Goal: Feedback & Contribution: Contribute content

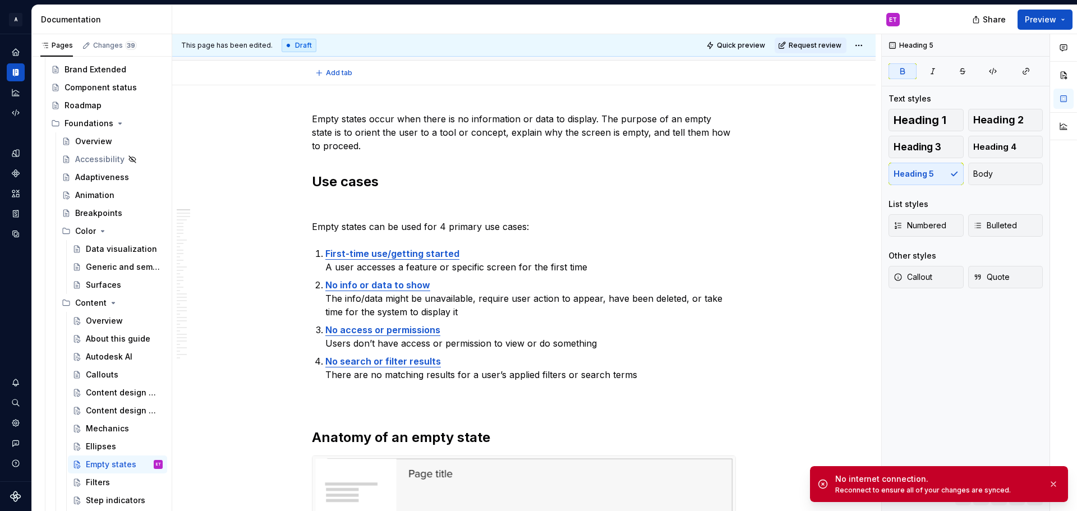
scroll to position [168, 0]
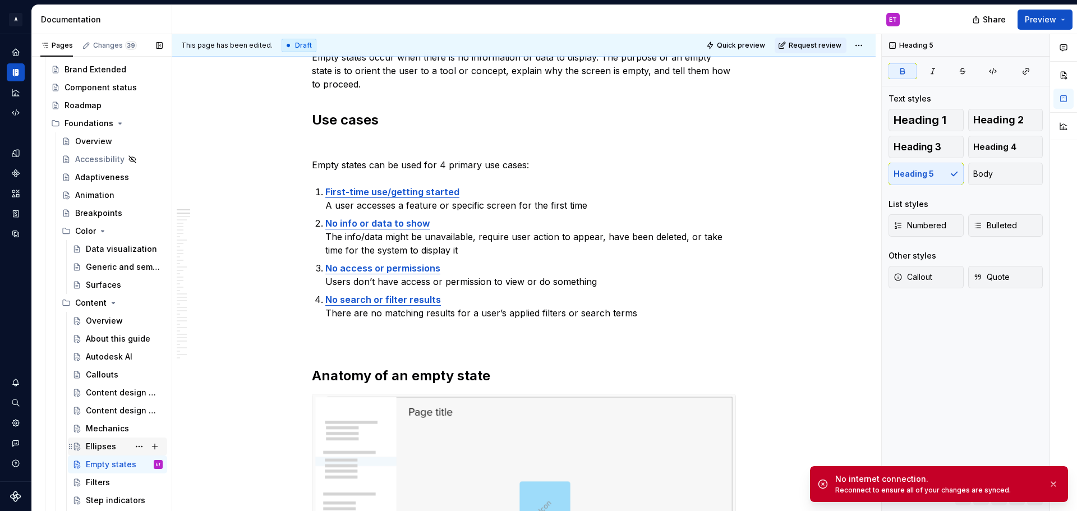
click at [96, 450] on div "Ellipses" at bounding box center [101, 446] width 30 height 11
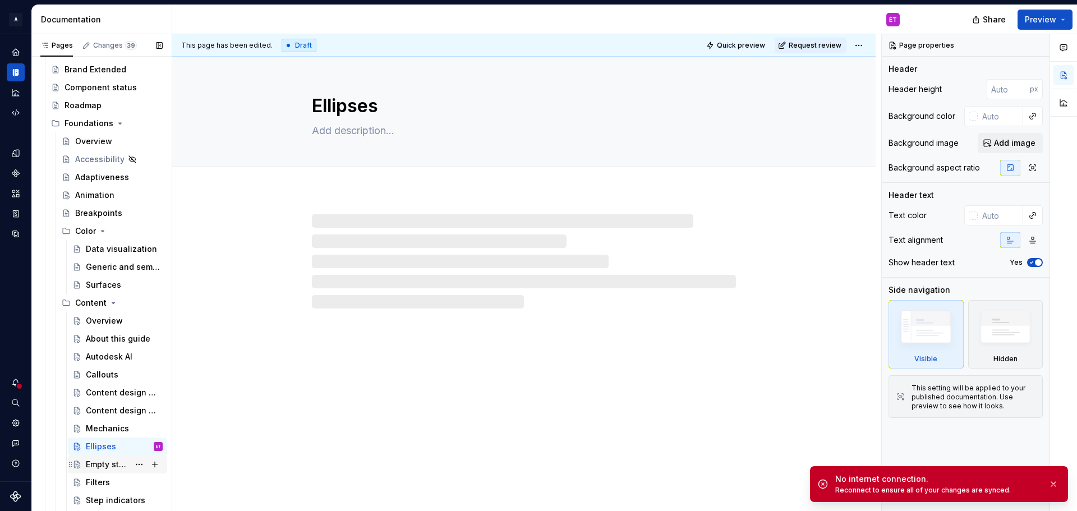
click at [119, 464] on div "Empty states" at bounding box center [107, 464] width 43 height 11
click at [1048, 482] on button "button" at bounding box center [1053, 484] width 15 height 16
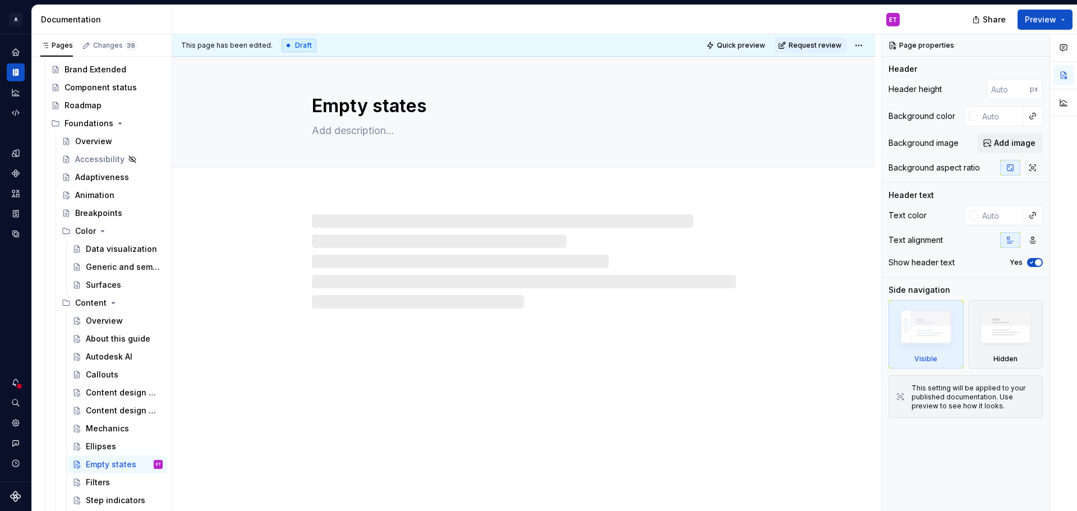
type textarea "*"
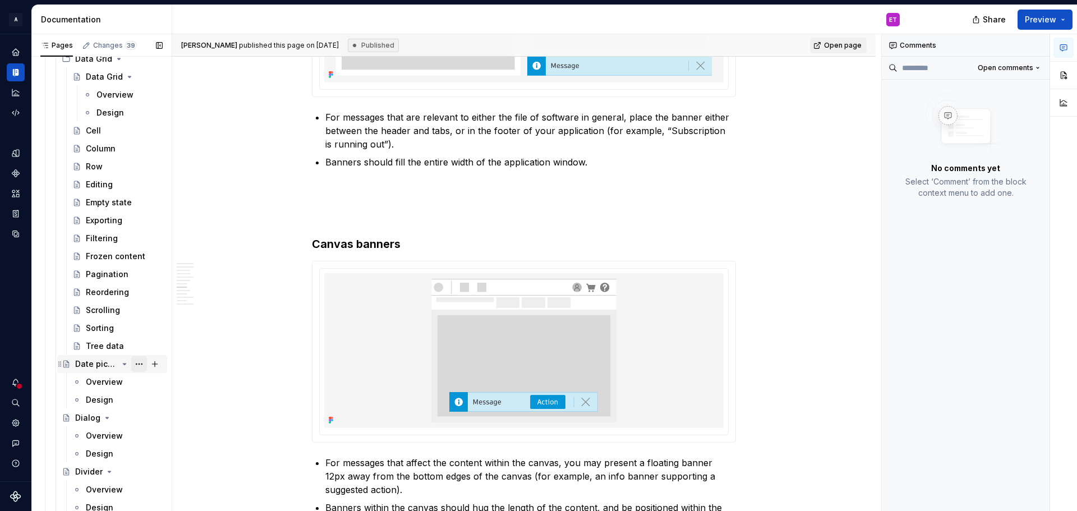
scroll to position [841, 0]
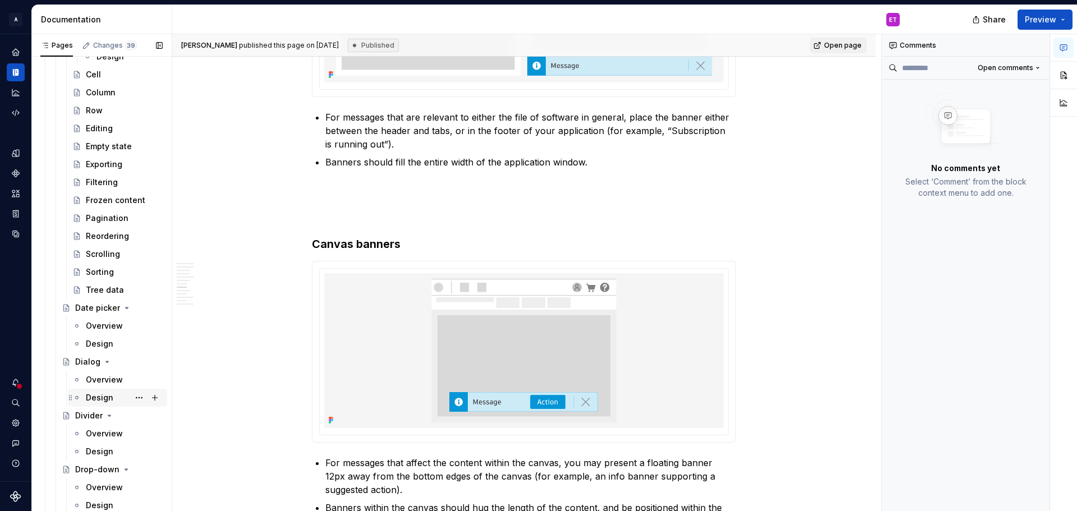
click at [99, 399] on div "Design" at bounding box center [99, 397] width 27 height 11
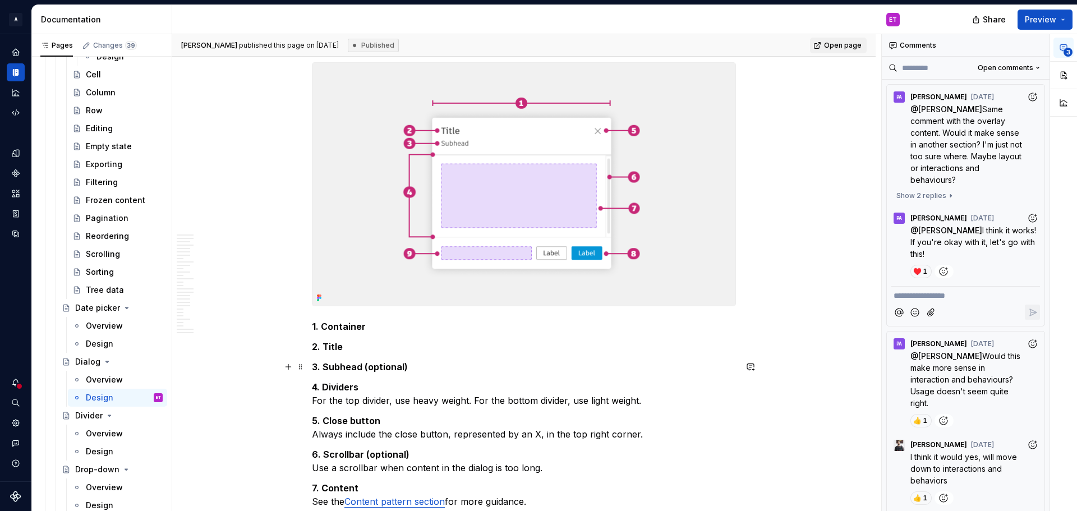
scroll to position [729, 0]
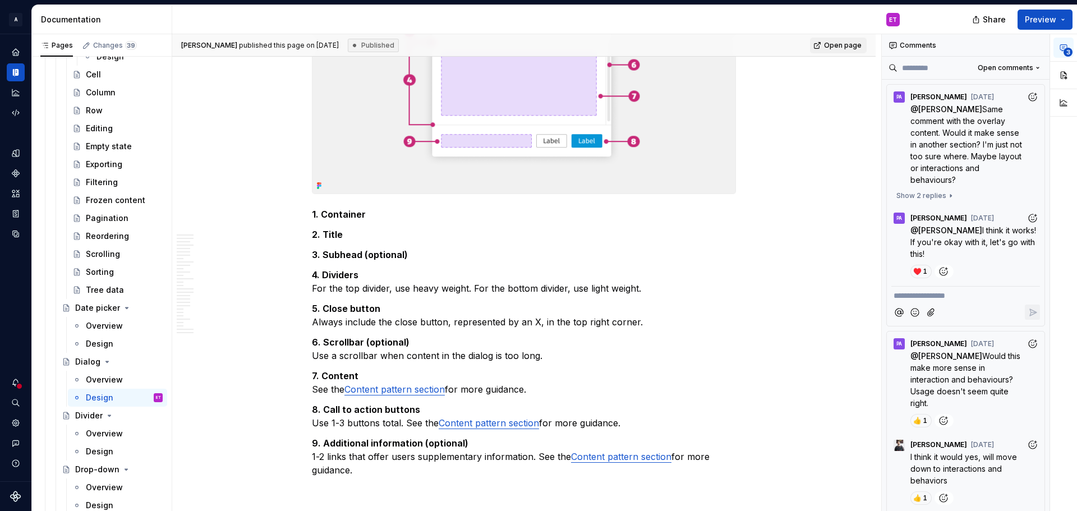
type textarea "*"
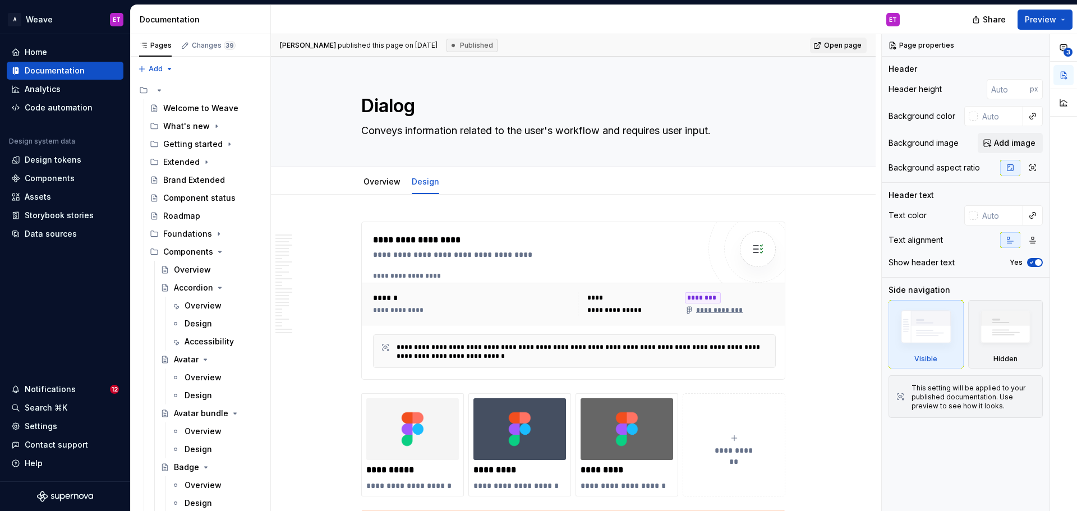
type textarea "*"
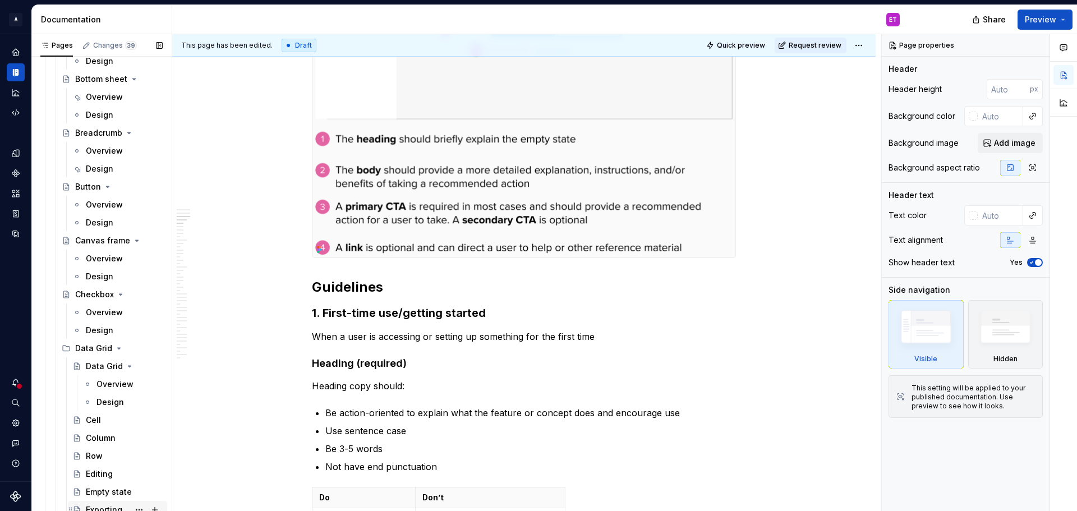
scroll to position [1346, 0]
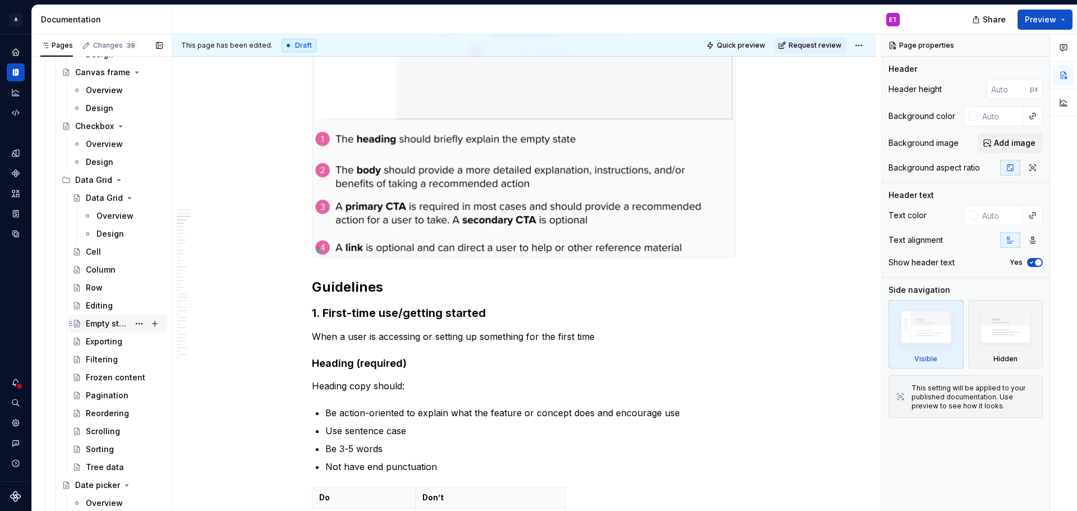
click at [97, 324] on div "Empty state" at bounding box center [107, 323] width 43 height 11
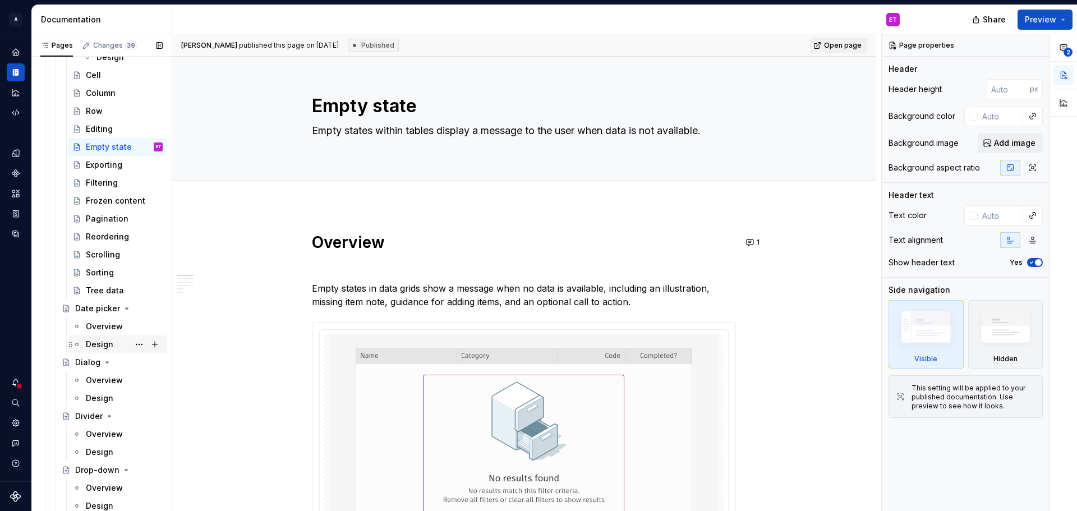
scroll to position [1682, 0]
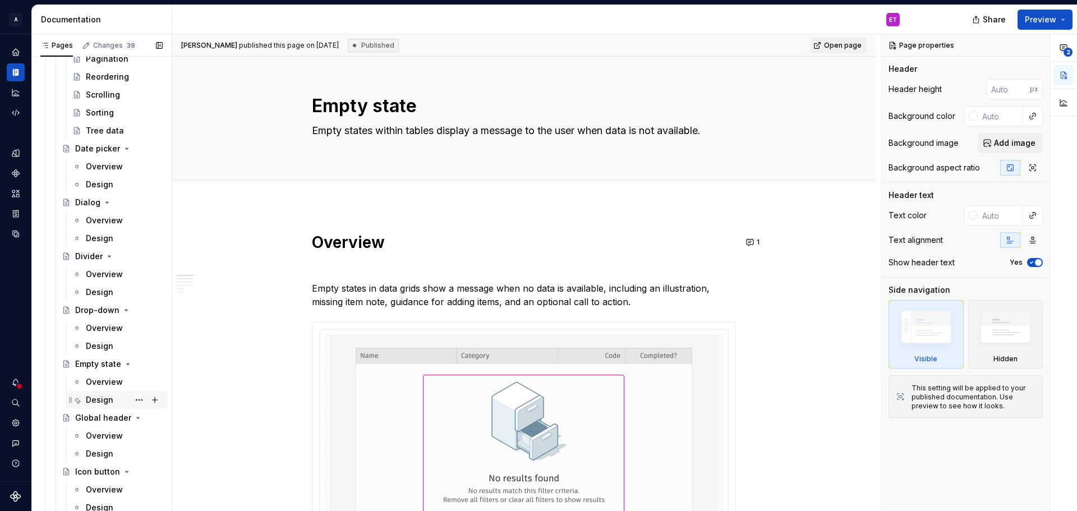
drag, startPoint x: 99, startPoint y: 397, endPoint x: 381, endPoint y: 208, distance: 339.4
click at [99, 397] on div "Design" at bounding box center [99, 399] width 27 height 11
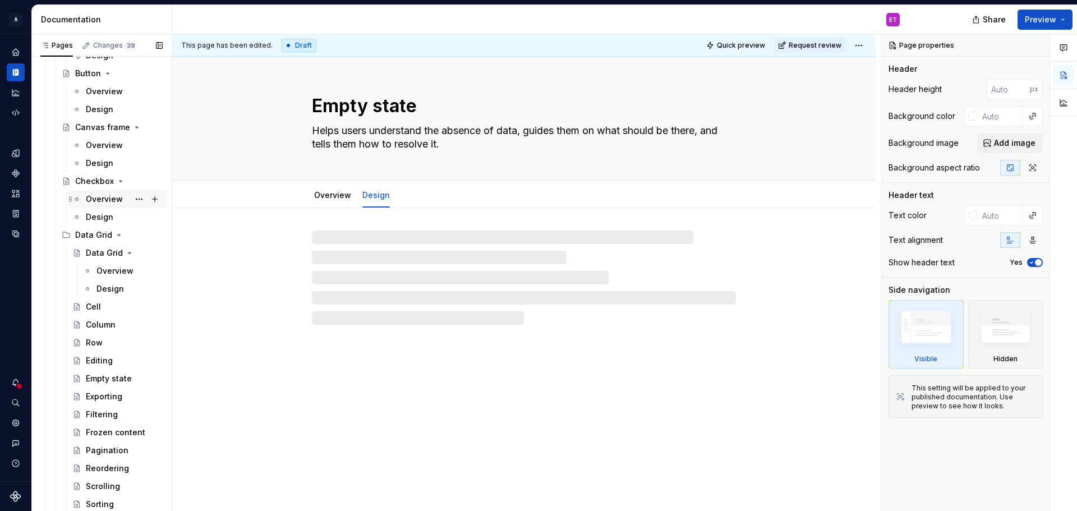
scroll to position [1290, 0]
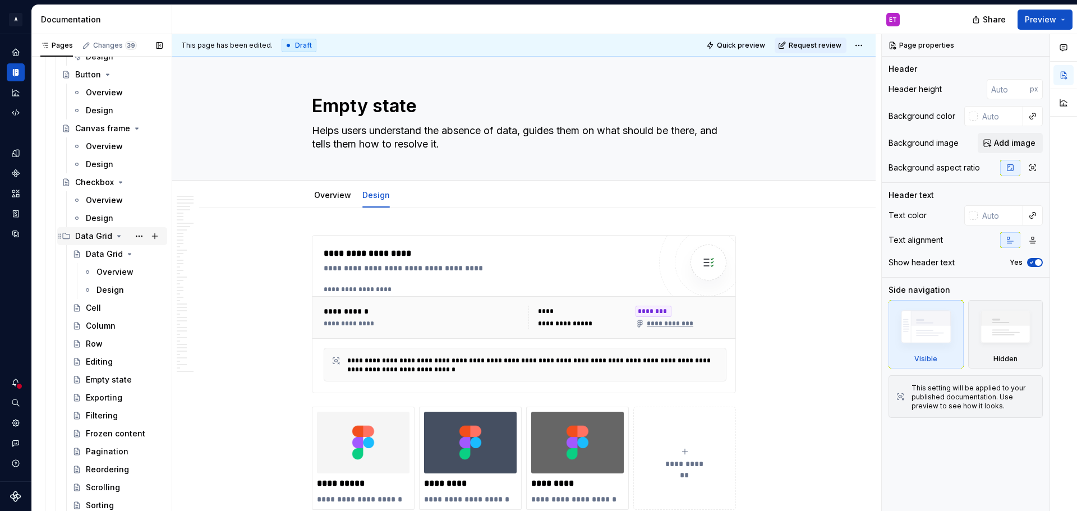
click at [118, 236] on icon "Page tree" at bounding box center [119, 236] width 3 height 1
click at [119, 182] on icon "Page tree" at bounding box center [120, 182] width 3 height 1
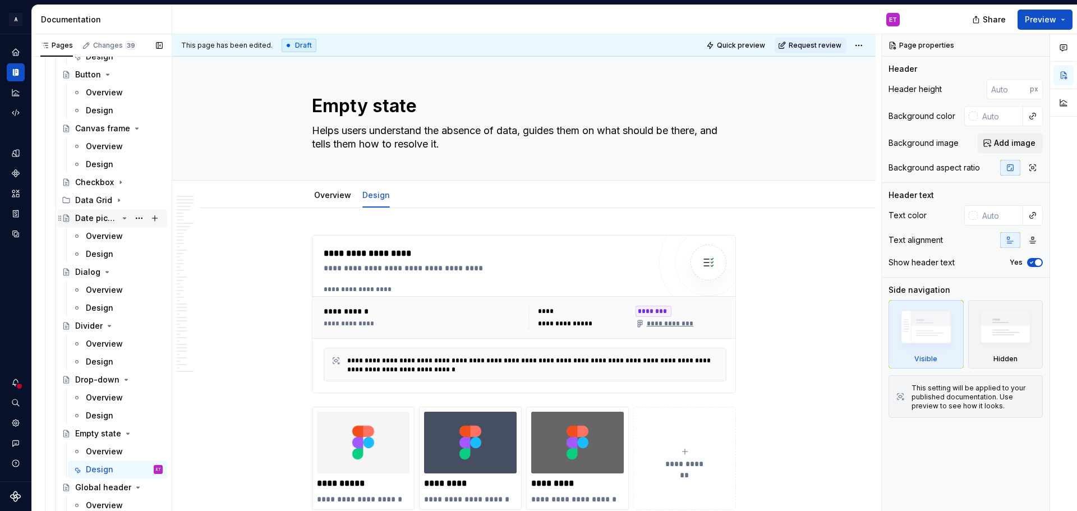
click at [120, 217] on icon "Page tree" at bounding box center [124, 218] width 9 height 9
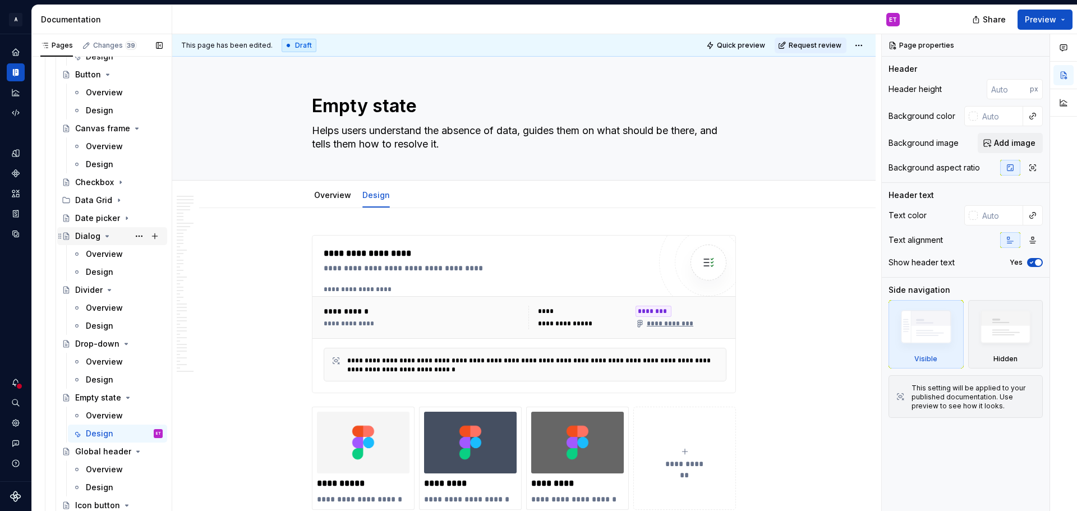
click at [106, 237] on icon "Page tree" at bounding box center [107, 236] width 9 height 9
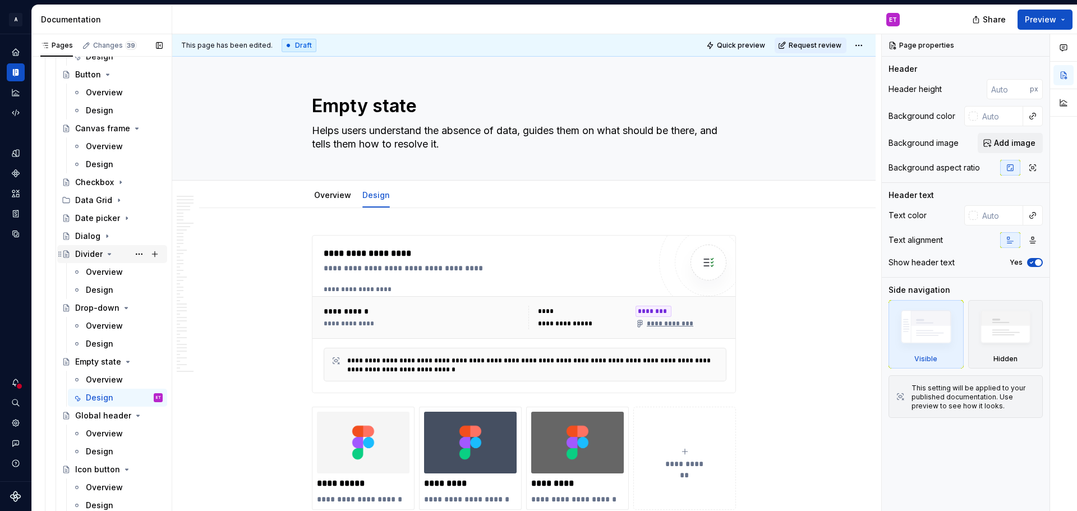
click at [108, 253] on icon "Page tree" at bounding box center [109, 254] width 9 height 9
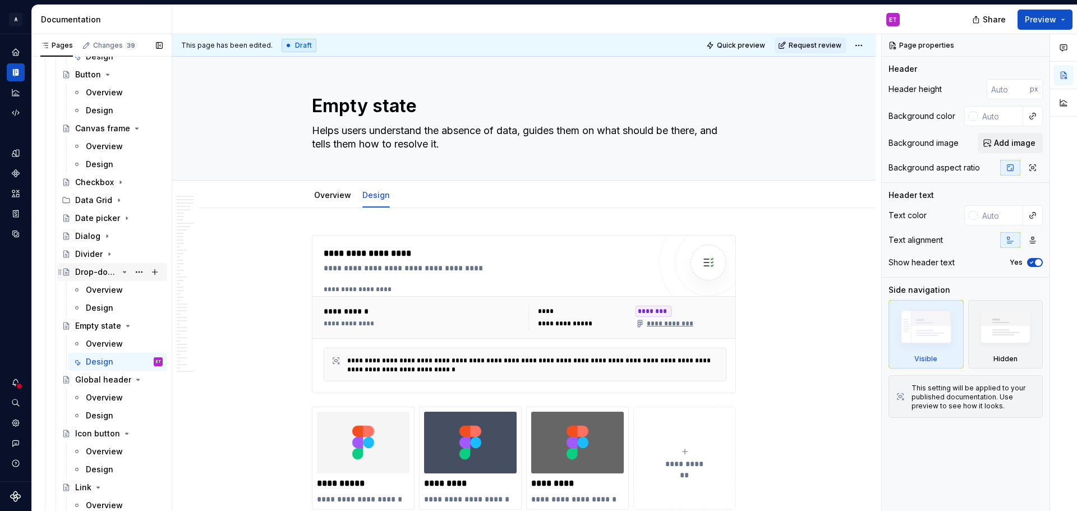
click at [120, 271] on icon "Page tree" at bounding box center [124, 272] width 9 height 9
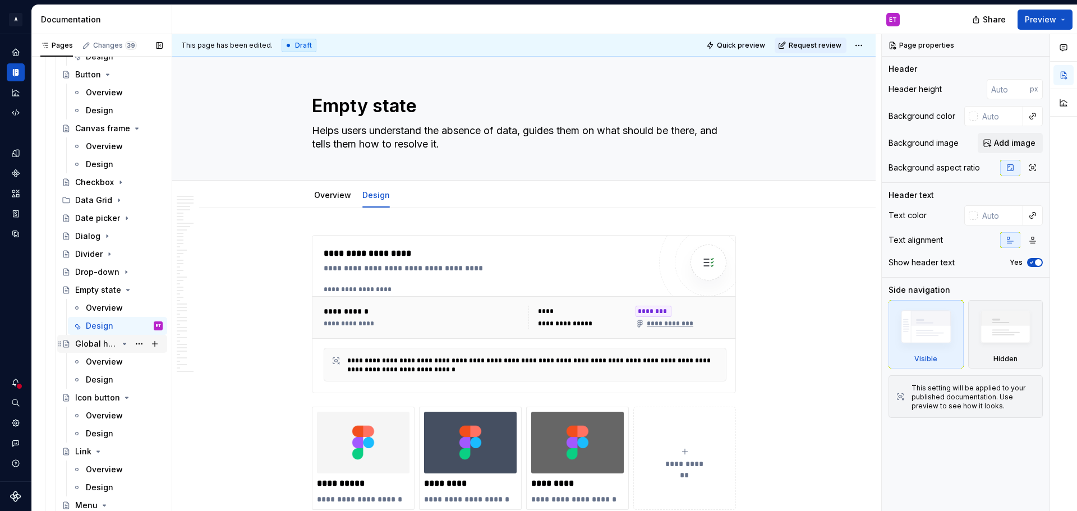
click at [120, 342] on icon "Page tree" at bounding box center [124, 343] width 9 height 9
click at [120, 362] on icon "Page tree" at bounding box center [124, 361] width 9 height 9
click at [95, 377] on icon "Page tree" at bounding box center [98, 379] width 9 height 9
click at [103, 397] on icon "Page tree" at bounding box center [104, 397] width 3 height 1
click at [120, 415] on icon "Page tree" at bounding box center [124, 415] width 9 height 9
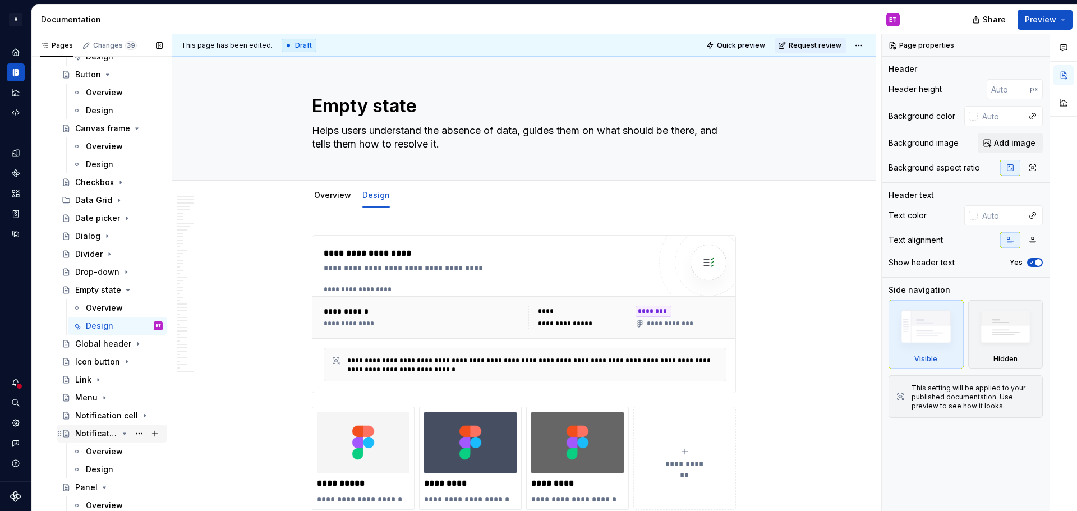
click at [120, 431] on icon "Page tree" at bounding box center [124, 433] width 9 height 9
click at [103, 451] on icon "Page tree" at bounding box center [104, 451] width 3 height 1
click at [113, 470] on icon "Page tree" at bounding box center [114, 469] width 3 height 1
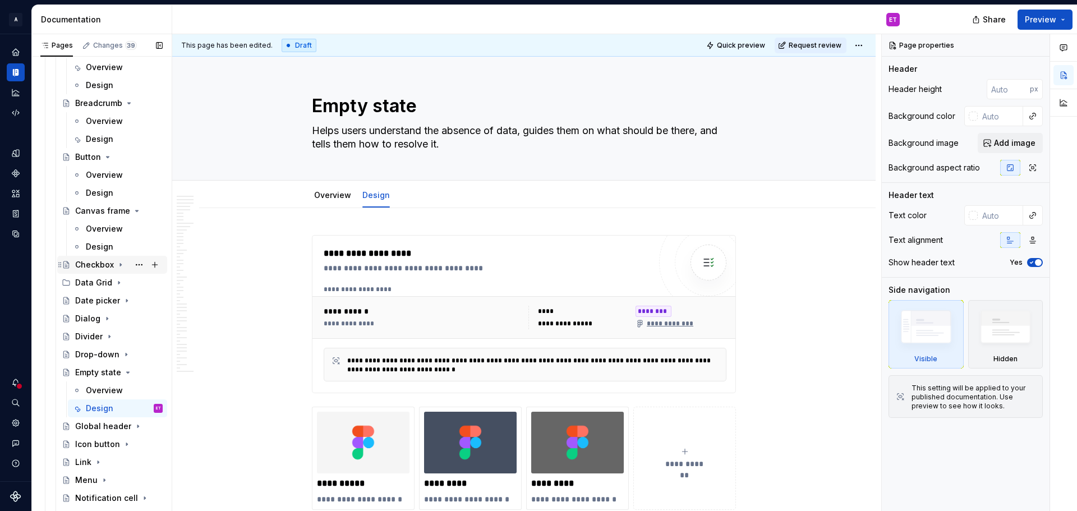
scroll to position [1178, 0]
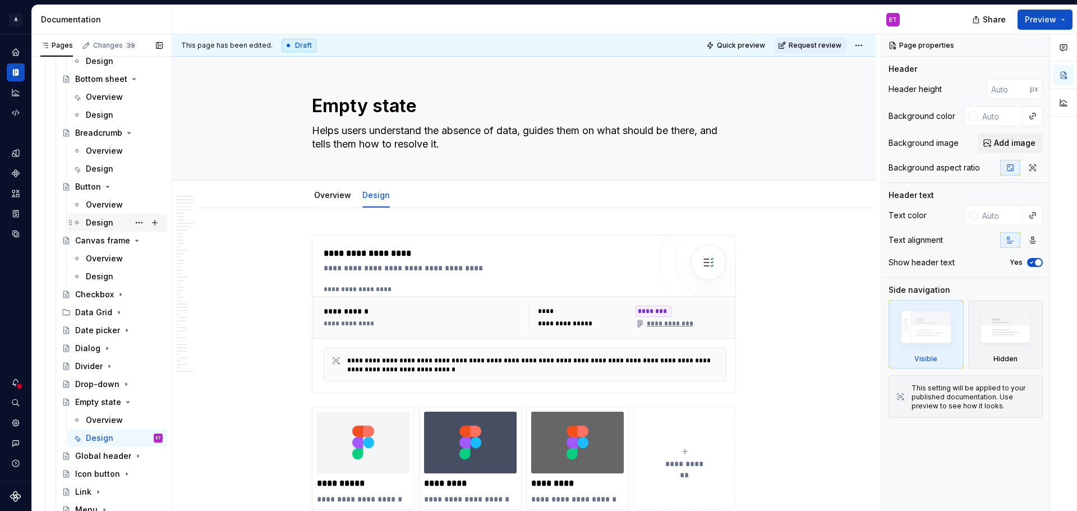
click at [132, 239] on icon "Page tree" at bounding box center [136, 240] width 9 height 9
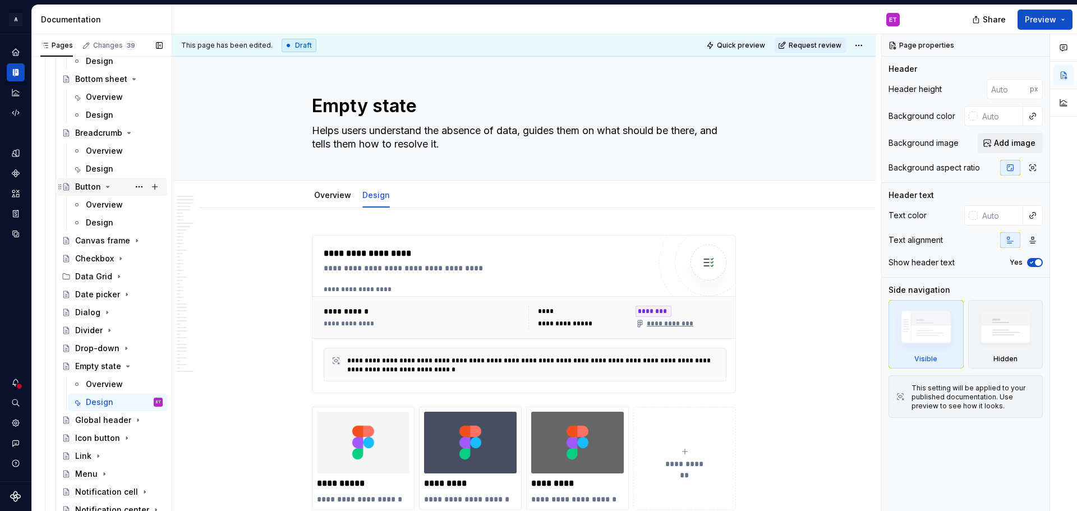
click at [104, 186] on icon "Page tree" at bounding box center [107, 186] width 9 height 9
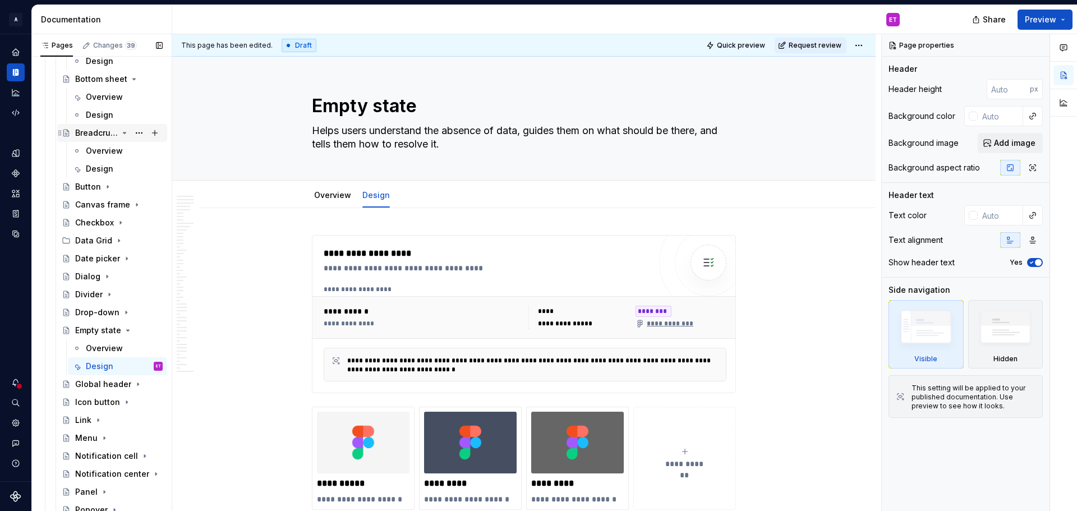
click at [120, 131] on icon "Page tree" at bounding box center [124, 132] width 9 height 9
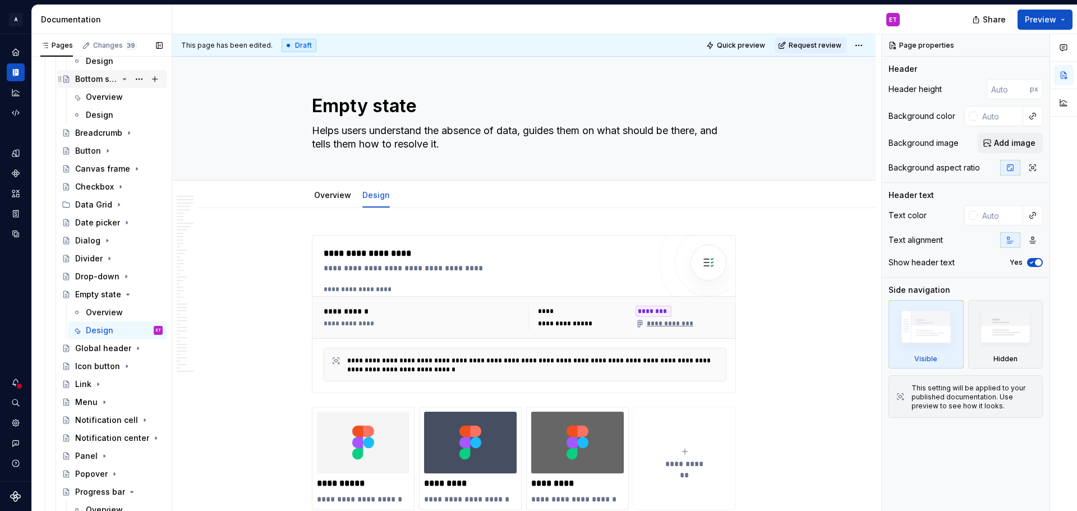
click at [120, 77] on icon "Page tree" at bounding box center [124, 79] width 9 height 9
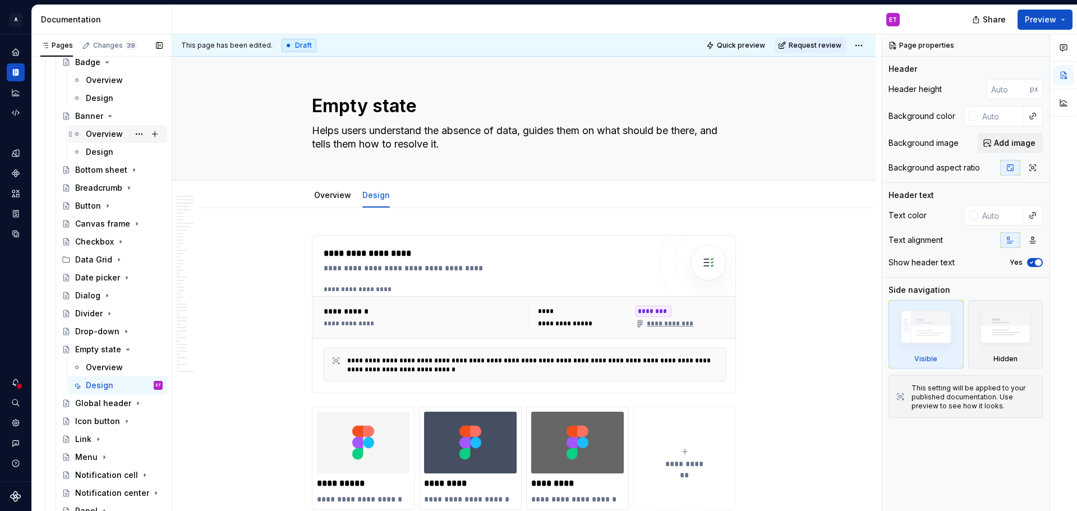
scroll to position [1066, 0]
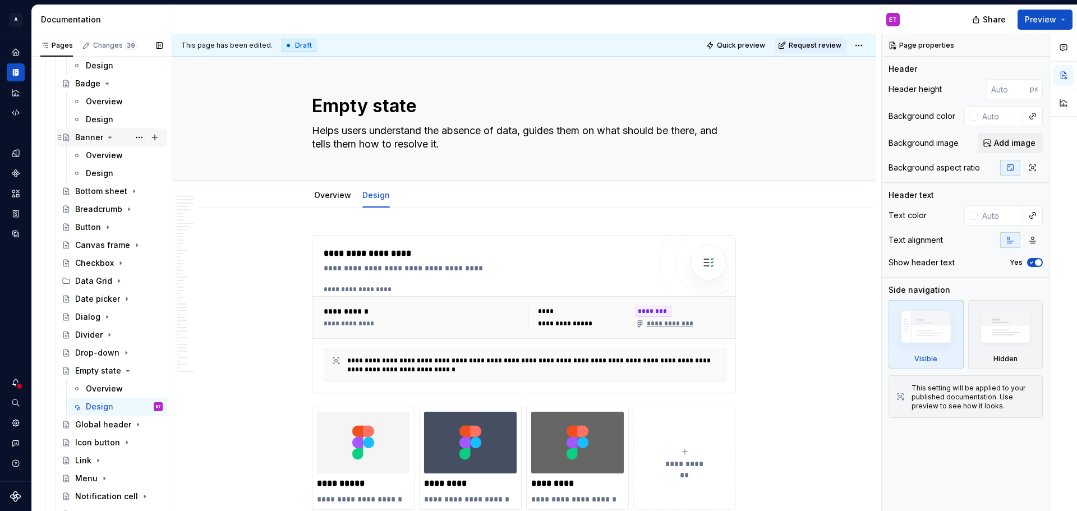
click at [105, 137] on icon "Page tree" at bounding box center [109, 137] width 9 height 9
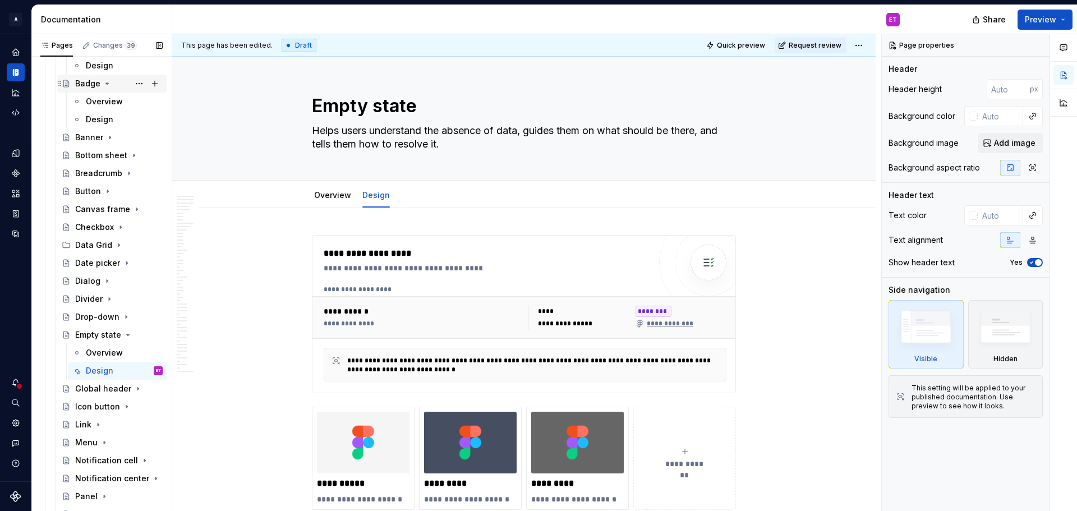
click at [106, 84] on icon "Page tree" at bounding box center [107, 83] width 3 height 1
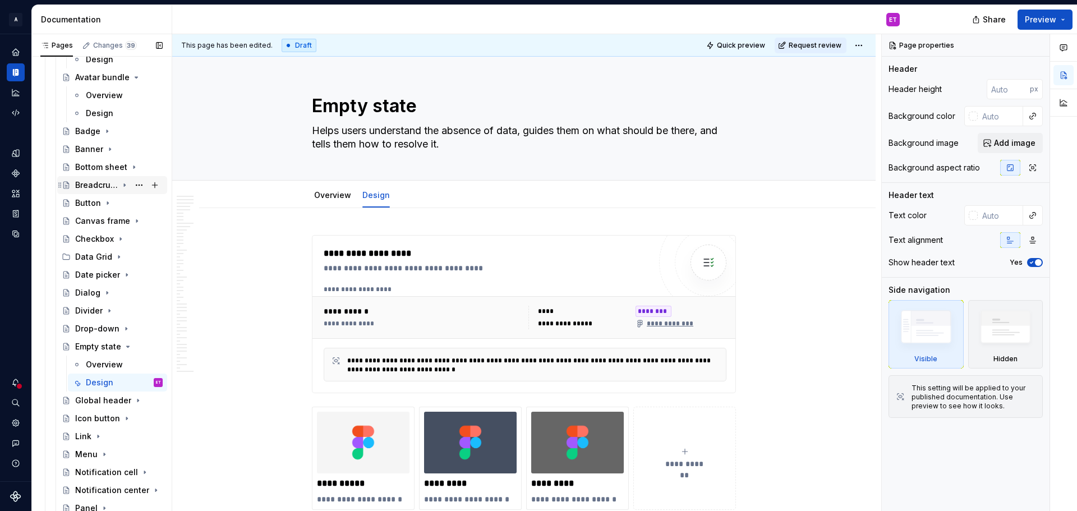
scroll to position [953, 0]
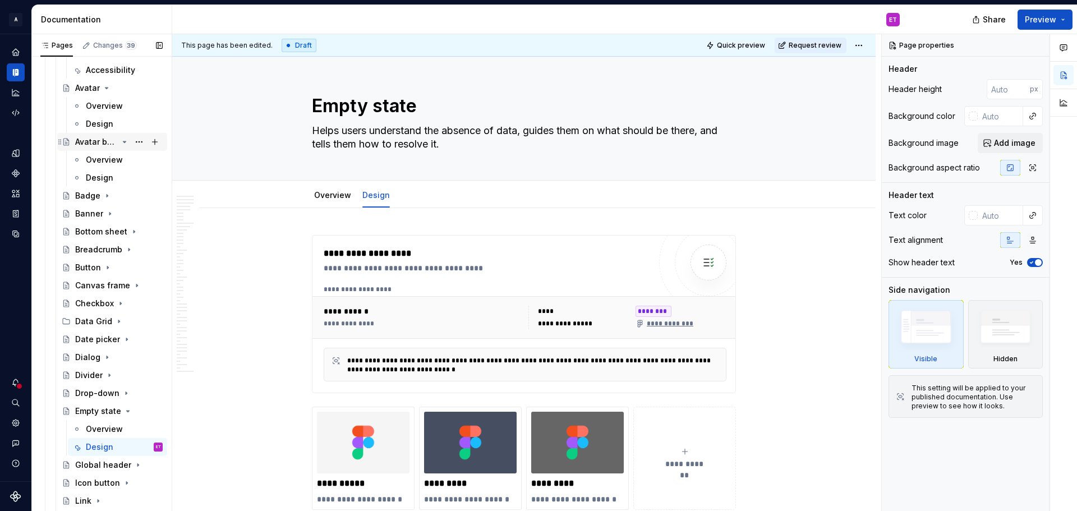
click at [121, 141] on icon "Page tree" at bounding box center [124, 141] width 9 height 9
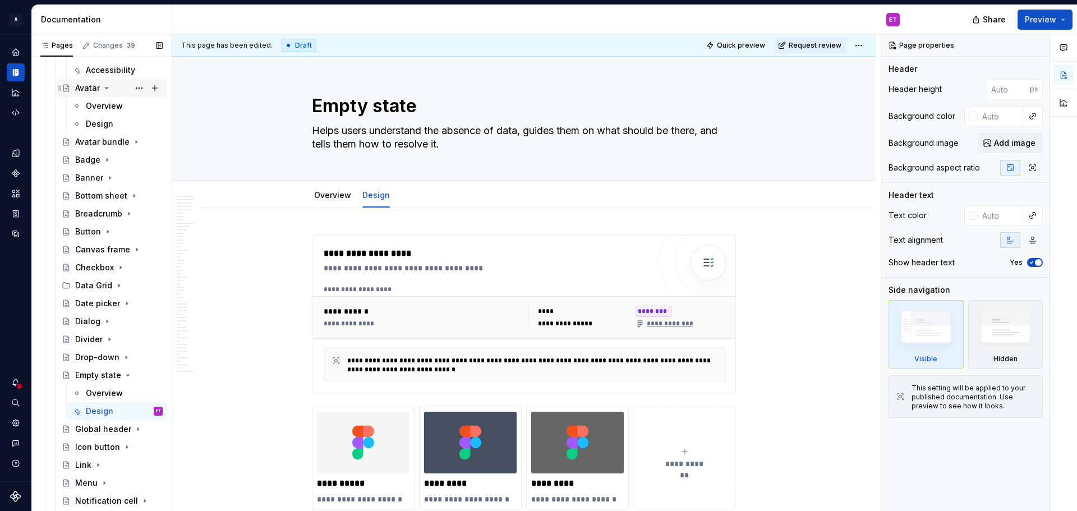
click at [106, 86] on icon "Page tree" at bounding box center [106, 88] width 9 height 9
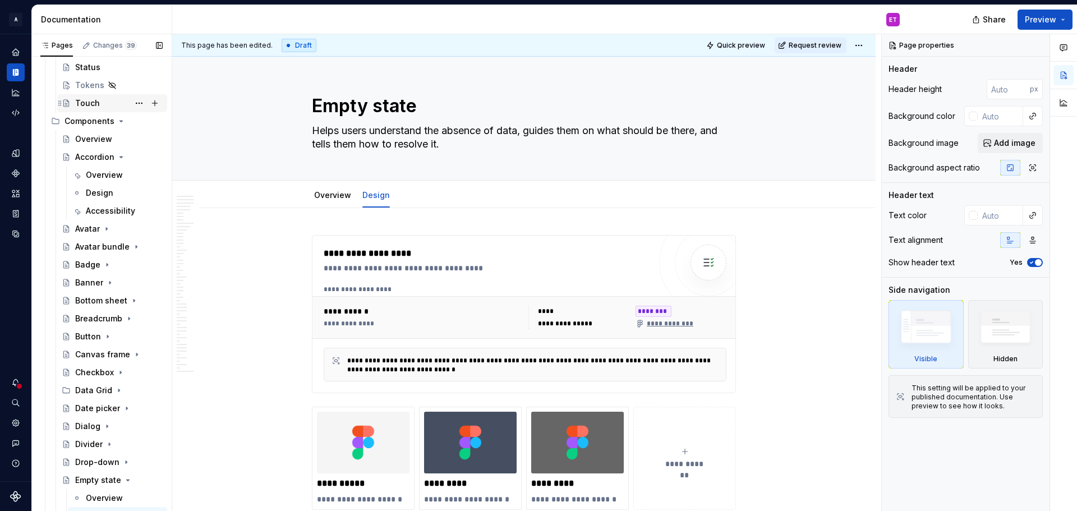
scroll to position [785, 0]
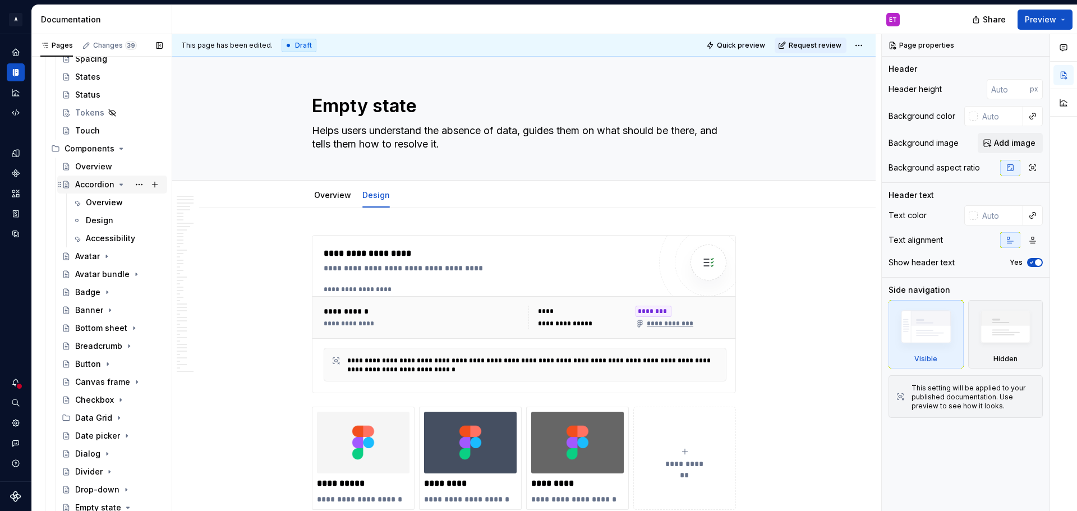
click at [119, 186] on icon "Page tree" at bounding box center [121, 184] width 9 height 9
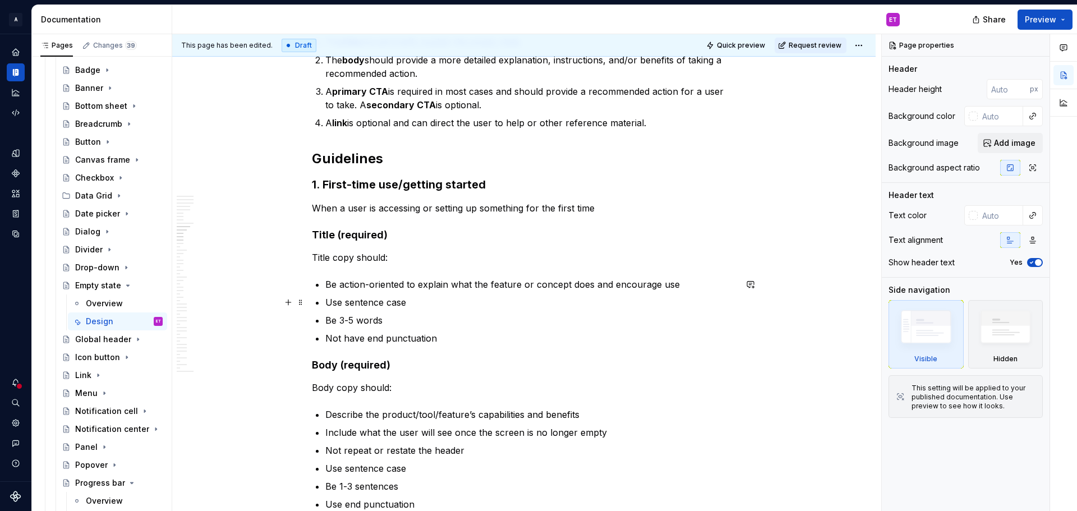
scroll to position [3141, 0]
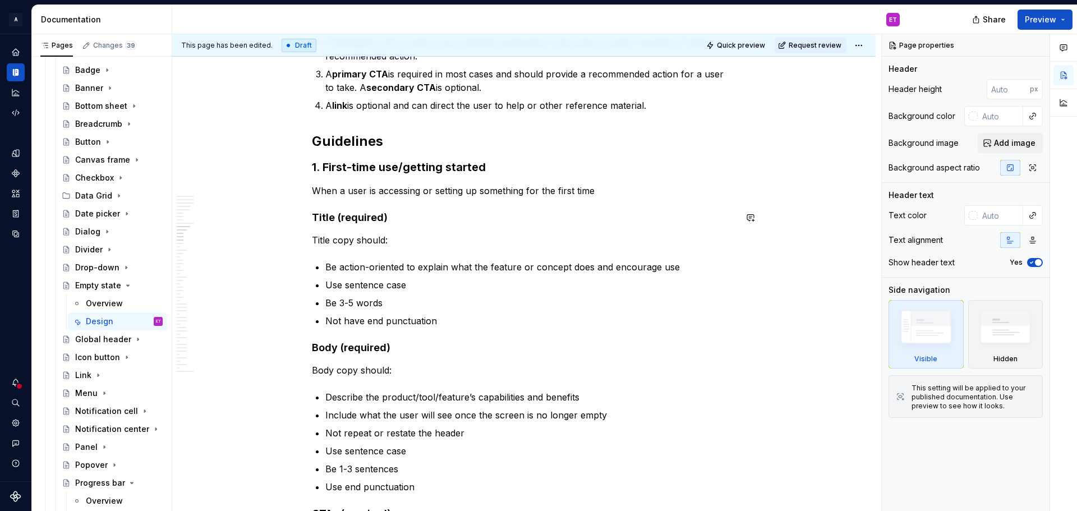
type textarea "*"
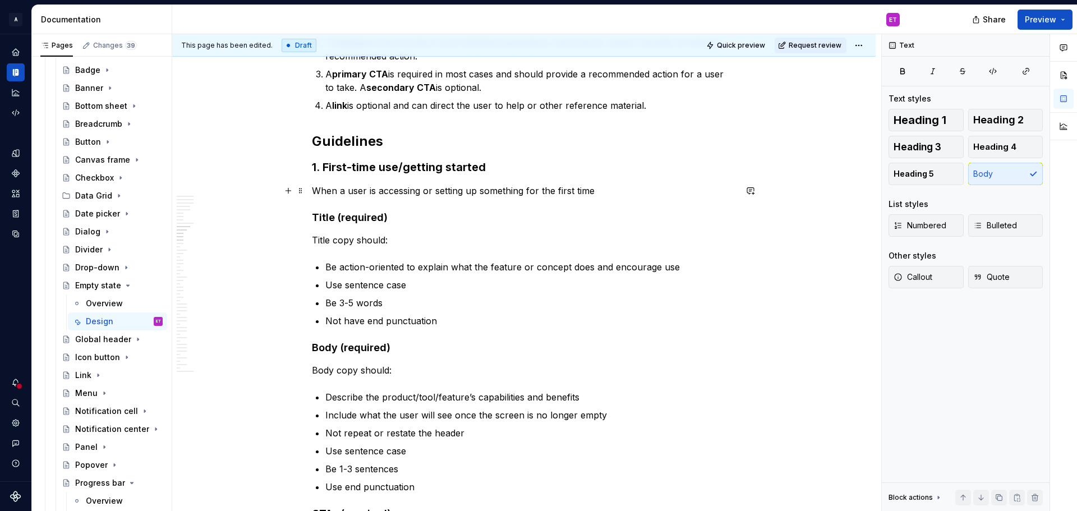
click at [597, 187] on p "When a user is accessing or setting up something for the first time" at bounding box center [524, 190] width 424 height 13
click at [579, 239] on p "Title copy should:" at bounding box center [524, 239] width 424 height 13
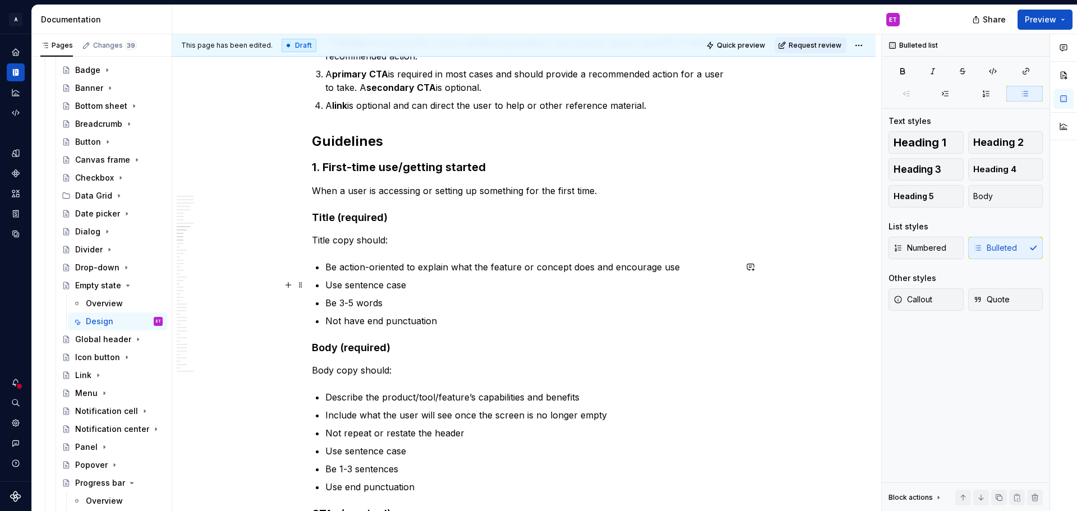
click at [515, 285] on p "Use sentence case" at bounding box center [530, 284] width 411 height 13
drag, startPoint x: 522, startPoint y: 309, endPoint x: 532, endPoint y: 316, distance: 12.6
click at [522, 310] on p "Be 3-5 words" at bounding box center [530, 302] width 411 height 13
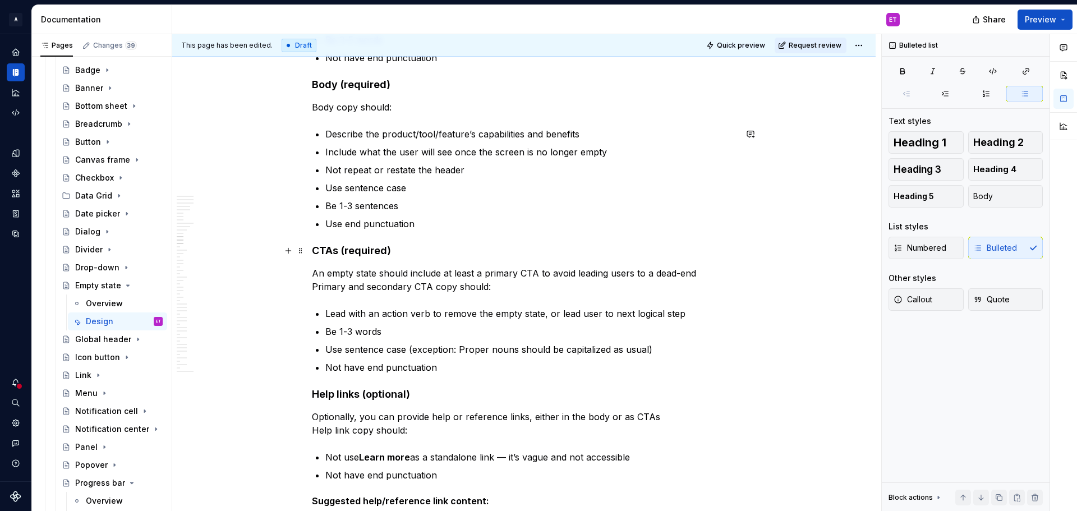
scroll to position [3421, 0]
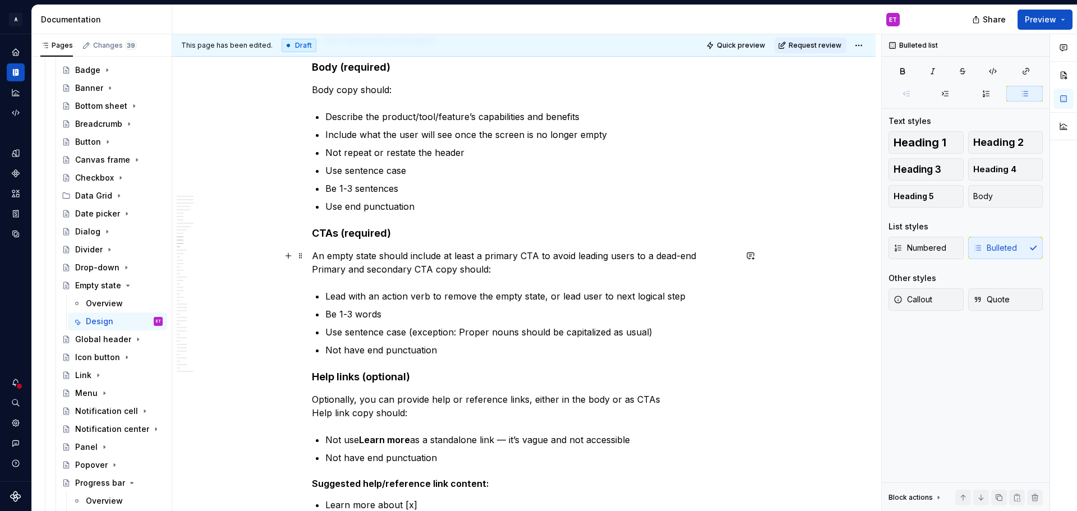
click at [694, 255] on p "An empty state should include at least a primary CTA to avoid leading users to …" at bounding box center [524, 262] width 424 height 27
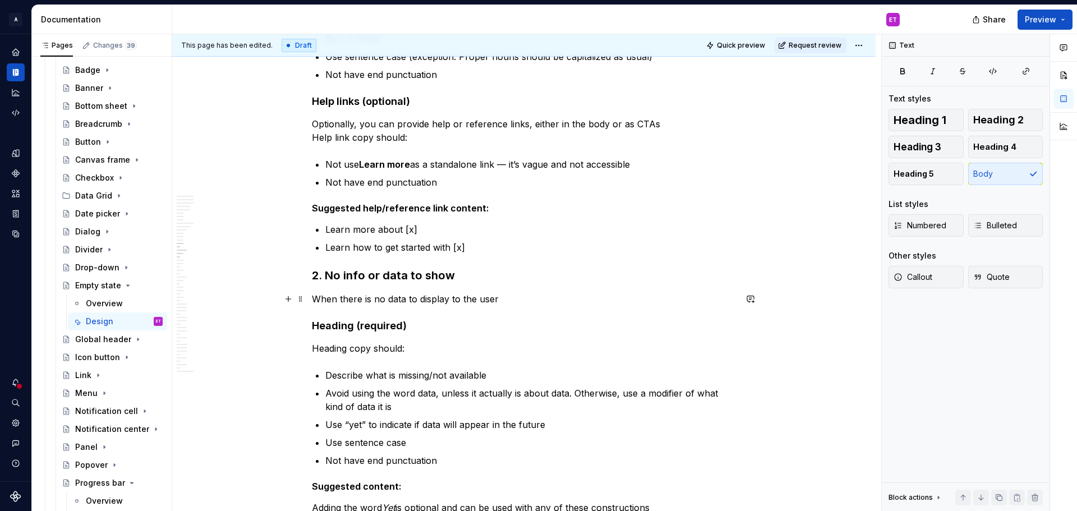
scroll to position [3701, 0]
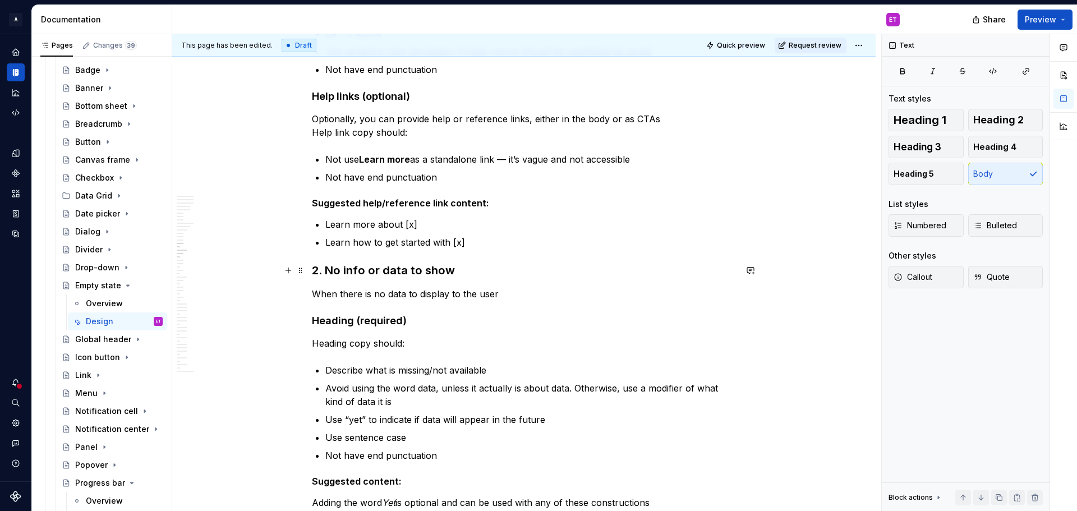
click at [405, 265] on h3 "2. No info or data to show" at bounding box center [524, 270] width 424 height 16
click at [412, 321] on h4 "Heading (required)" at bounding box center [524, 320] width 424 height 13
click at [522, 298] on p "When there is no data to display to the user" at bounding box center [524, 293] width 424 height 13
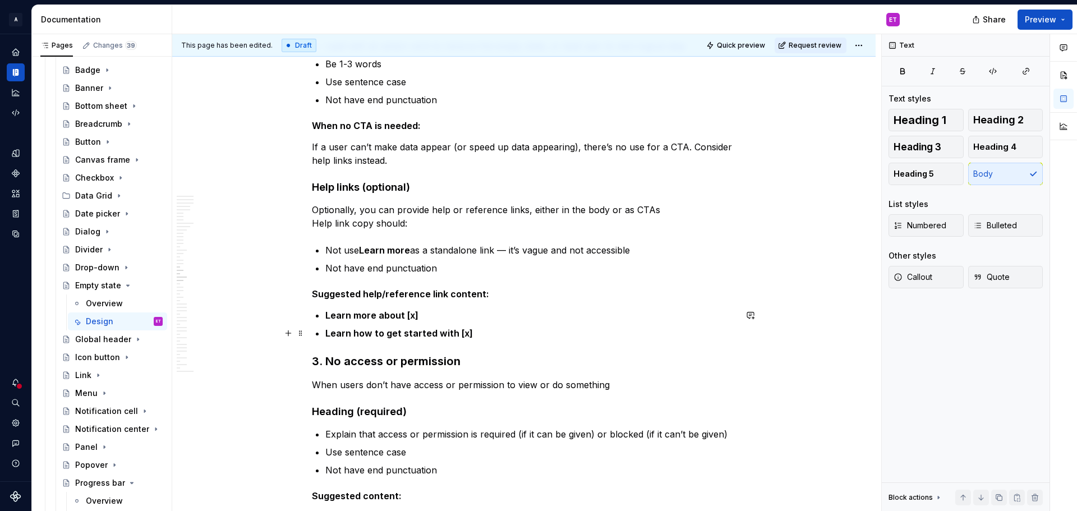
scroll to position [4543, 0]
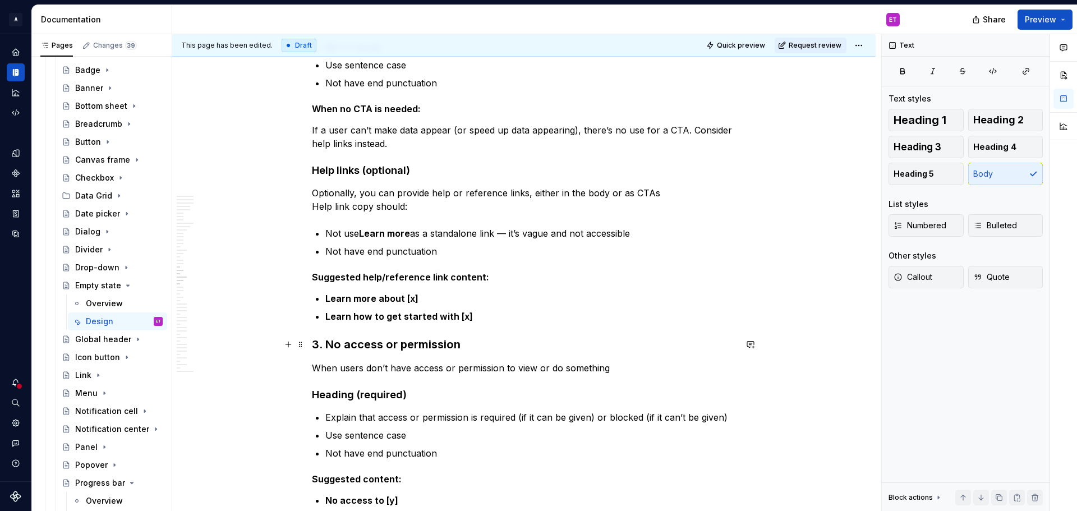
click at [469, 347] on h3 "3. No access or permission" at bounding box center [524, 344] width 424 height 16
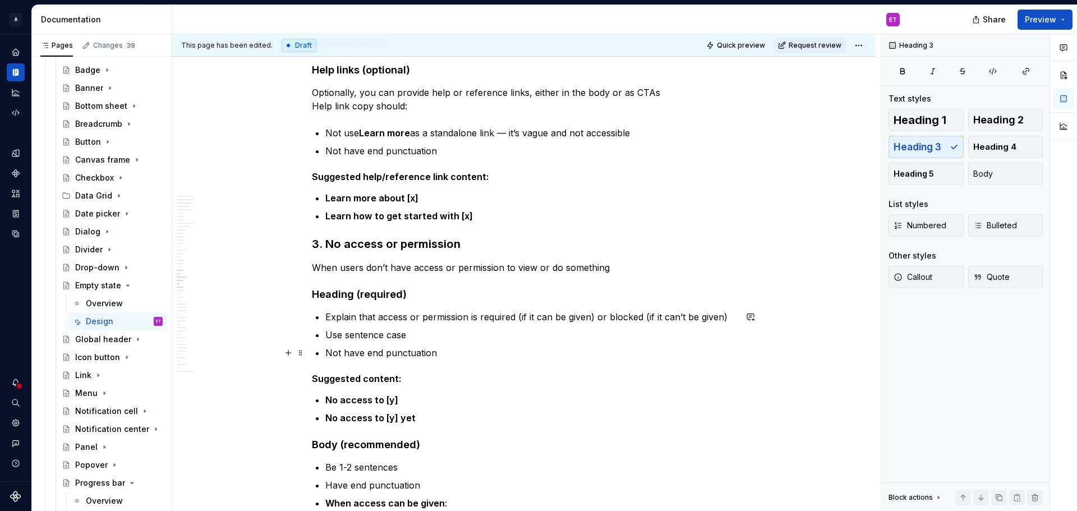
scroll to position [4655, 0]
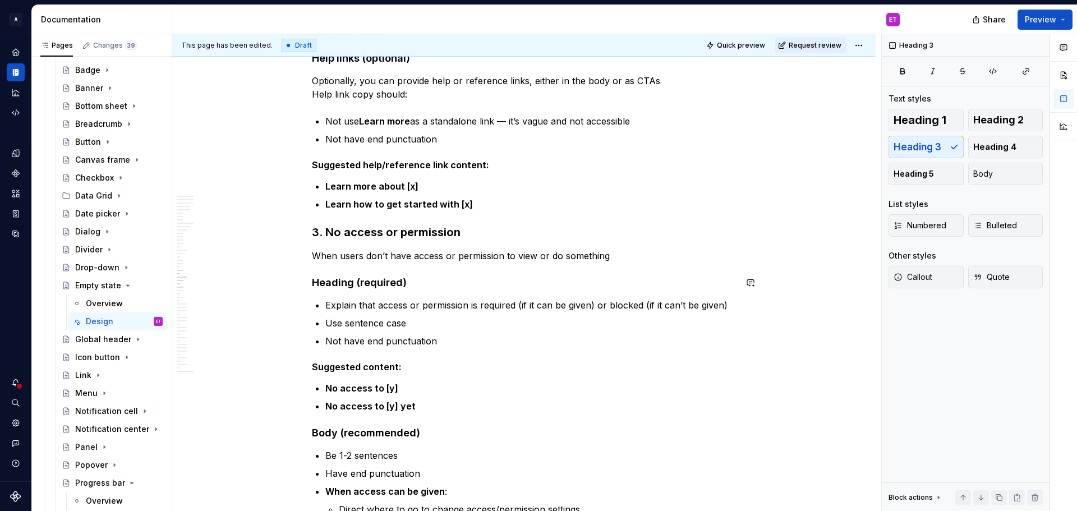
click at [617, 250] on p "When users don’t have access or permission to view or do something" at bounding box center [524, 255] width 424 height 13
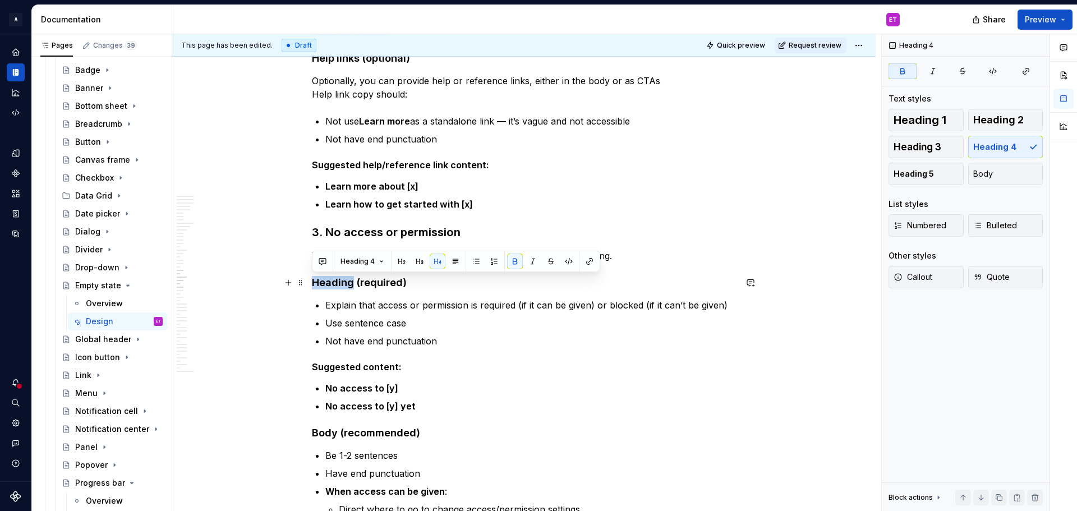
drag, startPoint x: 353, startPoint y: 282, endPoint x: 313, endPoint y: 281, distance: 39.8
click at [313, 281] on strong "Heading (required)" at bounding box center [359, 282] width 95 height 12
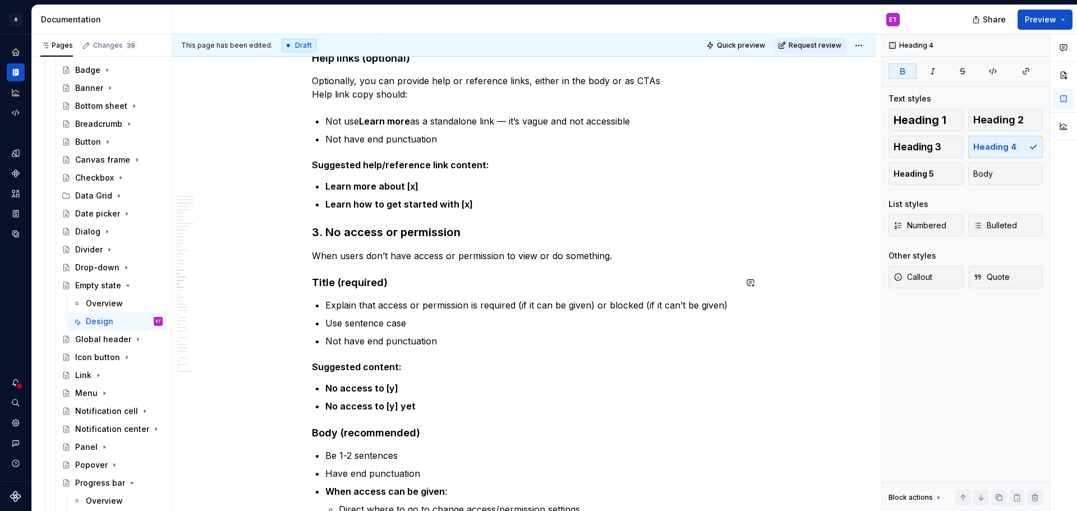
click at [390, 306] on p "Explain that access or permission is required (if it can be given) or blocked (…" at bounding box center [530, 304] width 411 height 13
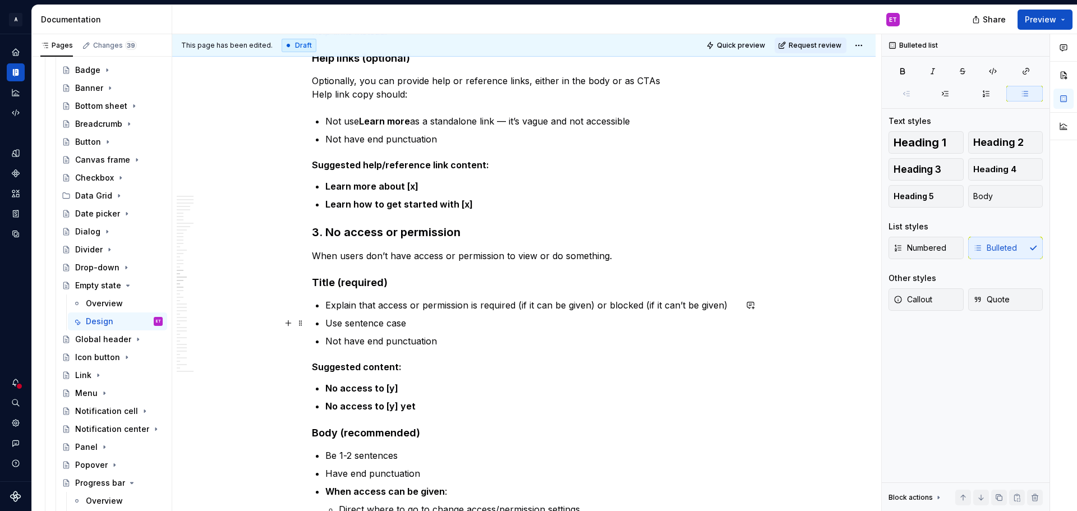
click at [418, 329] on p "Use sentence case" at bounding box center [530, 322] width 411 height 13
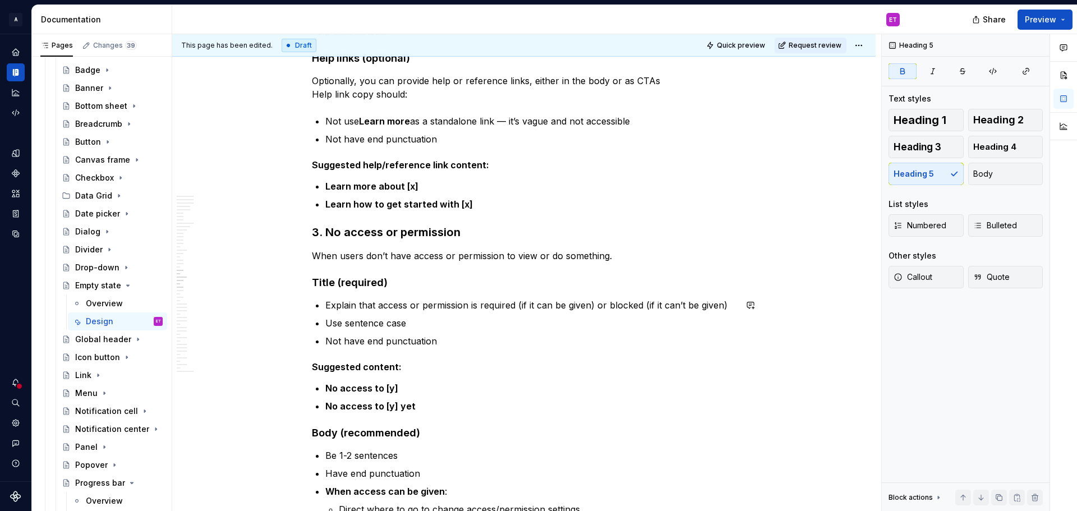
drag, startPoint x: 501, startPoint y: 361, endPoint x: 453, endPoint y: 306, distance: 73.1
click at [416, 431] on strong "Body (recommended)" at bounding box center [366, 433] width 108 height 12
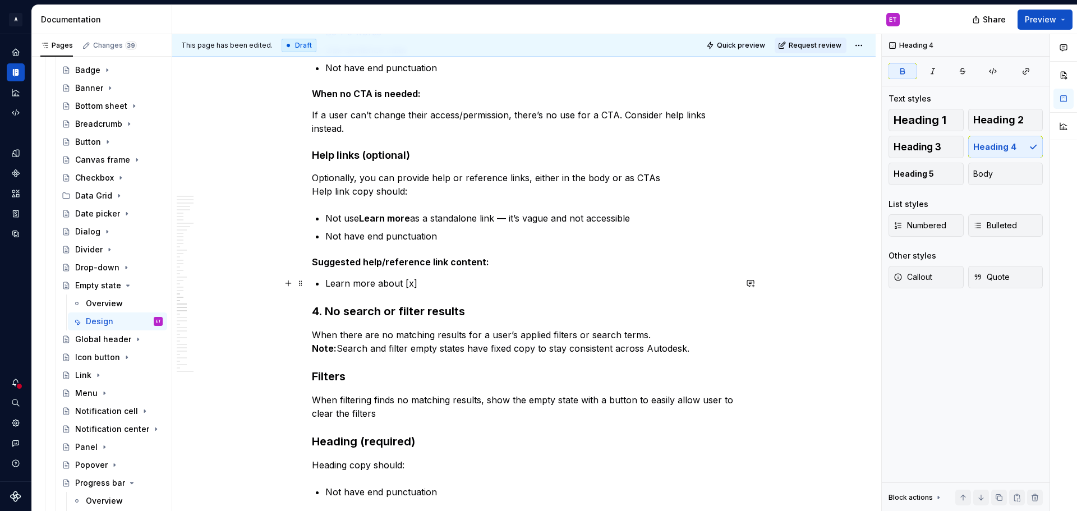
scroll to position [5328, 0]
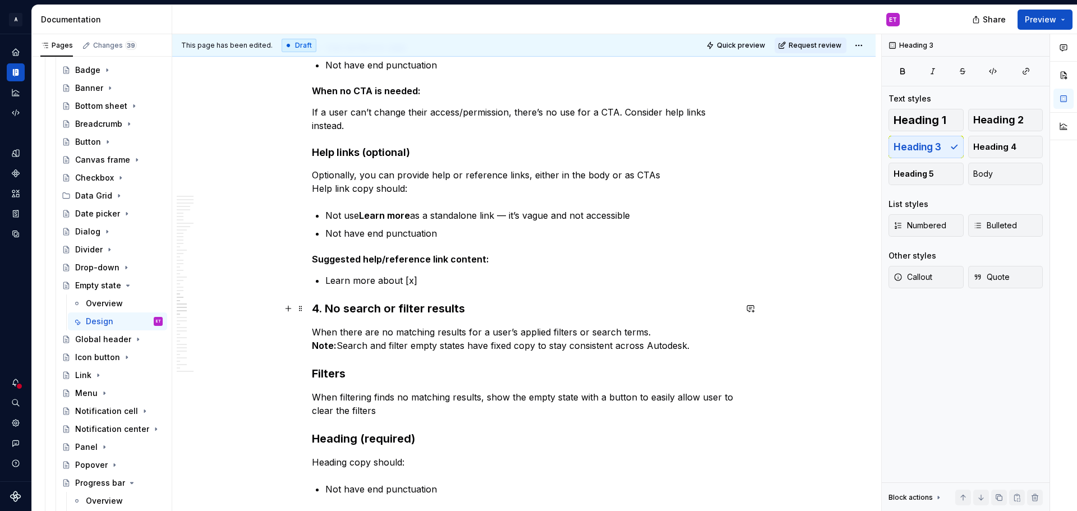
click at [434, 312] on h3 "4. No search or filter results" at bounding box center [524, 309] width 424 height 16
click at [381, 375] on h3 "Filters" at bounding box center [524, 374] width 424 height 16
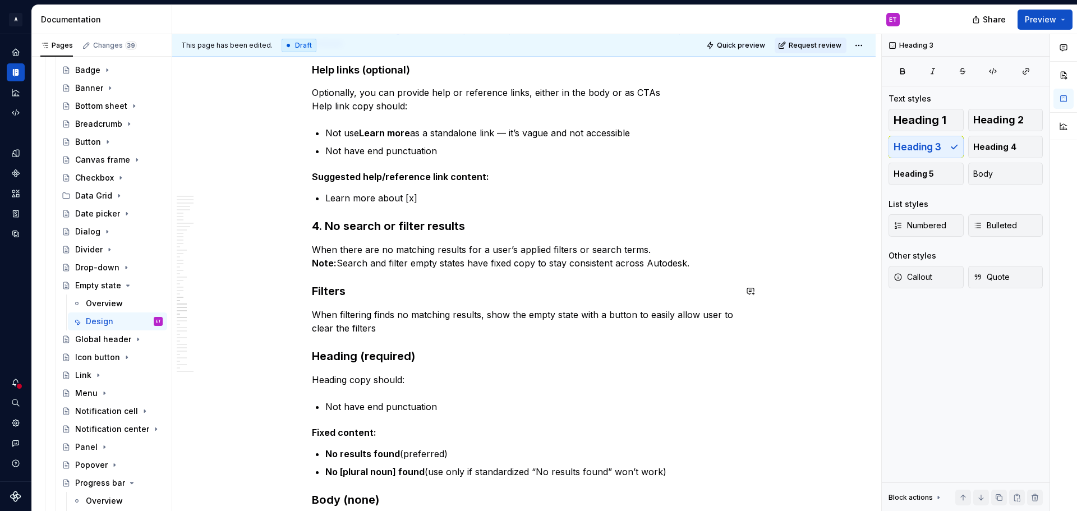
scroll to position [5440, 0]
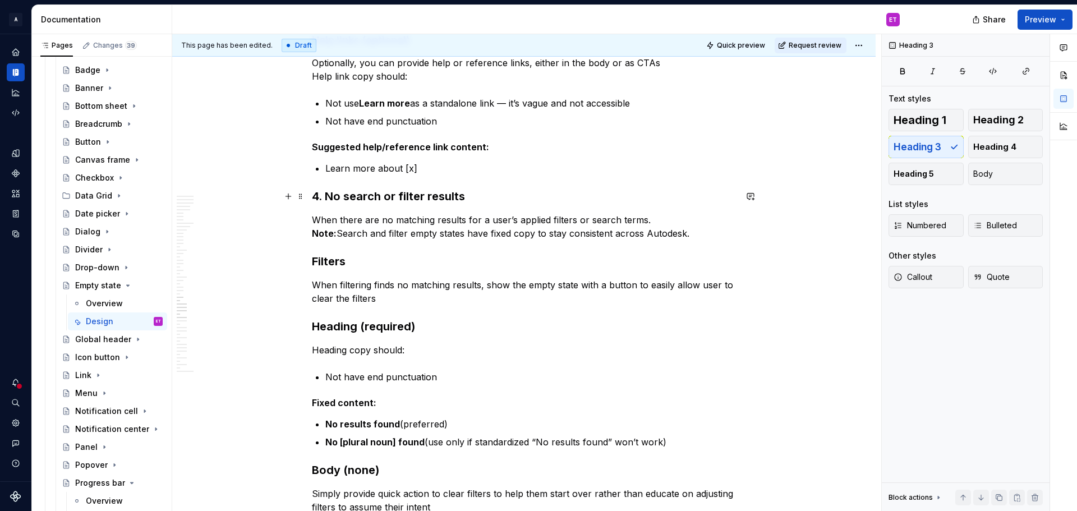
click at [387, 197] on h3 "4. No search or filter results" at bounding box center [524, 196] width 424 height 16
click at [384, 279] on p "When filtering finds no matching results, show the empty state with a button to…" at bounding box center [524, 291] width 424 height 27
drag, startPoint x: 356, startPoint y: 270, endPoint x: 354, endPoint y: 264, distance: 5.9
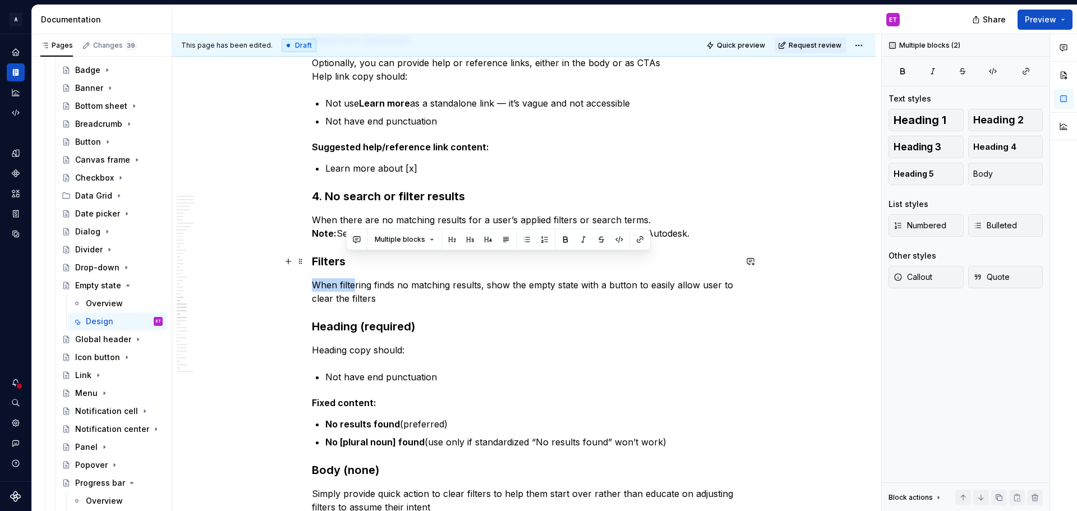
click at [354, 264] on h3 "Filters" at bounding box center [524, 261] width 424 height 16
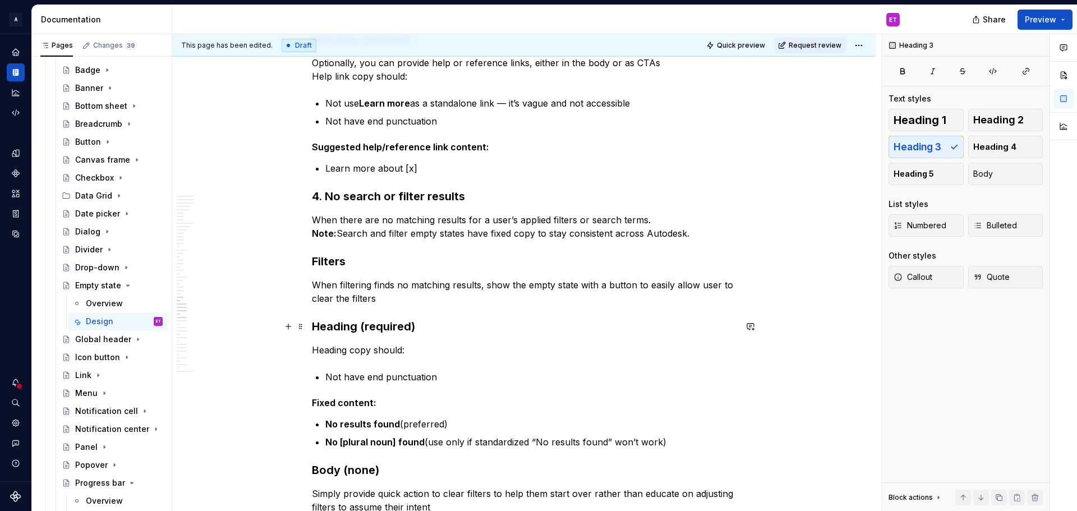
click at [358, 322] on h3 "Heading (required)" at bounding box center [524, 327] width 424 height 16
click at [426, 325] on h3 "Heading (required)" at bounding box center [524, 327] width 424 height 16
click at [1018, 153] on button "Heading 4" at bounding box center [1005, 147] width 75 height 22
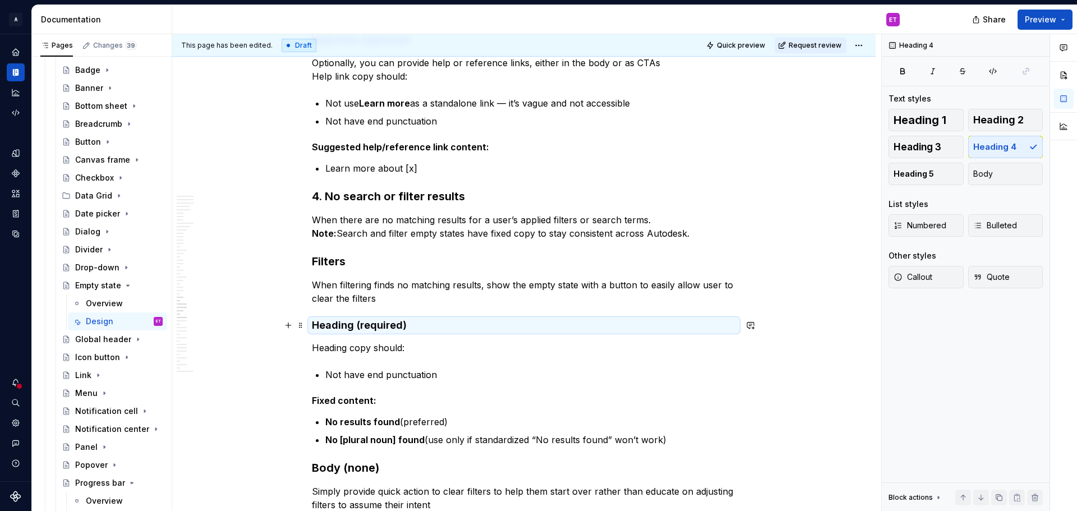
click at [349, 327] on h4 "Heading (required)" at bounding box center [524, 325] width 424 height 13
click at [356, 328] on h4 "Heading (required)" at bounding box center [524, 325] width 424 height 13
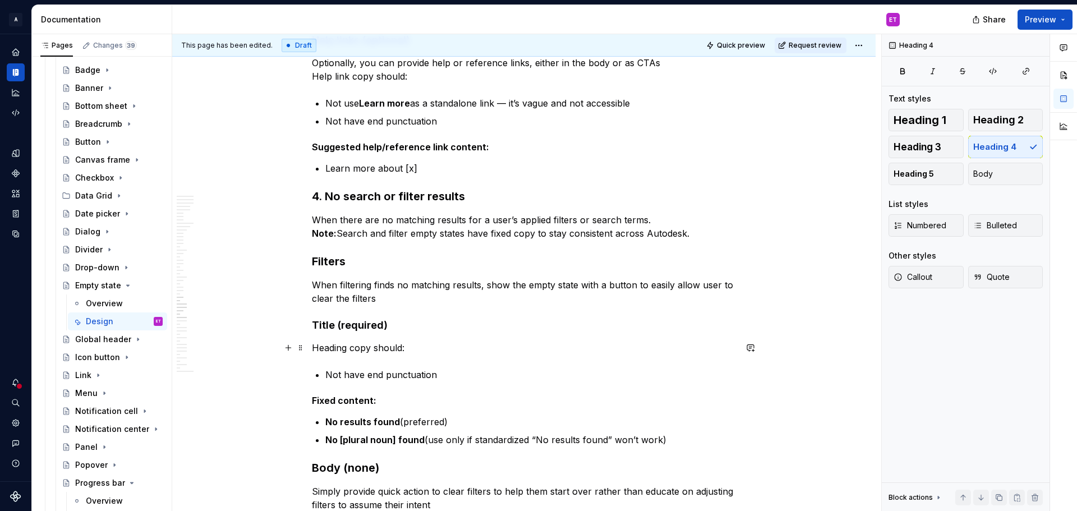
click at [345, 346] on p "Heading copy should:" at bounding box center [524, 347] width 424 height 13
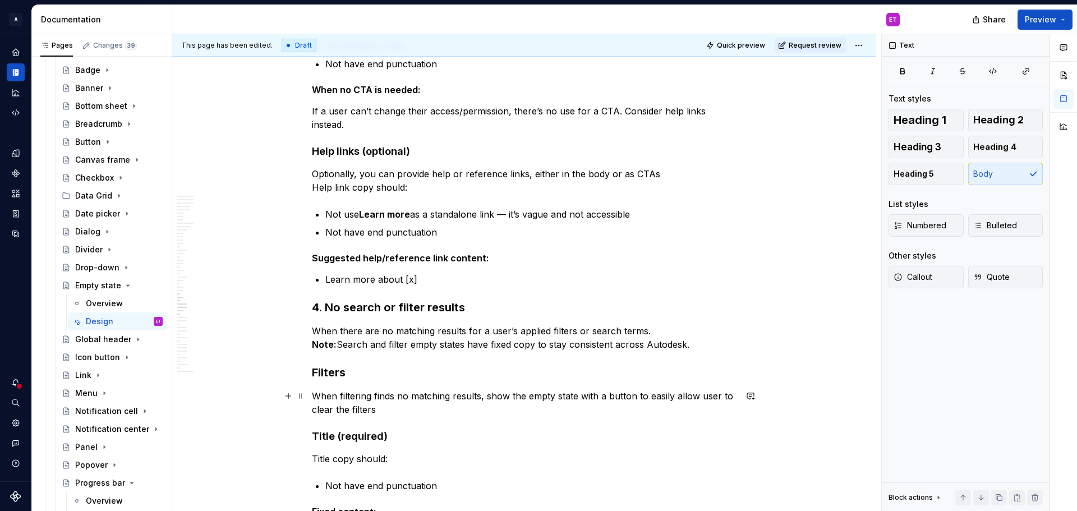
scroll to position [5328, 0]
click at [399, 147] on strong "Help links (optional)" at bounding box center [361, 152] width 98 height 12
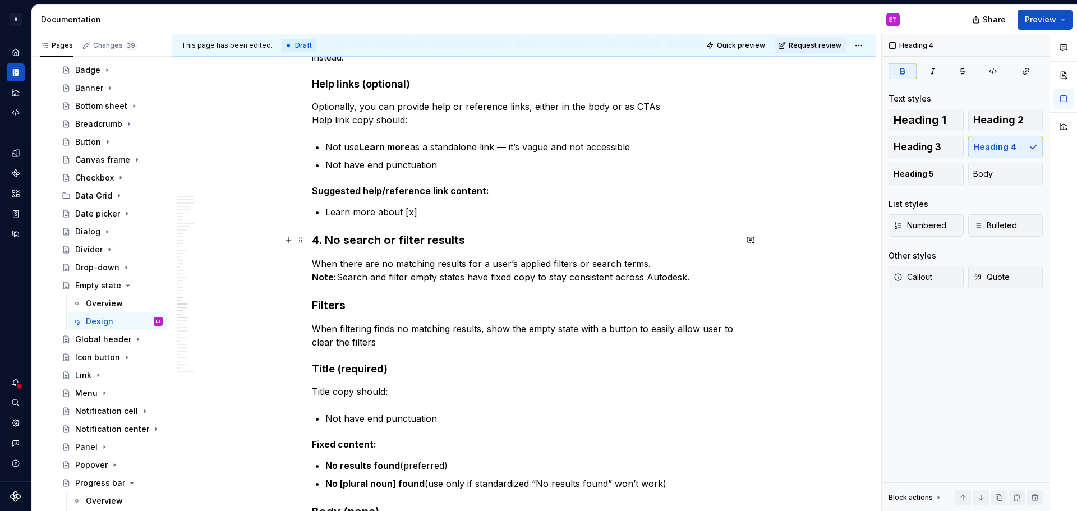
scroll to position [5440, 0]
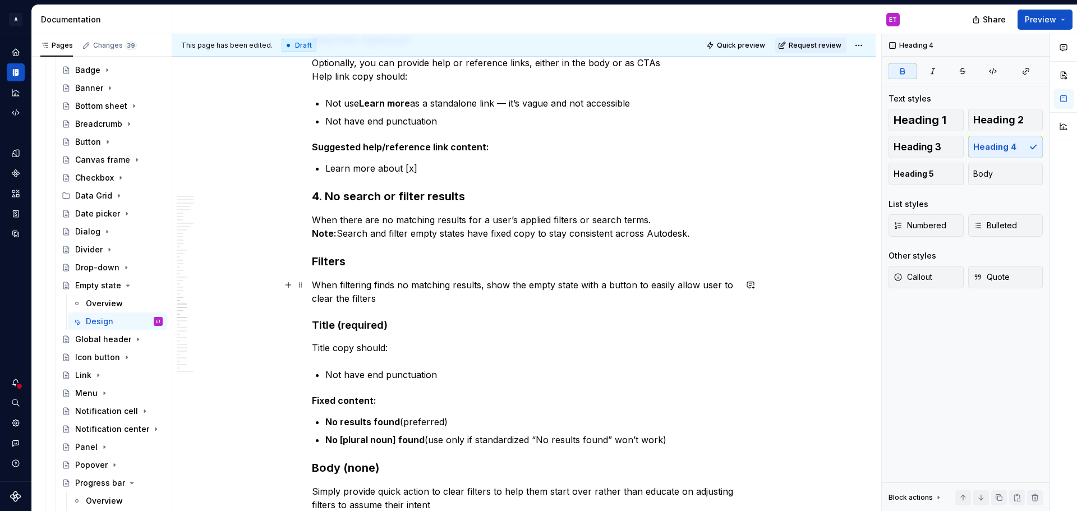
click at [409, 322] on h4 "Title (required)" at bounding box center [524, 325] width 424 height 13
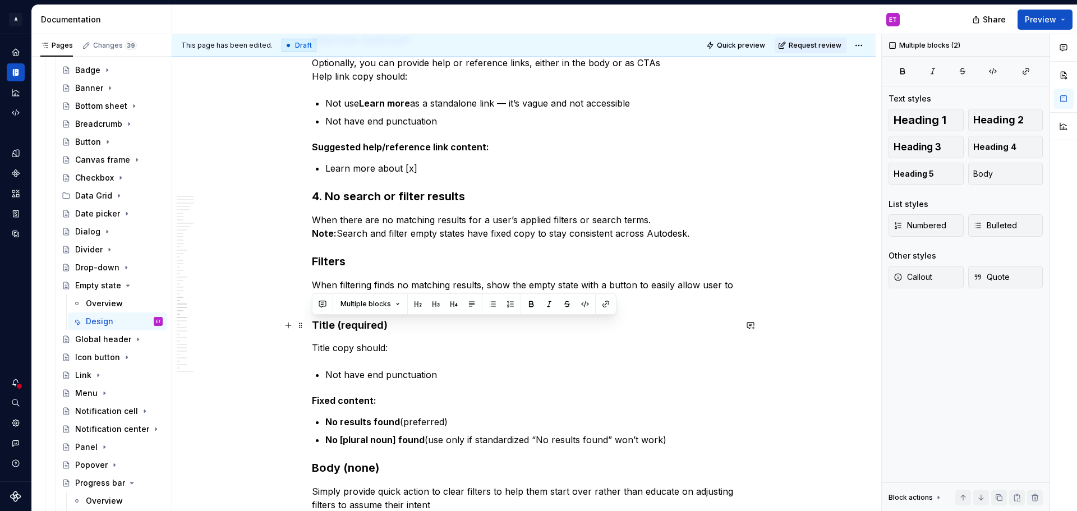
click at [409, 330] on h4 "Title (required)" at bounding box center [524, 325] width 424 height 13
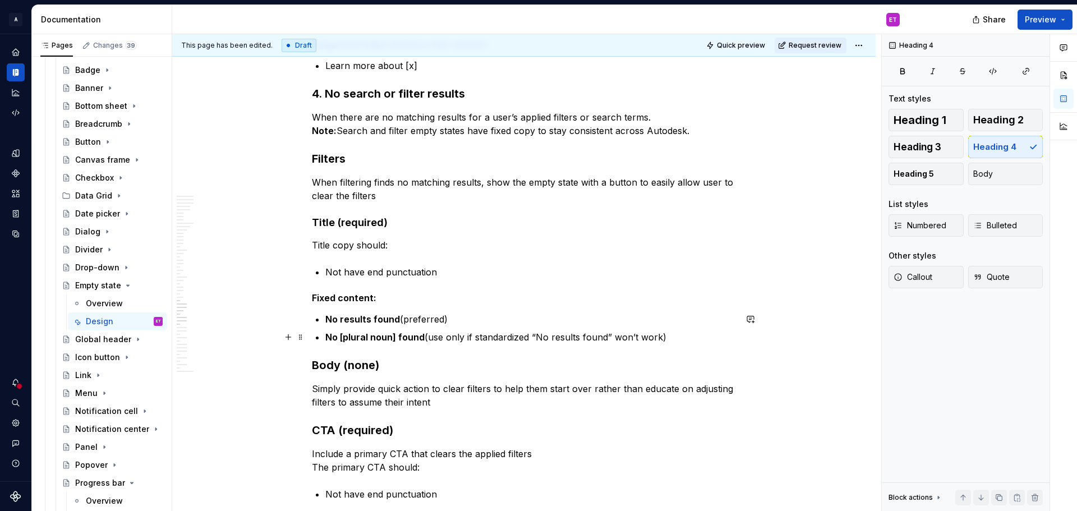
scroll to position [5552, 0]
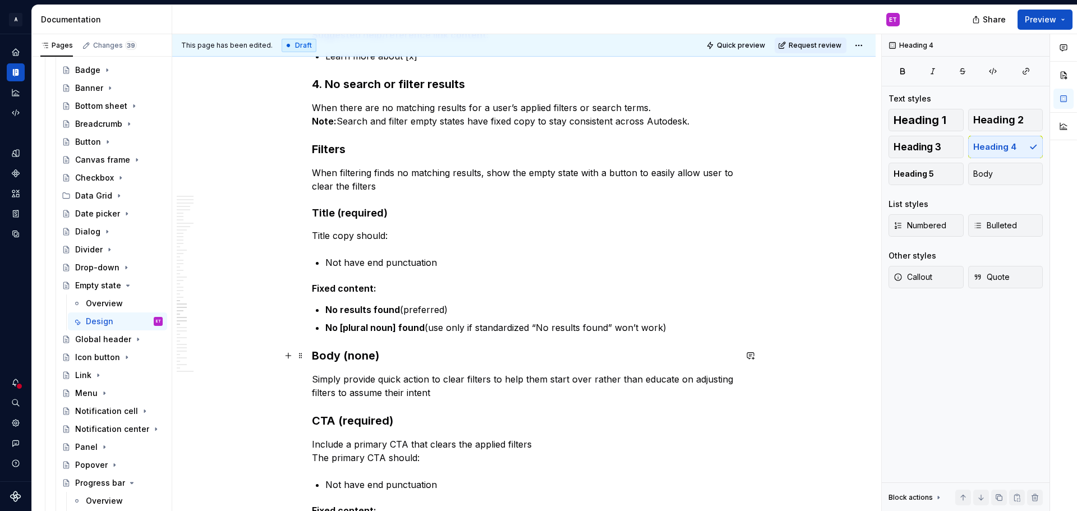
click at [389, 354] on h3 "Body (none)" at bounding box center [524, 356] width 424 height 16
click at [1017, 150] on button "Heading 4" at bounding box center [1005, 147] width 75 height 22
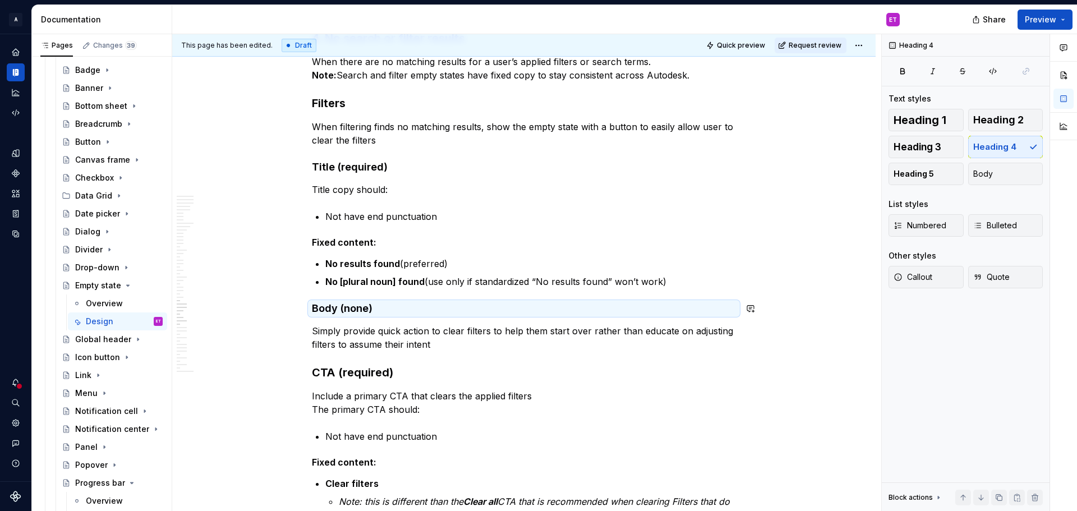
scroll to position [5664, 0]
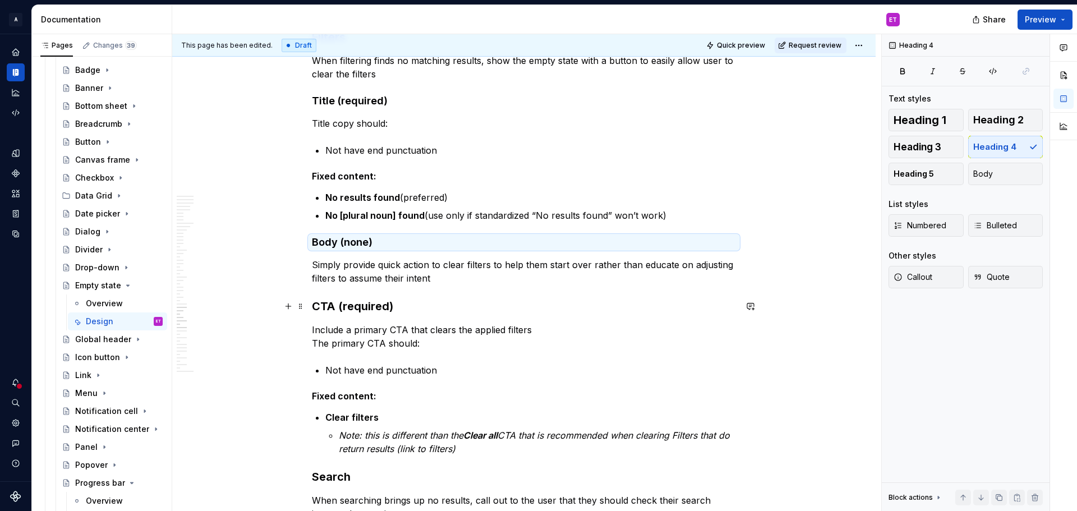
click at [408, 311] on h3 "CTA (required)" at bounding box center [524, 306] width 424 height 16
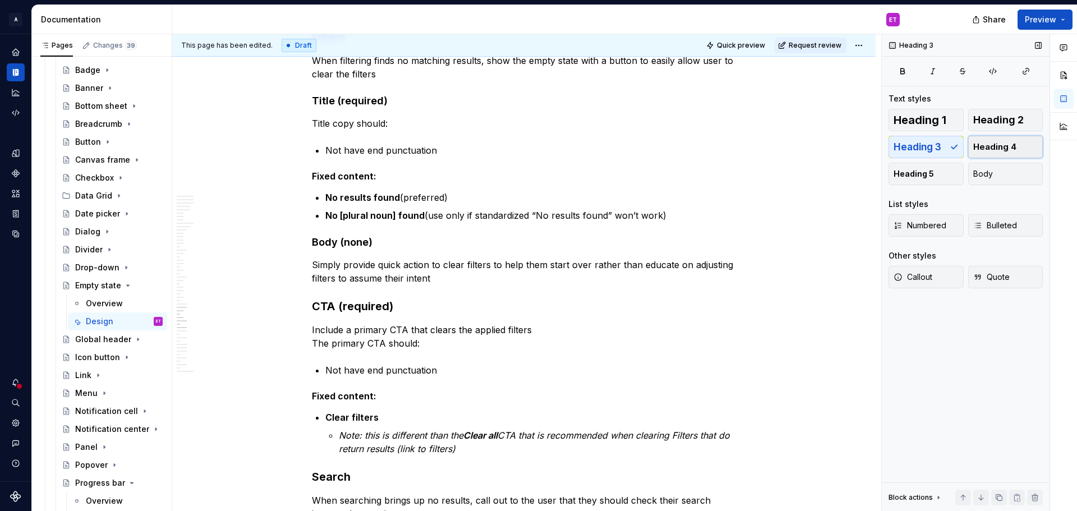
click at [1009, 144] on span "Heading 4" at bounding box center [994, 146] width 43 height 11
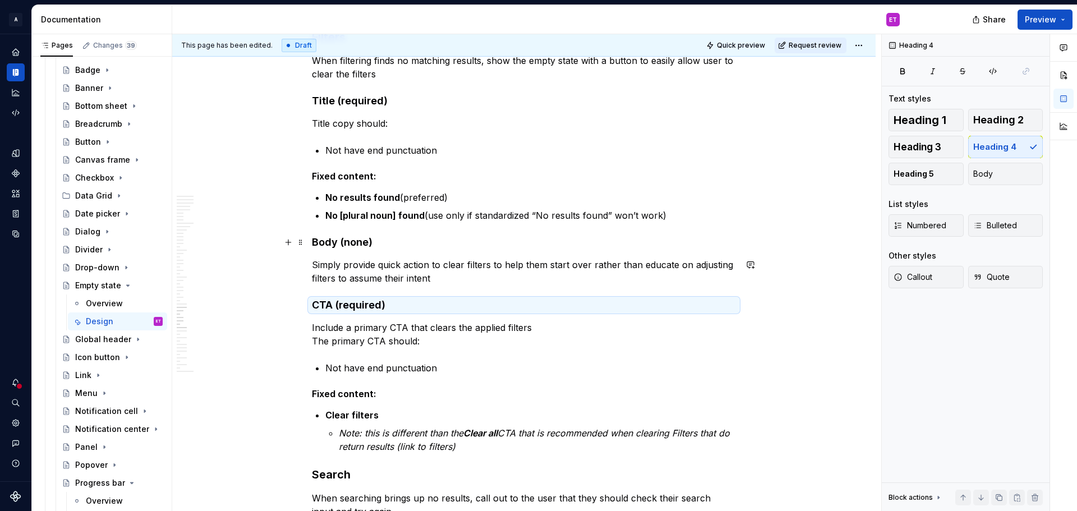
drag, startPoint x: 377, startPoint y: 248, endPoint x: 421, endPoint y: 272, distance: 49.5
click at [379, 248] on h4 "Body (none)" at bounding box center [524, 242] width 424 height 13
click at [493, 283] on p "Simply provide quick action to clear filters to help them start over rather tha…" at bounding box center [524, 271] width 424 height 27
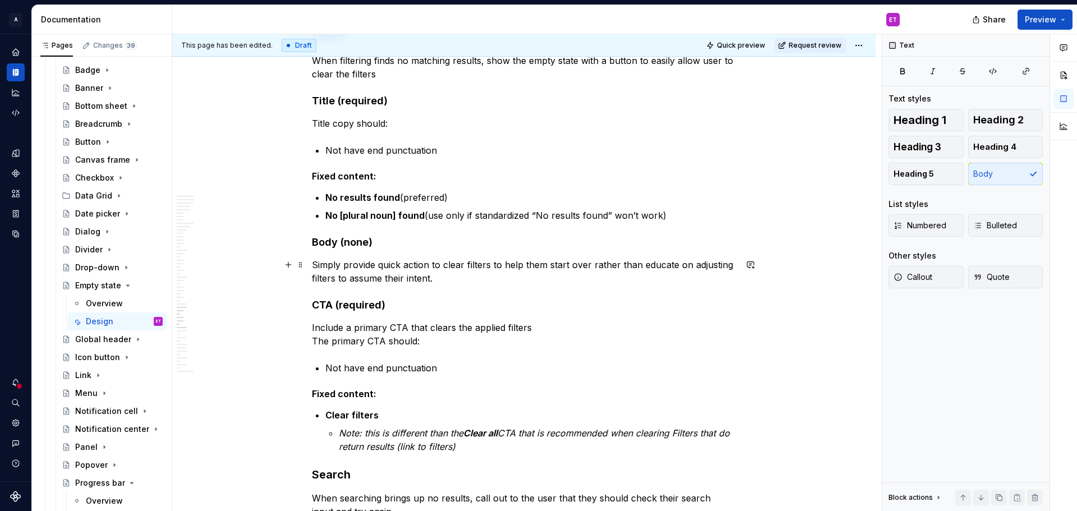
click at [507, 261] on p "Simply provide quick action to clear filters to help them start over rather tha…" at bounding box center [524, 271] width 424 height 27
click at [657, 270] on p "Simply provide quick action to clear filters to help them start over rather tha…" at bounding box center [524, 271] width 424 height 27
click at [616, 269] on p "Simply provide quick action to clear filters to help them start over rather tha…" at bounding box center [524, 271] width 424 height 27
click at [587, 266] on p "Simply provide quick action to clear filters to help them start over rather tha…" at bounding box center [524, 271] width 424 height 27
click at [591, 274] on p "Simply provide quick action to clear filters to help them start over, rather th…" at bounding box center [524, 271] width 424 height 27
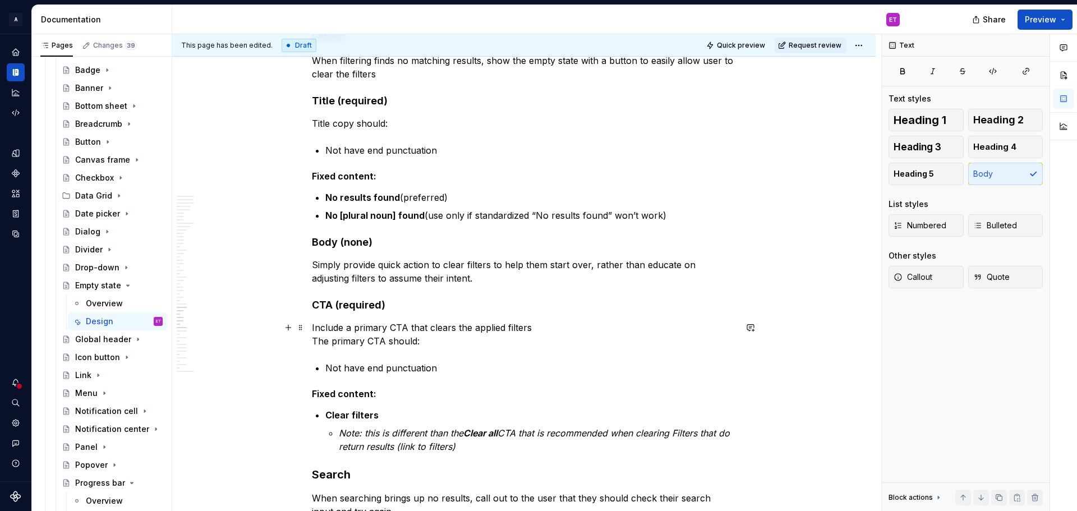
click at [538, 330] on p "Include a primary CTA that clears the applied filters The primary CTA should:" at bounding box center [524, 334] width 424 height 27
click at [454, 340] on p "Include a primary CTA that clears the applied filters. The primary CTA should:" at bounding box center [524, 334] width 424 height 27
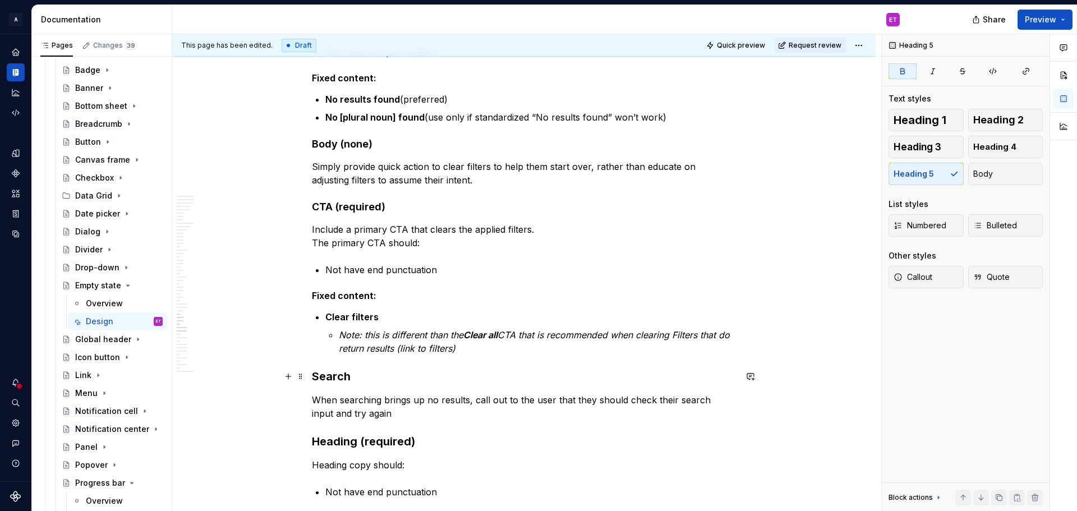
scroll to position [5776, 0]
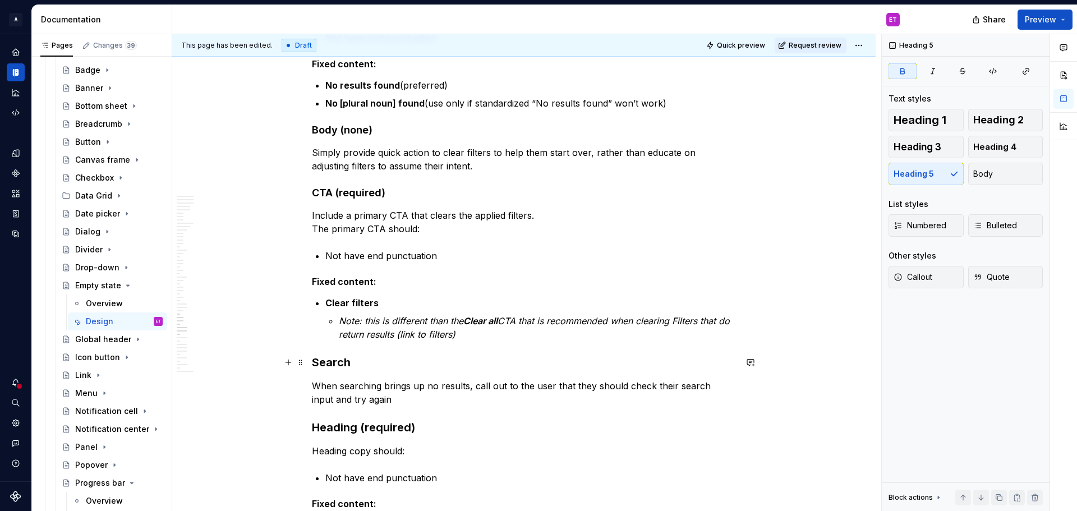
click at [368, 364] on h3 "Search" at bounding box center [524, 362] width 424 height 16
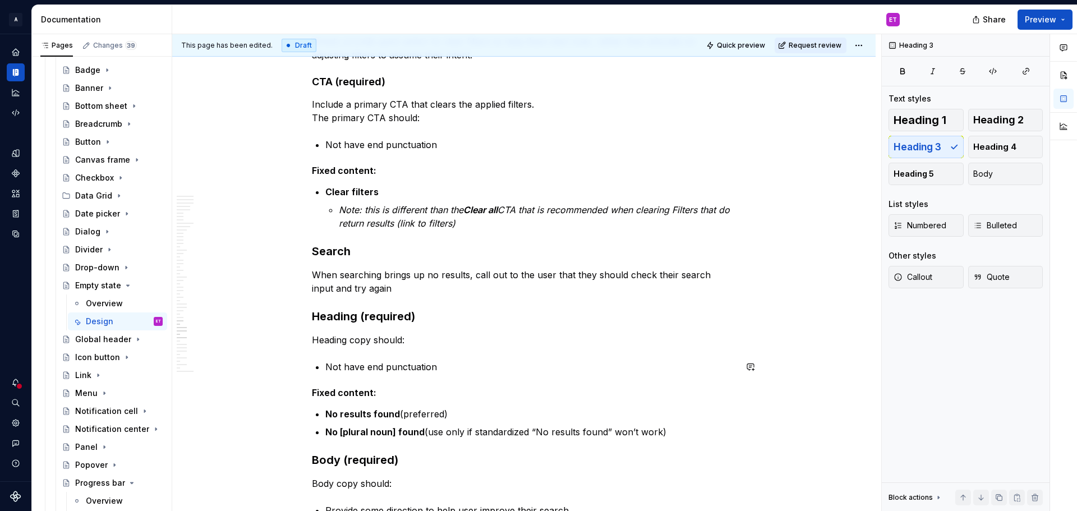
scroll to position [5889, 0]
click at [404, 310] on h3 "Heading (required)" at bounding box center [524, 315] width 424 height 16
click at [980, 146] on span "Heading 4" at bounding box center [994, 146] width 43 height 11
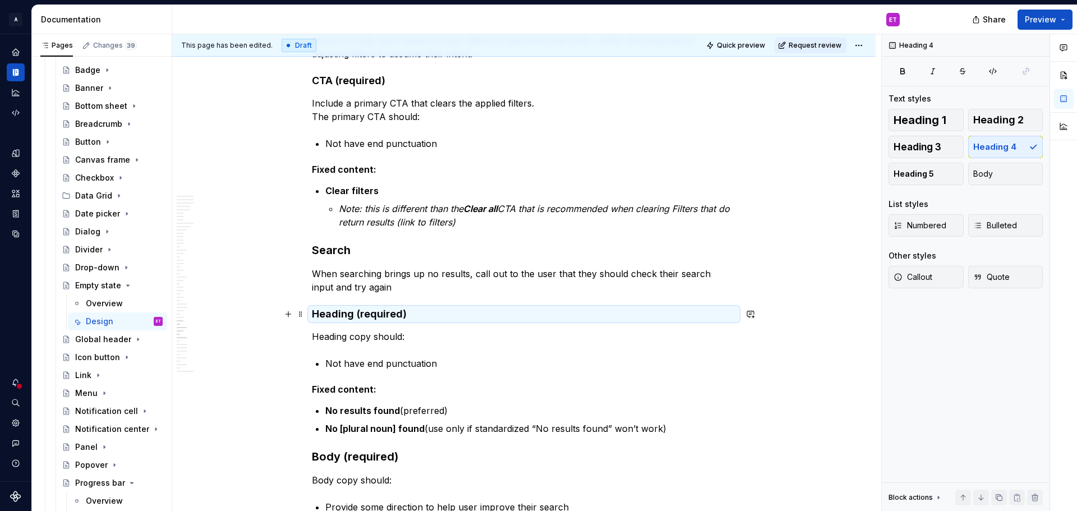
click at [355, 316] on h4 "Heading (required)" at bounding box center [524, 313] width 424 height 13
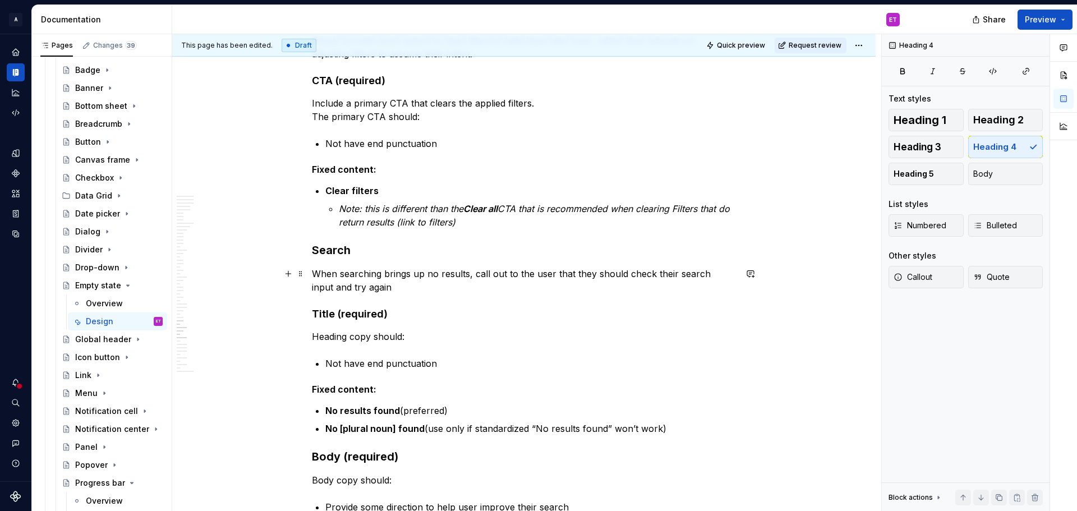
click at [416, 283] on p "When searching brings up no results, call out to the user that they should chec…" at bounding box center [524, 280] width 424 height 27
click at [416, 319] on h4 "Title (required)" at bounding box center [524, 313] width 424 height 13
click at [407, 456] on h3 "Body (required)" at bounding box center [524, 457] width 424 height 16
click at [992, 135] on div "Heading 1 Heading 2 Heading 3 Heading 4 Heading 5 Body" at bounding box center [965, 147] width 154 height 76
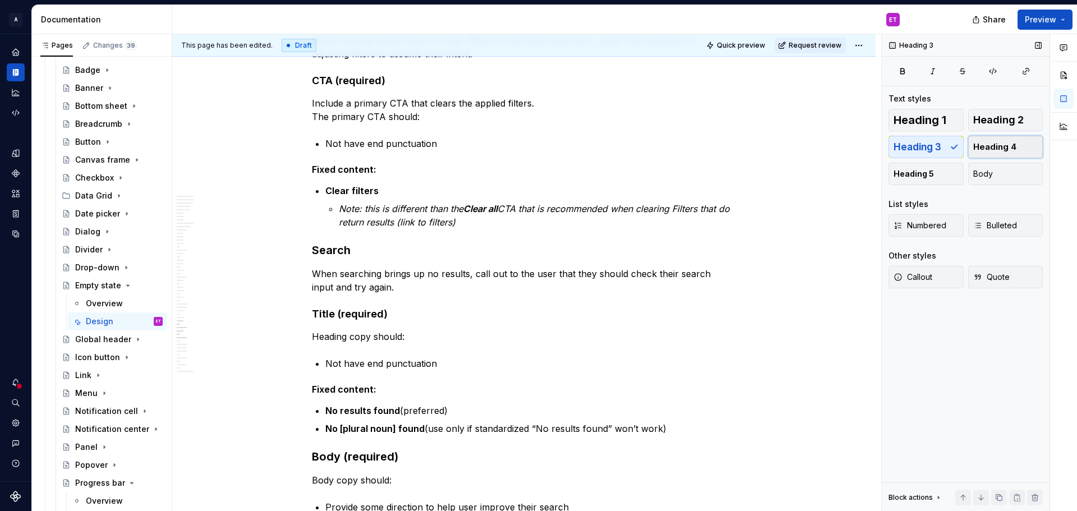
click at [998, 141] on span "Heading 4" at bounding box center [994, 146] width 43 height 11
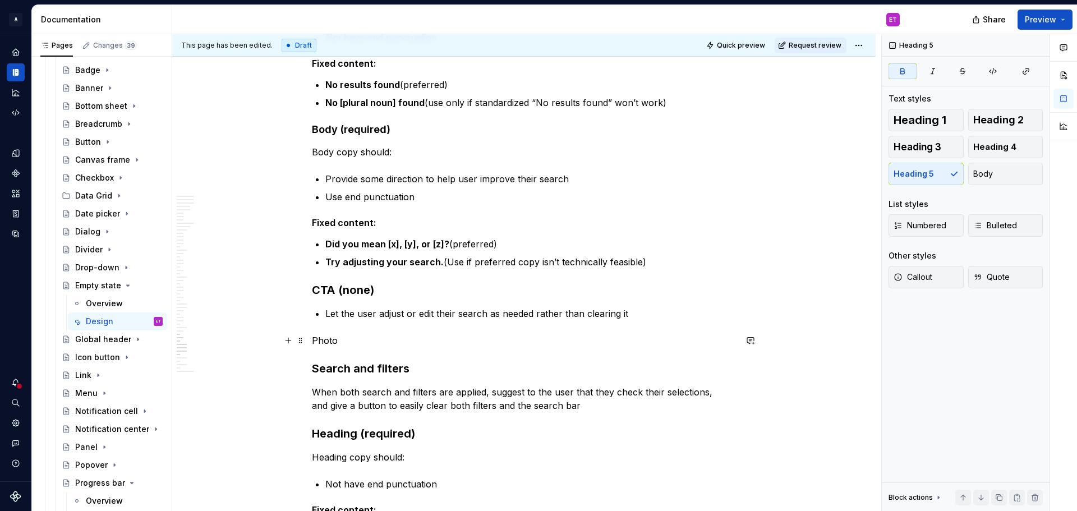
scroll to position [6225, 0]
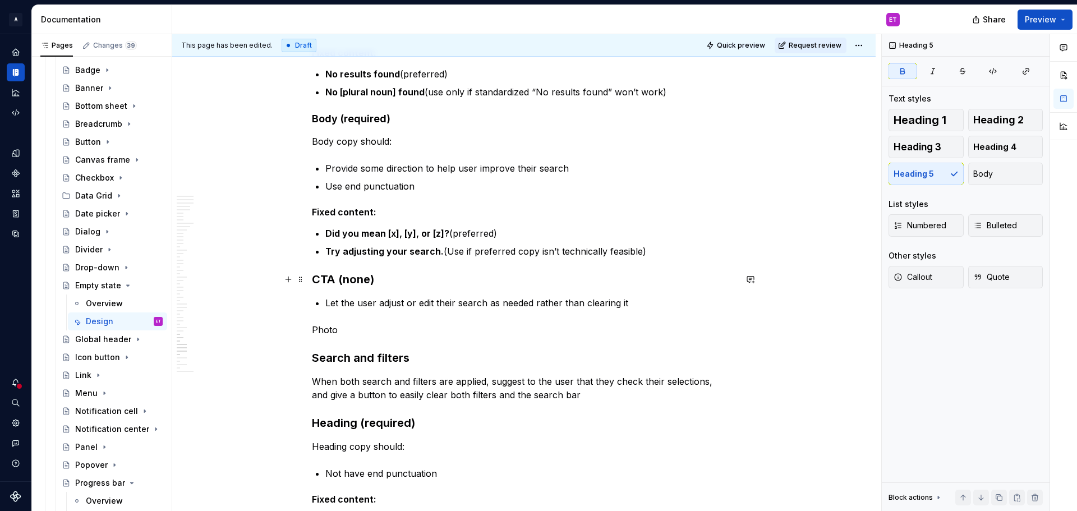
click at [386, 281] on h3 "CTA (none)" at bounding box center [524, 279] width 424 height 16
click at [998, 149] on span "Heading 4" at bounding box center [994, 146] width 43 height 11
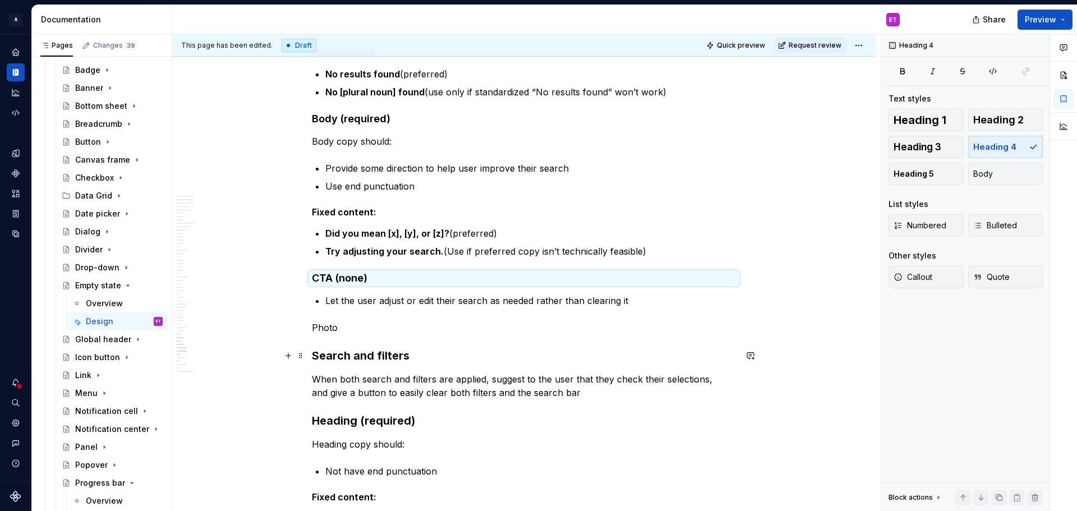
click at [448, 360] on h3 "Search and filters" at bounding box center [524, 356] width 424 height 16
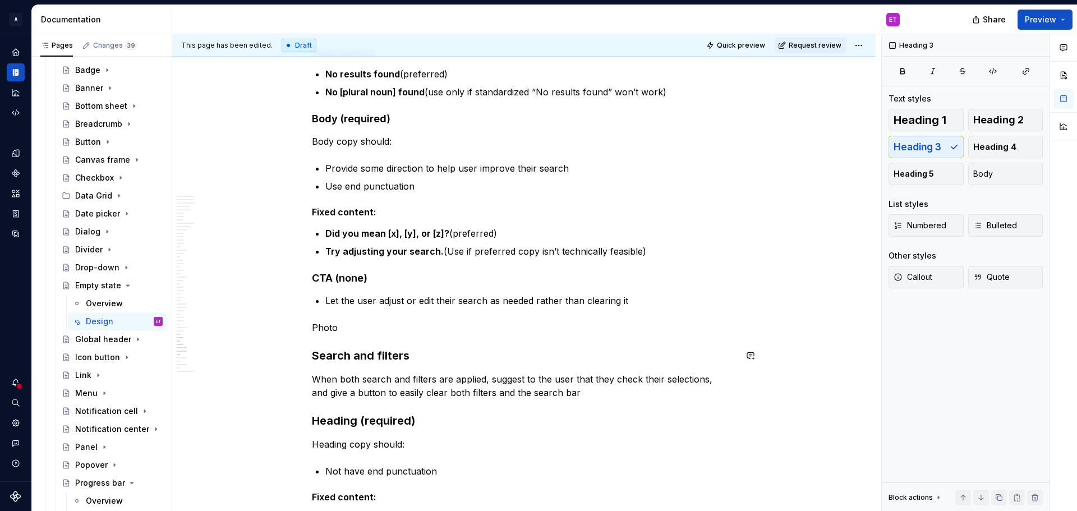
scroll to position [6281, 0]
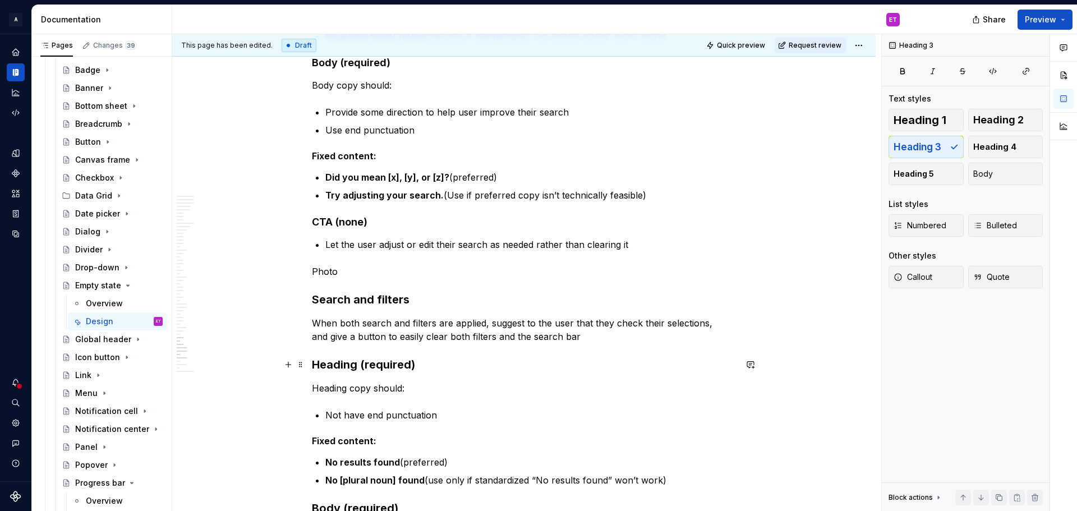
click at [440, 361] on h3 "Heading (required)" at bounding box center [524, 365] width 424 height 16
click at [1017, 146] on button "Heading 4" at bounding box center [1005, 147] width 75 height 22
click at [1017, 146] on div "Heading 1 Heading 2 Heading 3 Heading 4 Heading 5 Body" at bounding box center [965, 147] width 154 height 76
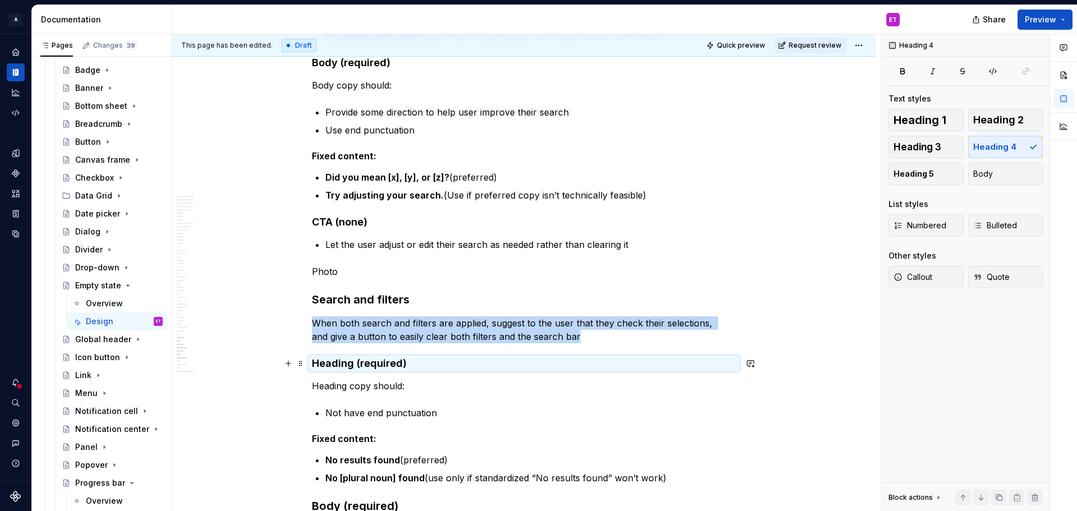
click at [350, 366] on h4 "Heading (required)" at bounding box center [524, 363] width 424 height 13
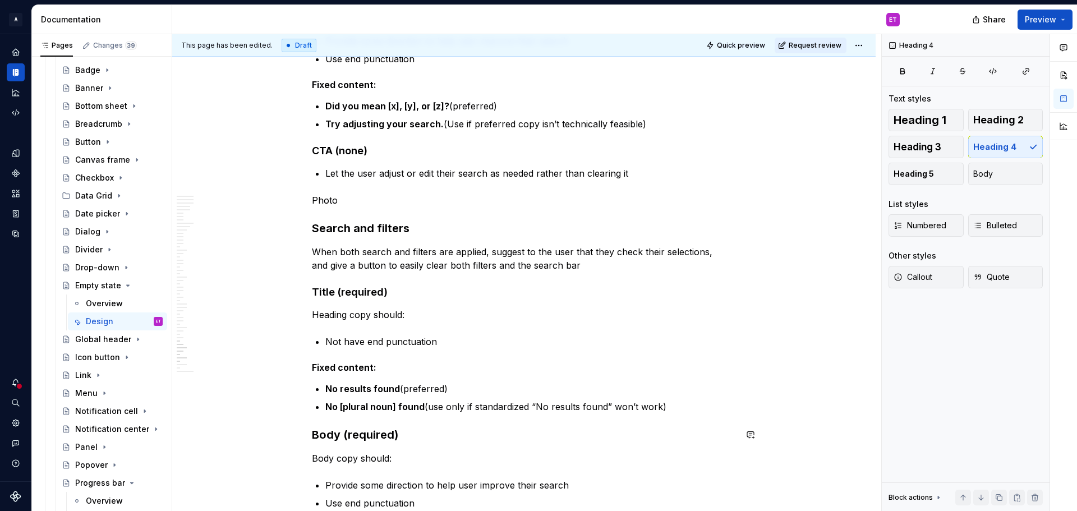
scroll to position [6393, 0]
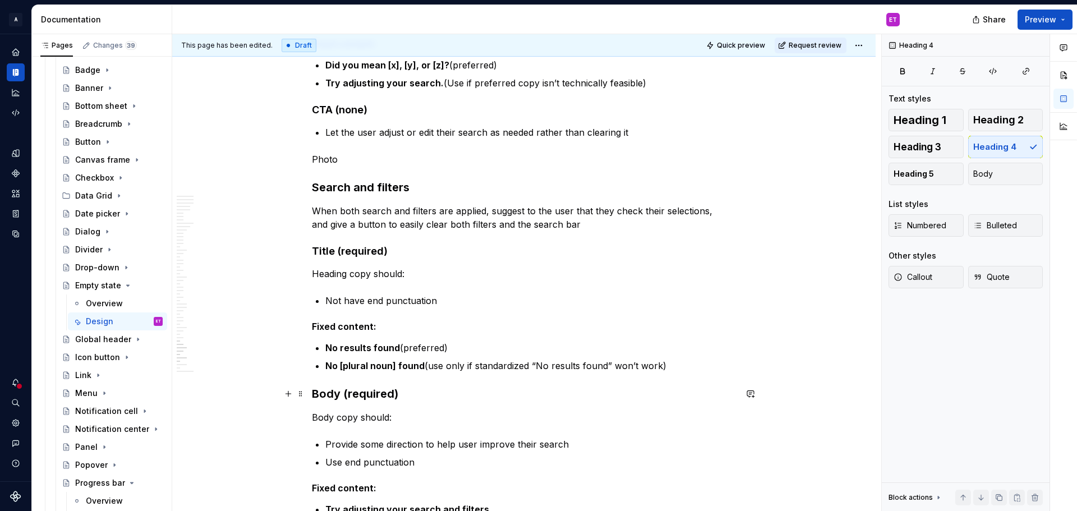
click at [396, 396] on h3 "Body (required)" at bounding box center [524, 394] width 424 height 16
click at [1027, 141] on button "Heading 4" at bounding box center [1005, 147] width 75 height 22
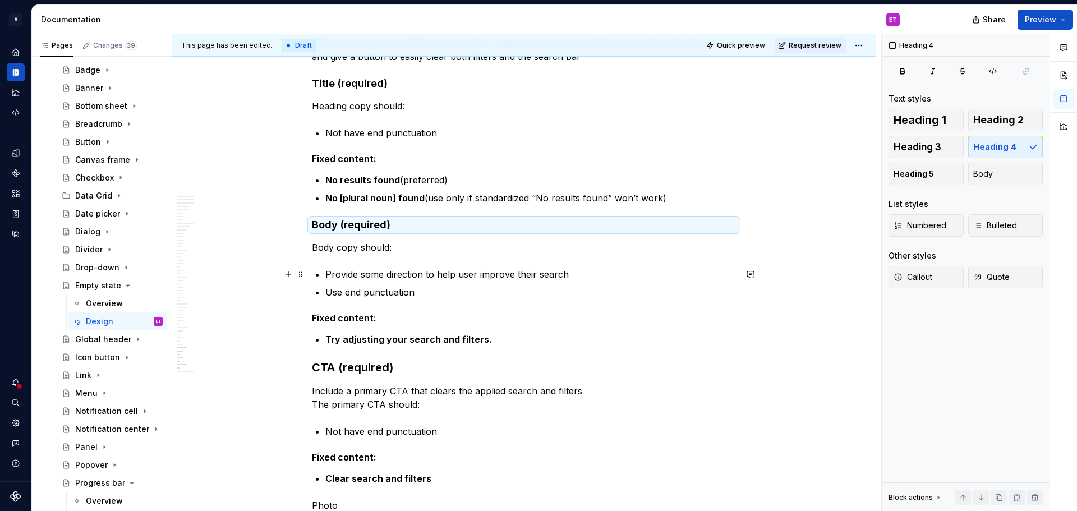
scroll to position [6562, 0]
click at [485, 322] on h5 "Fixed content:" at bounding box center [524, 317] width 424 height 11
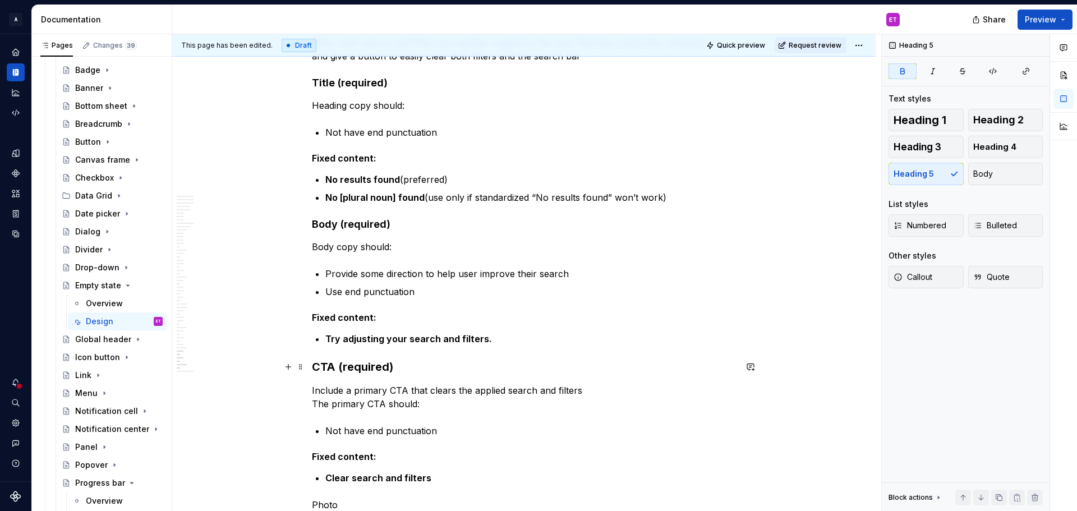
click at [472, 367] on h3 "CTA (required)" at bounding box center [524, 367] width 424 height 16
click at [1029, 142] on button "Heading 4" at bounding box center [1005, 147] width 75 height 22
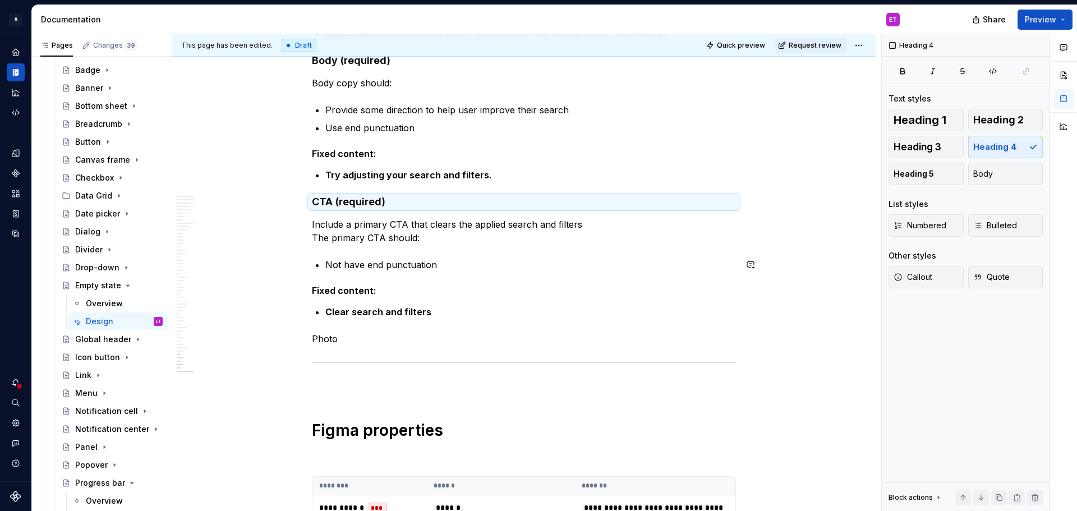
scroll to position [6730, 0]
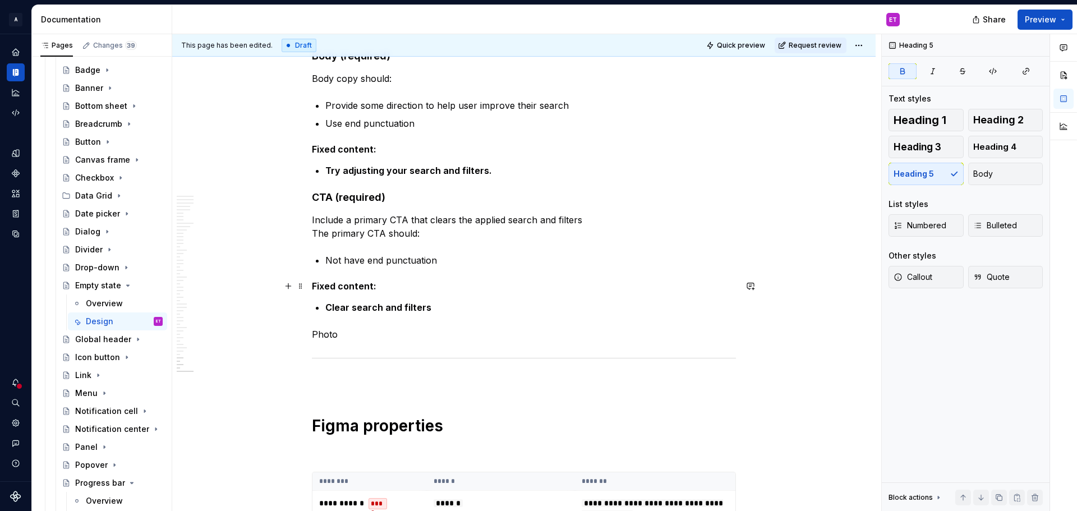
click at [367, 284] on strong "Fixed content:" at bounding box center [344, 285] width 64 height 11
click at [418, 301] on p "Clear search and filters" at bounding box center [530, 307] width 411 height 13
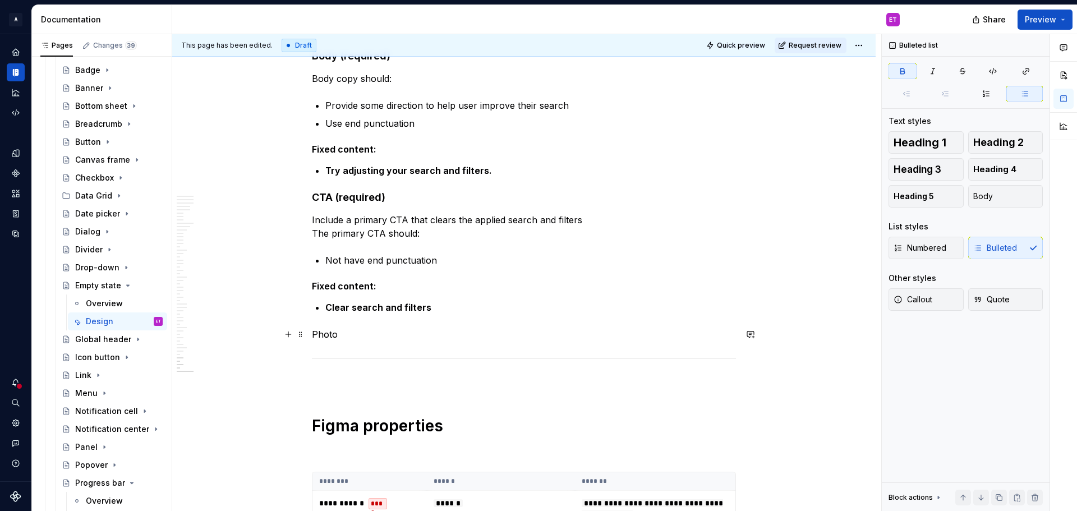
click at [367, 328] on p "Photo" at bounding box center [524, 334] width 424 height 13
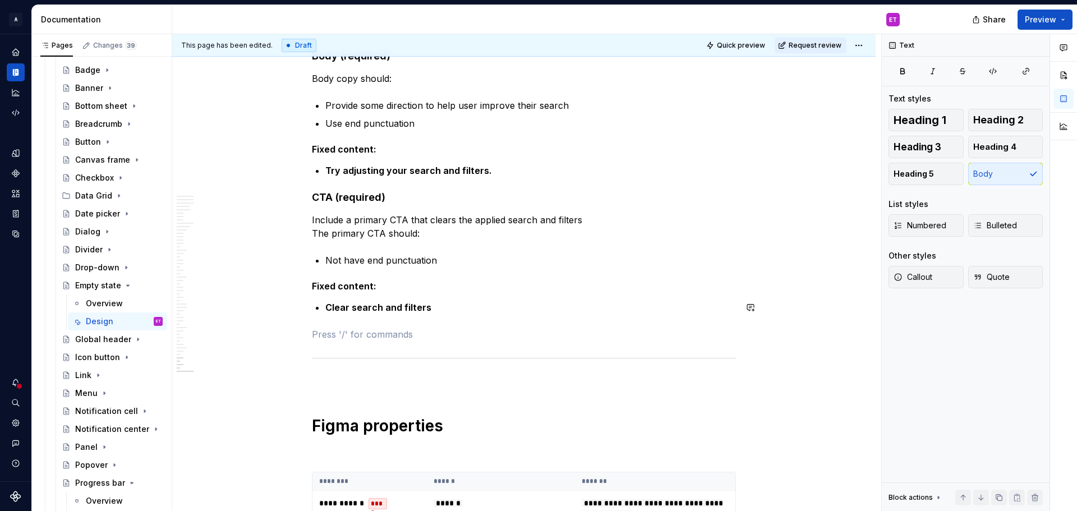
click at [587, 265] on p "Not have end punctuation" at bounding box center [530, 259] width 411 height 13
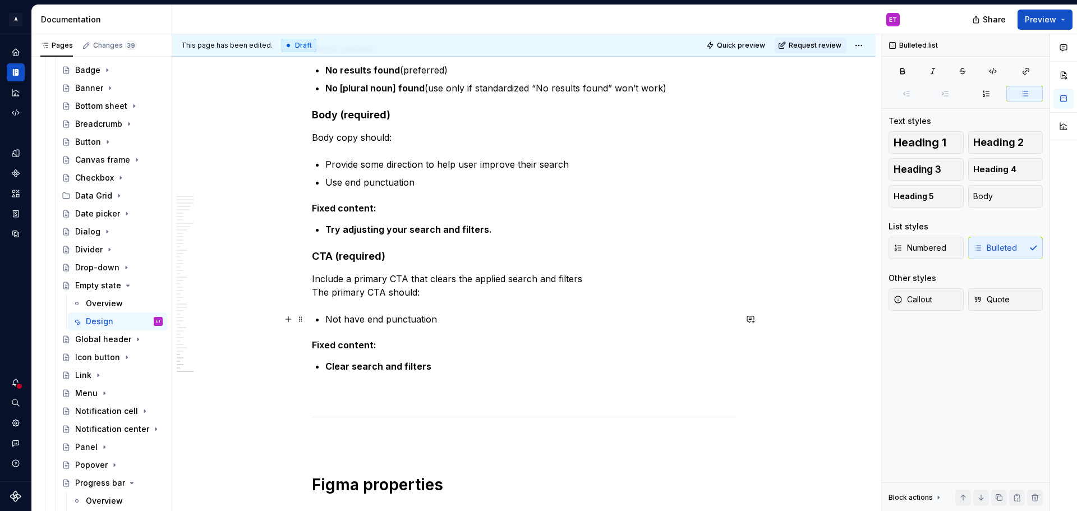
scroll to position [6618, 0]
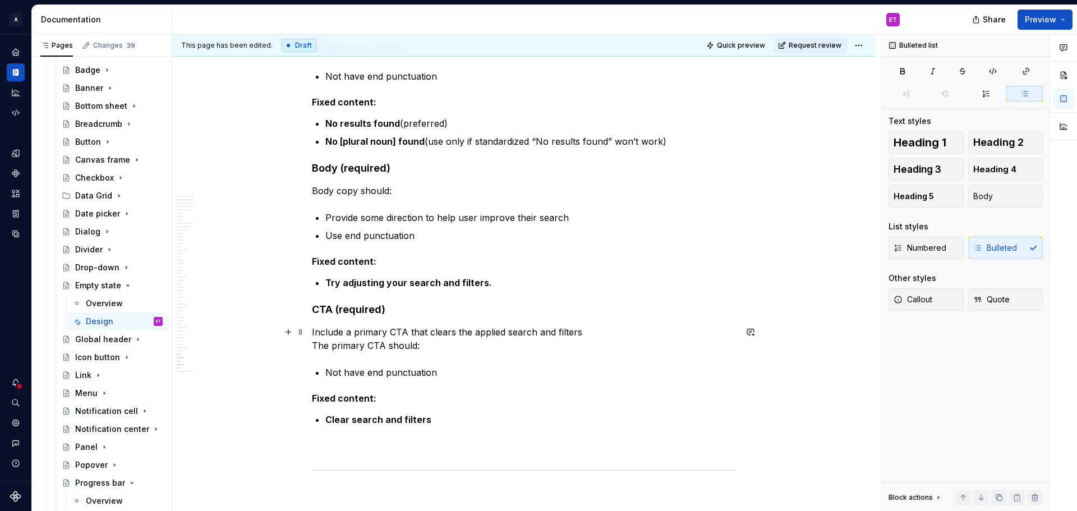
click at [597, 335] on p "Include a primary CTA that clears the applied search and filters The primary CT…" at bounding box center [524, 338] width 424 height 27
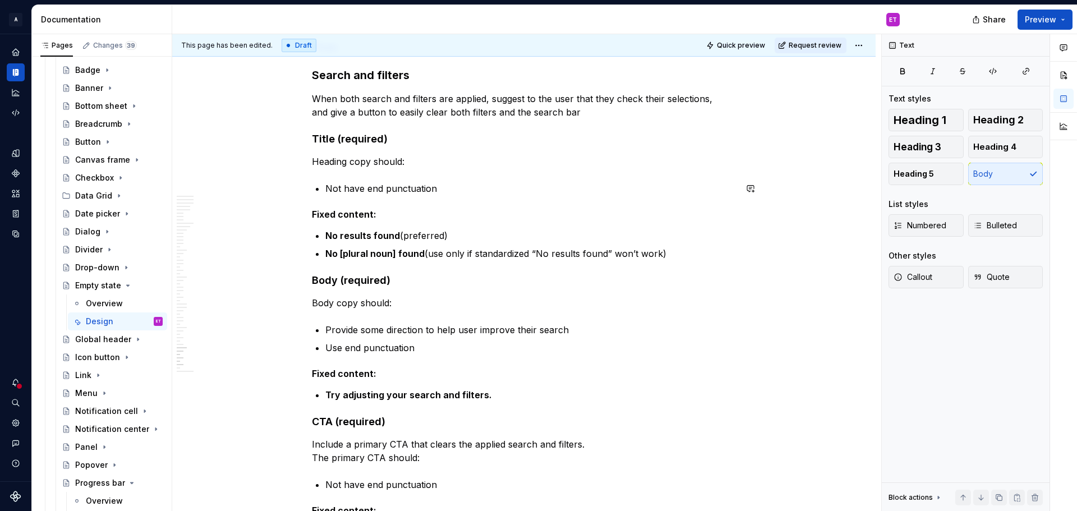
scroll to position [6449, 0]
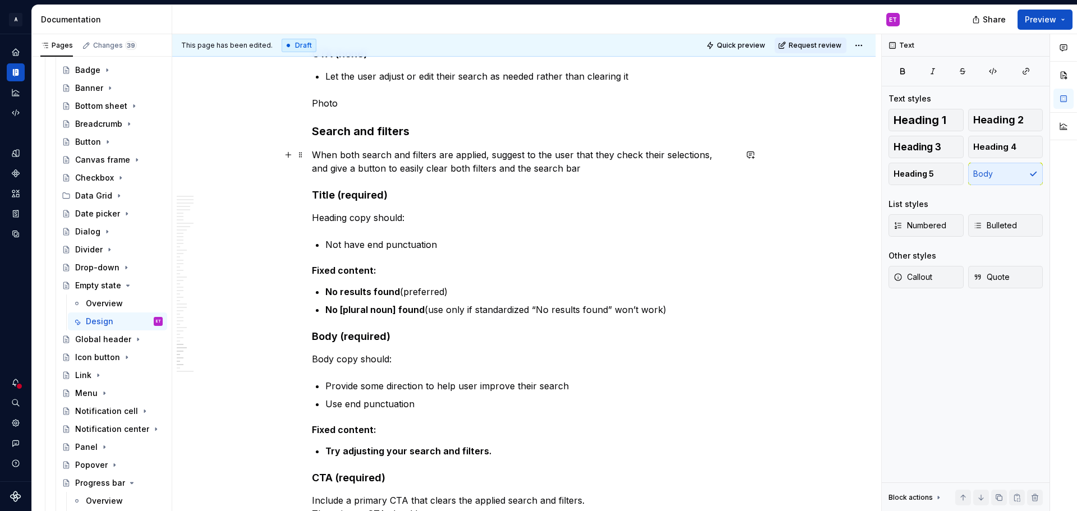
click at [584, 165] on p "When both search and filters are applied, suggest to the user that they check t…" at bounding box center [524, 161] width 424 height 27
click at [581, 238] on p "Not have end punctuation" at bounding box center [530, 244] width 411 height 13
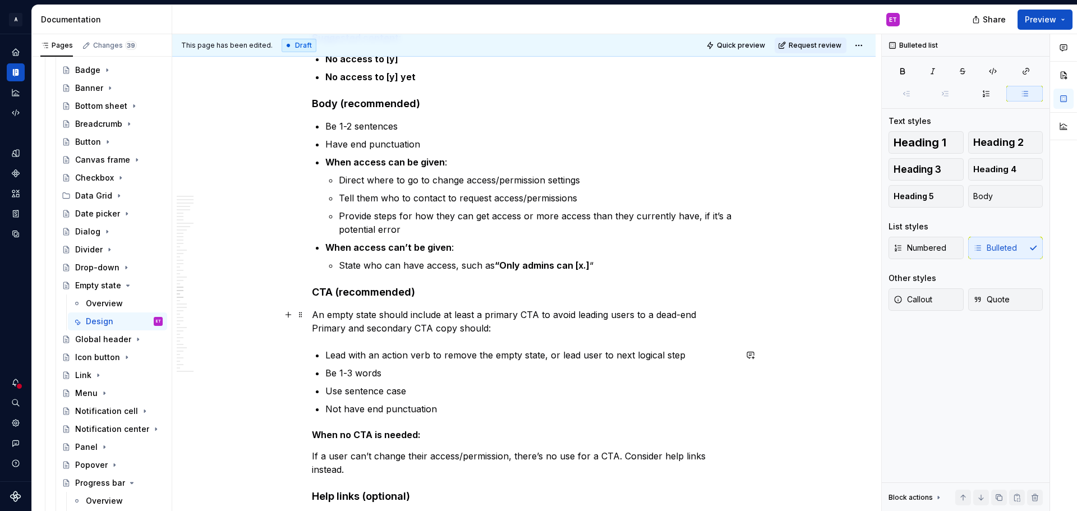
scroll to position [4935, 0]
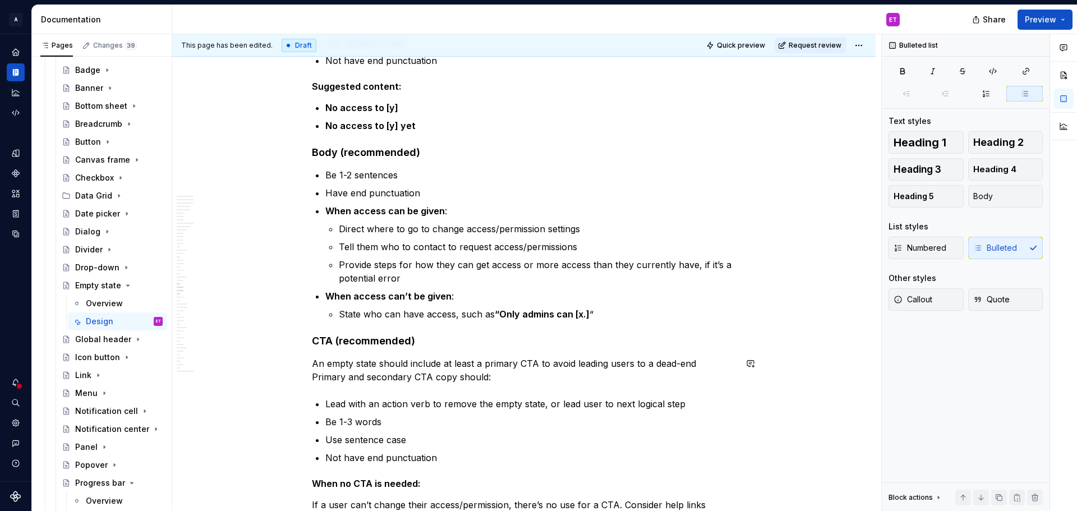
click at [407, 338] on strong "CTA (recommended)" at bounding box center [363, 341] width 103 height 12
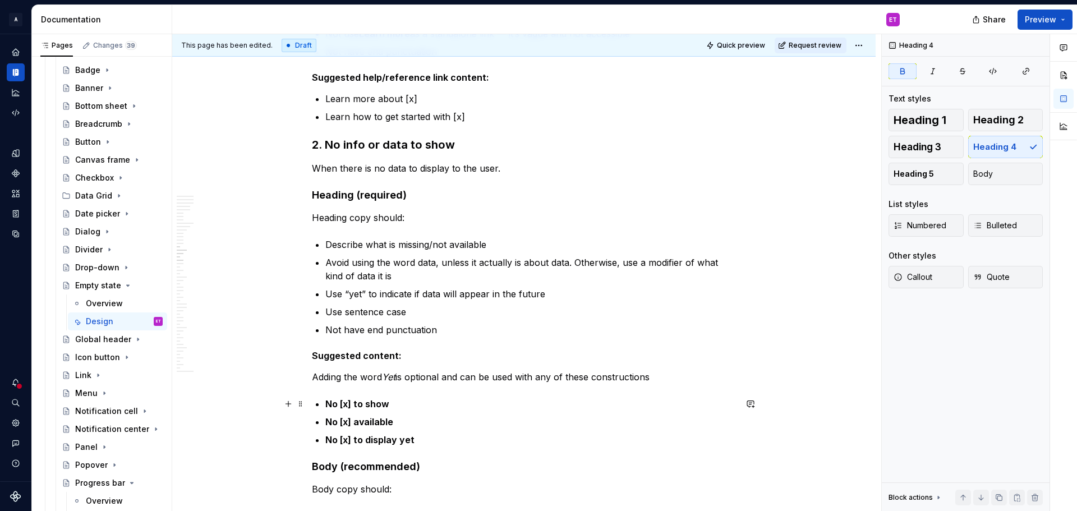
scroll to position [3814, 0]
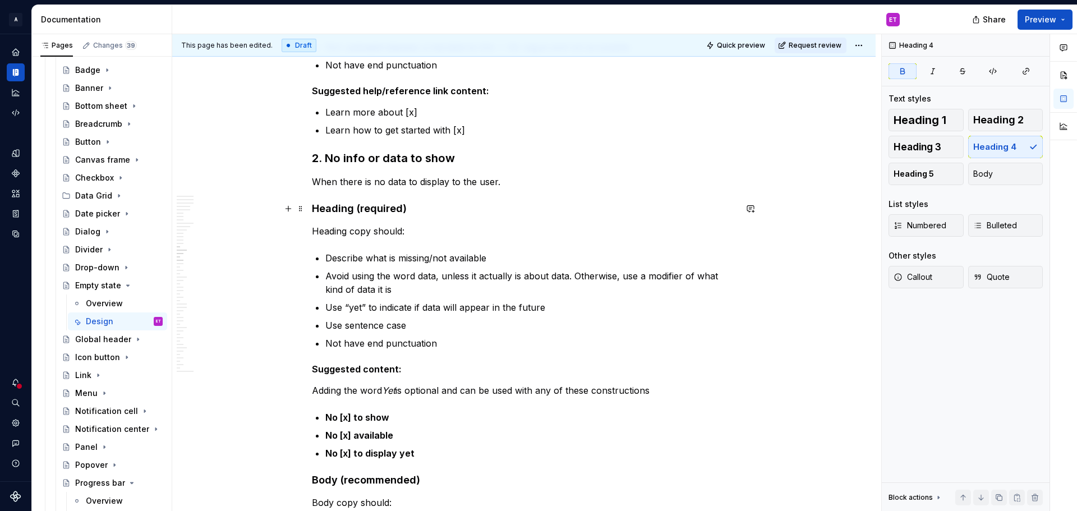
click at [359, 213] on strong "Heading (required)" at bounding box center [359, 208] width 95 height 12
click at [351, 230] on p "Heading copy should:" at bounding box center [524, 230] width 424 height 13
click at [468, 150] on h3 "2. No info or data to show" at bounding box center [524, 158] width 424 height 16
drag, startPoint x: 486, startPoint y: 195, endPoint x: 476, endPoint y: 229, distance: 35.7
click at [486, 196] on div "**********" at bounding box center [524, 40] width 424 height 7238
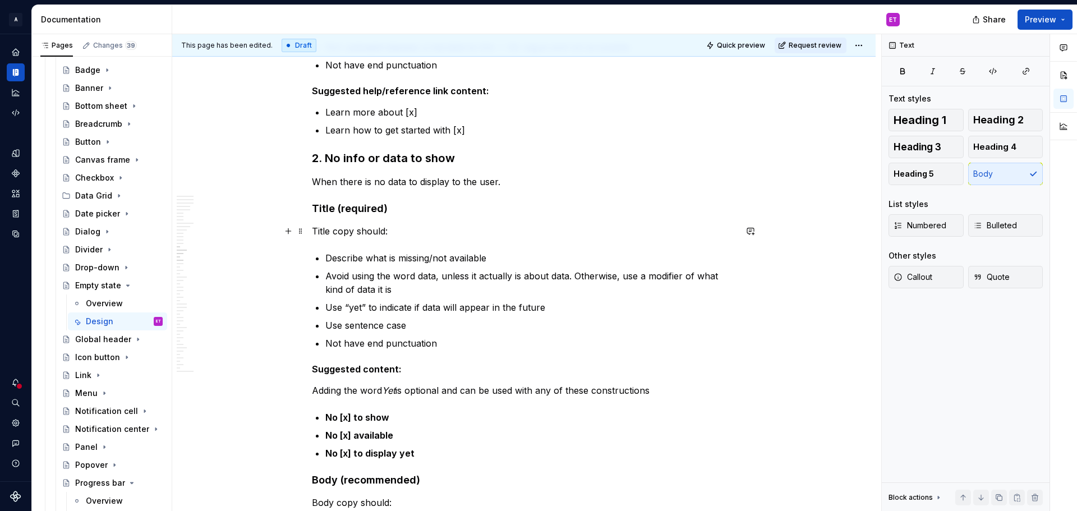
click at [473, 230] on p "Title copy should:" at bounding box center [524, 230] width 424 height 13
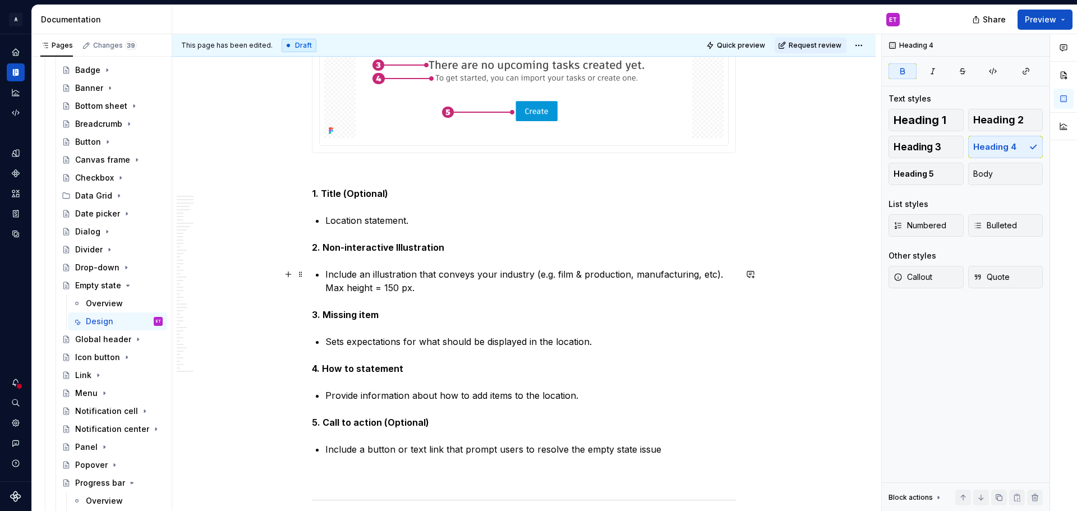
scroll to position [785, 0]
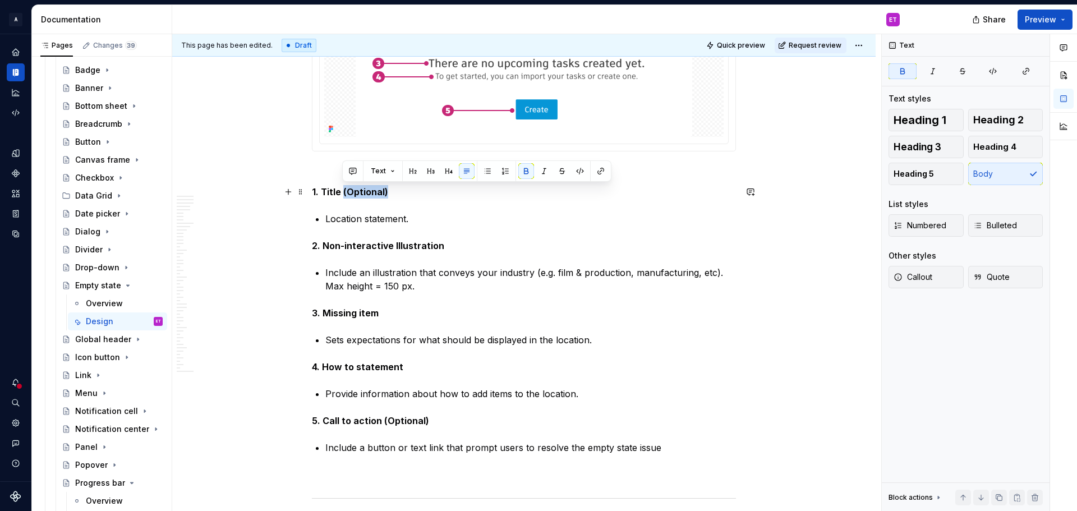
drag, startPoint x: 387, startPoint y: 193, endPoint x: 342, endPoint y: 191, distance: 44.9
click at [342, 191] on p "1. Title (Optional)" at bounding box center [524, 191] width 424 height 13
click at [351, 172] on button "button" at bounding box center [353, 171] width 16 height 16
click at [387, 176] on li "S Shayna" at bounding box center [390, 176] width 73 height 16
click at [421, 178] on span "Christine Lee" at bounding box center [434, 175] width 64 height 11
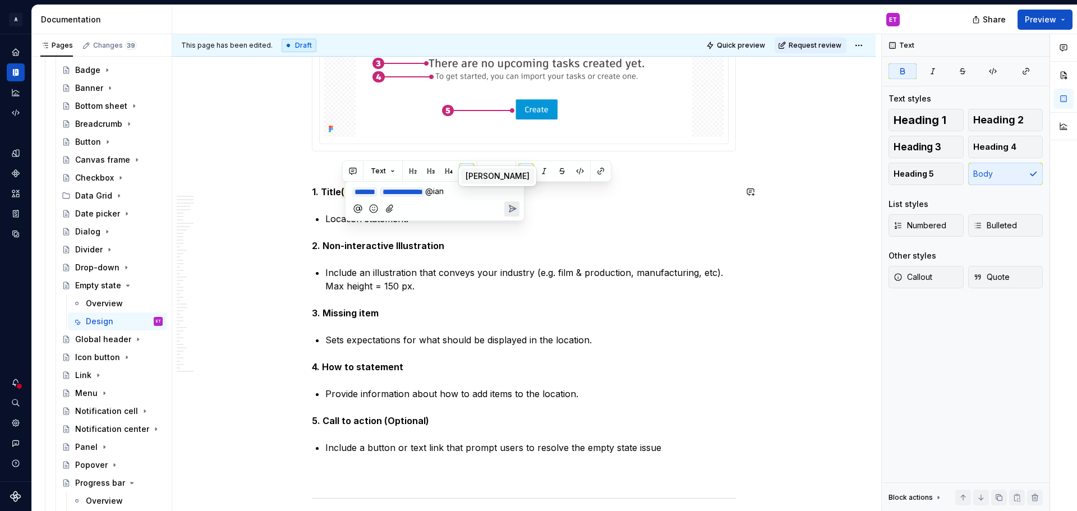
click at [473, 176] on span "Ian Murchison" at bounding box center [497, 175] width 64 height 11
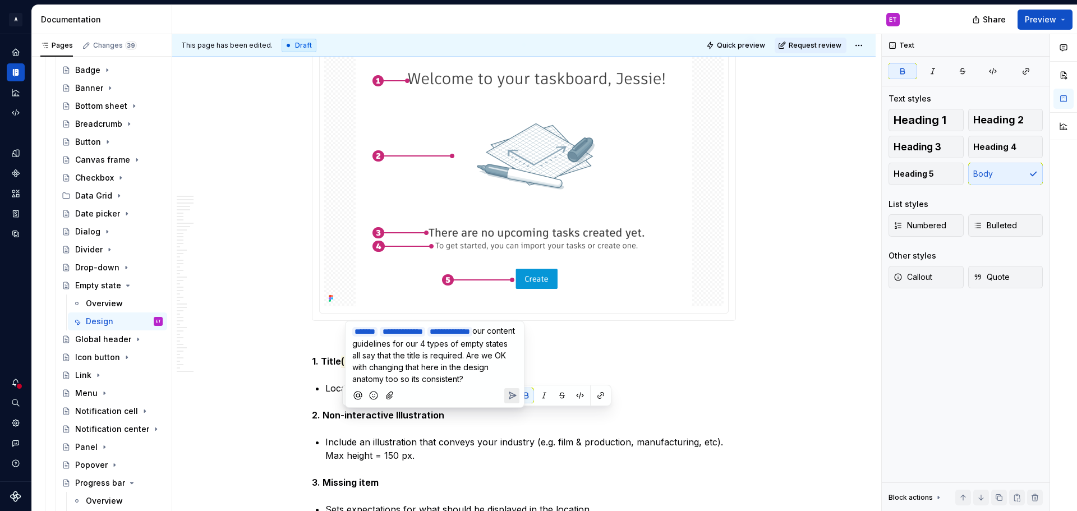
scroll to position [729, 0]
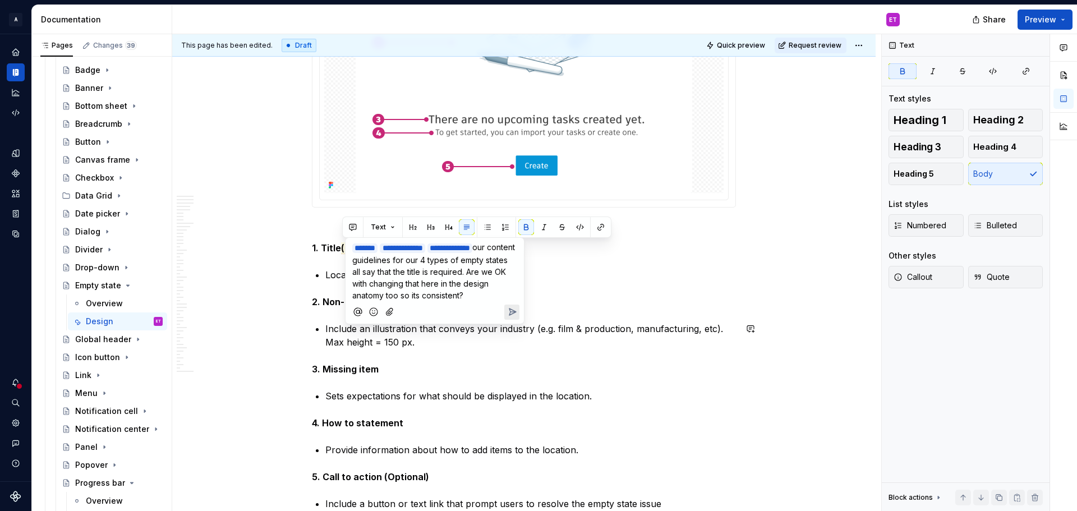
click at [513, 312] on icon "Send" at bounding box center [512, 311] width 7 height 7
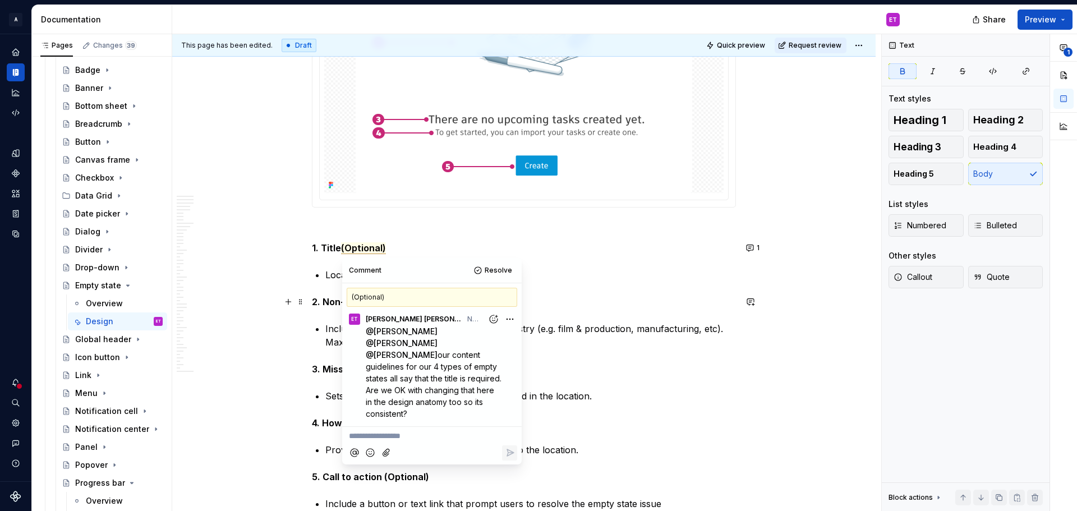
click at [605, 300] on p "2. Non-interactive Illustration" at bounding box center [524, 301] width 424 height 13
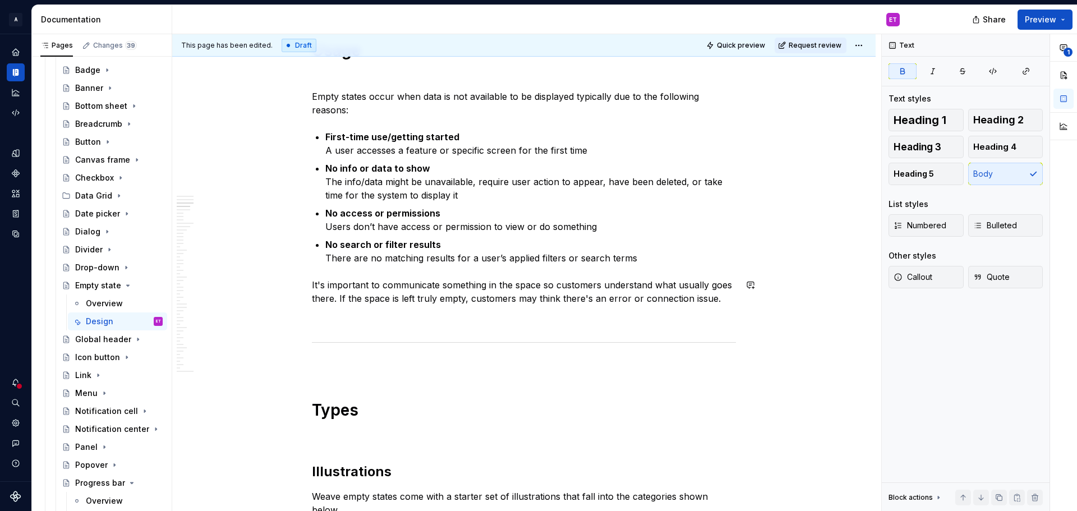
scroll to position [1514, 0]
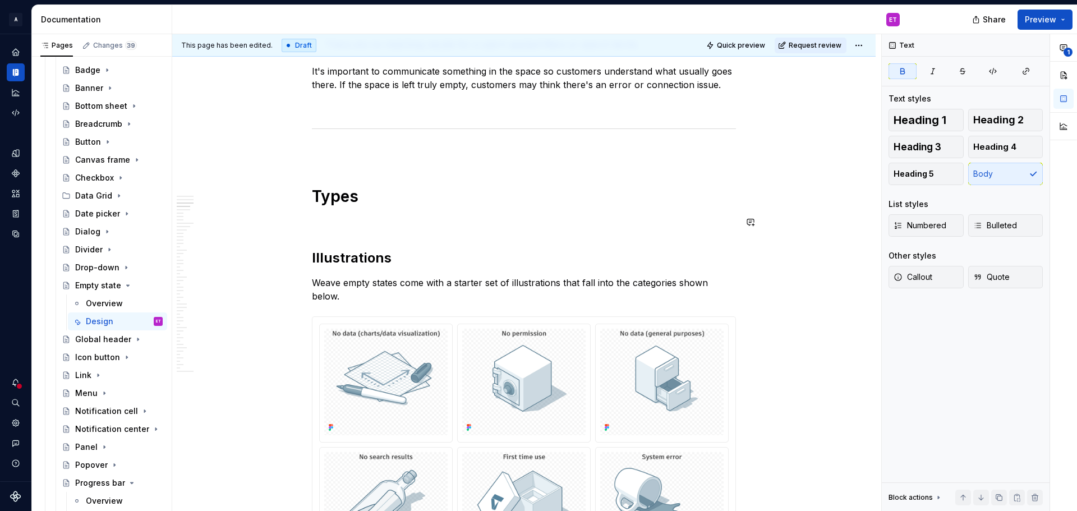
click at [437, 205] on h1 "Types" at bounding box center [524, 196] width 424 height 20
click at [436, 253] on h2 "Illustrations" at bounding box center [524, 258] width 424 height 18
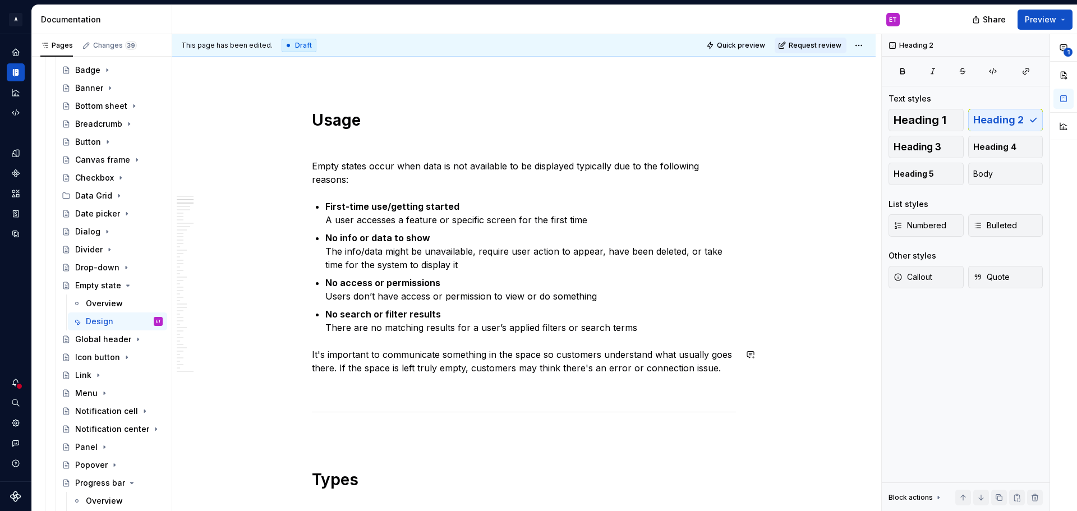
scroll to position [1122, 0]
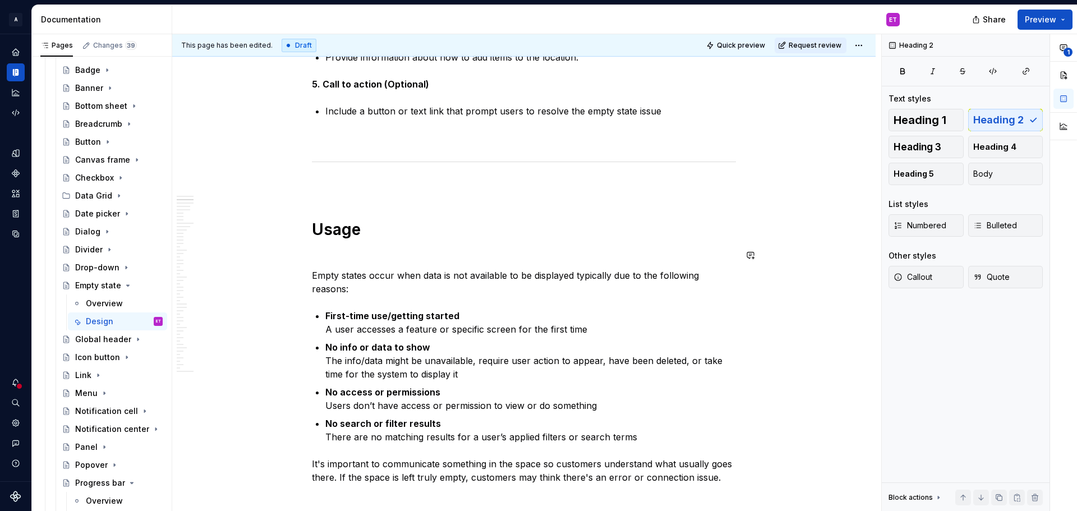
click at [422, 233] on h1 "Usage" at bounding box center [524, 229] width 424 height 20
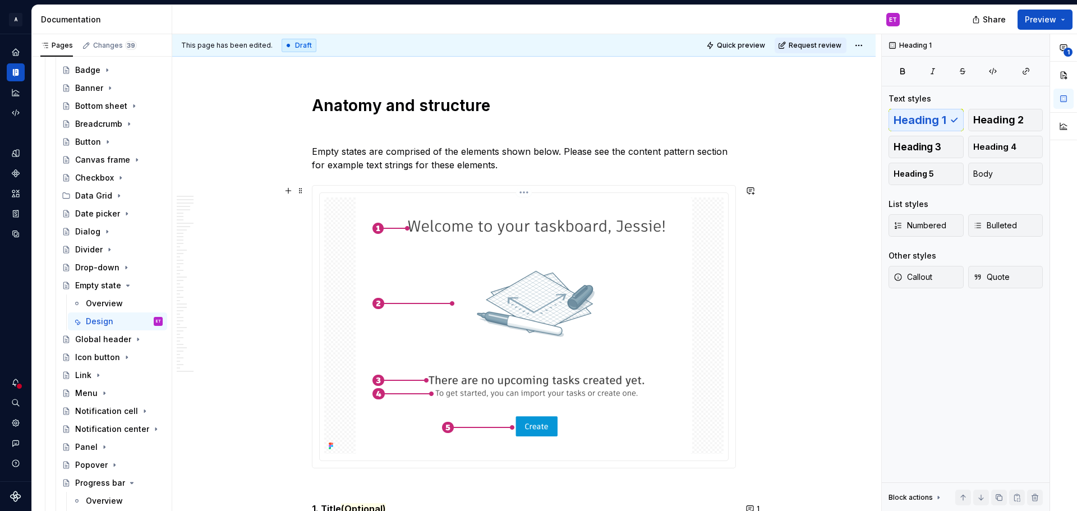
scroll to position [336, 0]
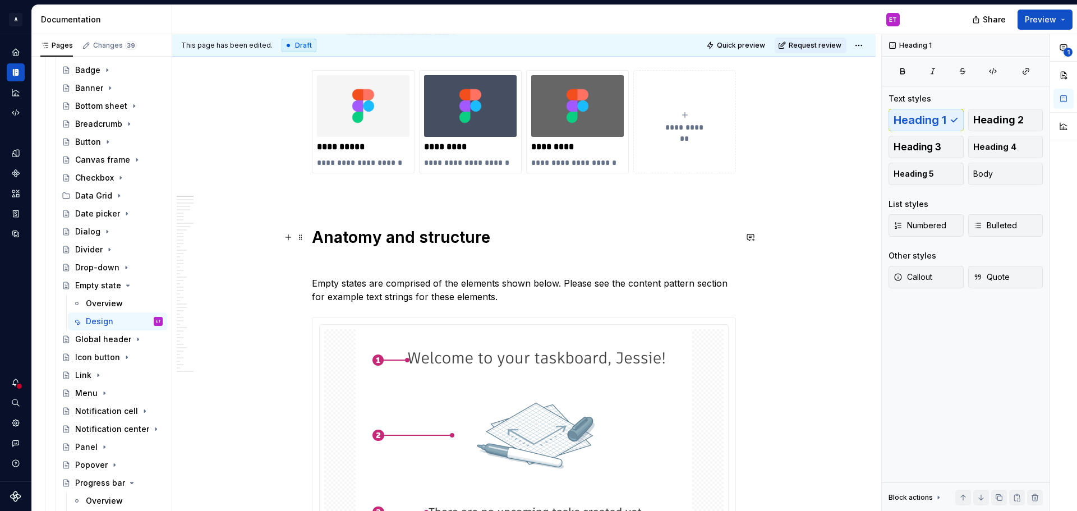
click at [457, 238] on h1 "Anatomy and structure" at bounding box center [524, 237] width 424 height 20
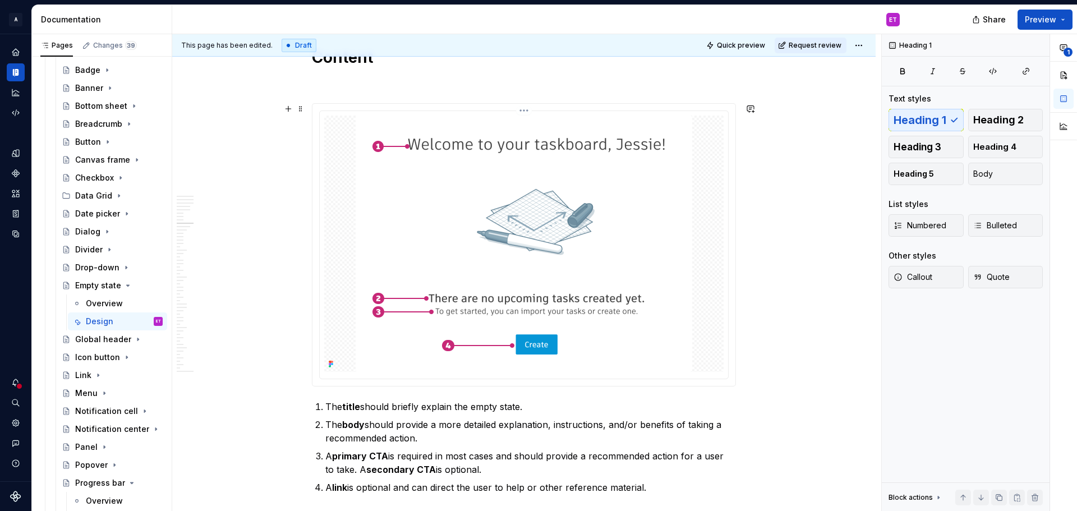
scroll to position [2636, 0]
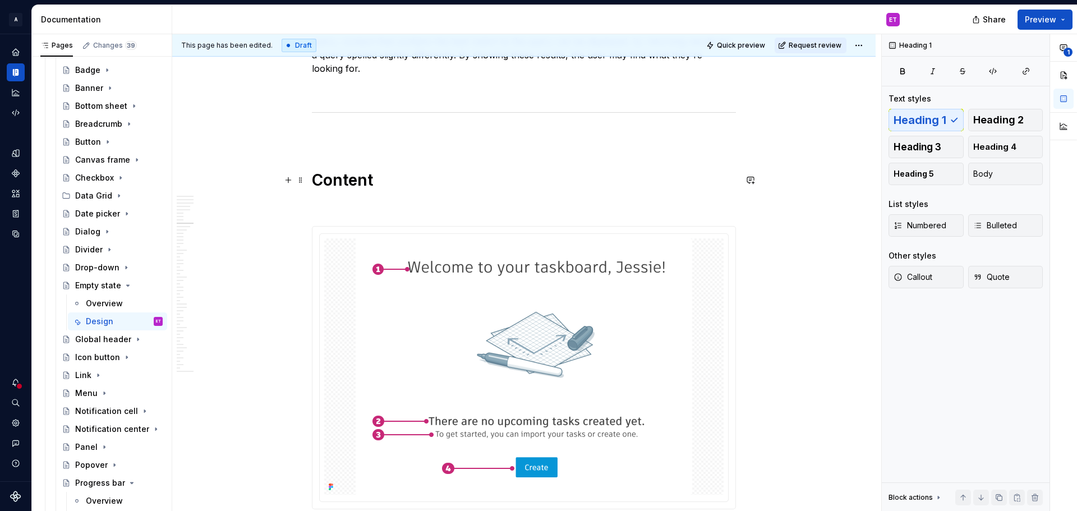
click at [412, 177] on h1 "Content" at bounding box center [524, 180] width 424 height 20
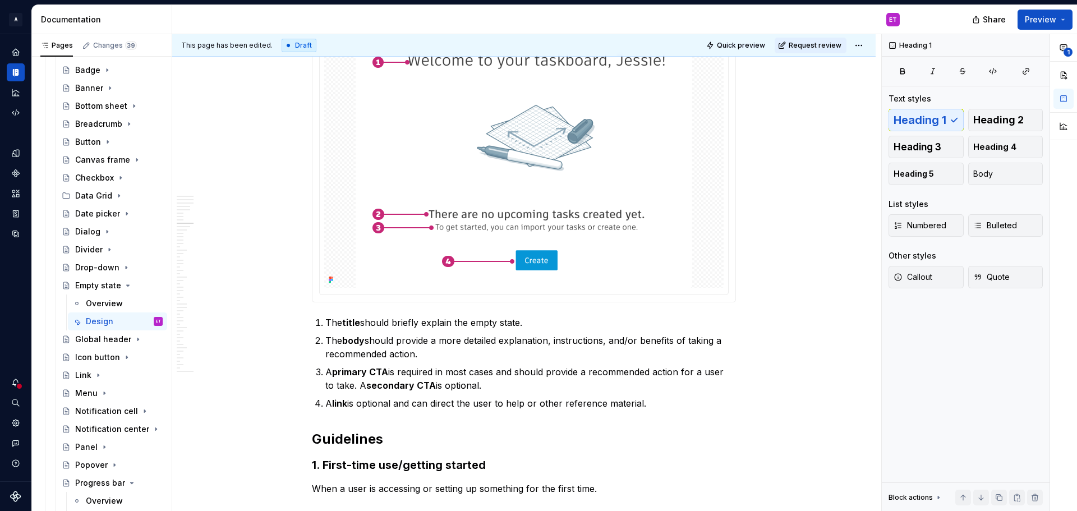
scroll to position [2916, 0]
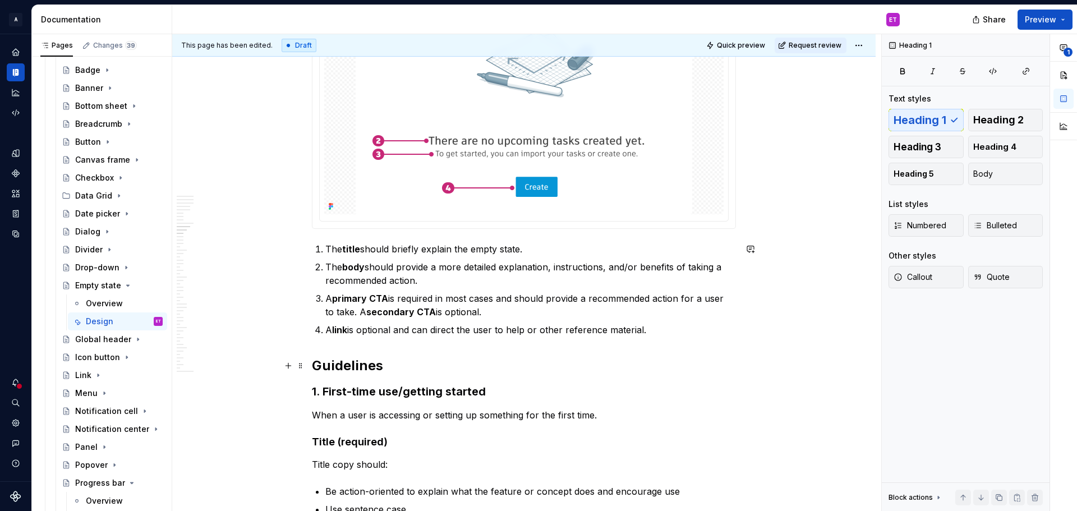
click at [417, 362] on h2 "Guidelines" at bounding box center [524, 366] width 424 height 18
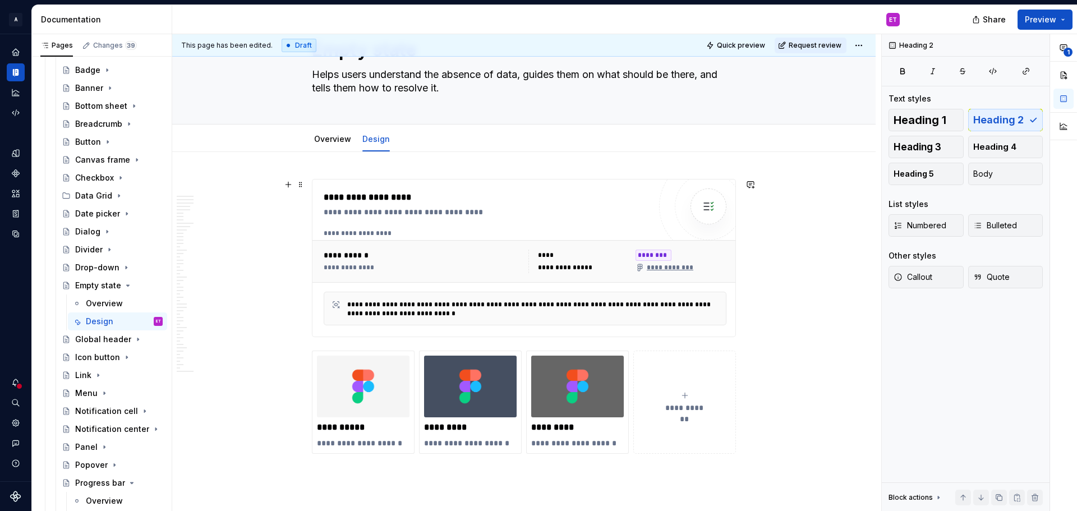
scroll to position [0, 0]
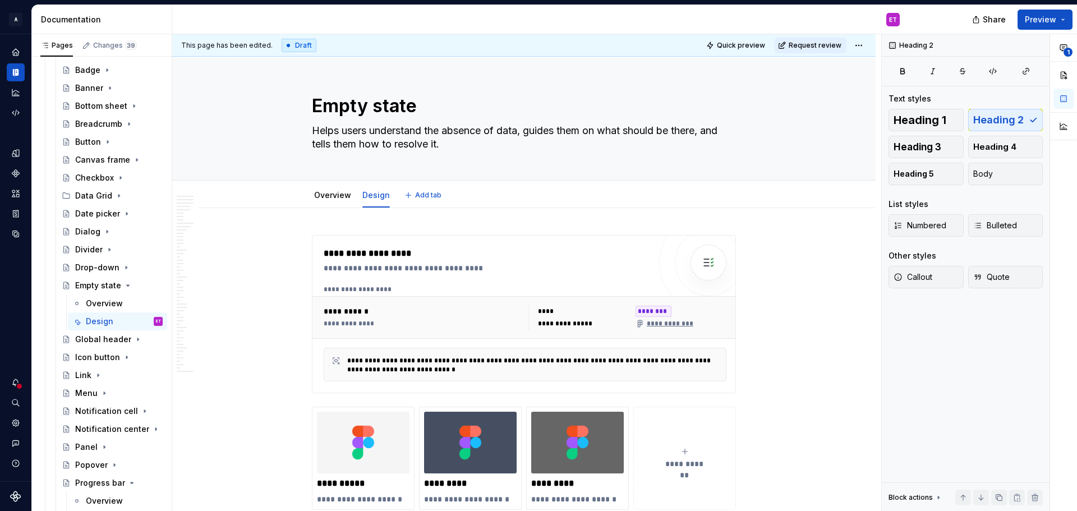
type textarea "*"
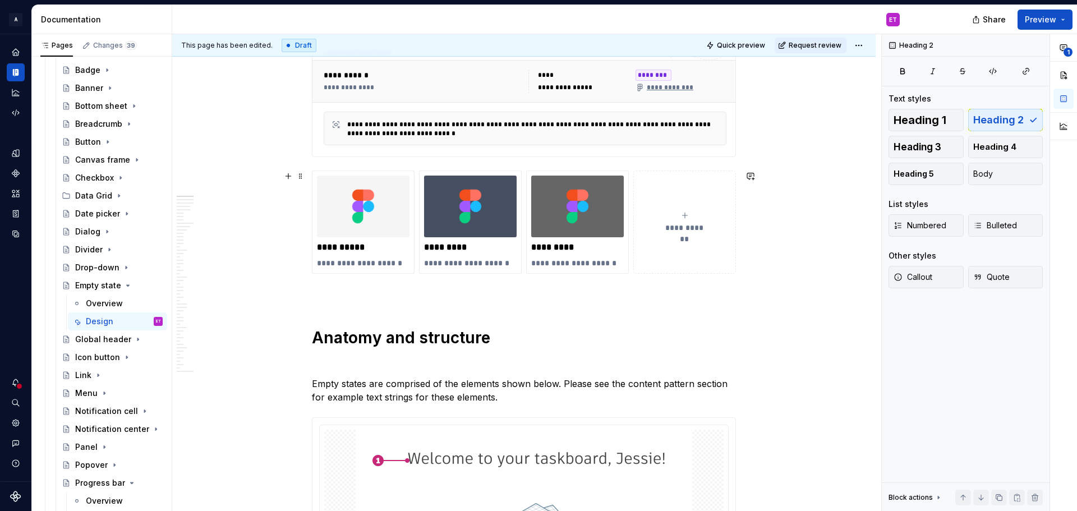
scroll to position [280, 0]
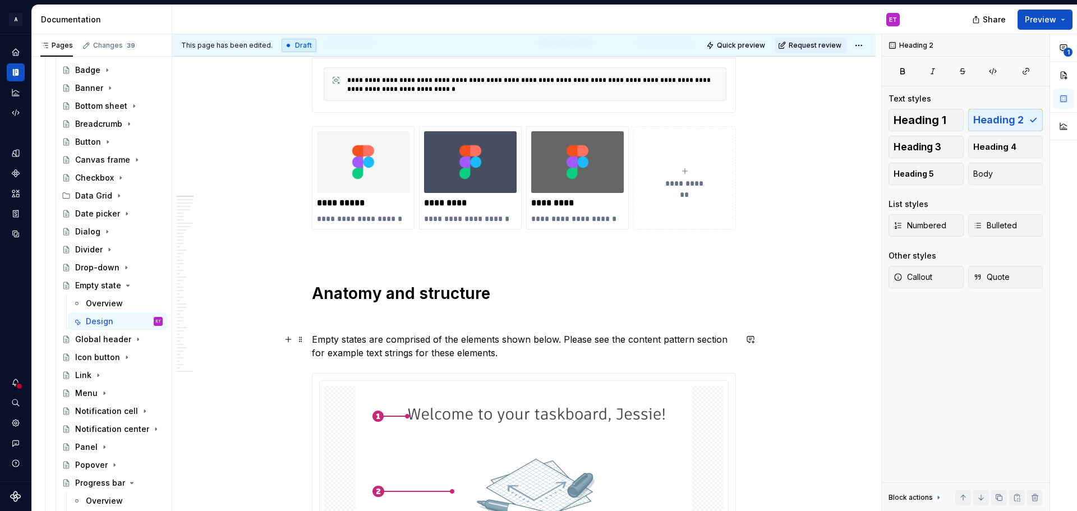
click at [555, 352] on p "Empty states are comprised of the elements shown below. Please see the content …" at bounding box center [524, 346] width 424 height 27
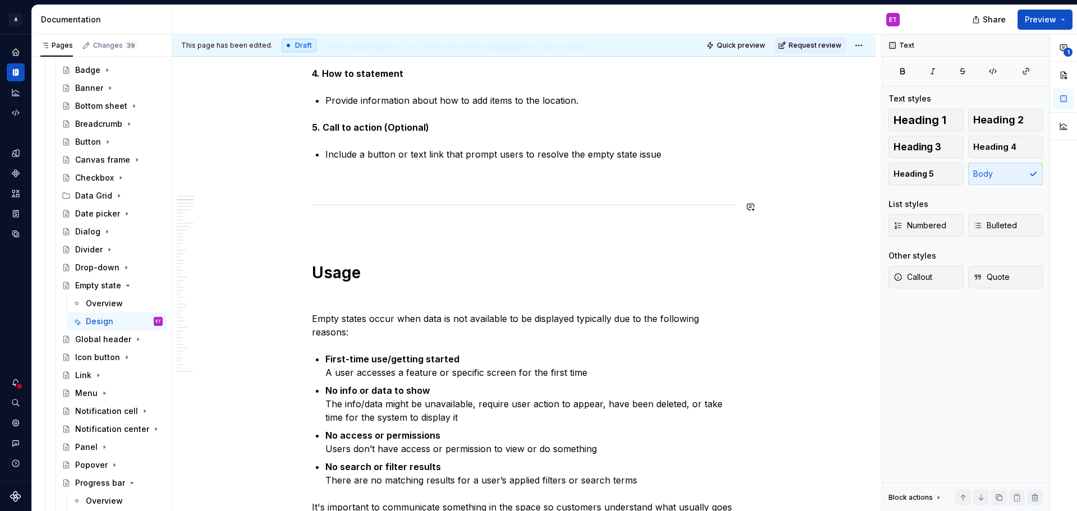
scroll to position [1122, 0]
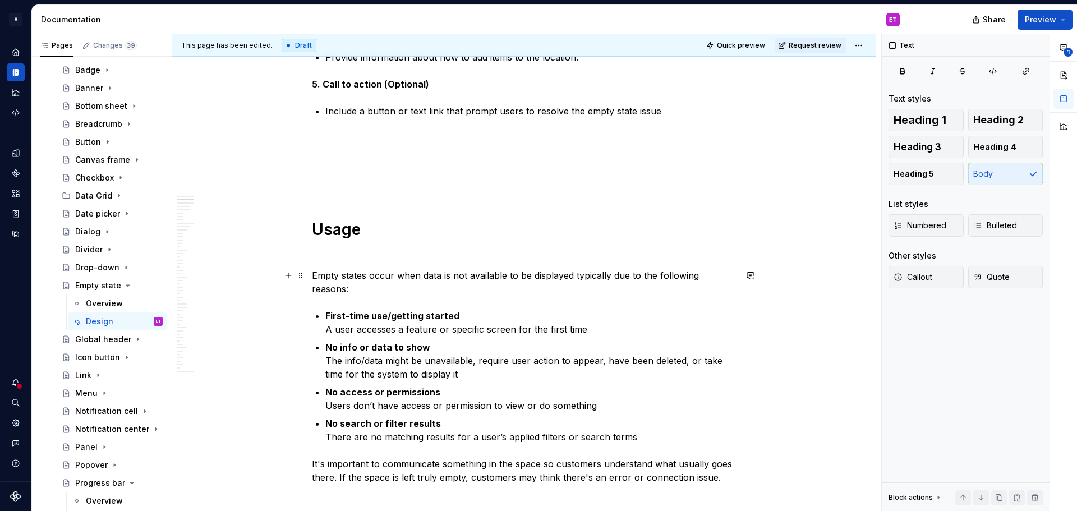
click at [496, 291] on p "Empty states occur when data is not available to be displayed typically due to …" at bounding box center [524, 282] width 424 height 27
click at [499, 320] on p "First-time use/getting started A user accesses a feature or specific screen for…" at bounding box center [530, 322] width 411 height 27
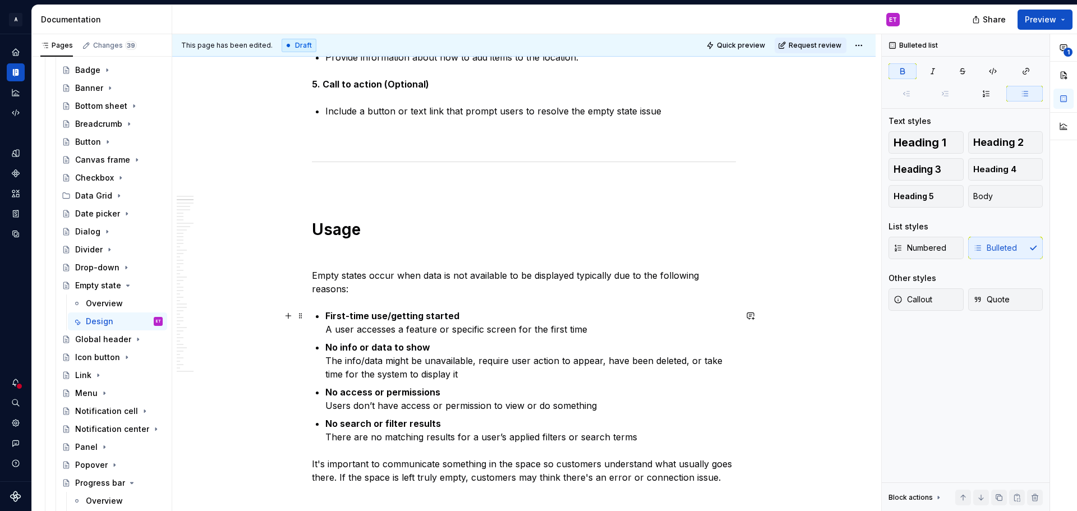
click at [599, 333] on p "First-time use/getting started A user accesses a feature or specific screen for…" at bounding box center [530, 322] width 411 height 27
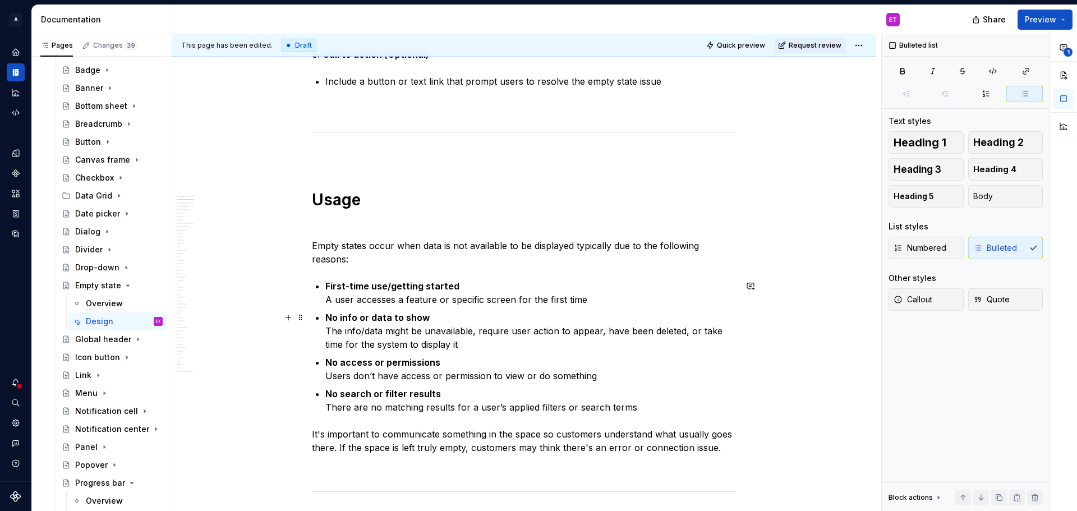
scroll to position [1178, 0]
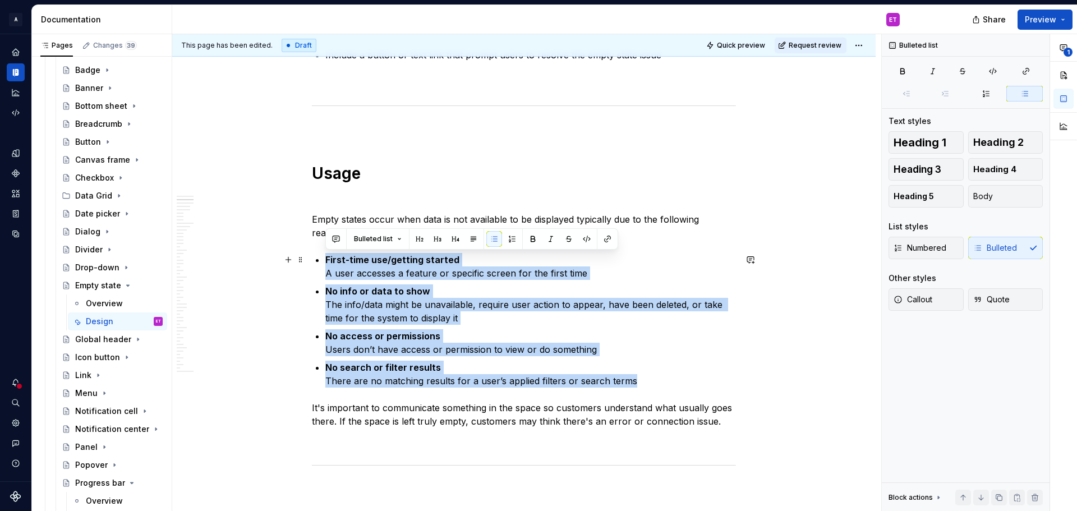
drag, startPoint x: 657, startPoint y: 384, endPoint x: 324, endPoint y: 256, distance: 357.0
click at [746, 261] on button "button" at bounding box center [751, 260] width 16 height 16
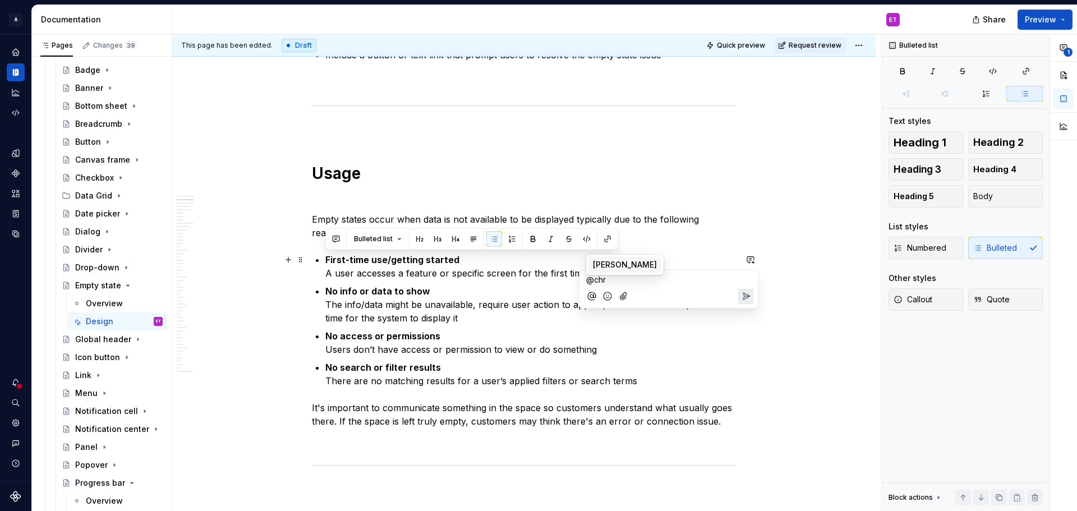
click at [625, 268] on span "Christine Lee" at bounding box center [625, 264] width 64 height 11
click at [676, 267] on span "Ian Murchison" at bounding box center [689, 264] width 64 height 11
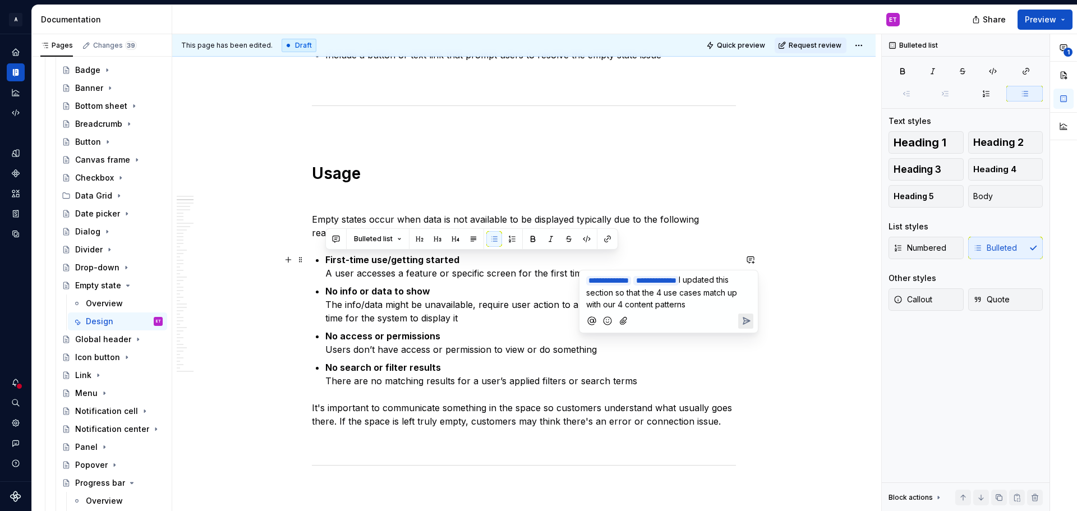
click at [703, 293] on span "I updated this section so that the 4 use cases match up with our 4 content patt…" at bounding box center [662, 292] width 153 height 34
click at [717, 293] on span "I updated this section so that the 4 use cases match up with our 4 content patt…" at bounding box center [662, 292] width 153 height 34
click at [713, 293] on span "I updated this section so that the 4 use cases match up with our 4 content patt…" at bounding box center [662, 292] width 153 height 34
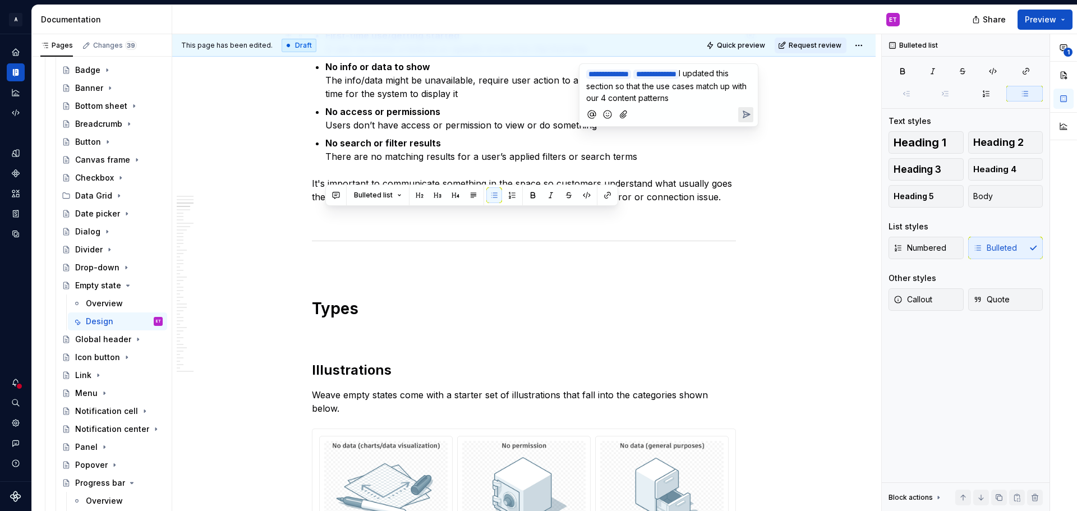
scroll to position [1234, 0]
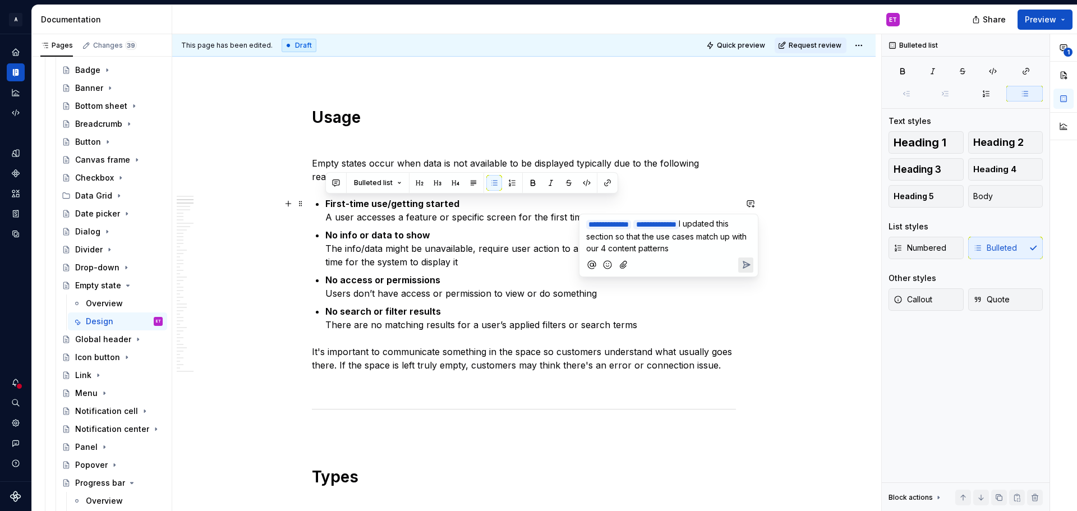
click at [726, 246] on p "**********" at bounding box center [668, 236] width 165 height 36
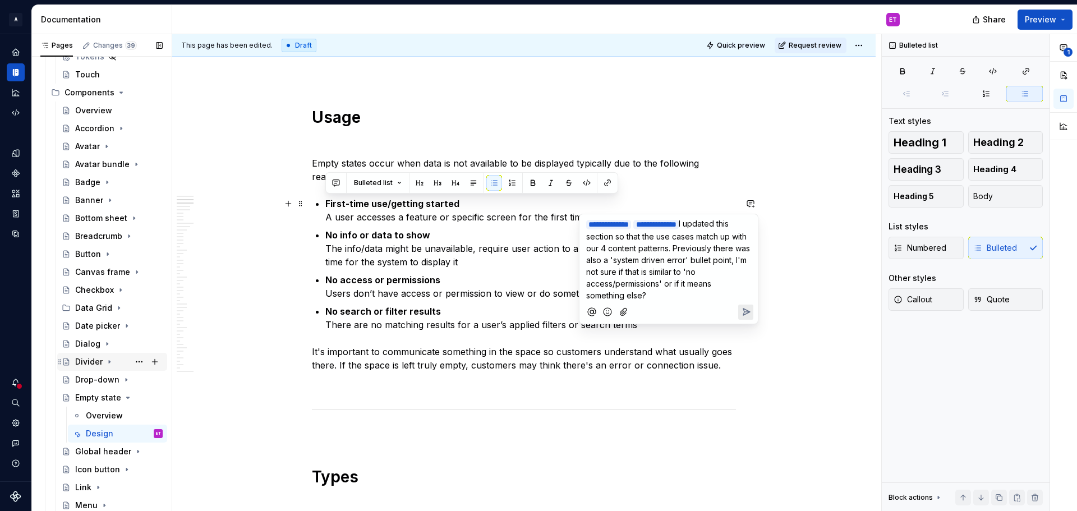
scroll to position [785, 0]
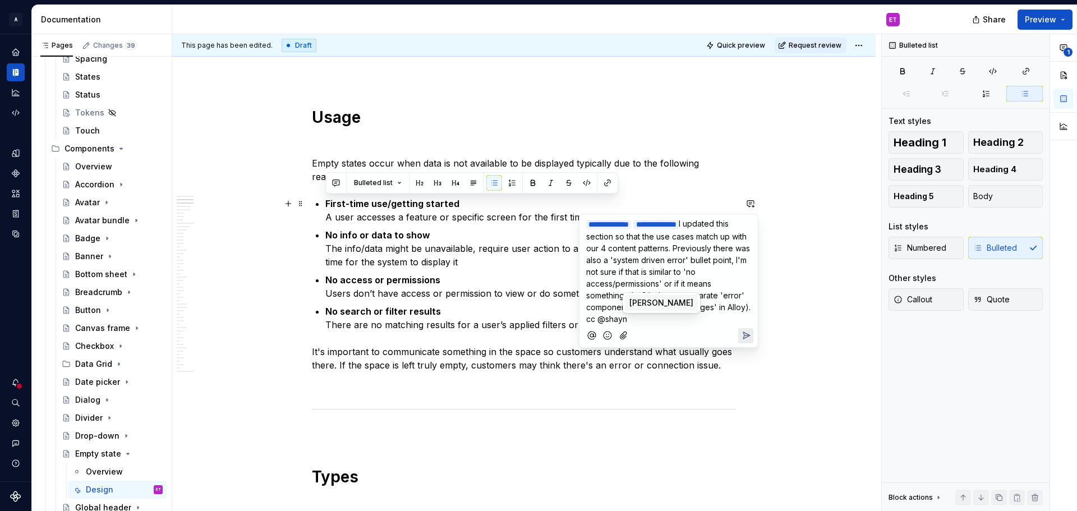
click at [650, 304] on span "Shayna" at bounding box center [661, 302] width 64 height 11
click at [743, 333] on icon "Send" at bounding box center [746, 336] width 7 height 7
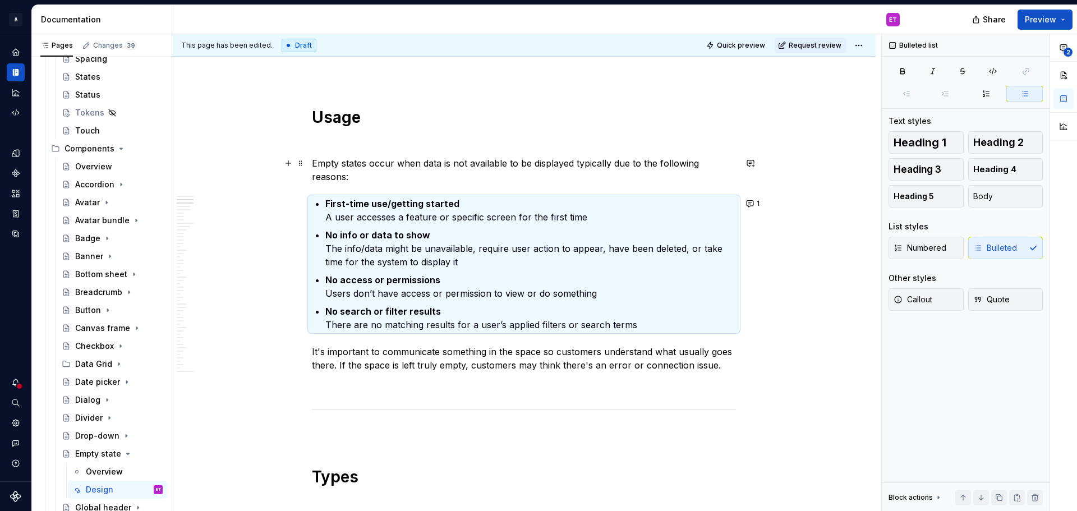
click at [444, 178] on p "Empty states occur when data is not available to be displayed typically due to …" at bounding box center [524, 169] width 424 height 27
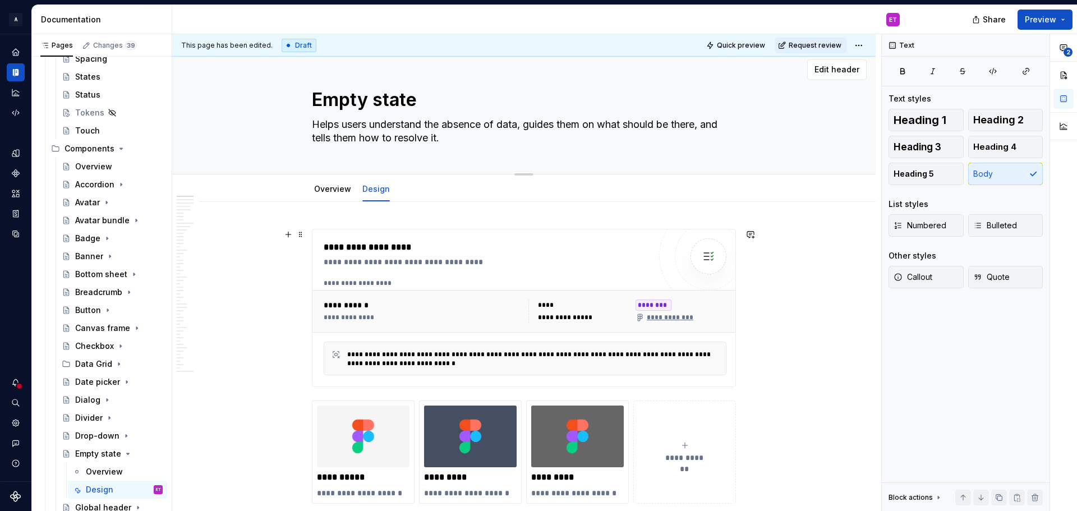
scroll to position [0, 0]
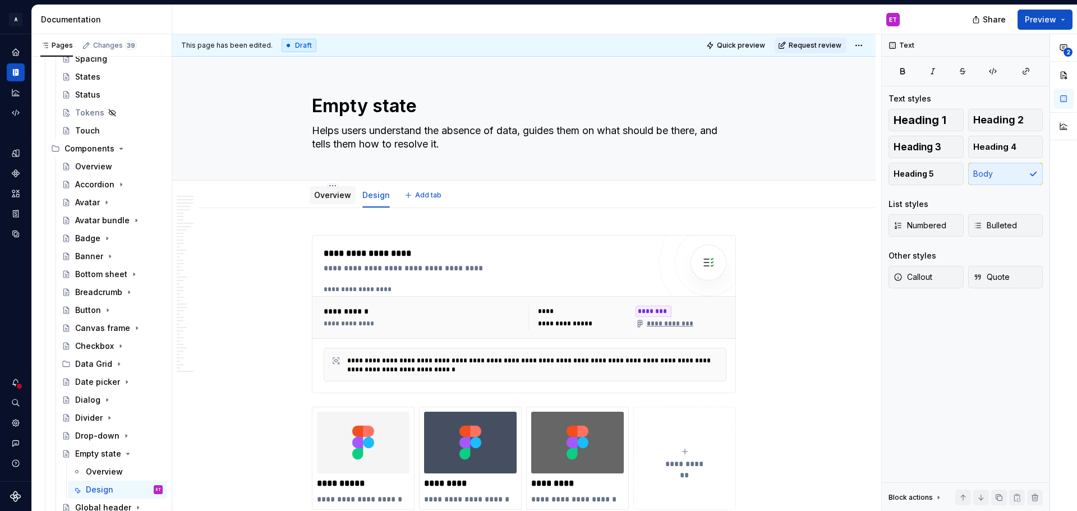
click at [342, 193] on link "Overview" at bounding box center [332, 195] width 37 height 10
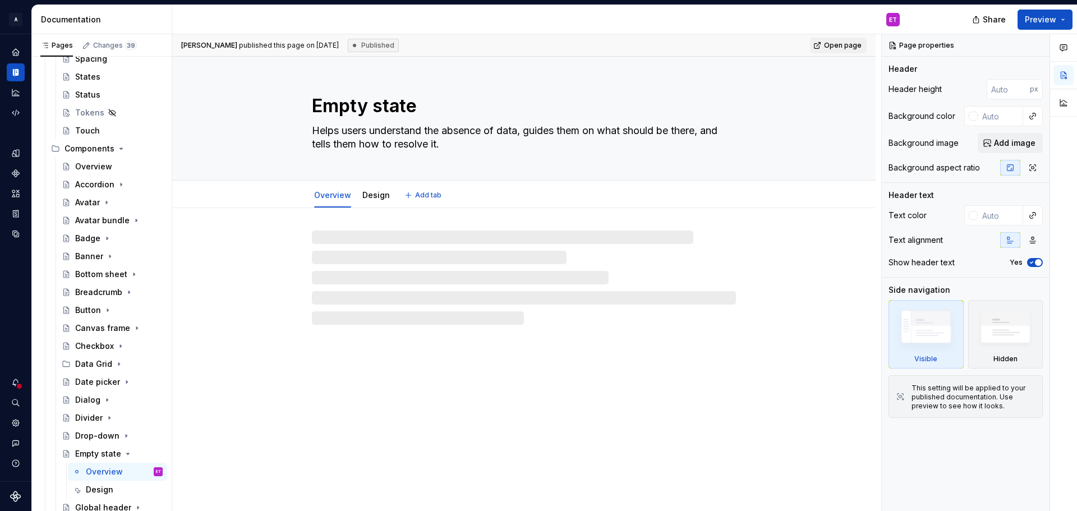
type textarea "*"
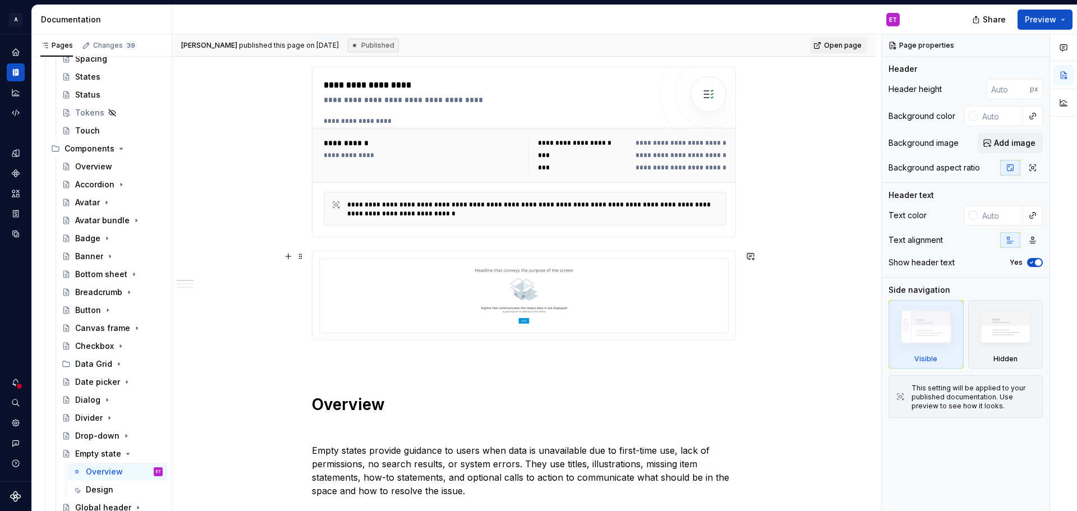
scroll to position [449, 0]
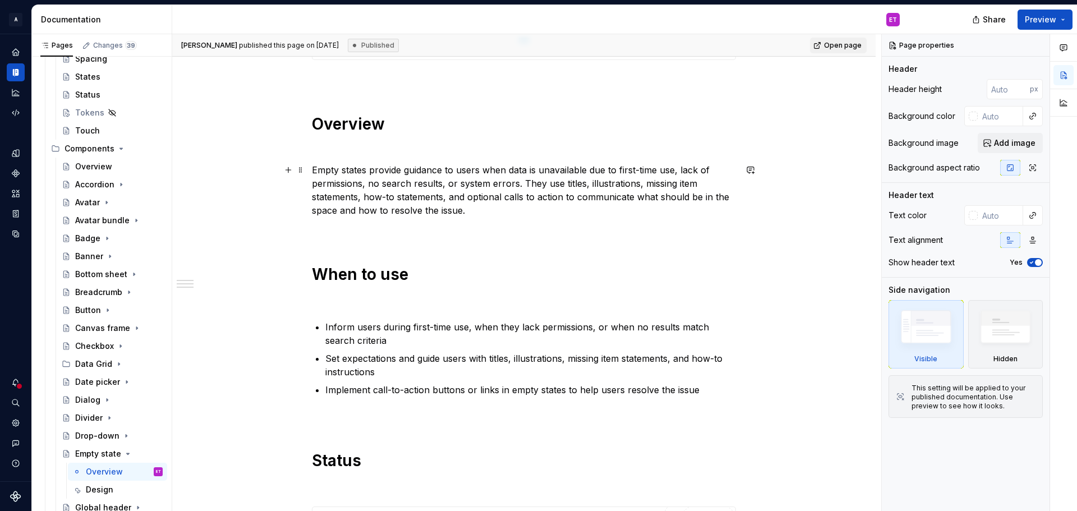
click at [437, 170] on p "Empty states provide guidance to users when data is unavailable due to first-ti…" at bounding box center [524, 190] width 424 height 54
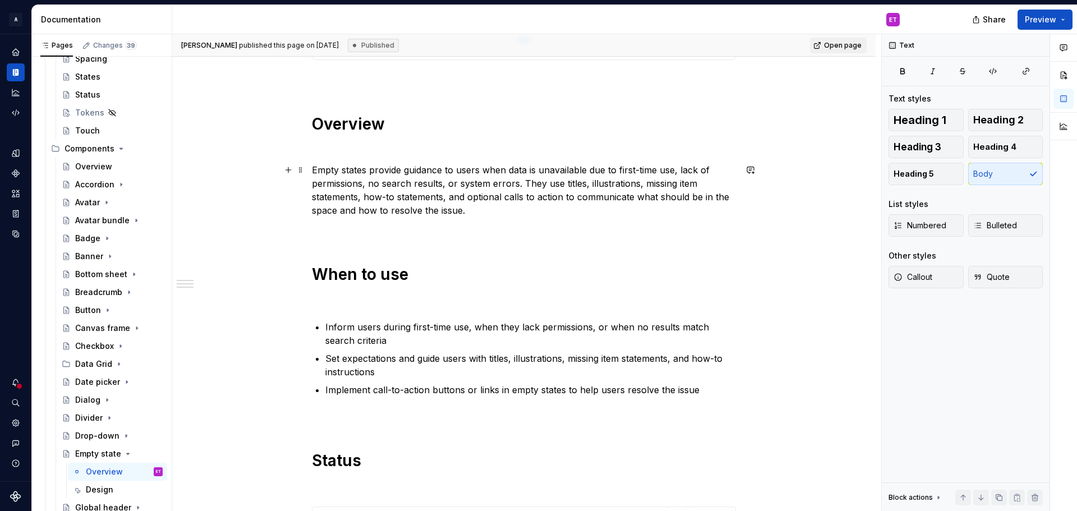
click at [600, 179] on p "Empty states provide guidance to users when data is unavailable due to first-ti…" at bounding box center [524, 190] width 424 height 54
click at [598, 170] on p "Empty states provide guidance to users when data is unavailable due to first-ti…" at bounding box center [524, 190] width 424 height 54
click at [670, 172] on p "Empty states provide guidance to users when data is unavailable due to first-ti…" at bounding box center [524, 190] width 424 height 54
click at [522, 185] on p "Empty states provide guidance to users when data is unavailable due to first-ti…" at bounding box center [524, 190] width 424 height 54
click at [495, 208] on p "Empty states provide guidance to users when data is unavailable due to first-ti…" at bounding box center [524, 190] width 424 height 54
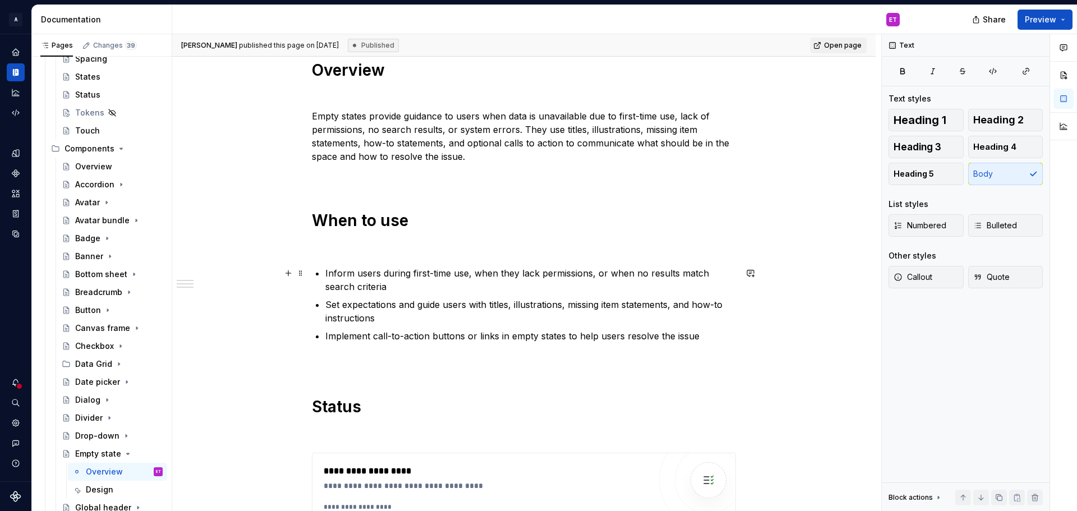
scroll to position [561, 0]
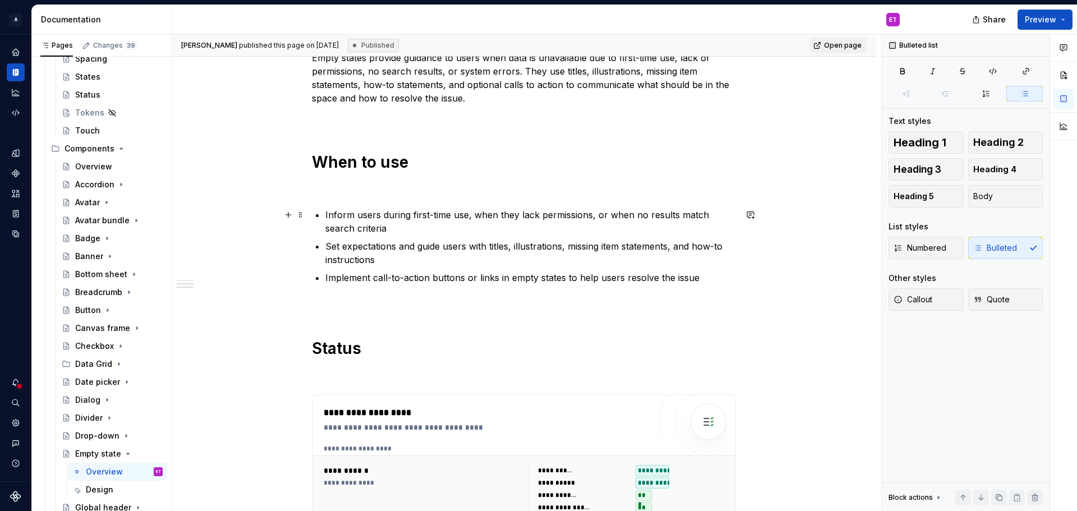
click at [418, 225] on p "Inform users during first-time use, when they lack permissions, or when no resu…" at bounding box center [530, 221] width 411 height 27
click at [492, 258] on p "Set expectations and guide users with titles, illustrations, missing item state…" at bounding box center [530, 252] width 411 height 27
click at [499, 279] on p "Implement call-to-action buttons or links in empty states to help users resolve…" at bounding box center [530, 277] width 411 height 13
click at [642, 284] on div "**********" at bounding box center [524, 151] width 424 height 955
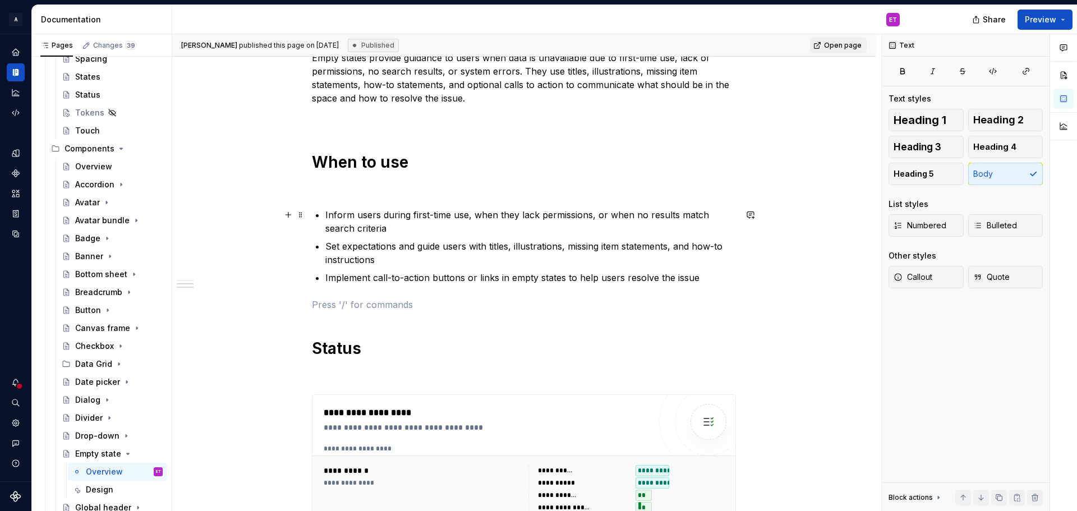
click at [629, 214] on p "Inform users during first-time use, when they lack permissions, or when no resu…" at bounding box center [530, 221] width 411 height 27
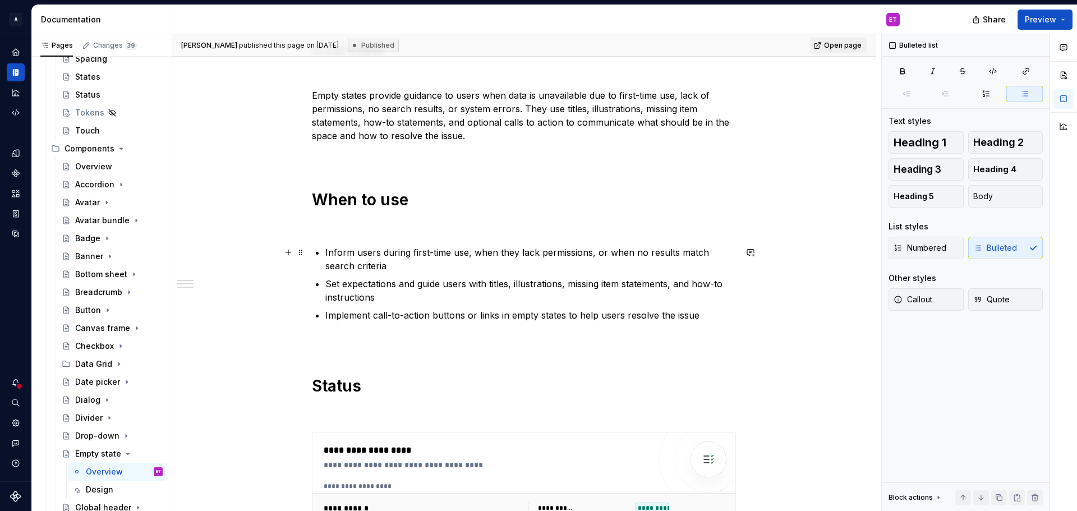
scroll to position [505, 0]
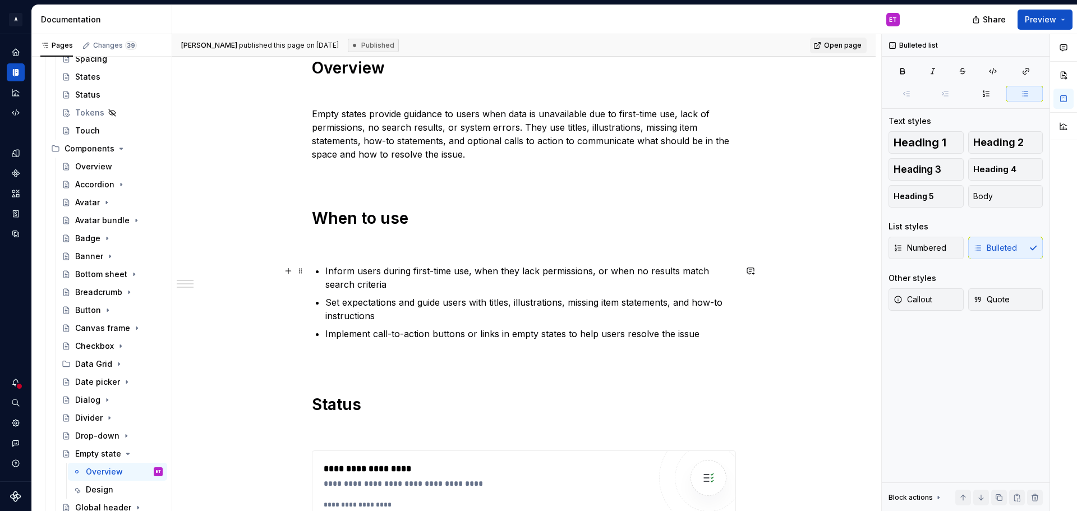
click at [595, 272] on p "Inform users during first-time use, when they lack permissions, or when no resu…" at bounding box center [530, 277] width 411 height 27
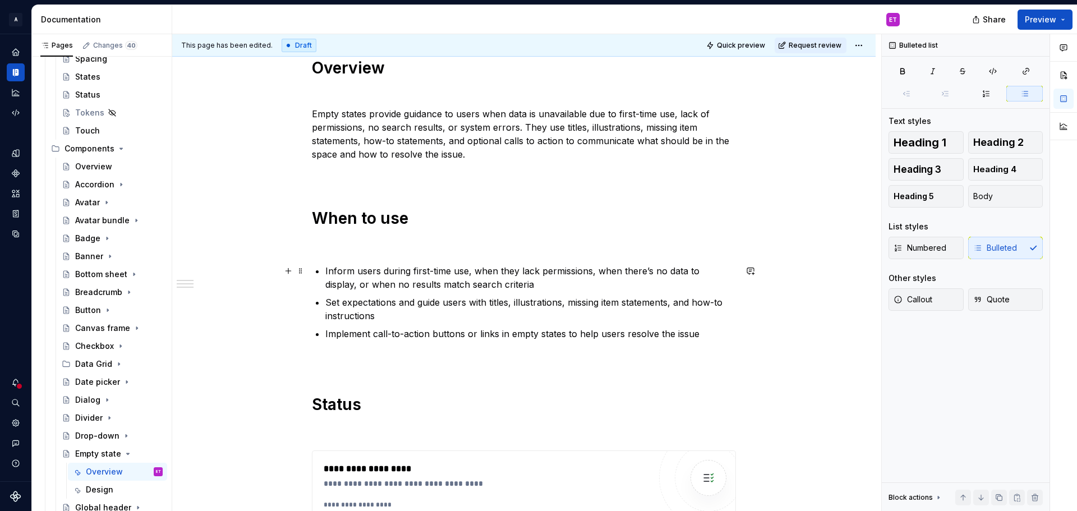
click at [376, 287] on p "Inform users during first-time use, when they lack permissions, when there’s no…" at bounding box center [530, 277] width 411 height 27
click at [463, 284] on p "Inform users during first-time use, when they lack permissions, when there’s no…" at bounding box center [530, 277] width 411 height 27
click at [548, 282] on p "Inform users during first-time use, when they lack permissions, when there’s no…" at bounding box center [530, 277] width 411 height 27
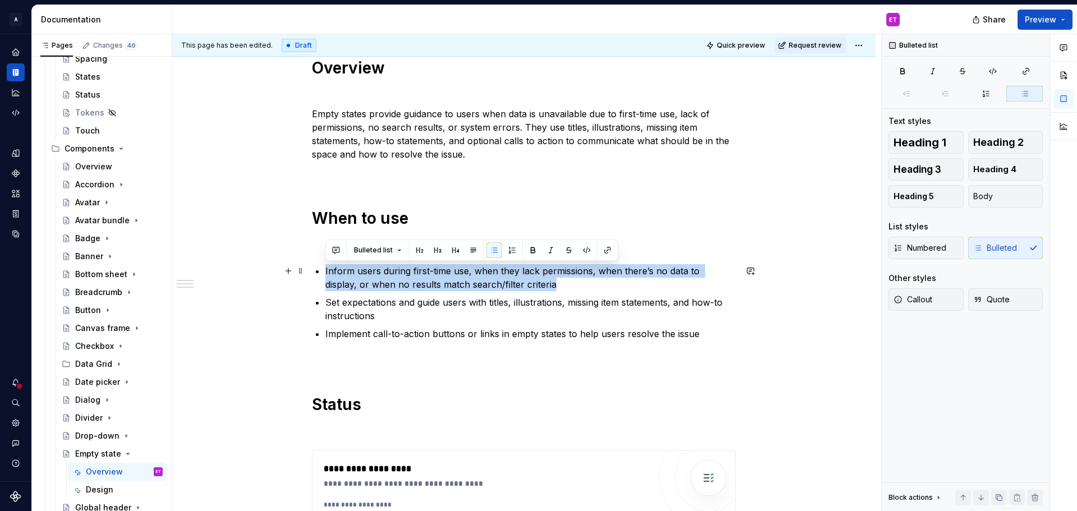
drag, startPoint x: 541, startPoint y: 284, endPoint x: 324, endPoint y: 270, distance: 217.5
click at [324, 270] on div "**********" at bounding box center [524, 207] width 424 height 955
click at [753, 270] on button "button" at bounding box center [751, 271] width 16 height 16
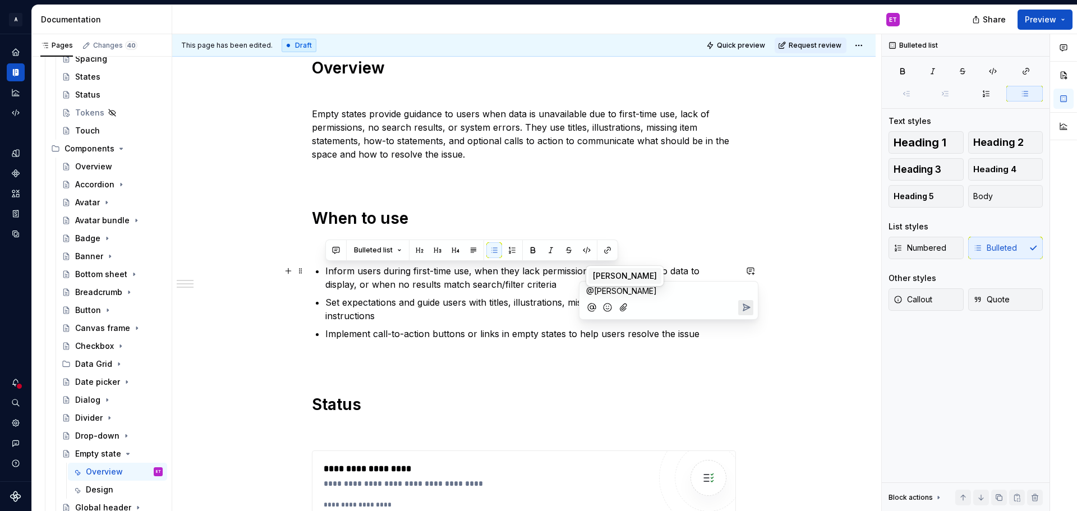
click at [613, 274] on span "Christine Lee" at bounding box center [625, 275] width 64 height 11
click at [671, 277] on span "Ian Murchison" at bounding box center [689, 275] width 64 height 11
click at [746, 326] on icon "Send" at bounding box center [745, 320] width 11 height 11
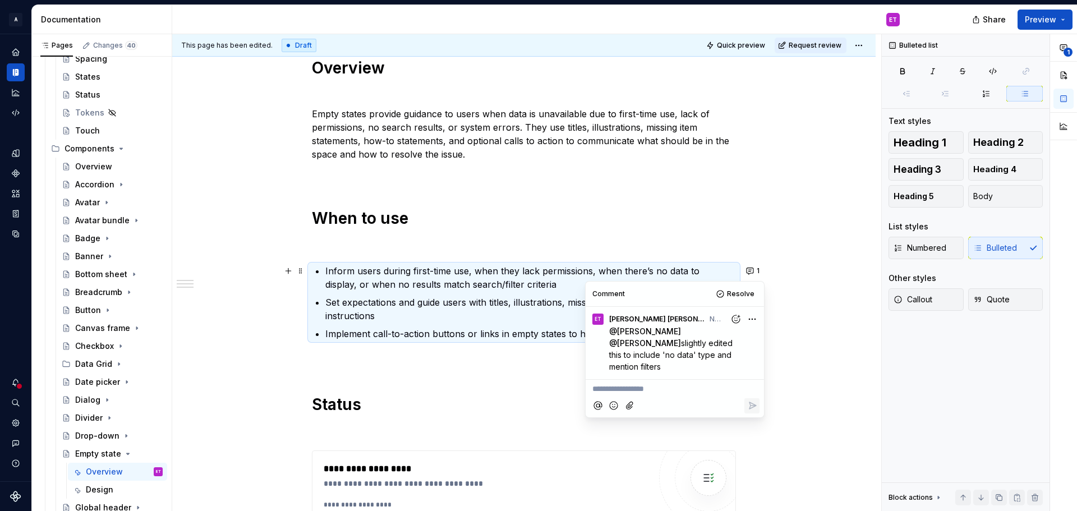
click at [475, 332] on p "Implement call-to-action buttons or links in empty states to help users resolve…" at bounding box center [530, 333] width 411 height 13
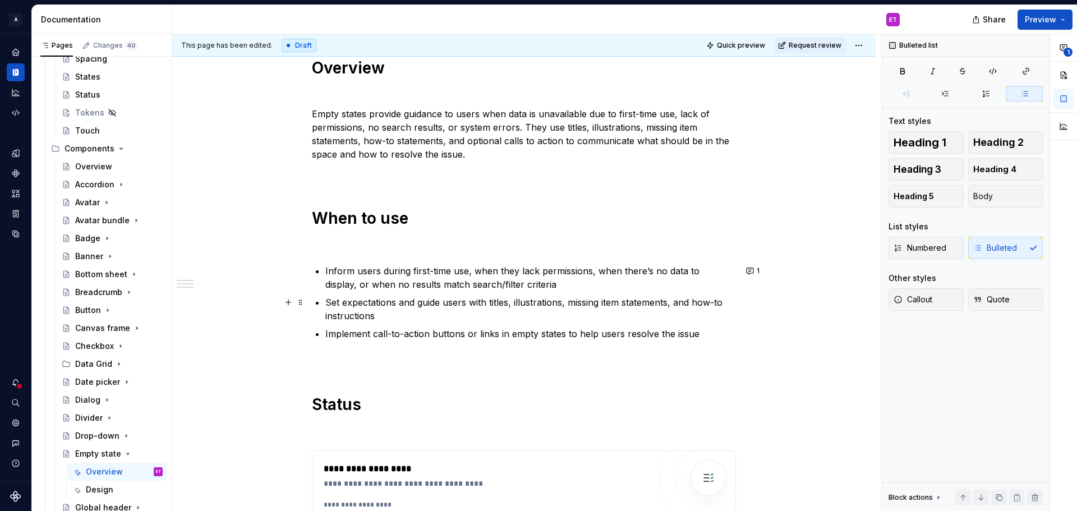
click at [406, 304] on p "Set expectations and guide users with titles, illustrations, missing item state…" at bounding box center [530, 309] width 411 height 27
click at [411, 313] on p "Set expectations and guide users with titles, illustrations, missing item state…" at bounding box center [530, 309] width 411 height 27
click at [694, 335] on p "Implement call-to-action buttons or links in empty states to help users resolve…" at bounding box center [530, 333] width 411 height 13
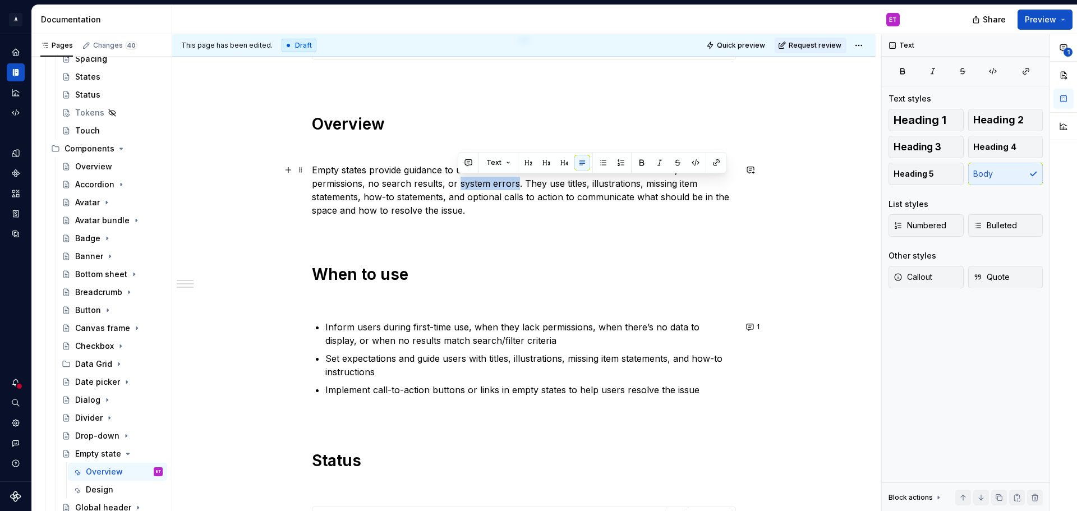
drag, startPoint x: 516, startPoint y: 185, endPoint x: 458, endPoint y: 183, distance: 57.8
click at [458, 183] on p "Empty states provide guidance to users when data is unavailable due to first-ti…" at bounding box center [524, 190] width 424 height 54
type textarea "*"
click at [513, 210] on p "Empty states provide guidance to users when data is unavailable due to first-ti…" at bounding box center [524, 190] width 424 height 54
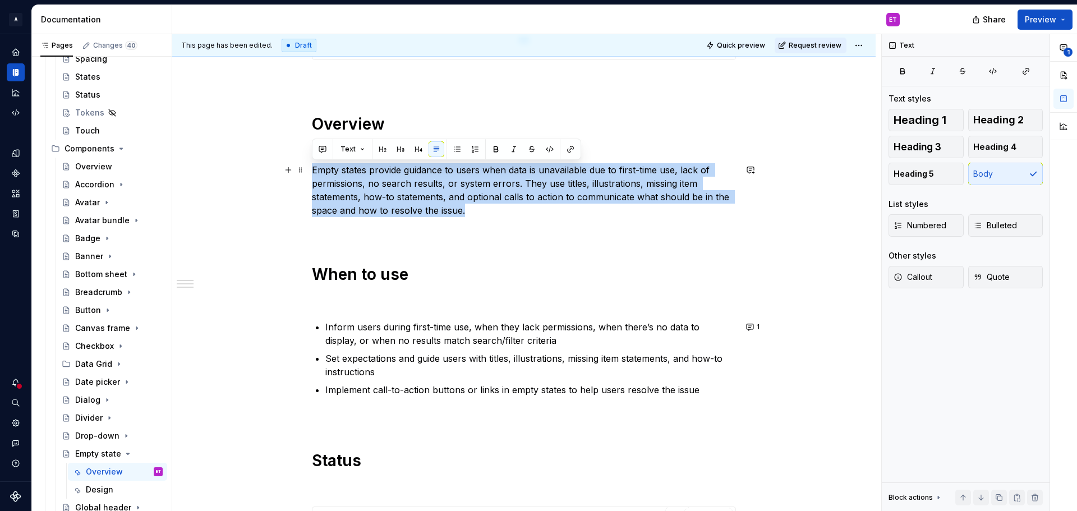
drag, startPoint x: 476, startPoint y: 210, endPoint x: 309, endPoint y: 165, distance: 172.6
click at [309, 165] on div "**********" at bounding box center [523, 333] width 703 height 1148
click at [750, 168] on button "button" at bounding box center [751, 170] width 16 height 16
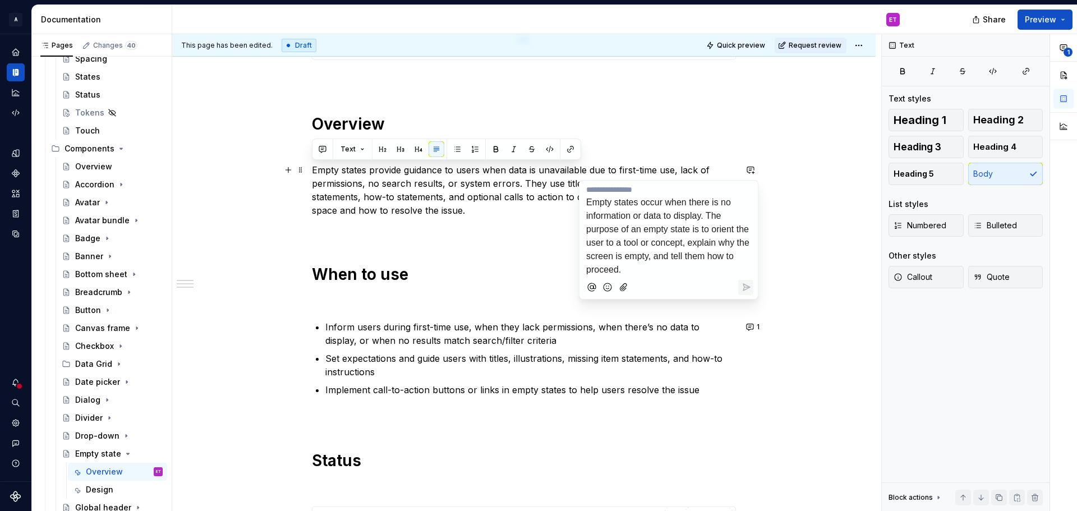
click at [594, 187] on p "**********" at bounding box center [668, 230] width 165 height 93
click at [688, 206] on span "Empty states occur when there is no information or data to display. The purpose…" at bounding box center [667, 235] width 163 height 77
click at [658, 234] on p "**********" at bounding box center [668, 230] width 165 height 93
click at [650, 219] on span "Empty states occur when there is no information or data to display. The purpose…" at bounding box center [667, 235] width 163 height 77
click at [727, 227] on span "Empty states occur when there is no information or data to display. The purpose…" at bounding box center [667, 235] width 163 height 77
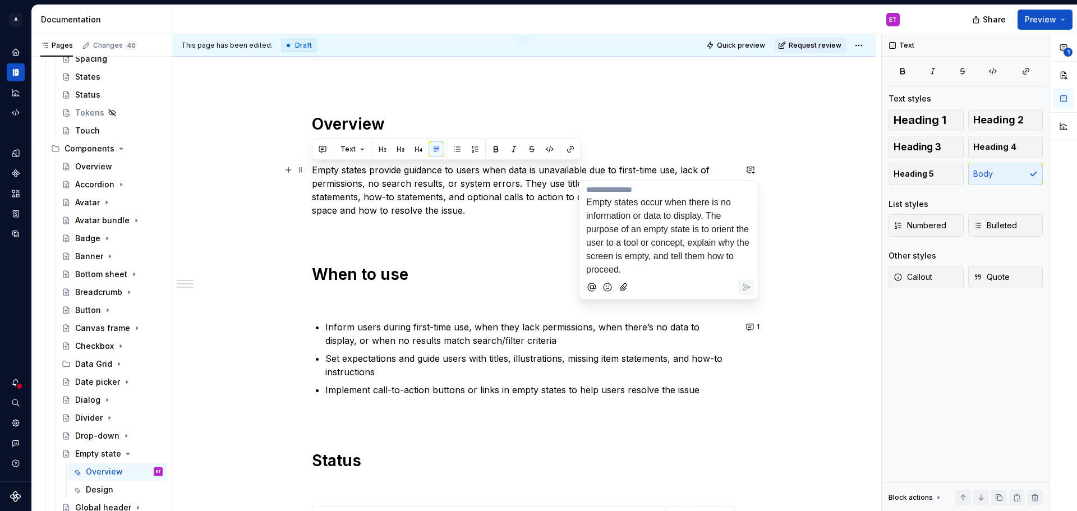
click at [703, 248] on p "**********" at bounding box center [668, 230] width 165 height 93
click at [690, 243] on span "Empty states occur when there is no information or data to display. The purpose…" at bounding box center [667, 235] width 163 height 77
click at [688, 243] on span "Empty states occur when there is no information or data to display. The purpose…" at bounding box center [667, 235] width 163 height 77
click at [697, 245] on span "Empty states occur when there is no information or data to display. The purpose…" at bounding box center [667, 235] width 163 height 77
click at [629, 238] on span "Empty states occur when there is no information or data to display. The purpose…" at bounding box center [667, 235] width 163 height 77
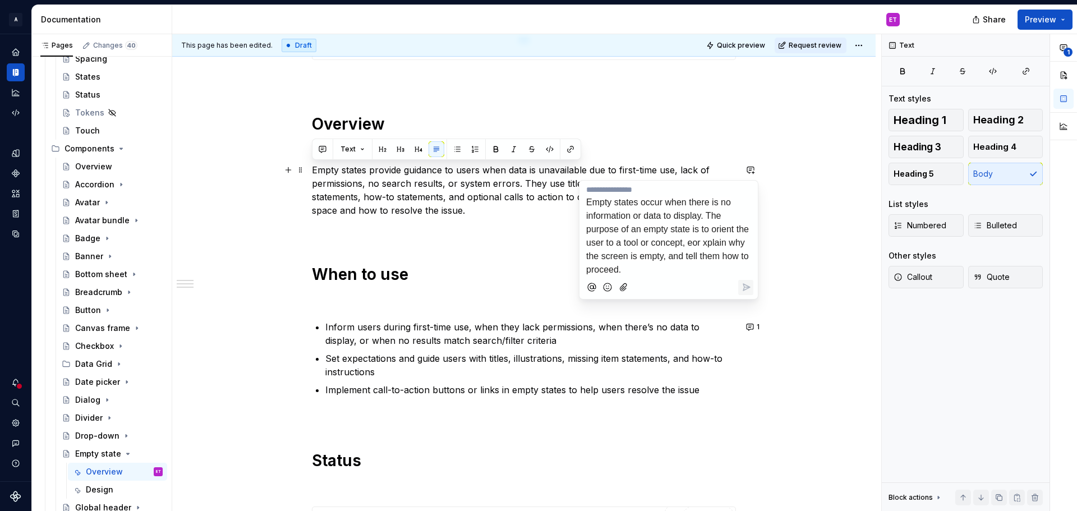
click at [627, 234] on p "**********" at bounding box center [668, 230] width 165 height 93
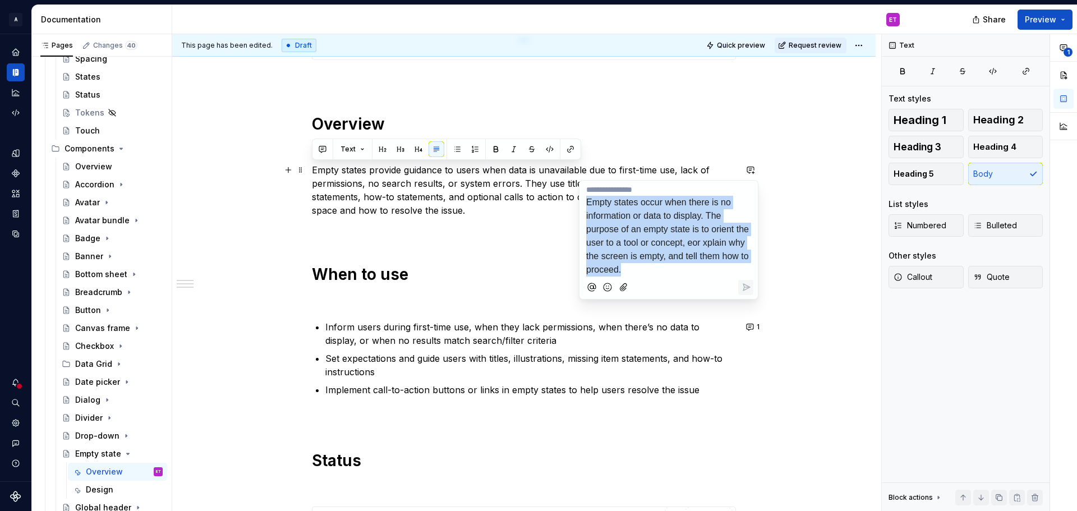
click at [627, 234] on p "**********" at bounding box center [668, 230] width 165 height 93
click at [634, 259] on span "Empty states occur when there is no information or data to display. The purpose…" at bounding box center [667, 235] width 163 height 77
drag, startPoint x: 628, startPoint y: 271, endPoint x: 582, endPoint y: 206, distance: 80.1
click at [582, 206] on div "**********" at bounding box center [668, 239] width 179 height 119
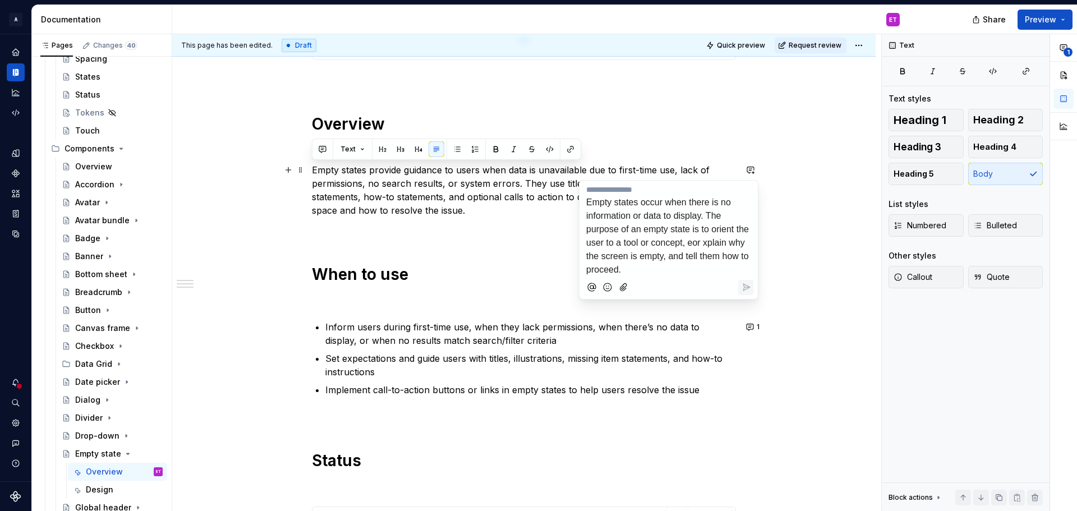
click at [612, 188] on p "**********" at bounding box center [668, 230] width 165 height 93
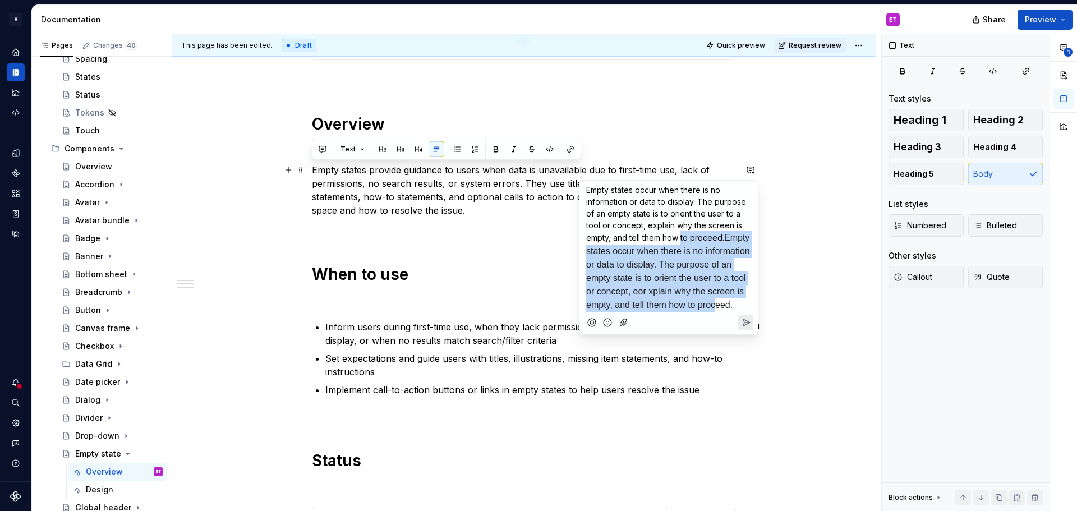
drag, startPoint x: 716, startPoint y: 304, endPoint x: 680, endPoint y: 240, distance: 73.6
click at [680, 241] on p "Empty states occur when there is no information or data to display. The purpose…" at bounding box center [668, 248] width 165 height 128
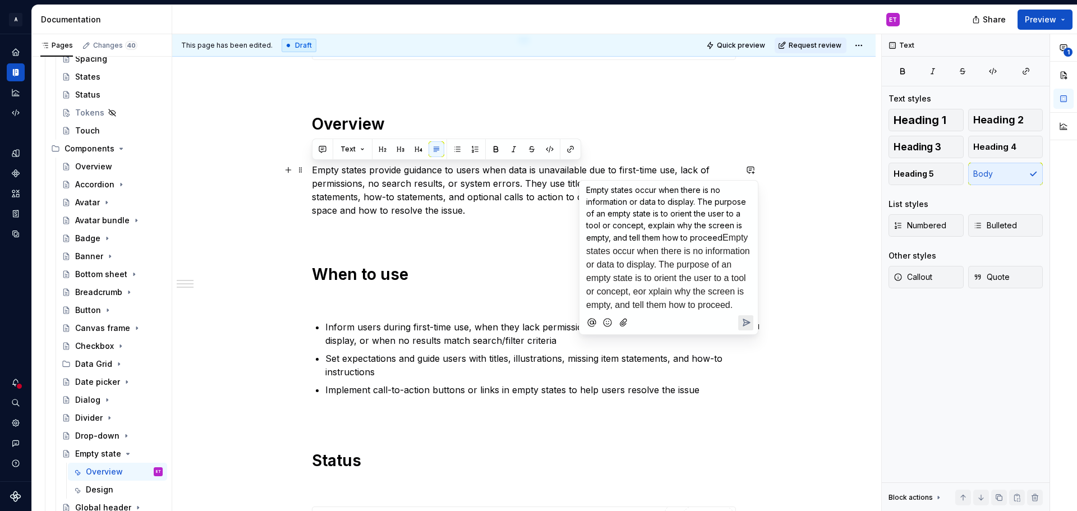
click at [790, 271] on div "**********" at bounding box center [526, 272] width 709 height 477
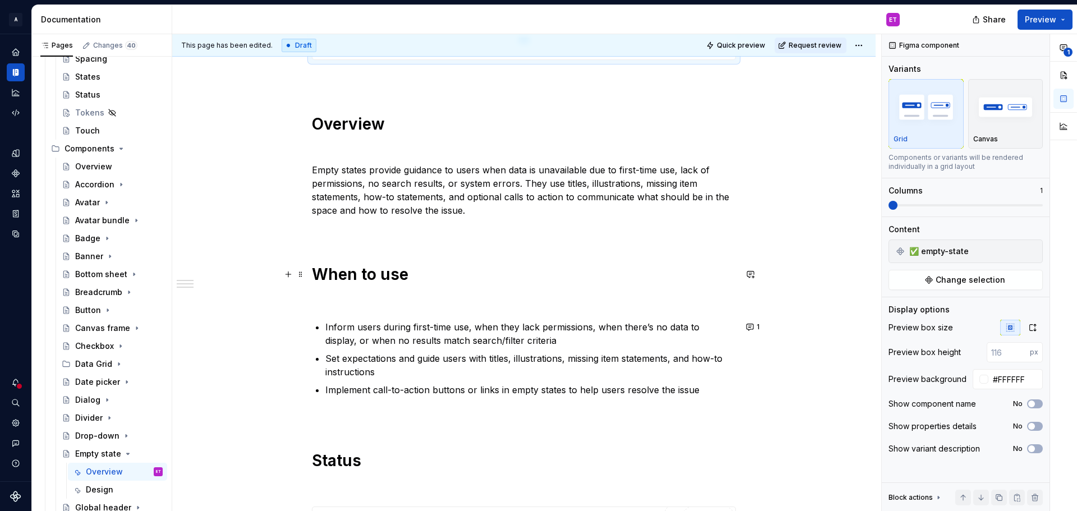
type textarea "*"
click at [753, 171] on button "button" at bounding box center [751, 170] width 16 height 16
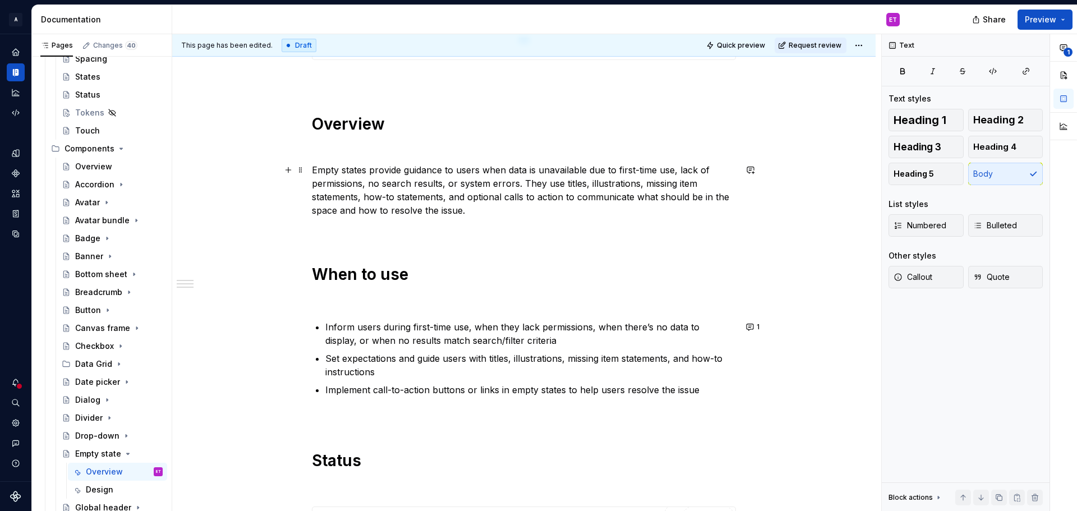
click at [633, 171] on p "Empty states provide guidance to users when data is unavailable due to first-ti…" at bounding box center [524, 190] width 424 height 54
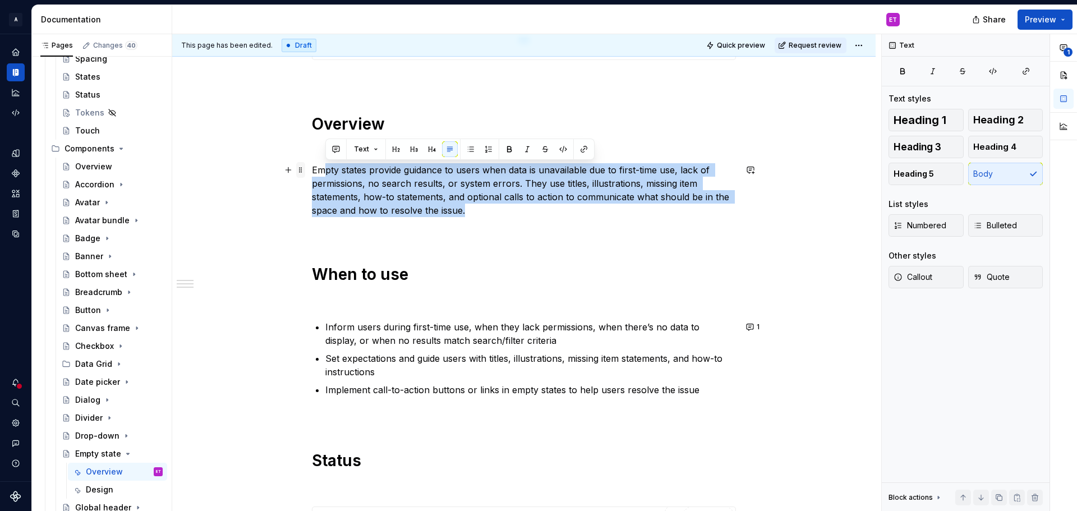
drag, startPoint x: 442, startPoint y: 210, endPoint x: 302, endPoint y: 169, distance: 145.5
click at [312, 169] on div "**********" at bounding box center [524, 270] width 424 height 968
click at [375, 188] on p "Empty states provide guidance to users when data is unavailable due to first-ti…" at bounding box center [524, 190] width 424 height 54
click at [471, 208] on p "Empty states provide guidance to users when data is unavailable due to first-ti…" at bounding box center [524, 190] width 424 height 54
drag, startPoint x: 473, startPoint y: 215, endPoint x: 310, endPoint y: 169, distance: 169.4
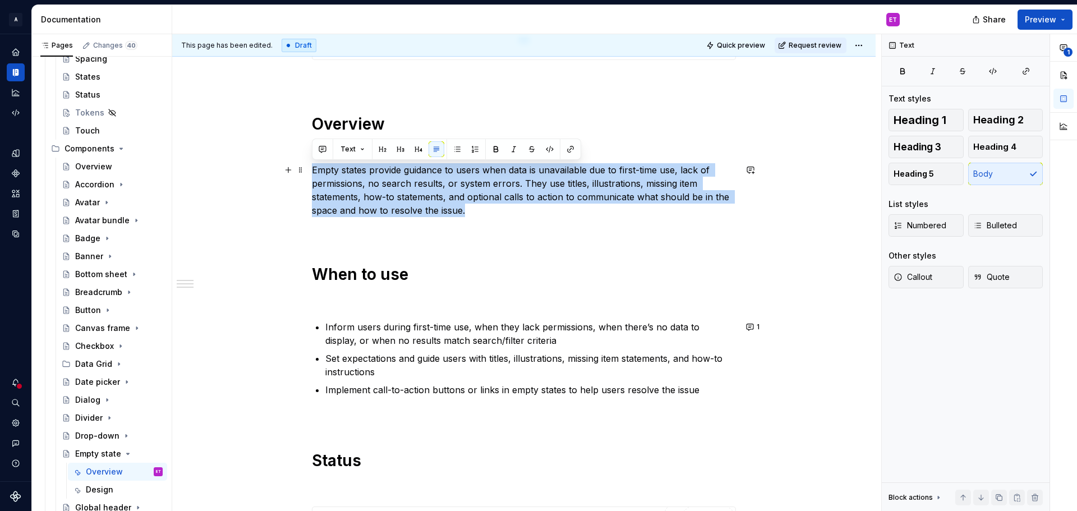
click at [310, 169] on div "**********" at bounding box center [523, 333] width 703 height 1148
click at [750, 173] on button "button" at bounding box center [751, 170] width 16 height 16
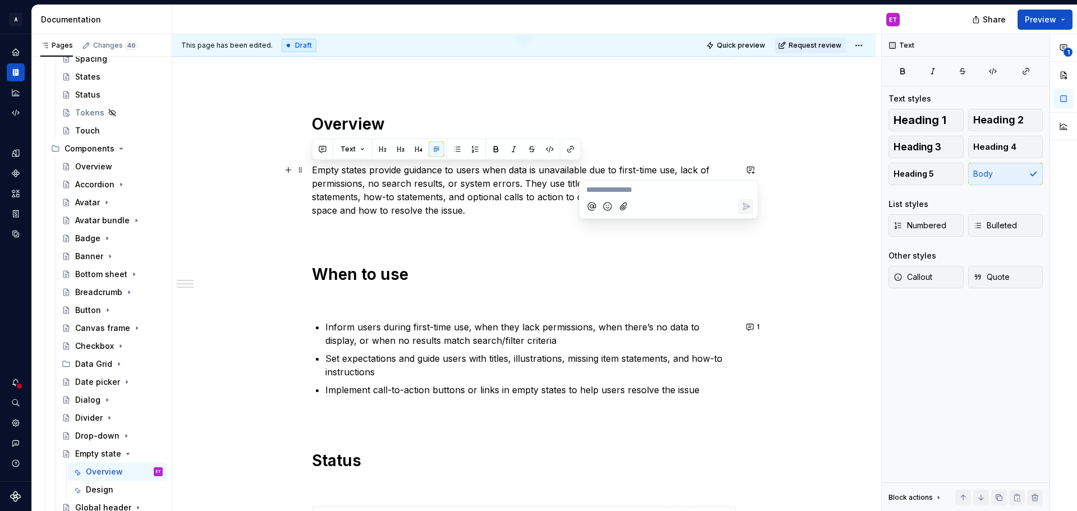
click at [649, 187] on p "**********" at bounding box center [668, 190] width 165 height 12
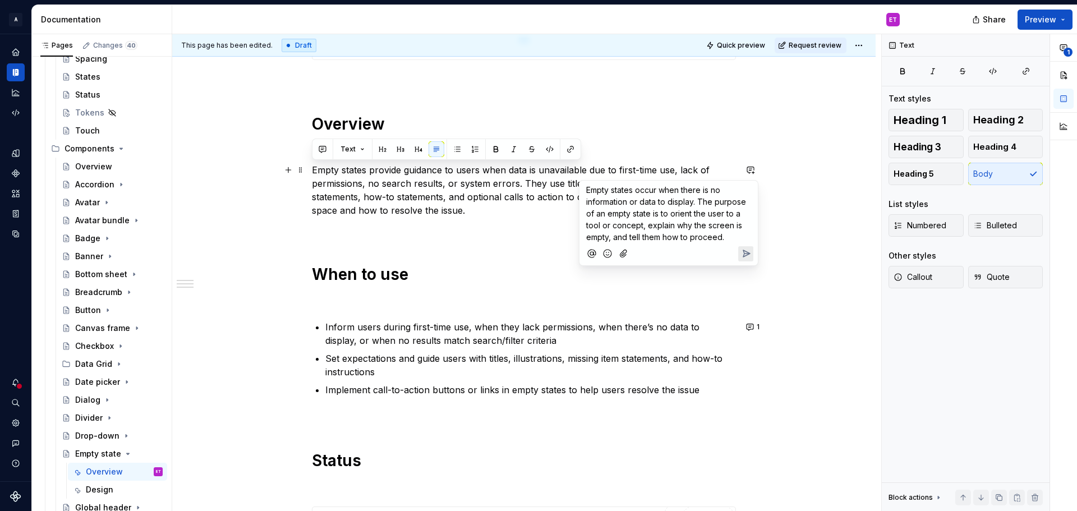
click at [639, 191] on span "Empty states occur when there is no information or data to display. The purpose…" at bounding box center [667, 213] width 162 height 57
click at [585, 187] on div "Empty states occur when there is no information or data to display. The purpose…" at bounding box center [668, 212] width 169 height 62
click at [648, 213] on span "Empty states occur when there is no information or data to display. The purpose…" at bounding box center [667, 227] width 162 height 57
click at [688, 215] on span "Empty states occur when there is no information or data to display. The purpose…" at bounding box center [667, 227] width 162 height 57
click at [717, 223] on span "Empty states occur when there is no information or data to display. The purpose…" at bounding box center [667, 227] width 162 height 57
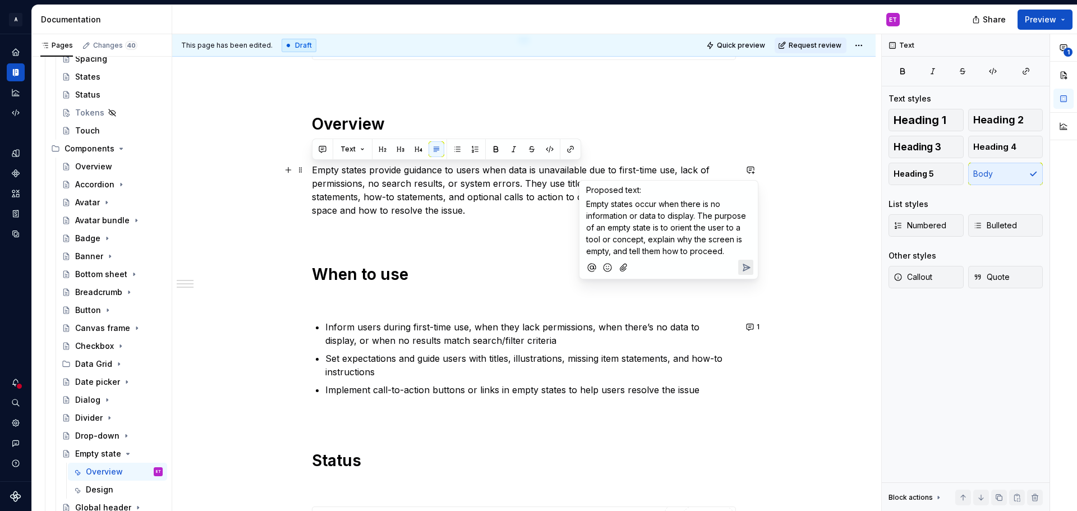
click at [673, 236] on span "Empty states occur when there is no information or data to display. The purpose…" at bounding box center [667, 227] width 162 height 57
click at [647, 240] on span "Empty states occur when there is no information or data to display. The purpose…" at bounding box center [667, 227] width 162 height 57
click at [629, 247] on span "Empty states occur when there is no information or data to display. The purpose…" at bounding box center [667, 227] width 162 height 57
click at [653, 249] on span "Empty states occur when there is no information or data to display. The purpose…" at bounding box center [667, 227] width 162 height 57
click at [680, 251] on span "Empty states occur when there is no information or data to display. The purpose…" at bounding box center [667, 227] width 162 height 57
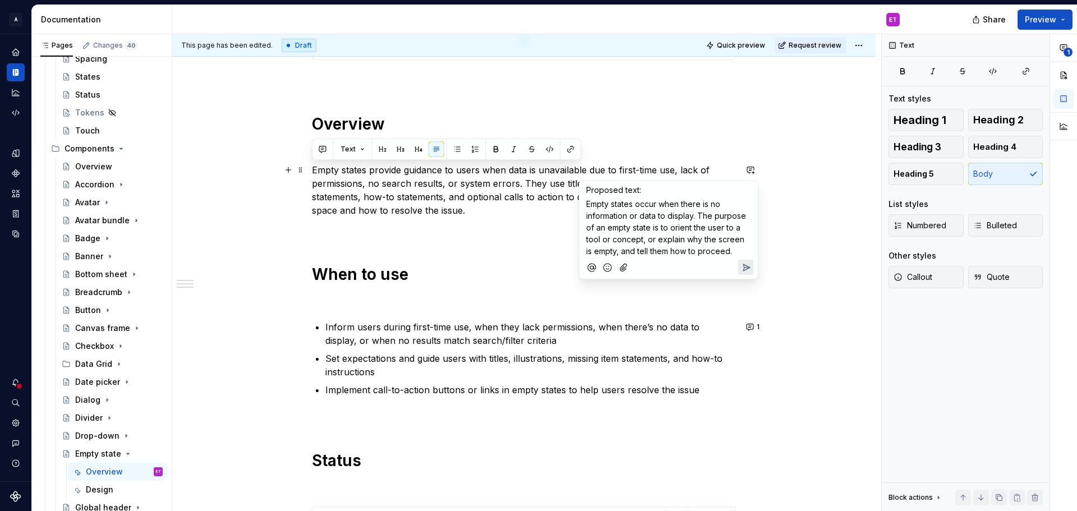
click at [702, 248] on span "Empty states occur when there is no information or data to display. The purpose…" at bounding box center [667, 227] width 162 height 57
click at [726, 251] on p "Empty states occur when there is no information or data to display. The purpose…" at bounding box center [668, 227] width 165 height 59
drag, startPoint x: 635, startPoint y: 273, endPoint x: 657, endPoint y: 274, distance: 21.9
click at [650, 279] on div "Proposed text: Empty states occur when there is no information or data to displ…" at bounding box center [668, 229] width 179 height 99
click at [731, 243] on span "Empty states occur when there is no information or data to display. The purpose…" at bounding box center [667, 227] width 162 height 57
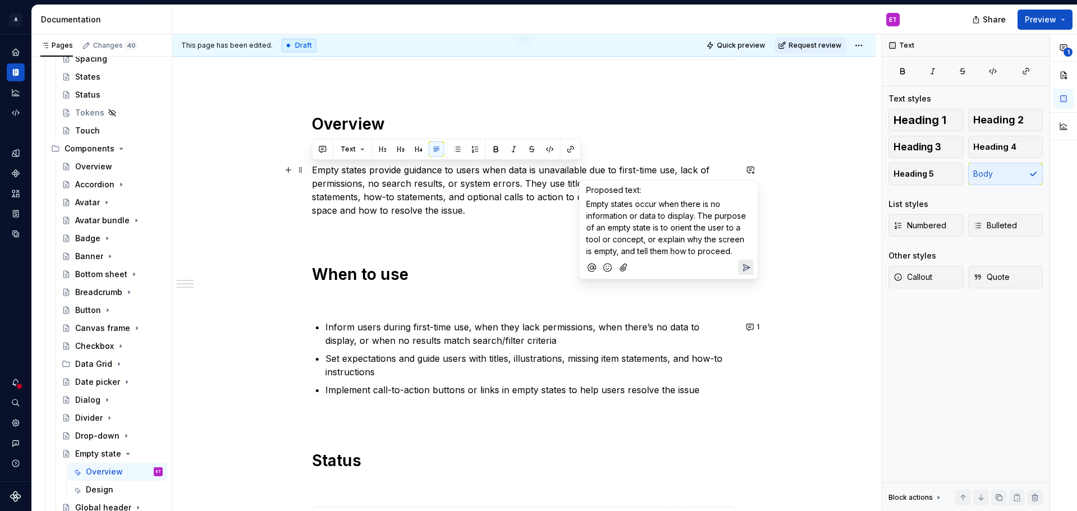
click at [731, 253] on p "Empty states occur when there is no information or data to display. The purpose…" at bounding box center [668, 227] width 165 height 59
drag, startPoint x: 713, startPoint y: 268, endPoint x: 720, endPoint y: 271, distance: 8.0
click at [720, 271] on div at bounding box center [668, 267] width 169 height 23
click at [723, 250] on span "Empty states occur when there is no information or data to display. The purpose…" at bounding box center [667, 227] width 162 height 57
click at [745, 283] on icon "Send" at bounding box center [746, 281] width 7 height 7
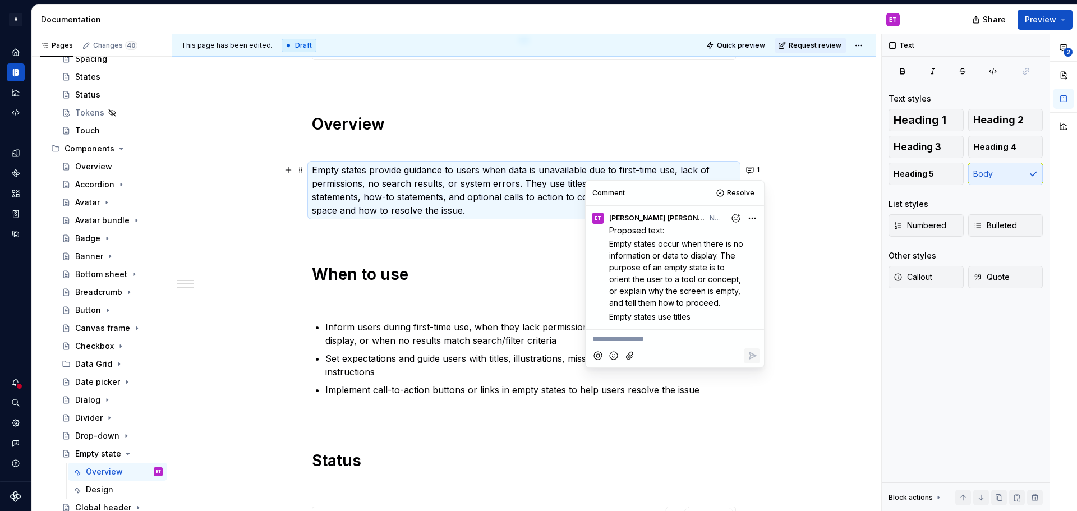
type textarea "*"
click at [548, 239] on div "**********" at bounding box center [524, 263] width 424 height 955
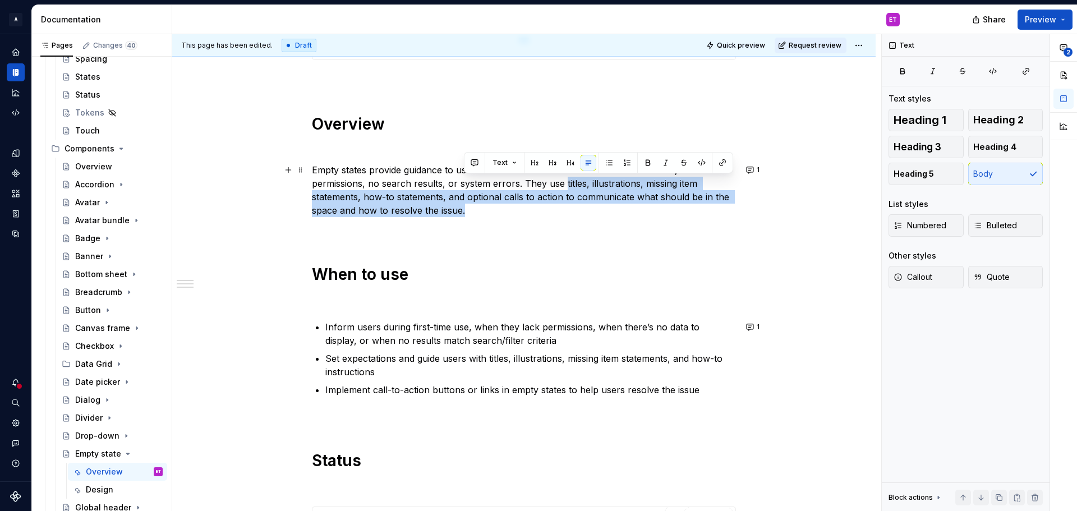
drag, startPoint x: 564, startPoint y: 183, endPoint x: 651, endPoint y: 210, distance: 90.3
click at [651, 210] on p "Empty states provide guidance to users when data is unavailable due to first-ti…" at bounding box center [524, 190] width 424 height 54
copy p "titles, illustrations, missing item statements, how-to statements, and optional…"
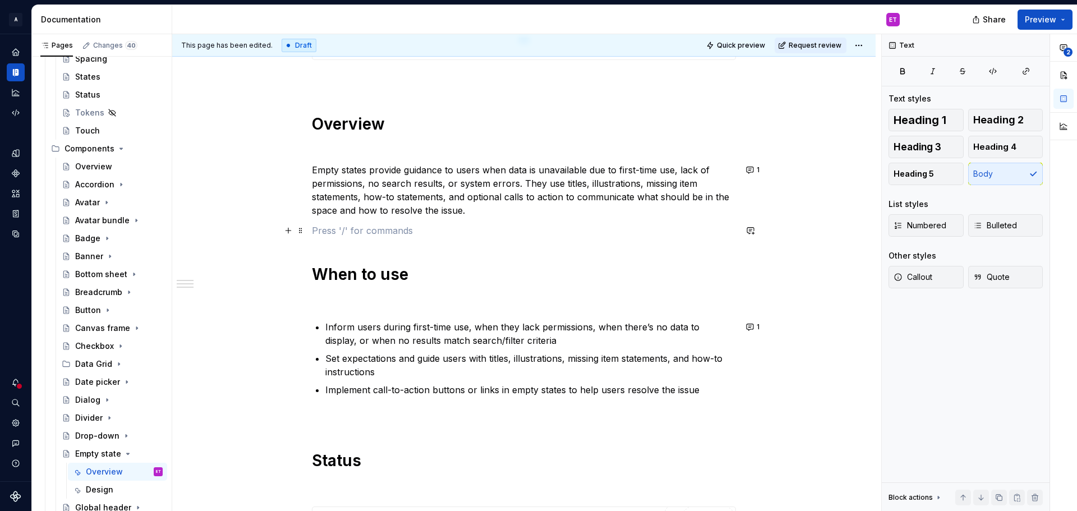
click at [656, 229] on p at bounding box center [524, 230] width 424 height 13
click at [753, 170] on button "1" at bounding box center [754, 170] width 22 height 16
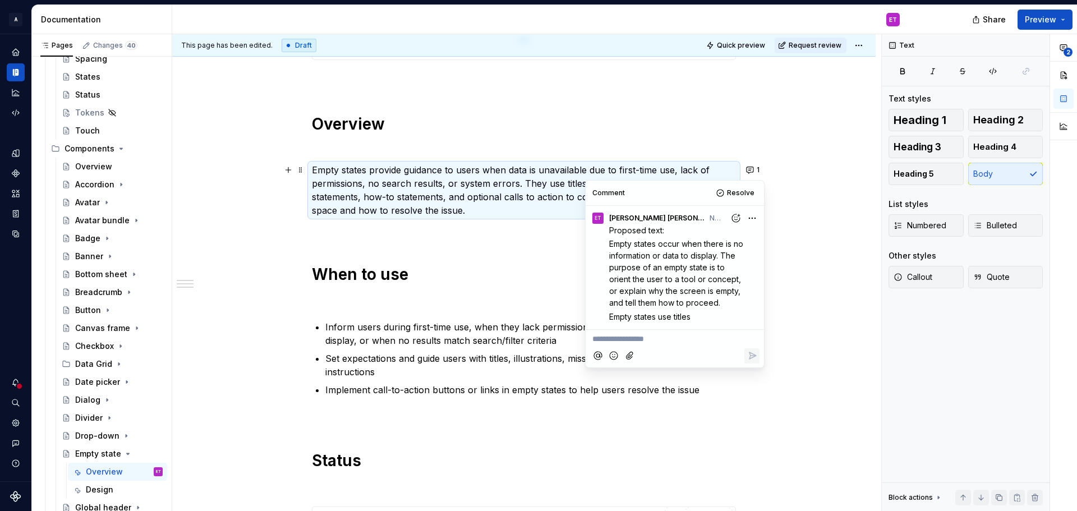
click at [752, 215] on html "A Weave ET Design system data Documentation ET Share Preview Pages Changes 40 A…" at bounding box center [538, 255] width 1077 height 511
click at [735, 241] on span "Edit comment" at bounding box center [716, 238] width 53 height 11
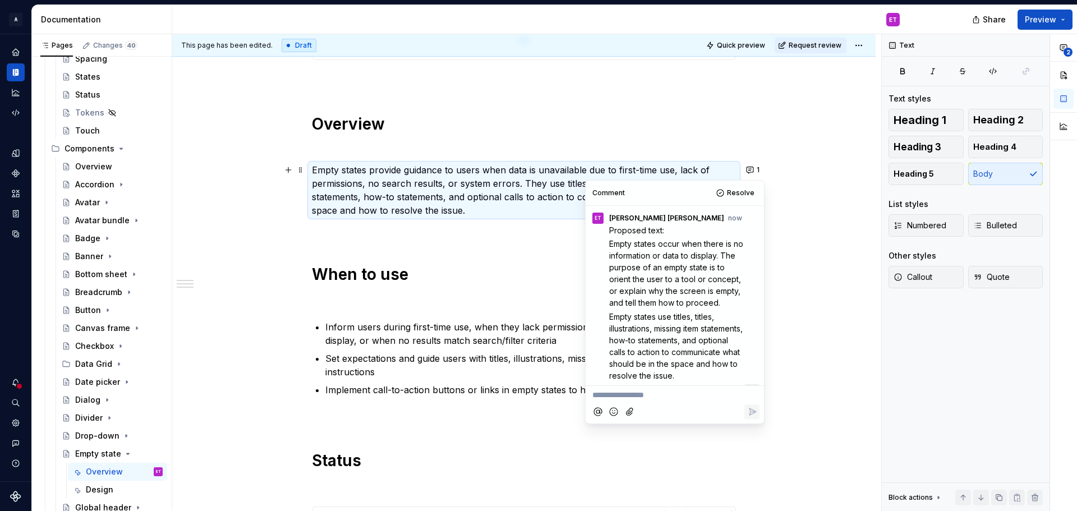
scroll to position [49, 0]
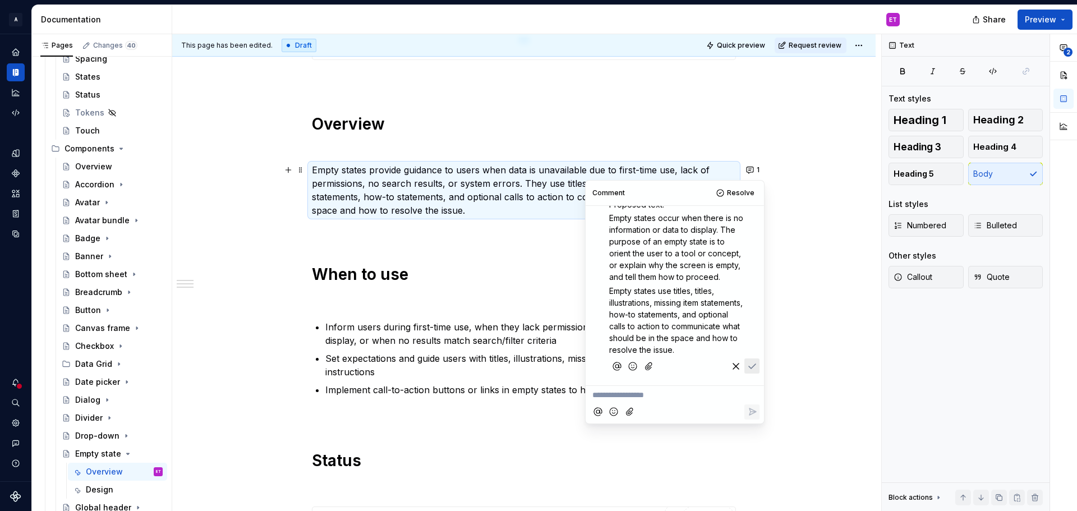
click at [717, 286] on span "Empty states use titles, titles, illustrations, missing item statements, how-to…" at bounding box center [677, 320] width 136 height 68
click at [696, 294] on span "Empty states use titles, illustrations, missing item statements, how-to stateme…" at bounding box center [676, 320] width 134 height 68
click at [696, 307] on span "Empty states use titles, illustrations, missing item statements, how-to stateme…" at bounding box center [676, 320] width 134 height 68
click at [689, 323] on span "Empty states use titles, illustrations, missing item statements, how-to stateme…" at bounding box center [676, 320] width 134 height 68
click at [684, 336] on span "Empty states use titles, illustrations, missing item statements, how-to stateme…" at bounding box center [676, 320] width 134 height 68
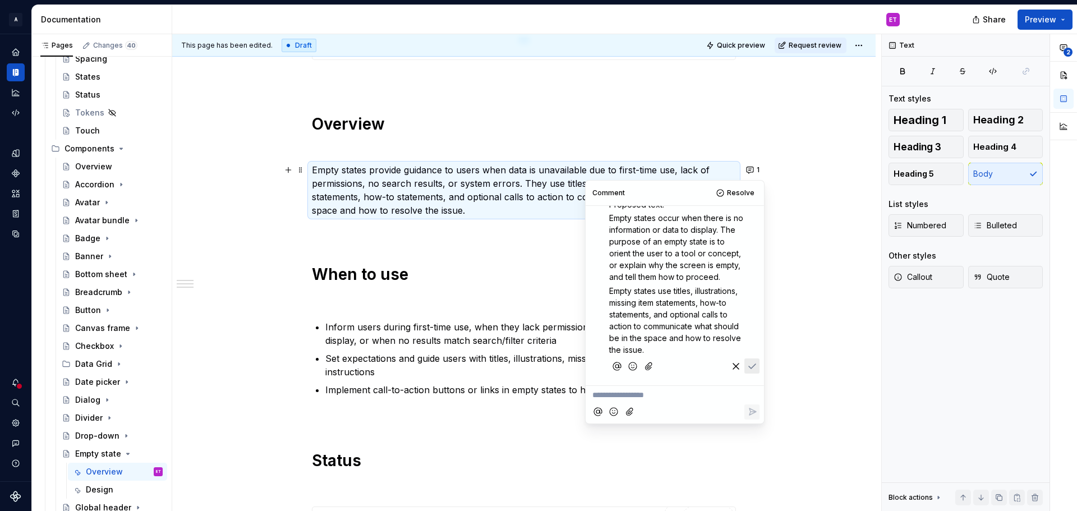
click at [684, 345] on p "Empty states use titles, illustrations, missing item statements, how-to stateme…" at bounding box center [677, 320] width 137 height 71
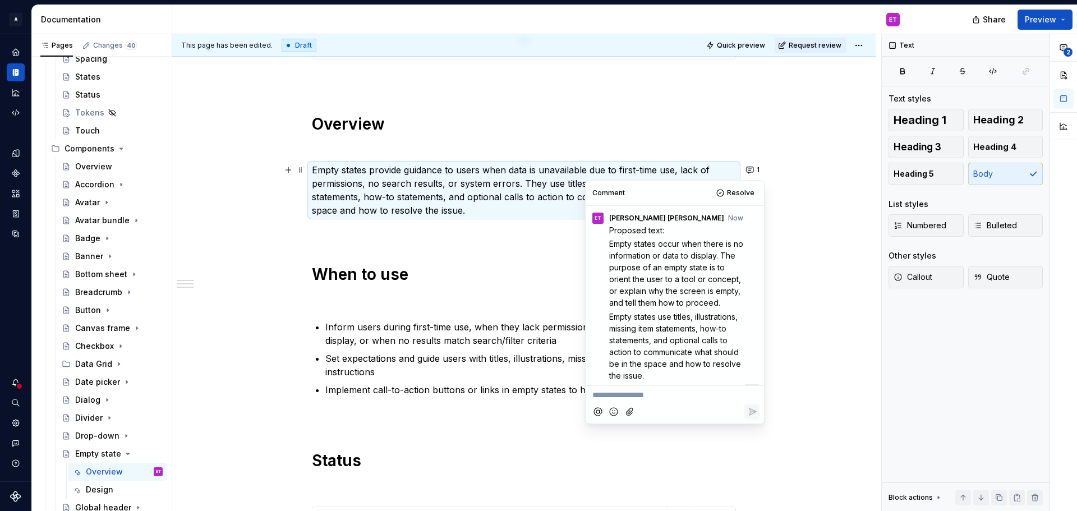
click at [671, 228] on p "Proposed text:" at bounding box center [677, 230] width 137 height 12
click at [671, 245] on span "Empty states occur when there is no information or data to display. The purpose…" at bounding box center [677, 273] width 136 height 68
click at [646, 257] on span "Empty states occur when there is no information or data to display. The purpose…" at bounding box center [677, 273] width 136 height 68
click at [660, 270] on span "Empty states occur when there is no information or data to display. The purpose…" at bounding box center [677, 273] width 136 height 68
click at [690, 271] on span "Empty states occur when there is no information or data to display. The purpose…" at bounding box center [677, 273] width 136 height 68
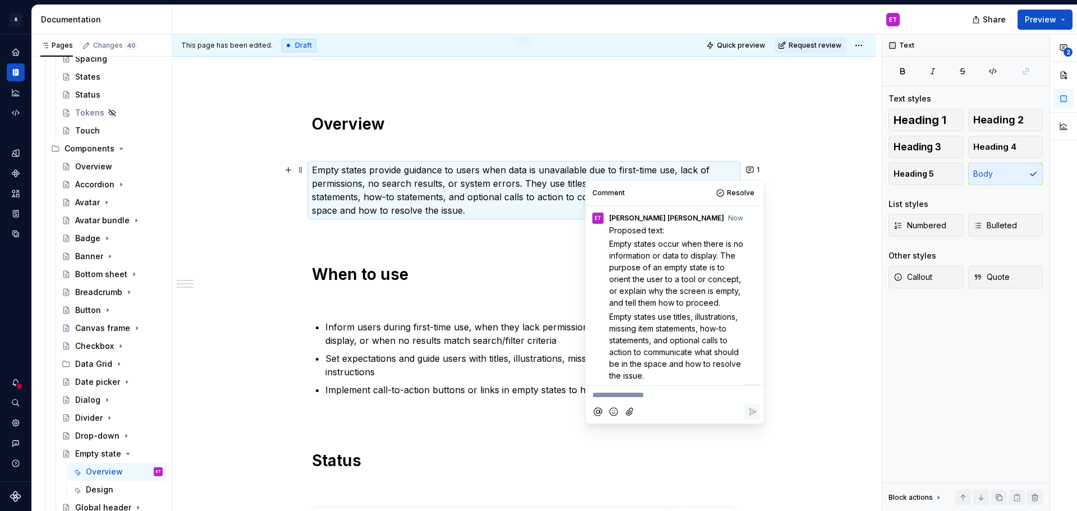
click at [634, 269] on span "Empty states occur when there is no information or data to display. The purpose…" at bounding box center [677, 273] width 136 height 68
click at [679, 271] on span "Empty states occur when there is no information or data to display due to first…" at bounding box center [677, 285] width 137 height 92
click at [669, 284] on p "Empty states occur when there is no information or data to display due to first…" at bounding box center [677, 285] width 137 height 94
click at [693, 268] on span "Empty states occur when there is no information or data to display due to first…" at bounding box center [677, 285] width 137 height 92
click at [673, 282] on span "Empty states occur when there is no information or data to display due to first…" at bounding box center [677, 285] width 137 height 92
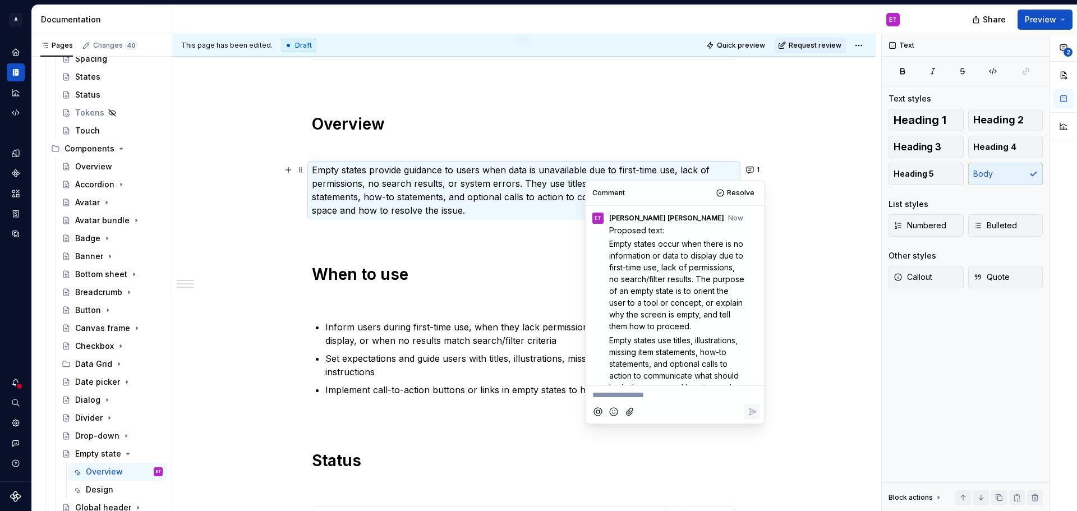
click at [658, 282] on span "Empty states occur when there is no information or data to display due to first…" at bounding box center [677, 285] width 137 height 92
click at [681, 278] on span "Empty states occur when there is no information or data to display due to first…" at bounding box center [678, 285] width 138 height 92
click at [638, 289] on span "Empty states occur when there is no information or data to display due to first…" at bounding box center [678, 291] width 138 height 104
click at [631, 268] on span "Empty states occur when there is no information or data to display due to first…" at bounding box center [678, 285] width 138 height 92
click at [667, 253] on span "Empty states occur when there is no information or data to display due to first…" at bounding box center [678, 285] width 138 height 92
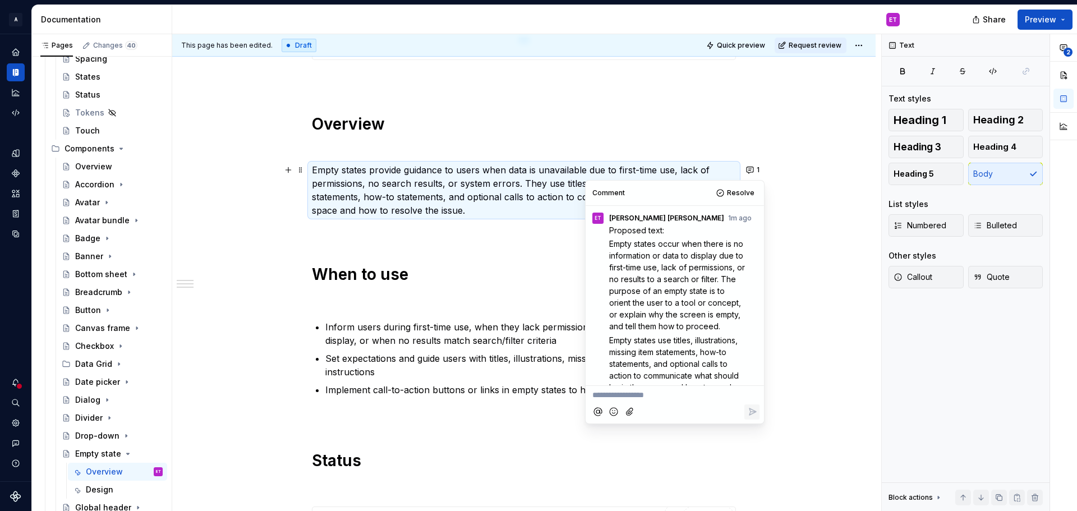
click at [700, 245] on span "Empty states occur when there is no information or data to display due to first…" at bounding box center [678, 285] width 138 height 92
click at [672, 229] on p "Proposed text:" at bounding box center [677, 230] width 137 height 12
click at [687, 260] on span "Empty states occur when there is no information or data to display due to first…" at bounding box center [678, 299] width 138 height 92
click at [679, 293] on span "Empty states occur when there is no information or data to display due to first…" at bounding box center [678, 299] width 138 height 92
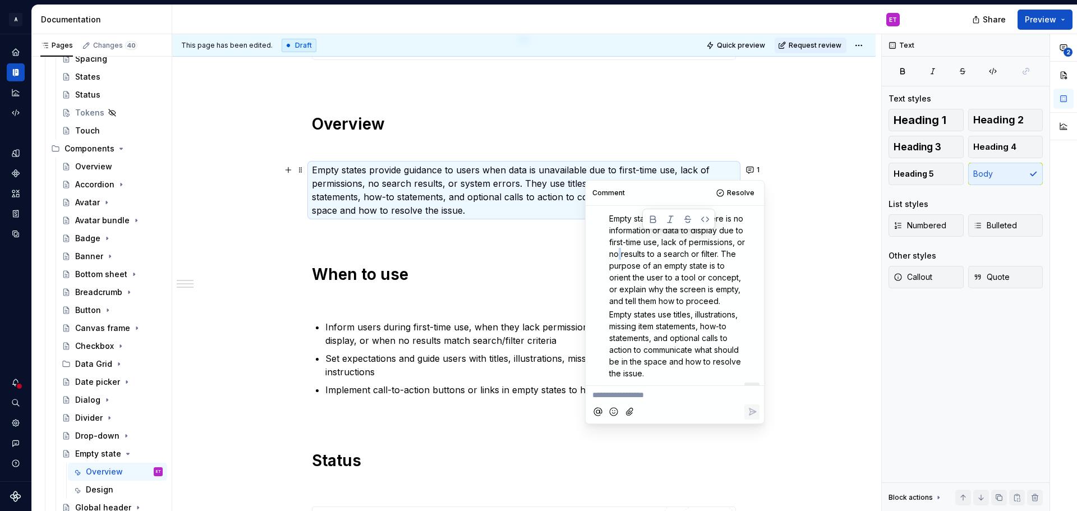
scroll to position [56, 0]
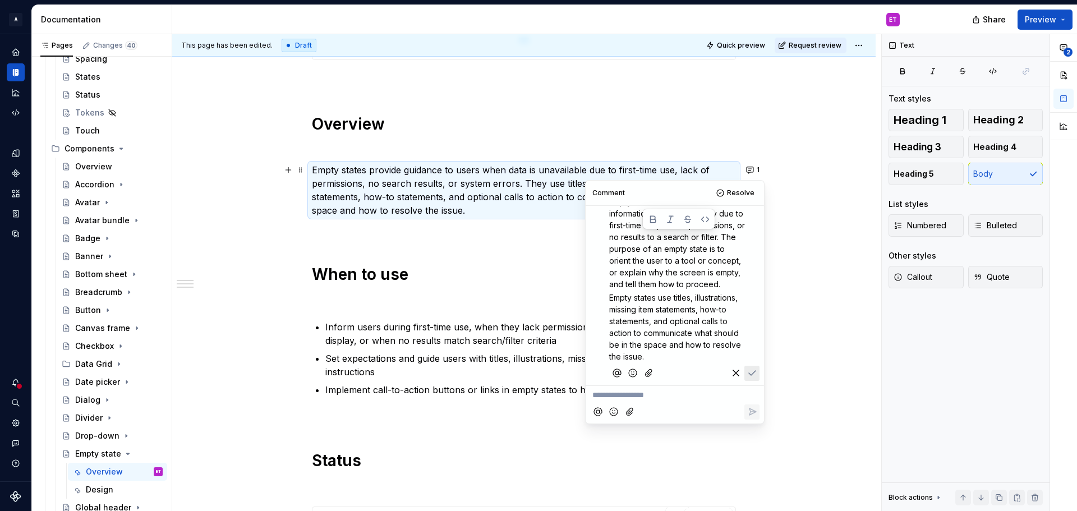
click at [672, 265] on p "Empty states occur when there is no information or data to display due to first…" at bounding box center [677, 243] width 137 height 94
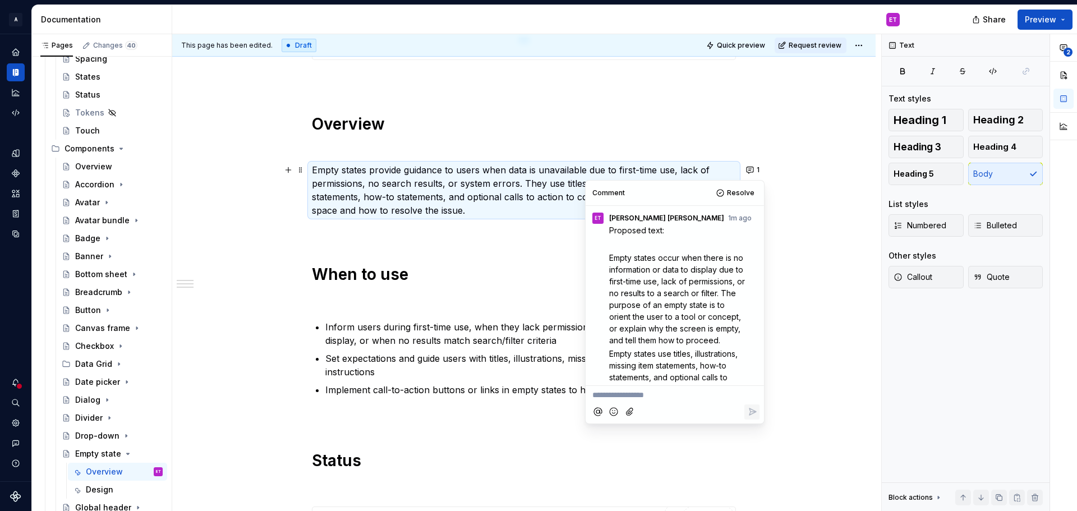
click at [661, 294] on span "Empty states occur when there is no information or data to display due to first…" at bounding box center [678, 299] width 138 height 92
click at [668, 296] on span "Empty states occur when there is no information or data to display due to first…" at bounding box center [678, 299] width 138 height 92
click at [717, 290] on span "Empty states occur when there is no information or data to display due to first…" at bounding box center [678, 299] width 138 height 92
click at [705, 282] on span "Empty states occur when there is no information or data to display due to first…" at bounding box center [678, 299] width 138 height 92
click at [700, 270] on span "Empty states occur when there is no information or data to display due to first…" at bounding box center [678, 299] width 138 height 92
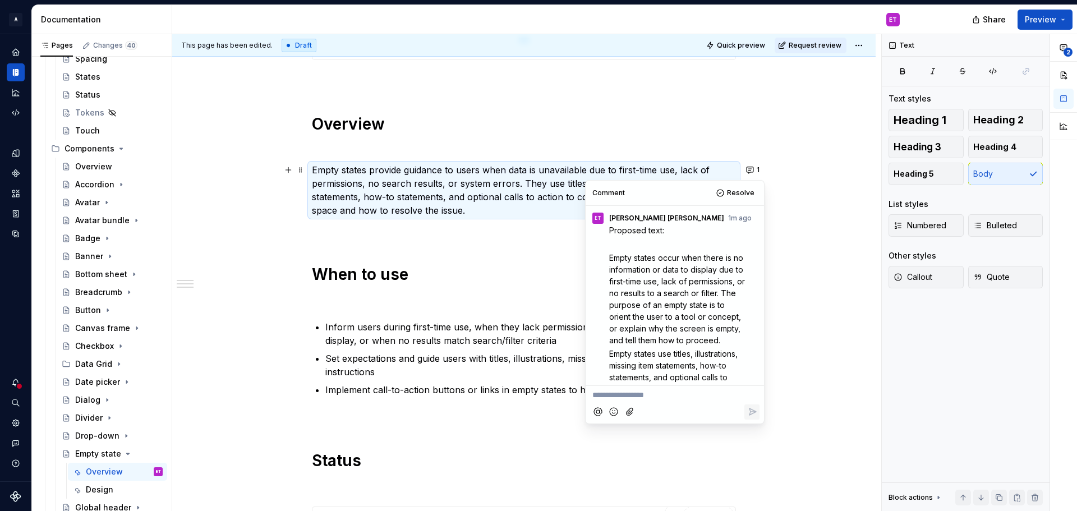
click at [690, 270] on span "Empty states occur when there is no information or data to display due to first…" at bounding box center [678, 299] width 138 height 92
click at [659, 295] on span "Empty states occur when there is no information or data to display due to first…" at bounding box center [678, 299] width 138 height 92
click at [721, 283] on p "Empty states occur when there is no information or data to display due to first…" at bounding box center [677, 299] width 137 height 94
click at [704, 293] on span "Empty states occur when there is no information or data to display due to first…" at bounding box center [677, 305] width 136 height 104
click at [711, 273] on span "Empty states occur when there is no information or data to display due to first…" at bounding box center [677, 305] width 136 height 104
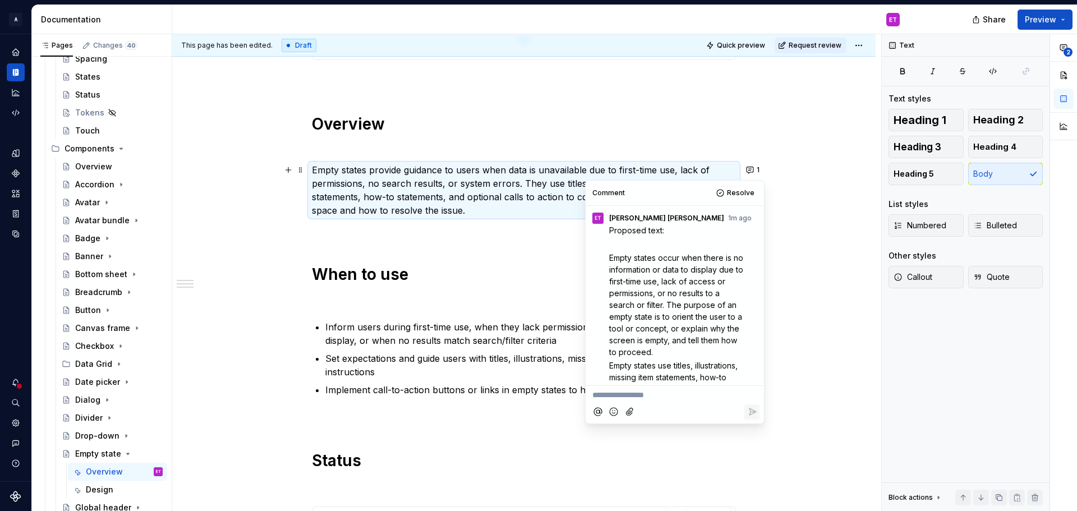
click at [693, 293] on span "Empty states occur when there is no information or data to display due to first…" at bounding box center [677, 305] width 136 height 104
click at [726, 268] on span "Empty states occur when there is no information or data to display due to first…" at bounding box center [677, 305] width 136 height 104
click at [731, 269] on span "Empty states occur when there is no information or data to display due to first…" at bounding box center [677, 305] width 136 height 104
click at [723, 310] on p "Empty states occur when there is no information or data to display. for example…" at bounding box center [677, 305] width 137 height 106
click at [705, 339] on span "Empty states occur when there is no information or data to display. for example…" at bounding box center [677, 305] width 136 height 104
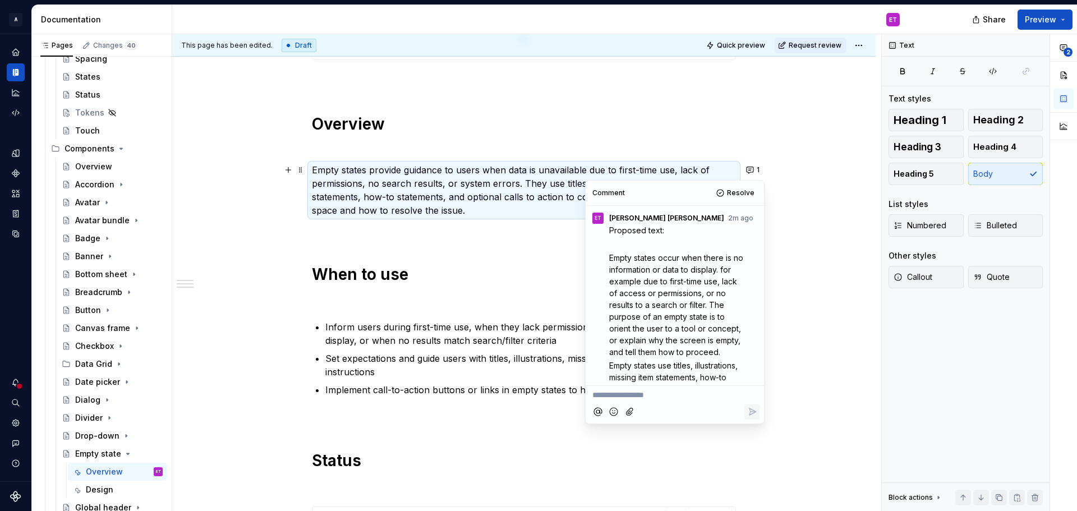
click at [671, 327] on span "Empty states occur when there is no information or data to display. for example…" at bounding box center [677, 305] width 136 height 104
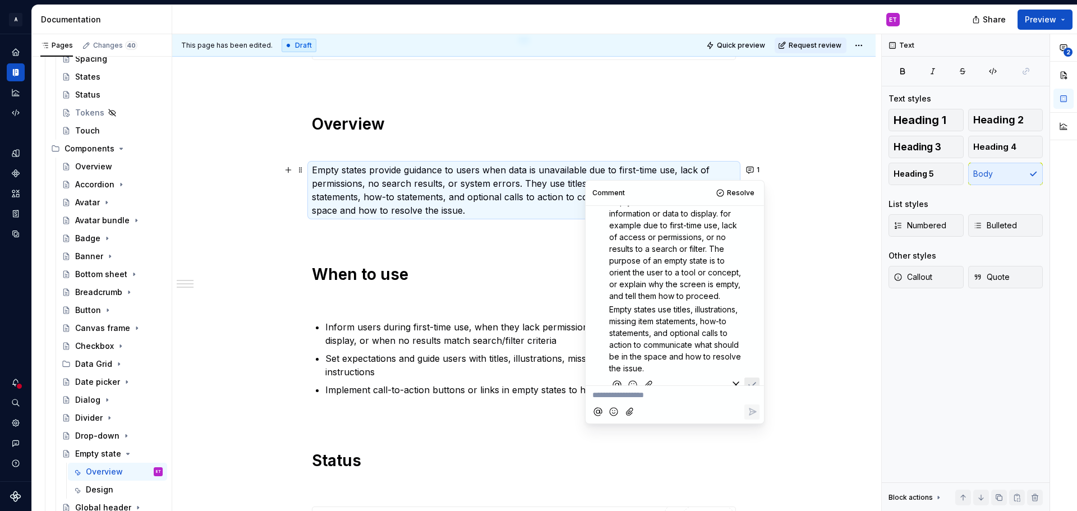
click at [708, 295] on span "Empty states occur when there is no information or data to display. for example…" at bounding box center [677, 249] width 136 height 104
click at [720, 297] on p "Empty states occur when there is no information or data to display. for example…" at bounding box center [677, 249] width 137 height 106
click at [714, 311] on p "Empty states use titles, illustrations, missing item statements, how-to stateme…" at bounding box center [677, 338] width 137 height 71
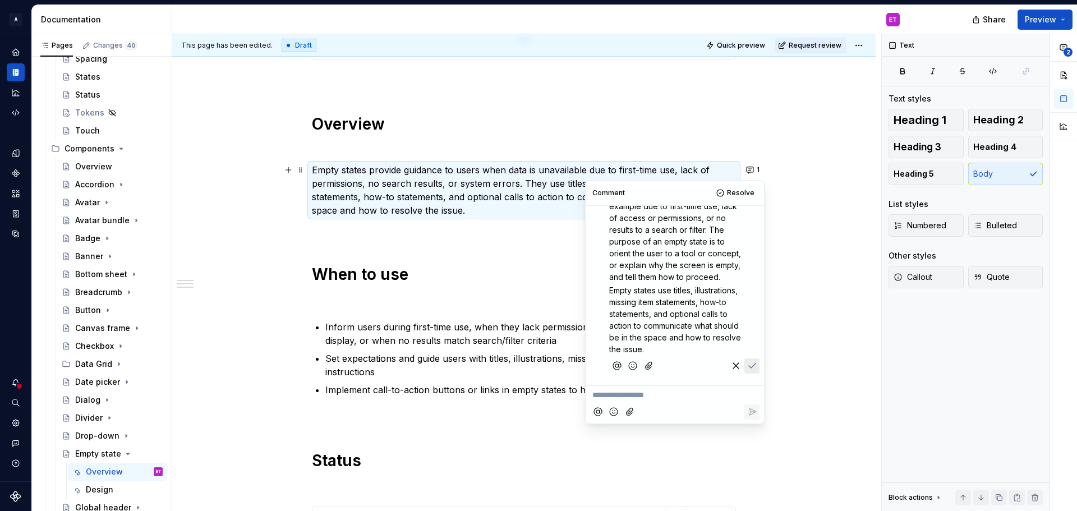
click at [710, 324] on span "Empty states use titles, illustrations, missing item statements, how-to stateme…" at bounding box center [676, 319] width 134 height 68
click at [716, 344] on p "Empty states use titles, illustrations, missing item statements, how-to stateme…" at bounding box center [677, 319] width 137 height 71
click at [673, 357] on span "Christine Lee" at bounding box center [659, 361] width 64 height 11
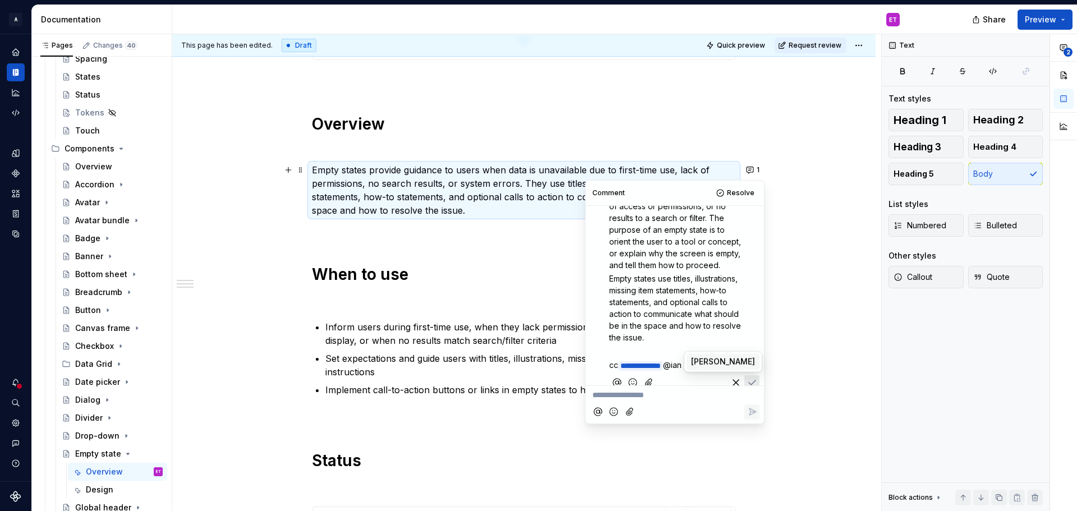
click at [700, 358] on span "Ian Murchison" at bounding box center [723, 361] width 64 height 11
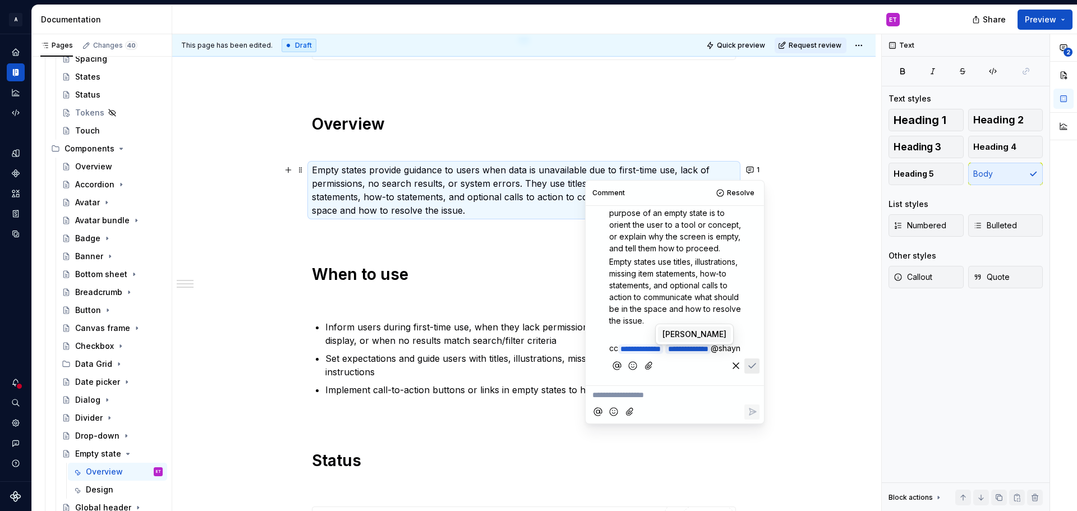
click at [687, 336] on span "Shayna" at bounding box center [694, 334] width 64 height 11
click at [746, 366] on icon "Save" at bounding box center [751, 365] width 11 height 11
click at [803, 367] on div "**********" at bounding box center [523, 333] width 703 height 1148
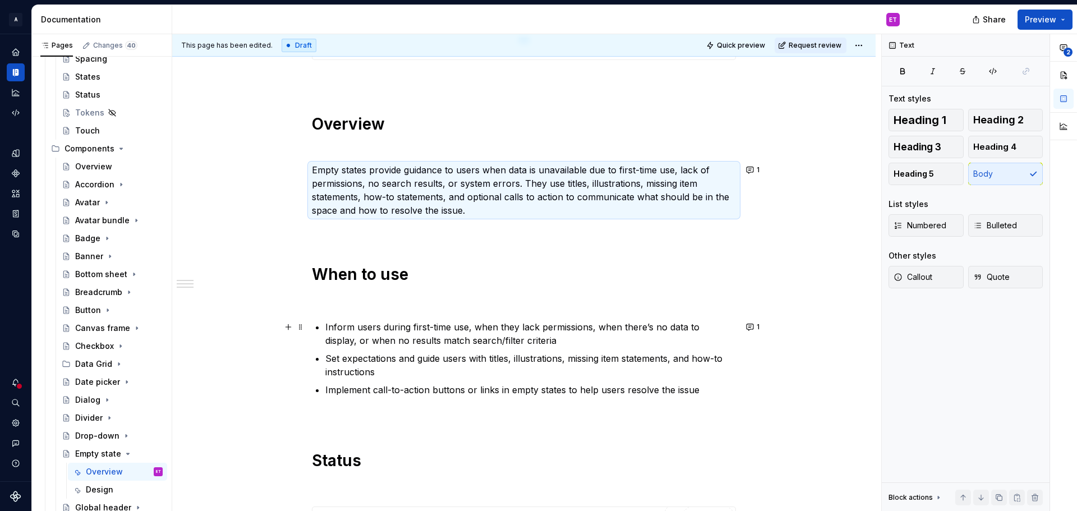
click at [557, 331] on p "Inform users during first-time use, when they lack permissions, when there’s no…" at bounding box center [530, 333] width 411 height 27
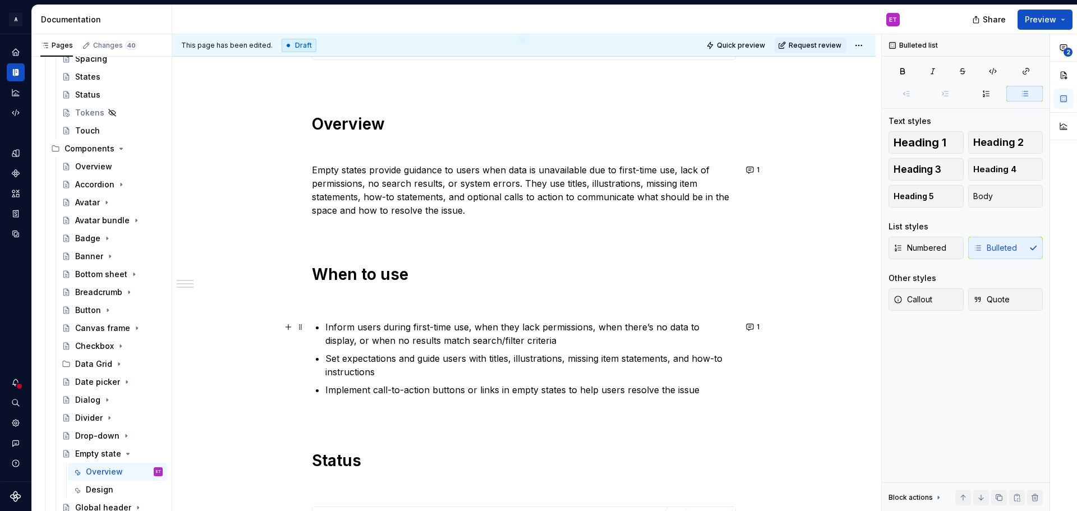
click at [527, 335] on p "Inform users during first-time use, when they lack permissions, when there’s no…" at bounding box center [530, 333] width 411 height 27
click at [582, 322] on p "Inform users during first-time use, when they lack permissions, when there’s no…" at bounding box center [530, 333] width 411 height 27
click at [703, 329] on p "Inform users during first-time use, when they lack permissions, when there’s no…" at bounding box center [530, 333] width 411 height 27
click at [561, 336] on p "Inform users during first-time use, when they lack permissions, when there’s no…" at bounding box center [530, 333] width 411 height 27
click at [454, 365] on p "Set expectations and guide users with titles, illustrations, missing item state…" at bounding box center [530, 365] width 411 height 27
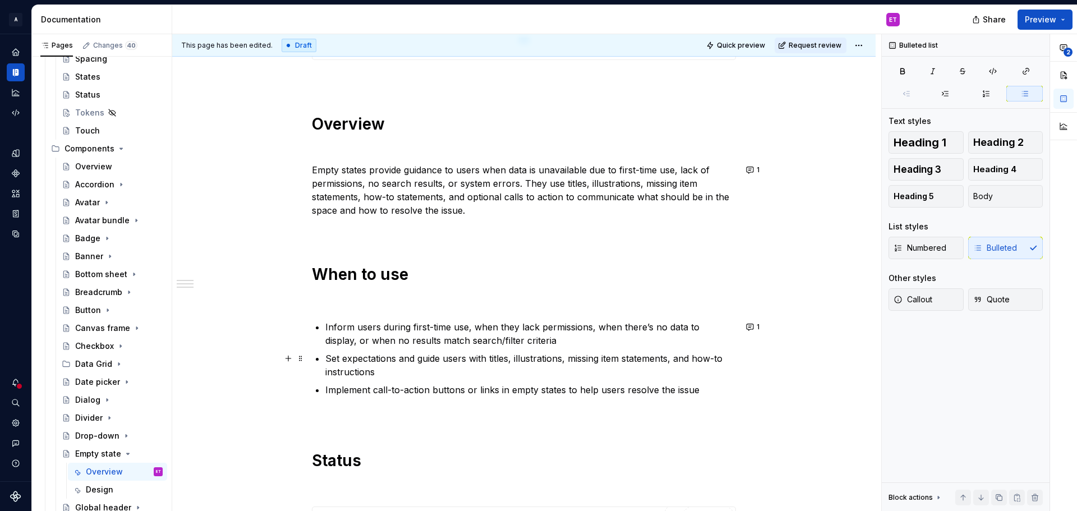
click at [454, 376] on p "Set expectations and guide users with titles, illustrations, missing item state…" at bounding box center [530, 365] width 411 height 27
click at [668, 390] on p "Implement call-to-action buttons or links in empty states to help users resolve…" at bounding box center [530, 389] width 411 height 13
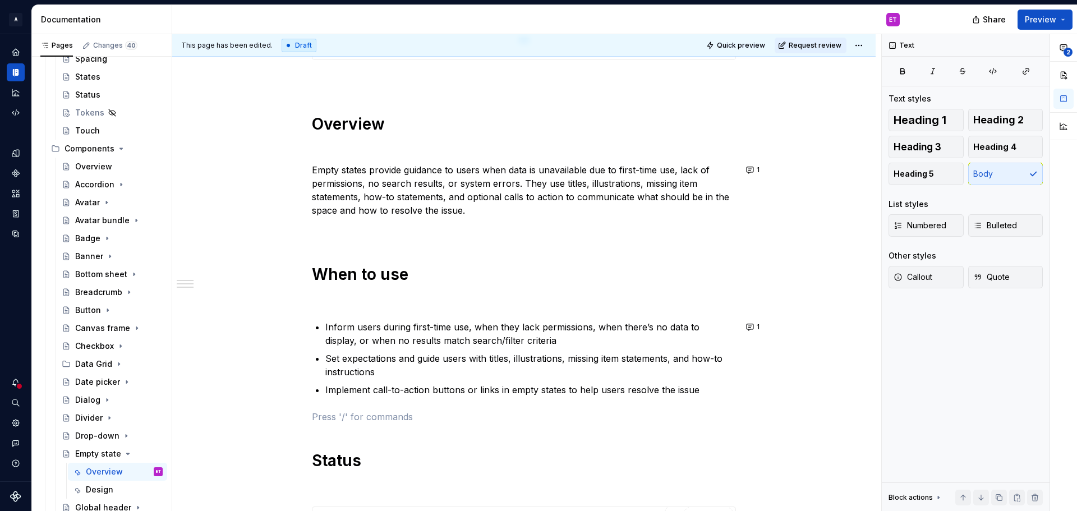
click at [667, 401] on div "**********" at bounding box center [524, 263] width 424 height 955
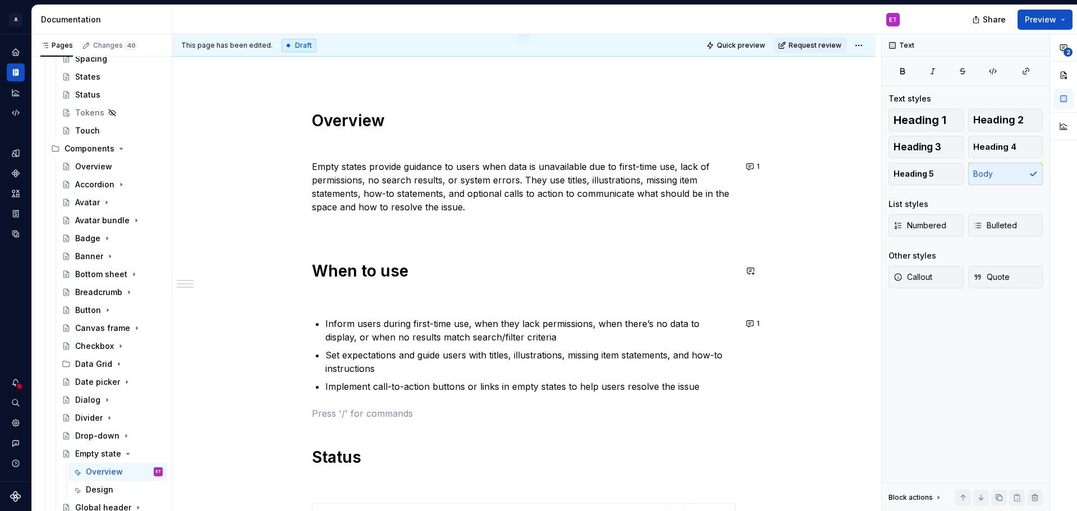
scroll to position [449, 0]
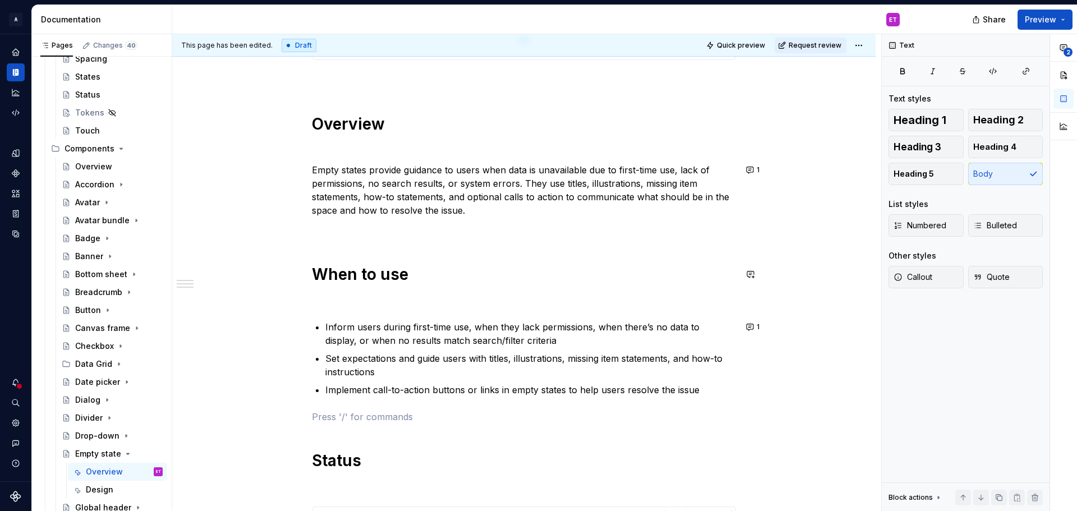
click at [663, 245] on div "**********" at bounding box center [524, 263] width 424 height 955
click at [749, 168] on button "1" at bounding box center [754, 170] width 22 height 16
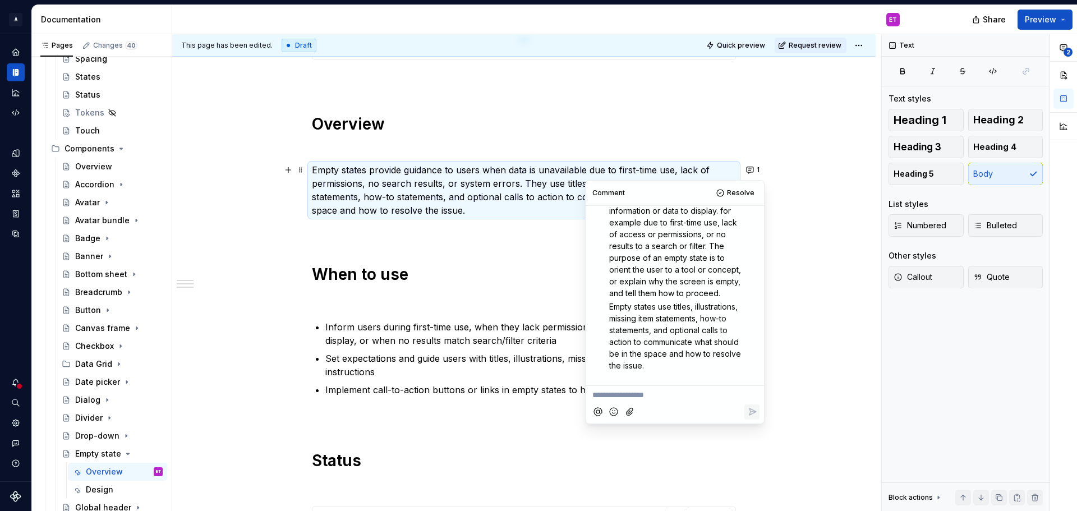
scroll to position [3, 0]
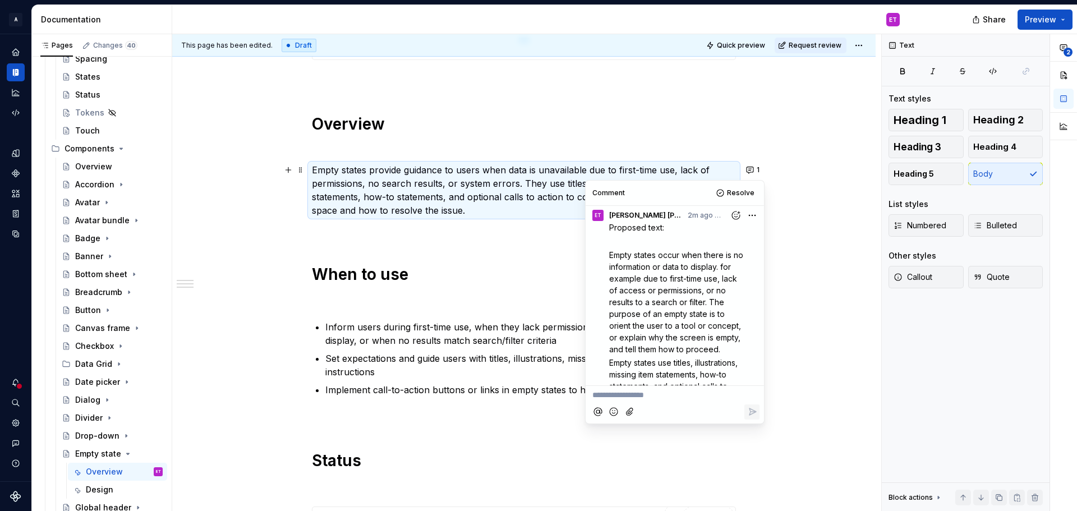
click at [743, 214] on html "A Weave ET Design system data Documentation ET Share Preview Pages Changes 40 A…" at bounding box center [538, 255] width 1077 height 511
click at [713, 238] on span "Edit comment" at bounding box center [710, 235] width 53 height 11
drag, startPoint x: 717, startPoint y: 302, endPoint x: 610, endPoint y: 279, distance: 109.0
click at [610, 279] on span "Empty states occur when there is no information or data to display. for example…" at bounding box center [677, 302] width 136 height 104
click at [685, 304] on span "Empty states occur when there is no information or data to display. The purpose…" at bounding box center [677, 284] width 136 height 68
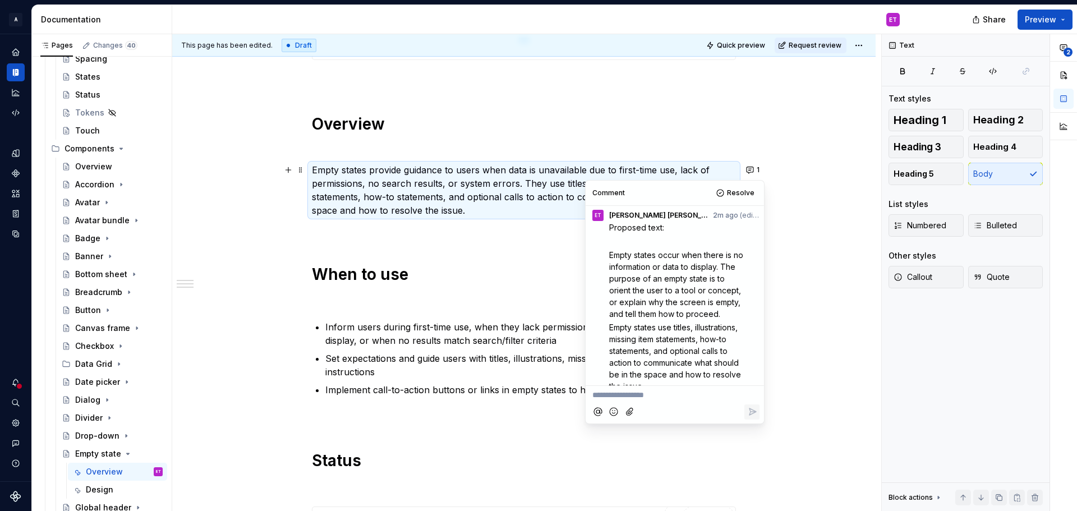
click at [685, 320] on p "Empty states occur when there is no information or data to display. The purpose…" at bounding box center [677, 284] width 137 height 71
click at [700, 343] on p "Empty states use titles, illustrations, missing item statements, how-to stateme…" at bounding box center [677, 356] width 137 height 71
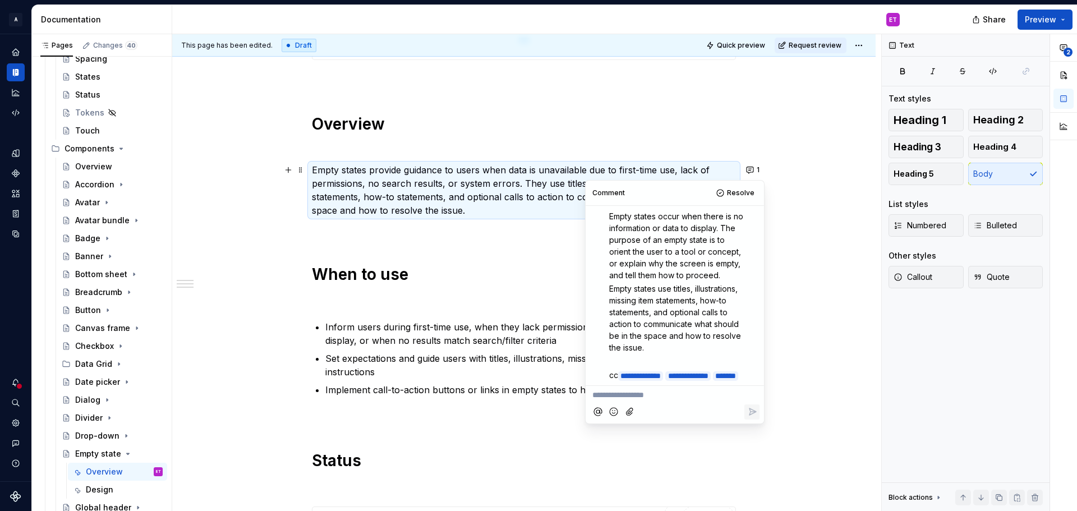
scroll to position [59, 0]
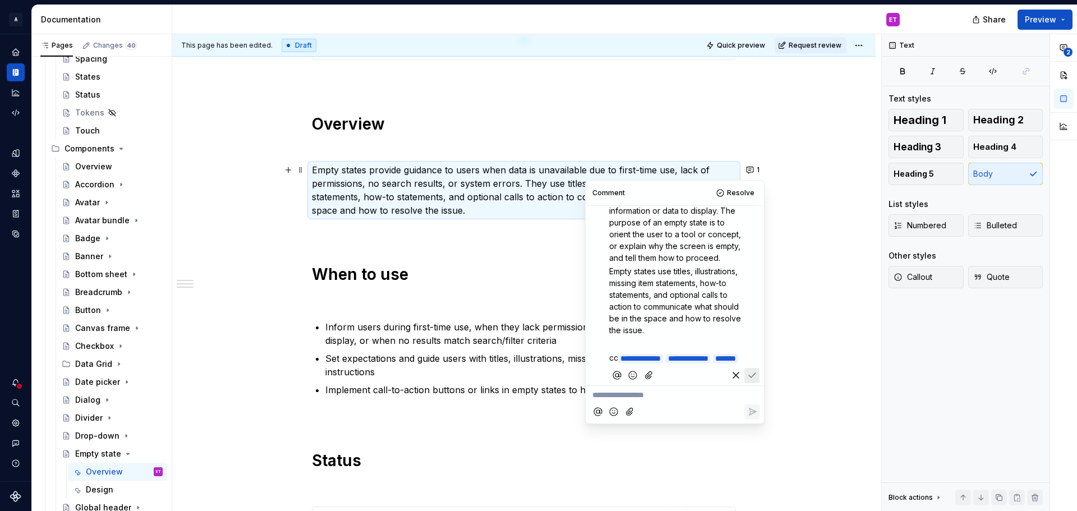
click at [725, 301] on p "Empty states use titles, illustrations, missing item statements, how-to stateme…" at bounding box center [677, 300] width 137 height 71
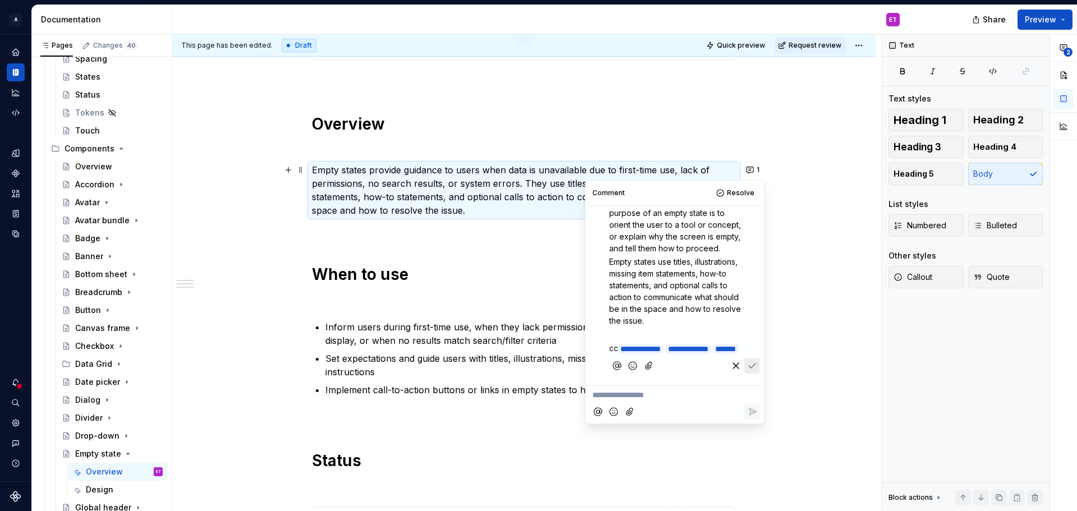
click at [726, 302] on span "Empty states use titles, illustrations, missing item statements, how-to stateme…" at bounding box center [676, 291] width 134 height 68
click at [748, 367] on icon "Save" at bounding box center [751, 365] width 11 height 11
click at [793, 334] on div "**********" at bounding box center [523, 333] width 703 height 1148
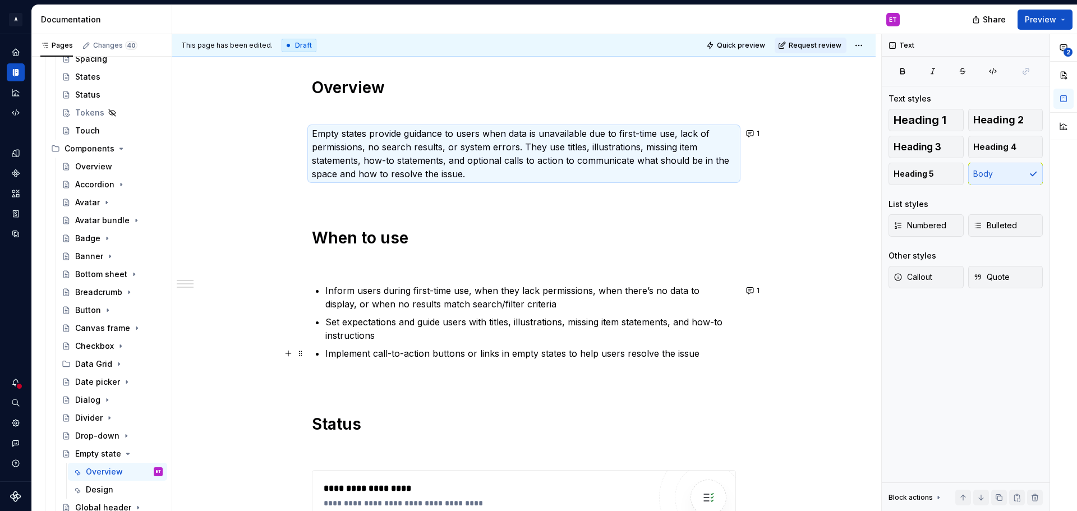
scroll to position [505, 0]
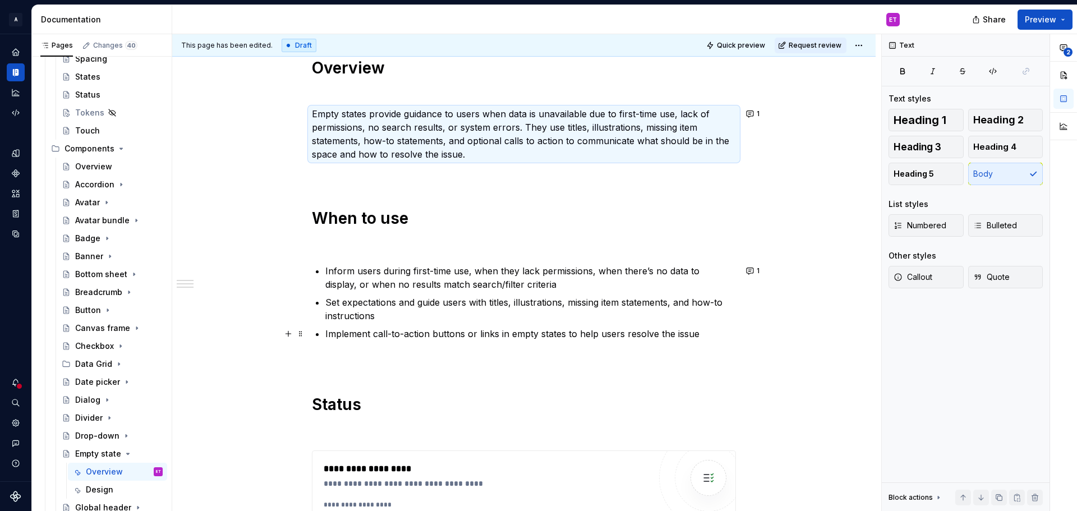
click at [450, 330] on p "Implement call-to-action buttons or links in empty states to help users resolve…" at bounding box center [530, 333] width 411 height 13
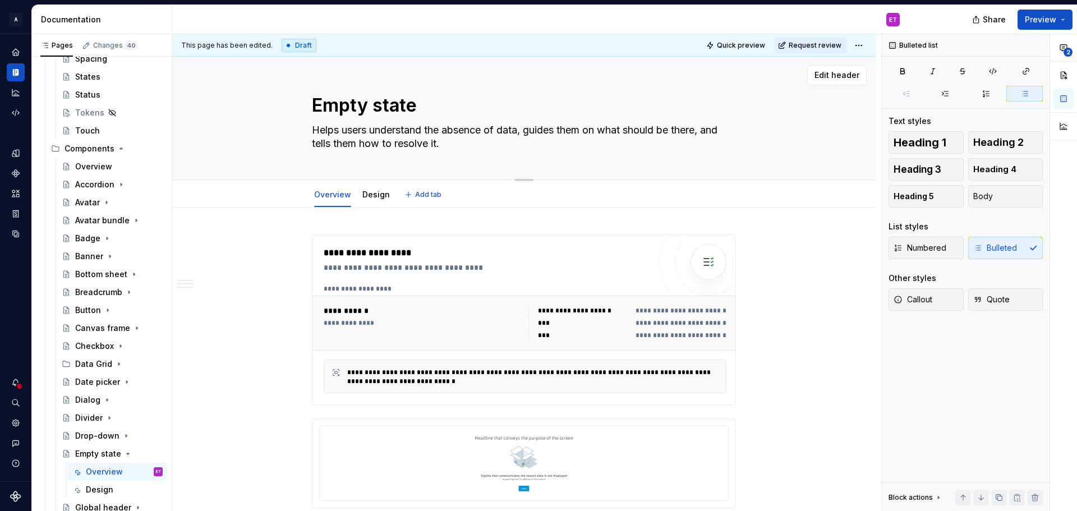
scroll to position [0, 0]
click at [377, 200] on div "Design" at bounding box center [375, 195] width 27 height 11
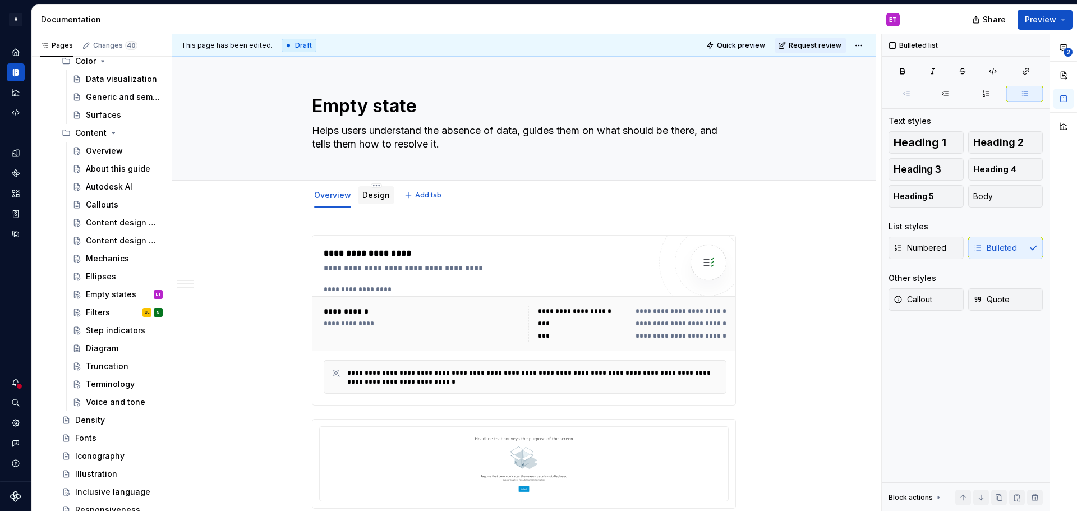
click at [380, 192] on link "Design" at bounding box center [375, 195] width 27 height 10
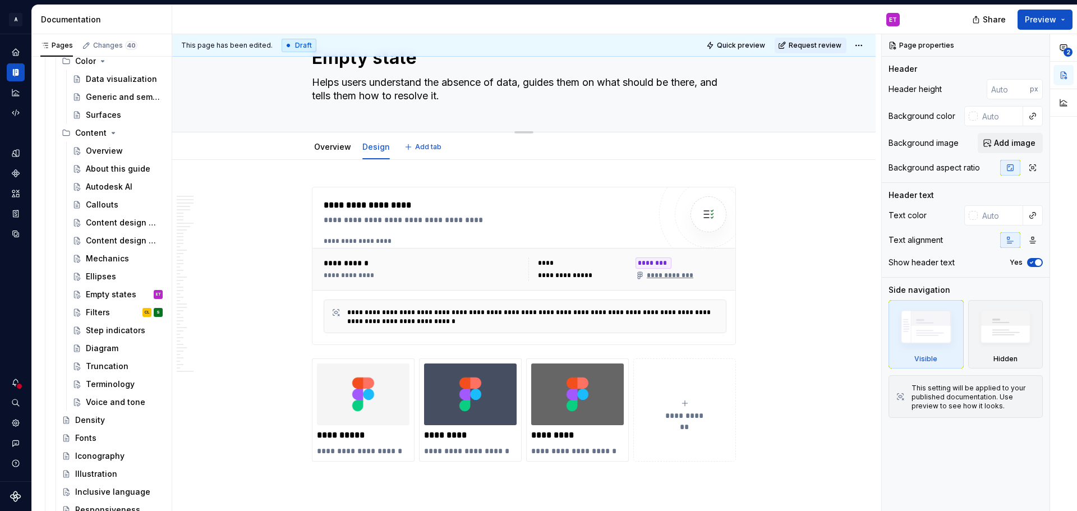
type textarea "*"
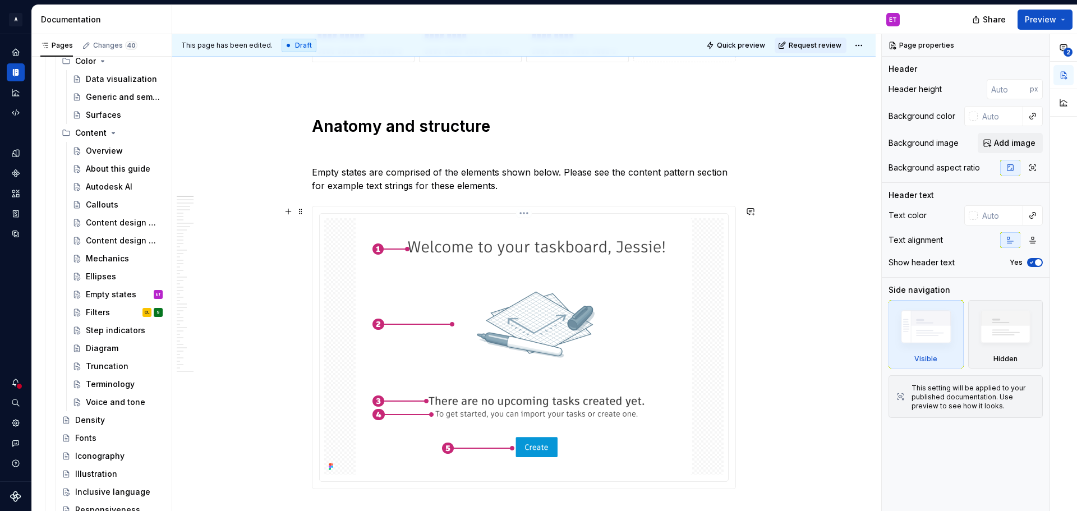
scroll to position [449, 0]
drag, startPoint x: 533, startPoint y: 163, endPoint x: 538, endPoint y: 175, distance: 12.8
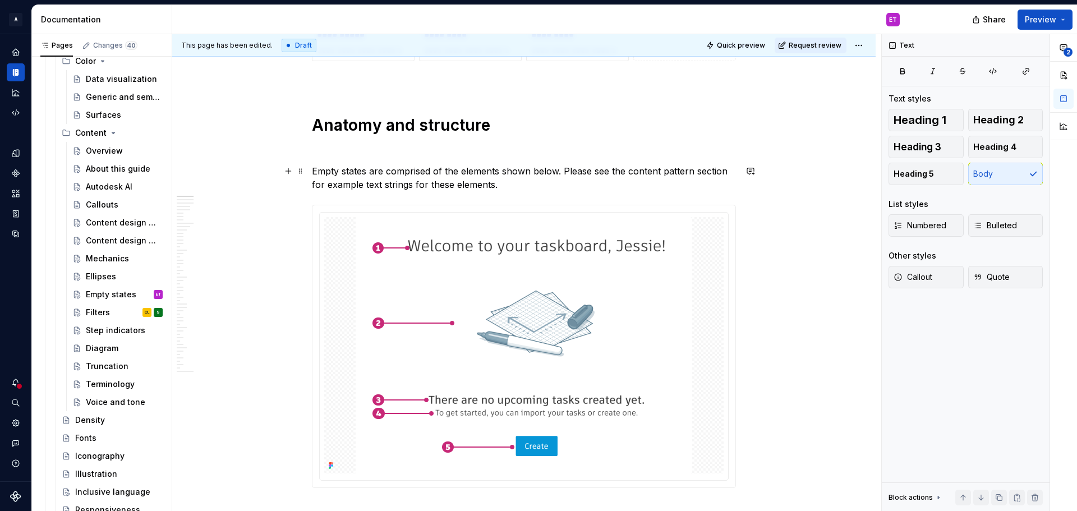
click at [542, 188] on p "Empty states are comprised of the elements shown below. Please see the content …" at bounding box center [524, 177] width 424 height 27
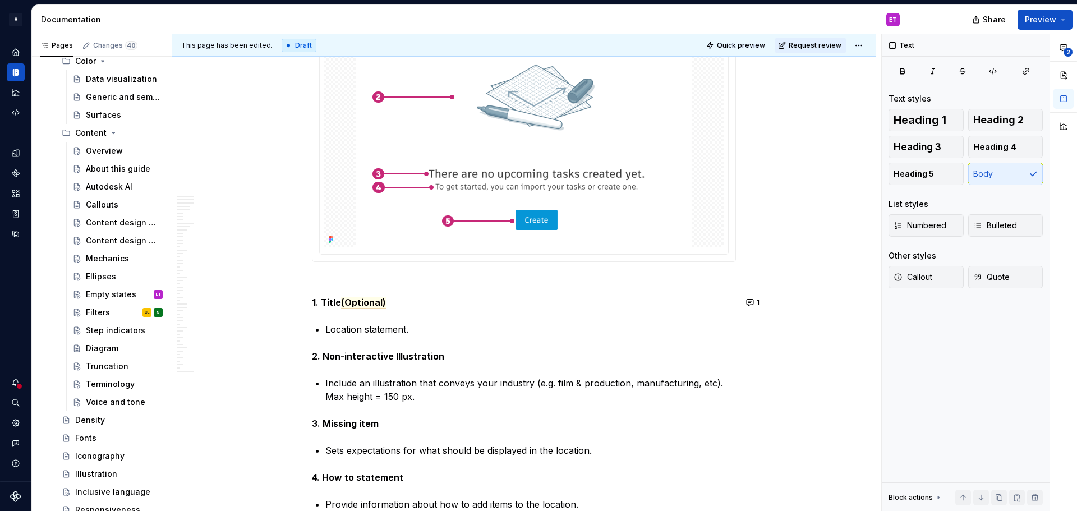
scroll to position [785, 0]
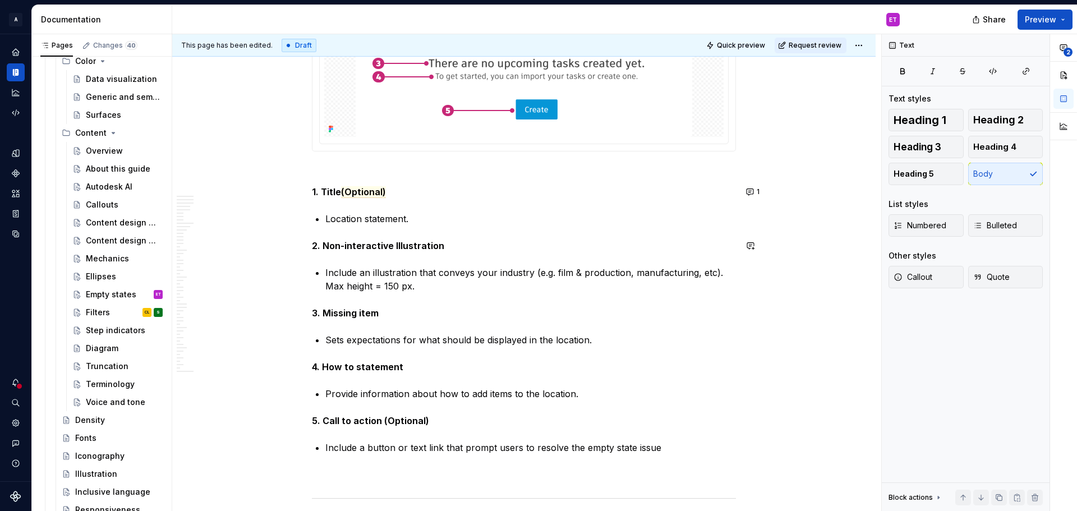
click at [421, 224] on p "Location statement." at bounding box center [530, 218] width 411 height 13
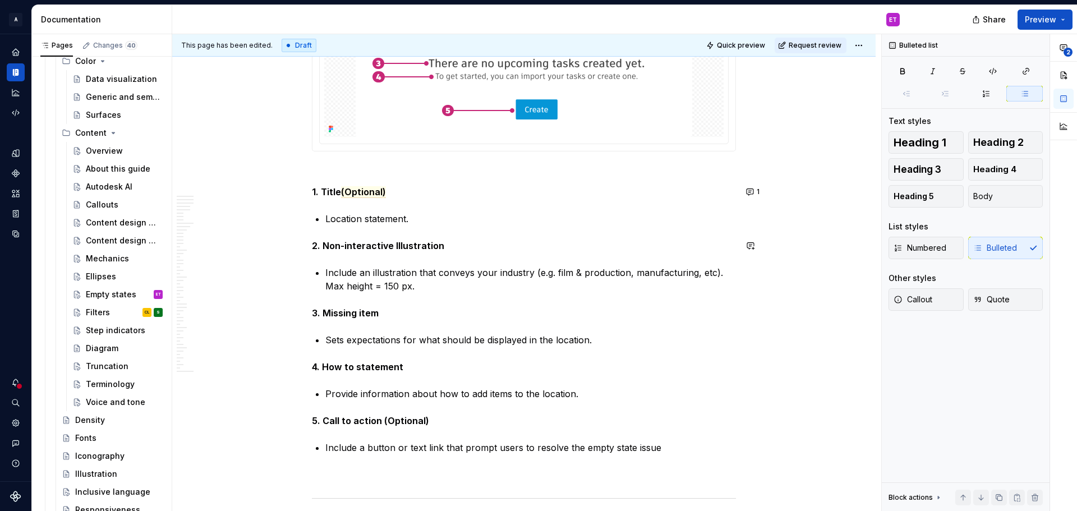
click at [473, 312] on p "3. Missing item" at bounding box center [524, 312] width 424 height 13
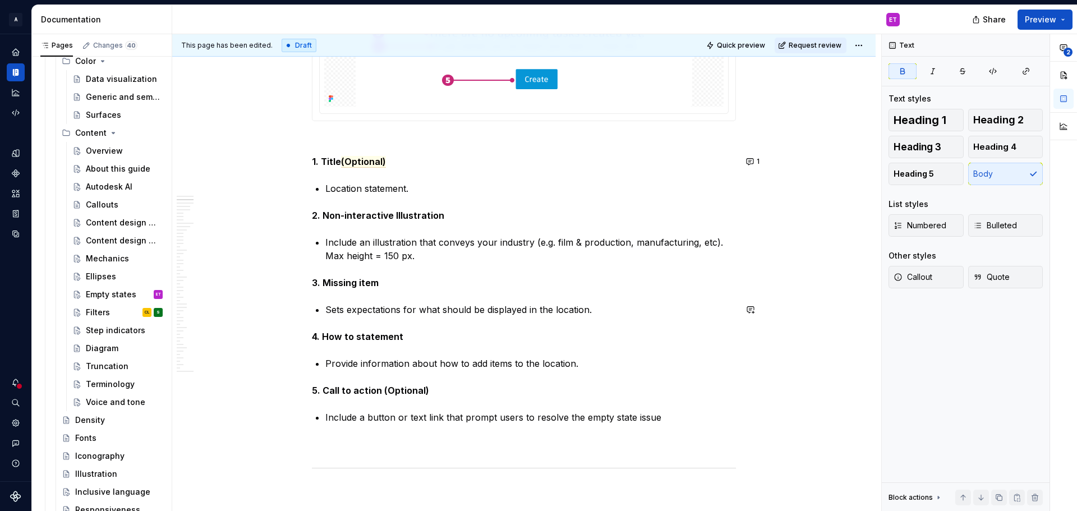
scroll to position [841, 0]
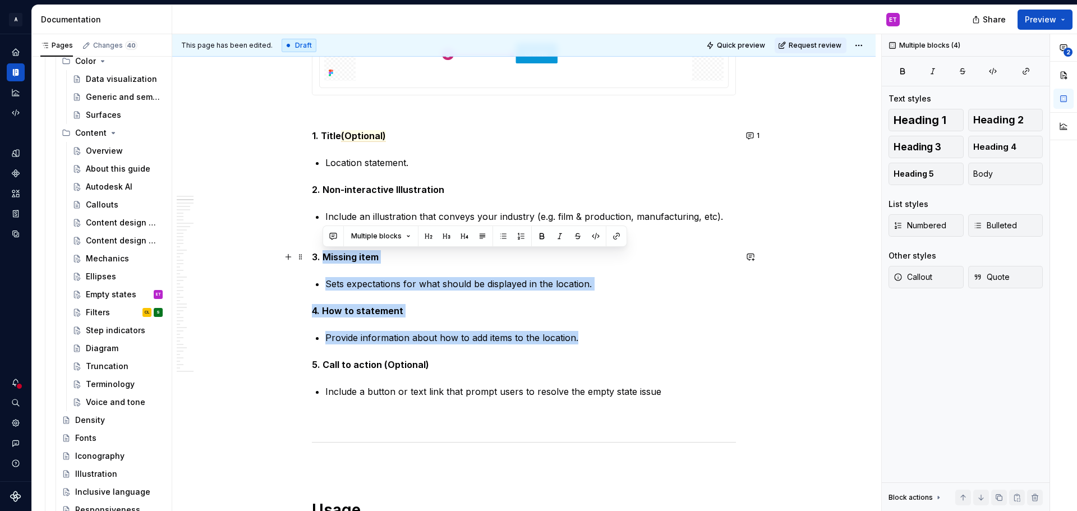
drag, startPoint x: 585, startPoint y: 342, endPoint x: 323, endPoint y: 250, distance: 278.1
click at [335, 233] on button "button" at bounding box center [333, 236] width 16 height 16
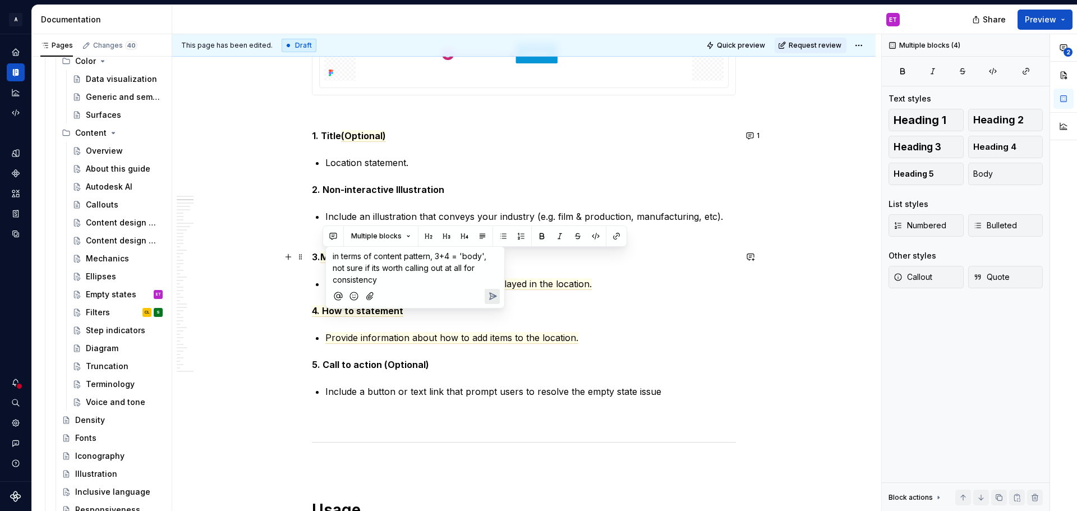
click at [338, 256] on span "in terms of content pattern, 3+4 = 'body', not sure if its worth calling out at…" at bounding box center [411, 267] width 156 height 33
click at [400, 279] on p "In terms of content pattern, 3+4 = 'body', not sure if its worth calling out at…" at bounding box center [415, 267] width 165 height 35
click at [413, 268] on span "Christine Lee" at bounding box center [431, 264] width 64 height 11
click at [474, 268] on span "Ian Murchison" at bounding box center [495, 264] width 64 height 11
click at [409, 276] on span "Shayna" at bounding box center [418, 276] width 64 height 11
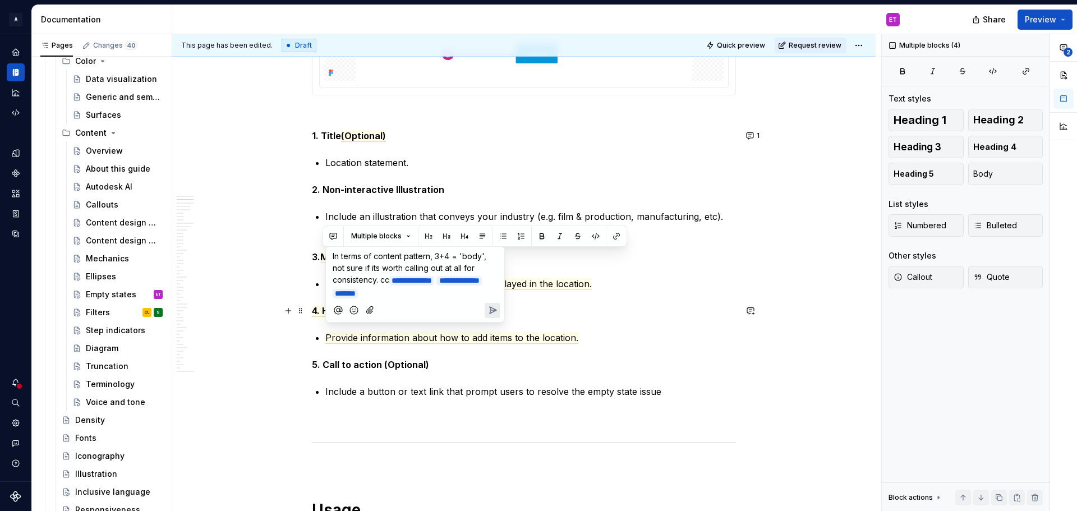
click at [497, 308] on icon "Send" at bounding box center [492, 310] width 11 height 11
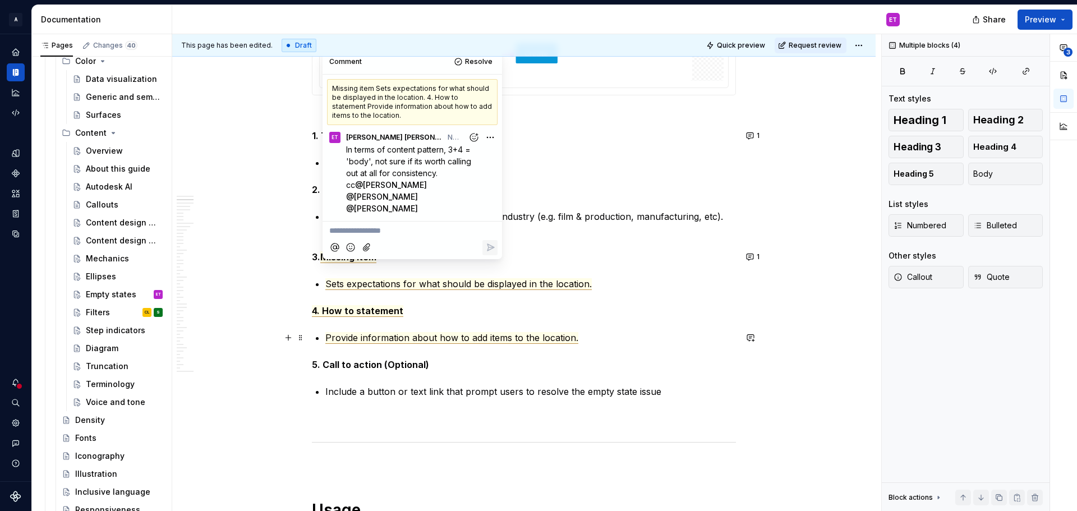
click at [698, 343] on p "Provide information about how to add items to the location." at bounding box center [530, 337] width 411 height 13
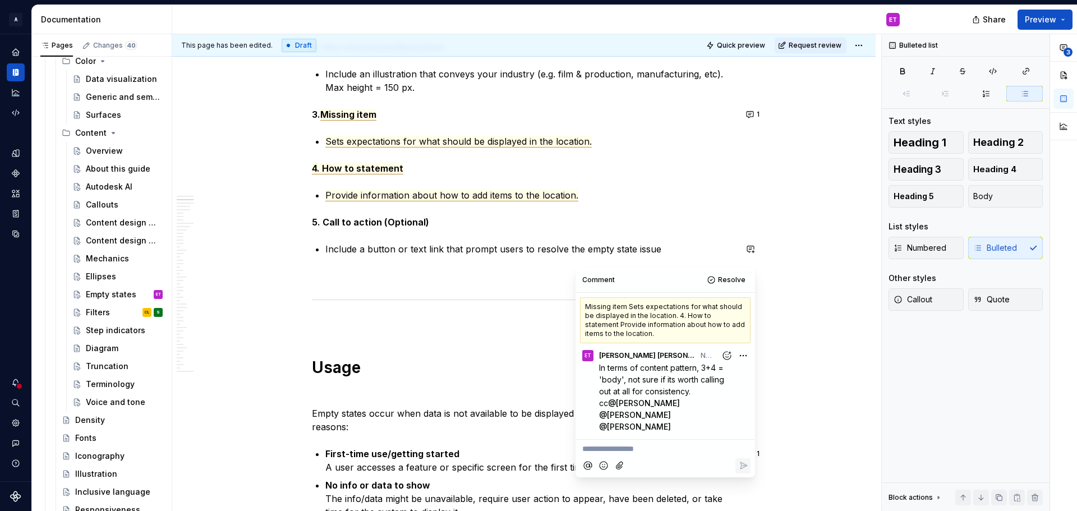
scroll to position [1009, 0]
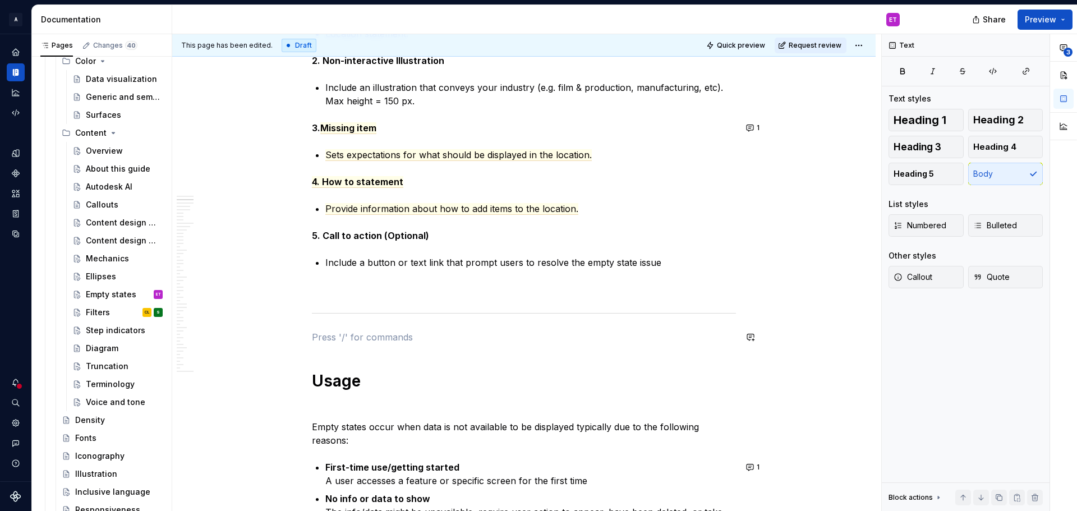
scroll to position [953, 0]
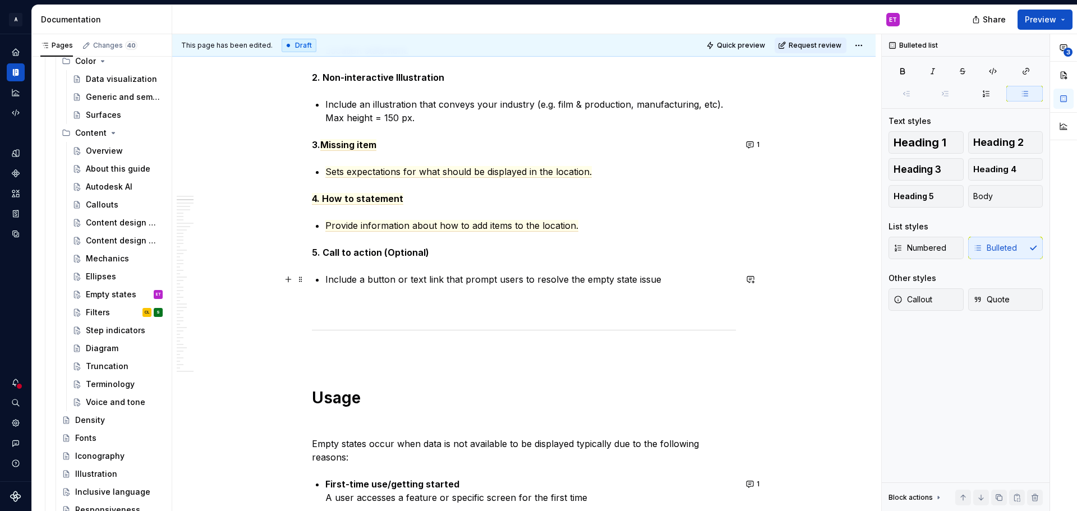
click at [532, 284] on p "Include a button or text link that prompt users to resolve the empty state issue" at bounding box center [530, 279] width 411 height 13
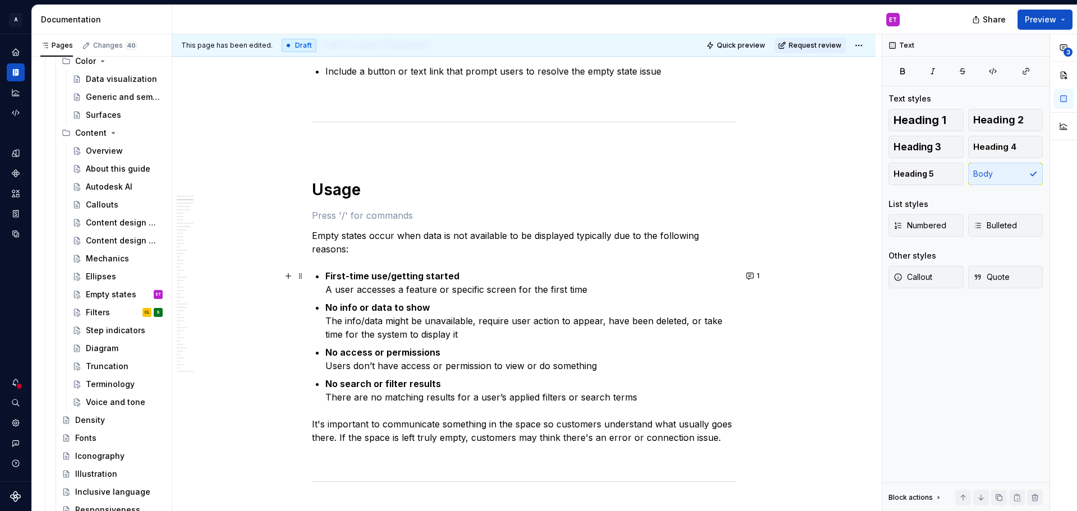
scroll to position [1178, 0]
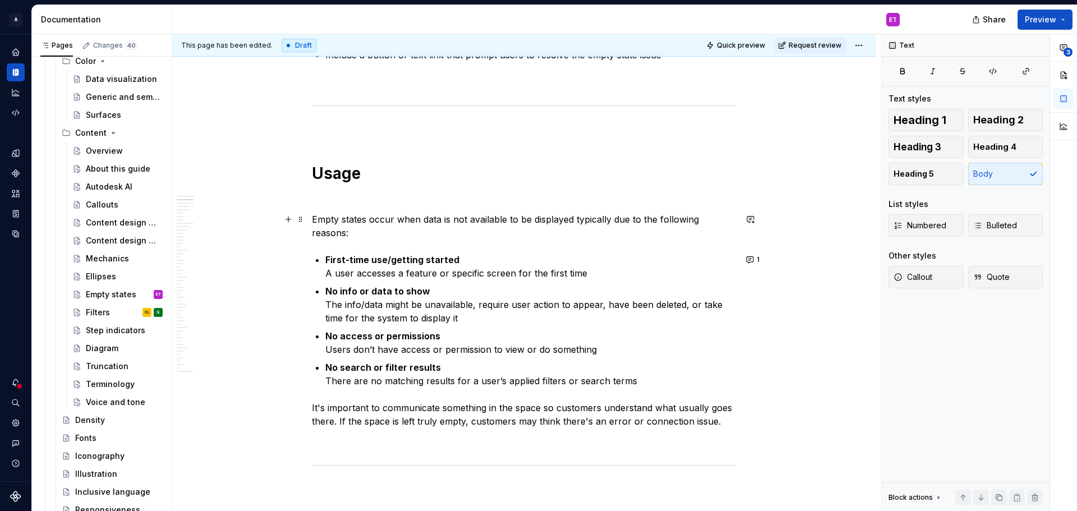
click at [430, 237] on p "Empty states occur when data is not available to be displayed typically due to …" at bounding box center [524, 226] width 424 height 27
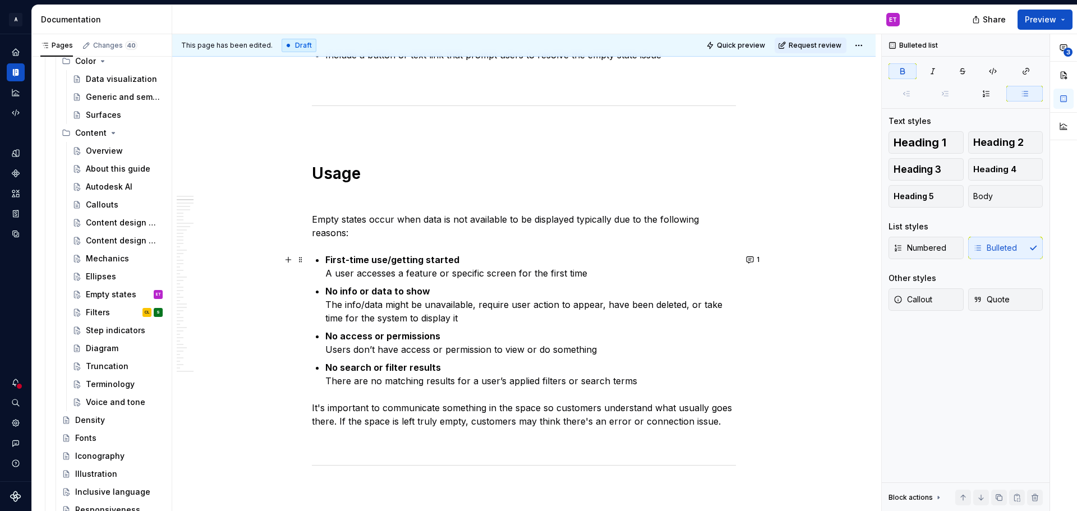
click at [486, 258] on p "First-time use/getting started A user accesses a feature or specific screen for…" at bounding box center [530, 266] width 411 height 27
click at [457, 294] on p "No info or data to show The info/data might be unavailable, require user action…" at bounding box center [530, 304] width 411 height 40
click at [525, 319] on p "No info or data to show The info/data might be unavailable, require user action…" at bounding box center [530, 304] width 411 height 40
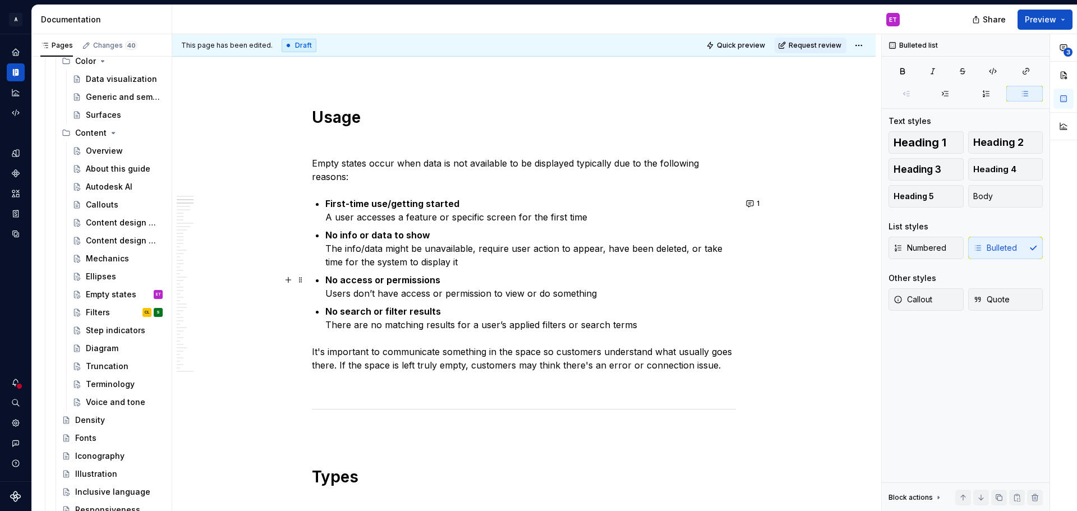
click at [608, 297] on p "No access or permissions Users don’t have access or permission to view or do so…" at bounding box center [530, 286] width 411 height 27
click at [475, 274] on p "No access or permissions Users don’t have access or permission to view or do so…" at bounding box center [530, 286] width 411 height 27
click at [477, 316] on p "No search or filter results There are no matching results for a user’s applied …" at bounding box center [530, 318] width 411 height 27
click at [631, 326] on p "No search or filter results There are no matching results for a user’s applied …" at bounding box center [530, 318] width 411 height 27
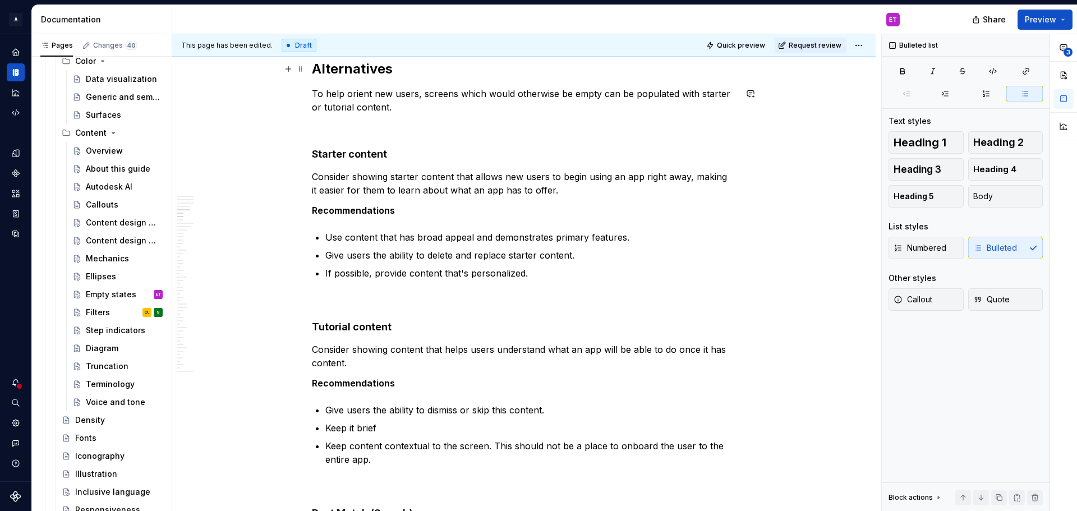
scroll to position [2075, 0]
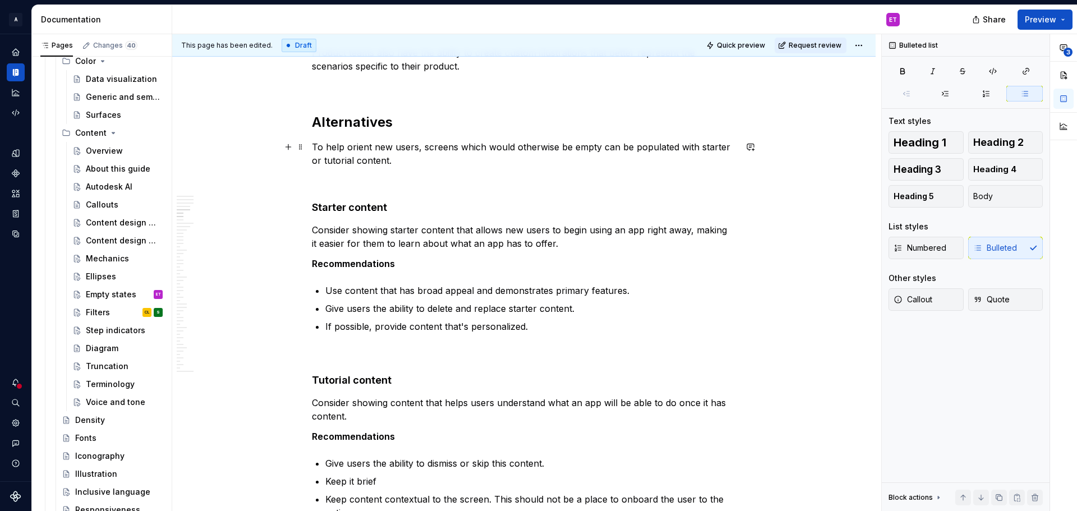
click at [451, 158] on p "To help orient new users, screens which would otherwise be empty can be populat…" at bounding box center [524, 153] width 424 height 27
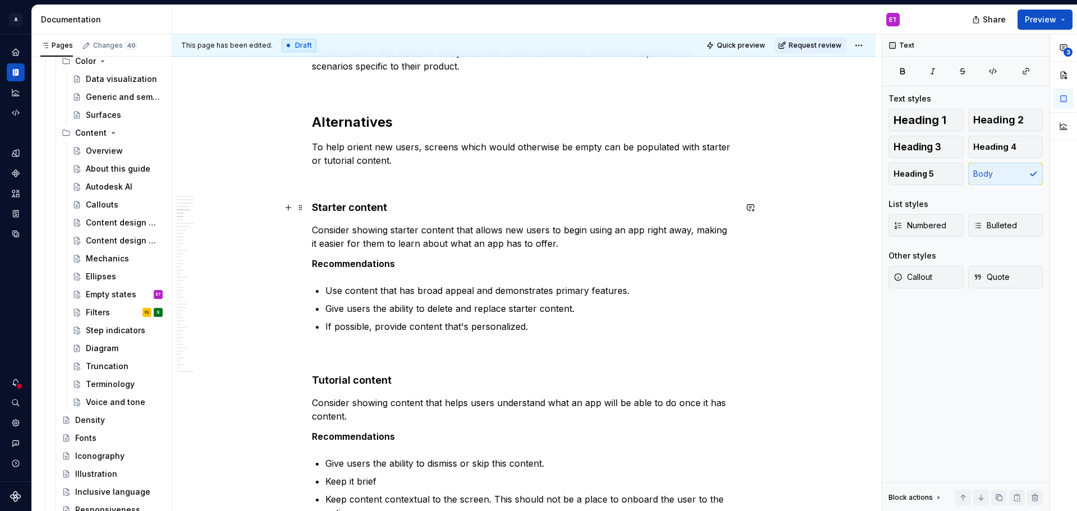
click at [510, 214] on h4 "Starter content" at bounding box center [524, 207] width 424 height 13
click at [546, 239] on p "Consider showing starter content that allows new users to begin using an app ri…" at bounding box center [524, 236] width 424 height 27
click at [532, 269] on p "Recommendations" at bounding box center [524, 263] width 424 height 13
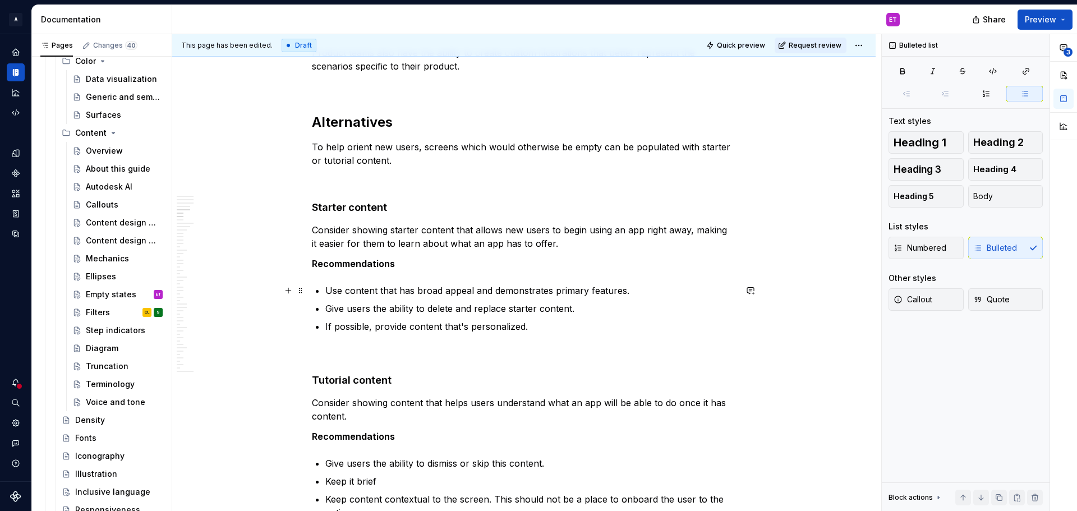
click at [529, 291] on p "Use content that has broad appeal and demonstrates primary features." at bounding box center [530, 290] width 411 height 13
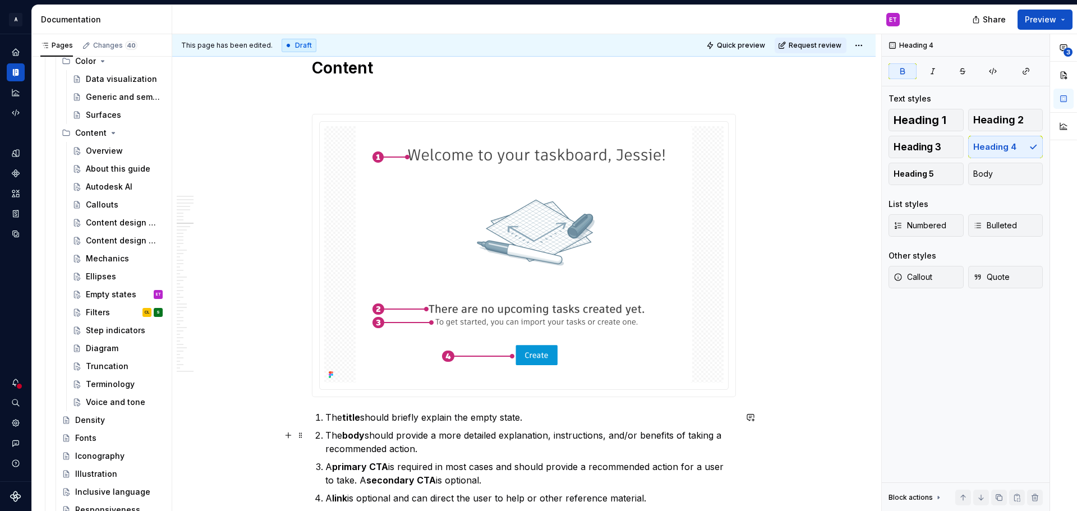
scroll to position [2804, 0]
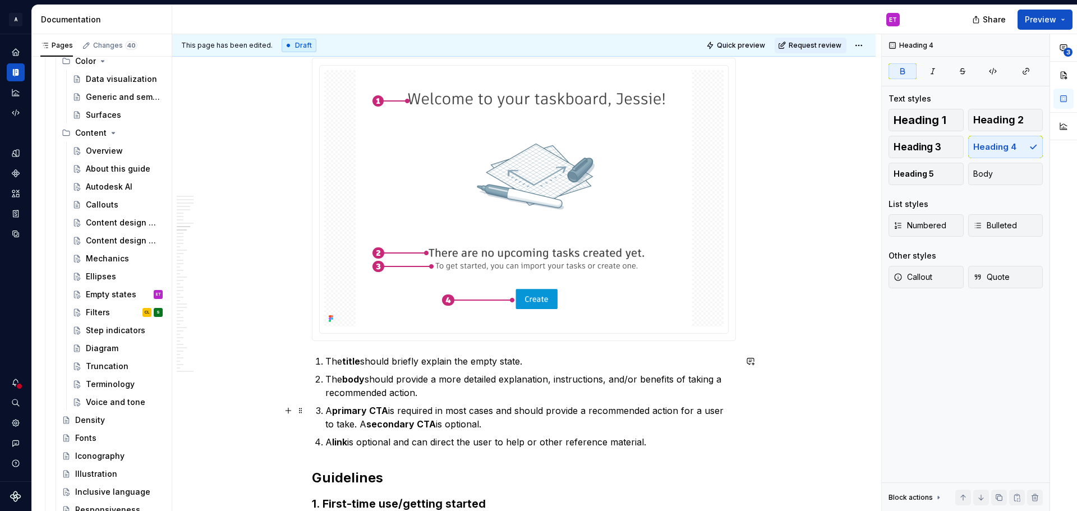
click at [325, 411] on li "A primary CTA is required in most cases and should provide a recommended action…" at bounding box center [530, 417] width 411 height 27
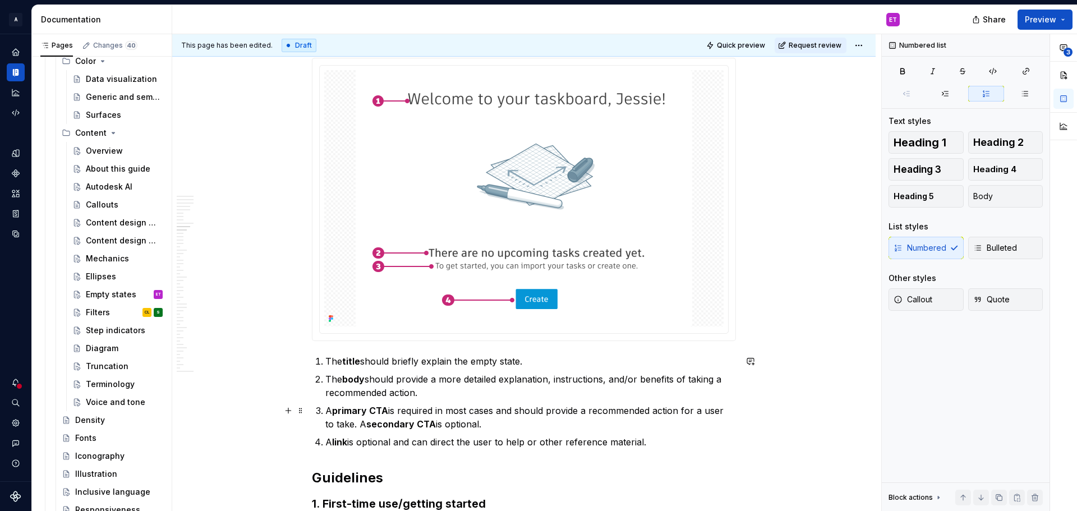
click at [325, 411] on li "A primary CTA is required in most cases and should provide a recommended action…" at bounding box center [530, 417] width 411 height 27
click at [325, 379] on li "The body should provide a more detailed explanation, instructions, and/or benef…" at bounding box center [530, 385] width 411 height 27
click at [325, 380] on li "The body should provide a more detailed explanation, instructions, and/or benef…" at bounding box center [530, 385] width 411 height 27
click at [988, 94] on icon "button" at bounding box center [985, 93] width 9 height 9
click at [990, 95] on icon "button" at bounding box center [985, 93] width 9 height 9
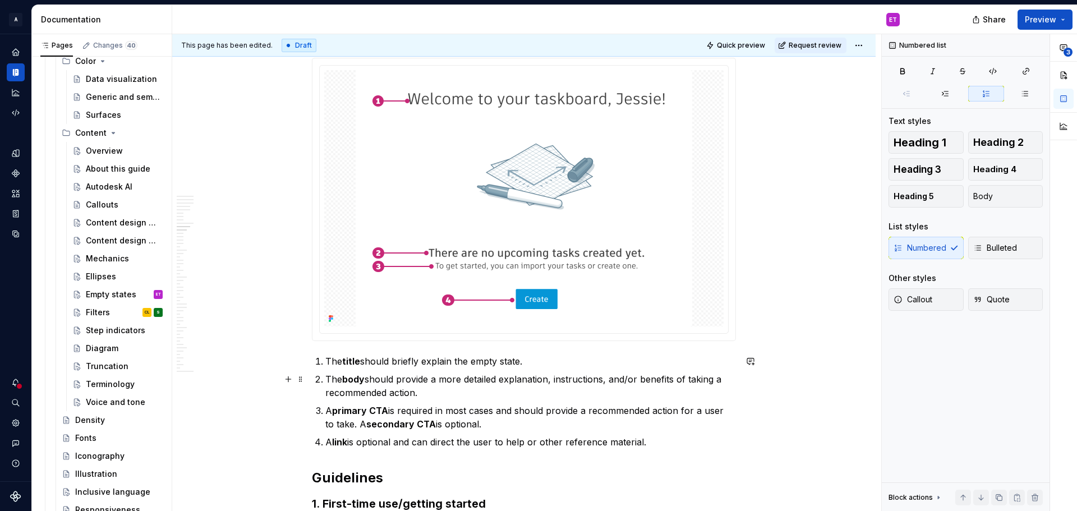
click at [404, 391] on p "The body should provide a more detailed explanation, instructions, and/or benef…" at bounding box center [530, 385] width 411 height 27
click at [420, 394] on p "The body should provide a more detailed explanation, instructions, and/or benef…" at bounding box center [530, 385] width 411 height 27
click at [982, 95] on icon "button" at bounding box center [985, 93] width 9 height 9
click at [325, 382] on li "The body should provide a more detailed explanation, instructions, and/or benef…" at bounding box center [530, 385] width 411 height 27
click at [394, 413] on p "A primary CTA is required in most cases and should provide a recommended action…" at bounding box center [530, 417] width 411 height 27
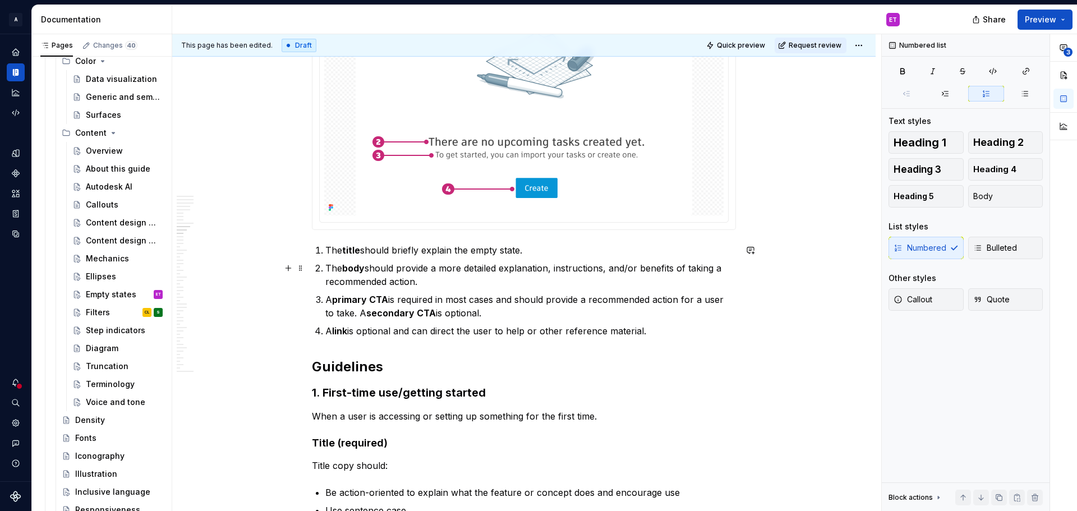
scroll to position [2916, 0]
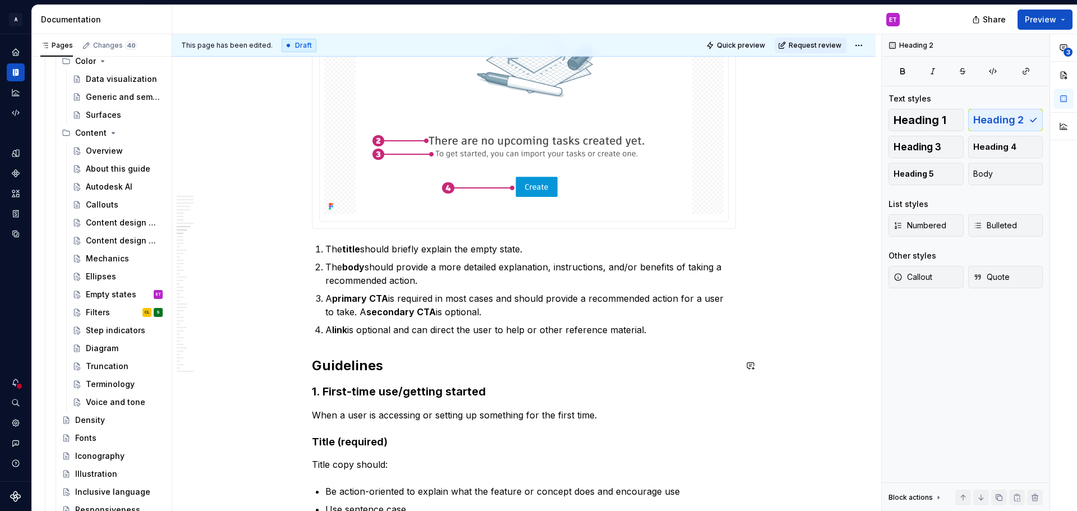
click at [509, 367] on h2 "Guidelines" at bounding box center [524, 366] width 424 height 18
click at [520, 384] on h3 "1. First-time use/getting started" at bounding box center [524, 392] width 424 height 16
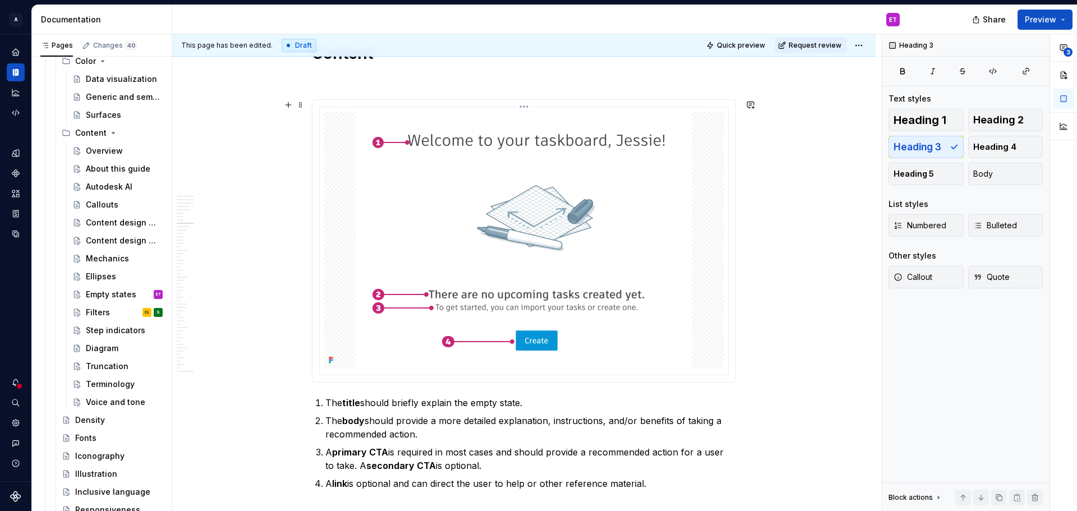
scroll to position [2748, 0]
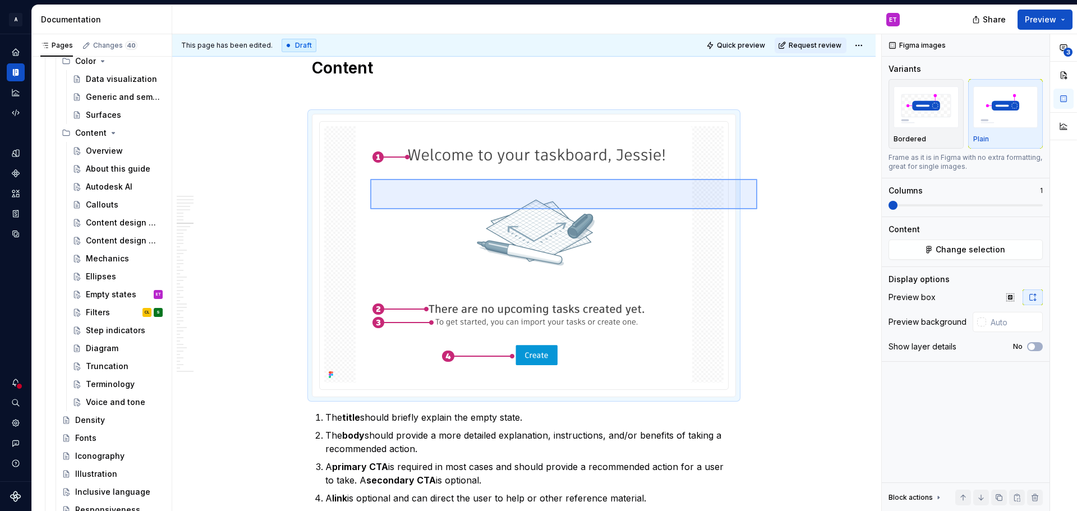
type textarea "*"
drag, startPoint x: 757, startPoint y: 209, endPoint x: 333, endPoint y: 173, distance: 426.1
click at [333, 173] on div "This page has been edited. Draft Quick preview Request review Empty state Helps…" at bounding box center [526, 272] width 709 height 477
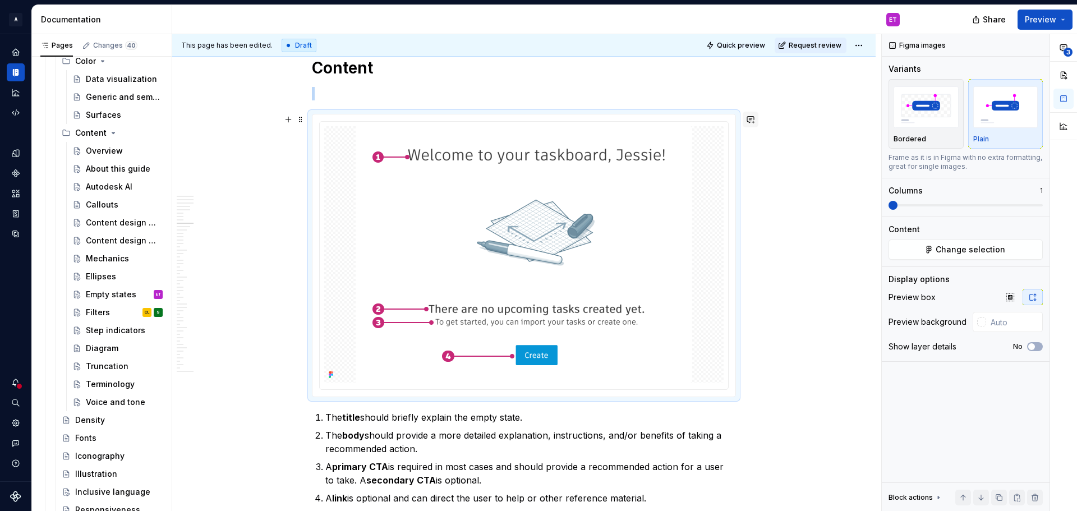
click at [747, 118] on button "button" at bounding box center [751, 120] width 16 height 16
click at [748, 154] on icon "Send" at bounding box center [745, 155] width 11 height 11
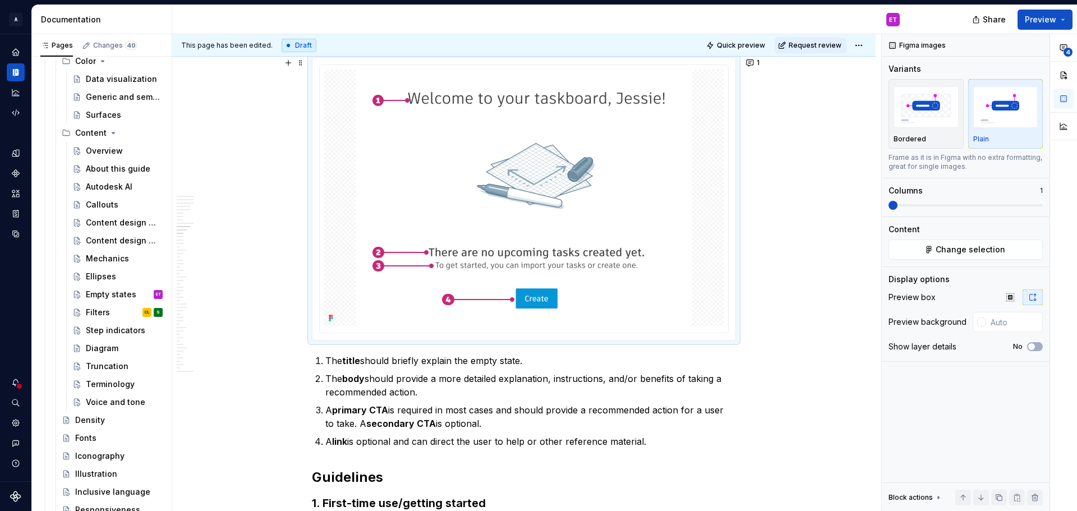
scroll to position [2972, 0]
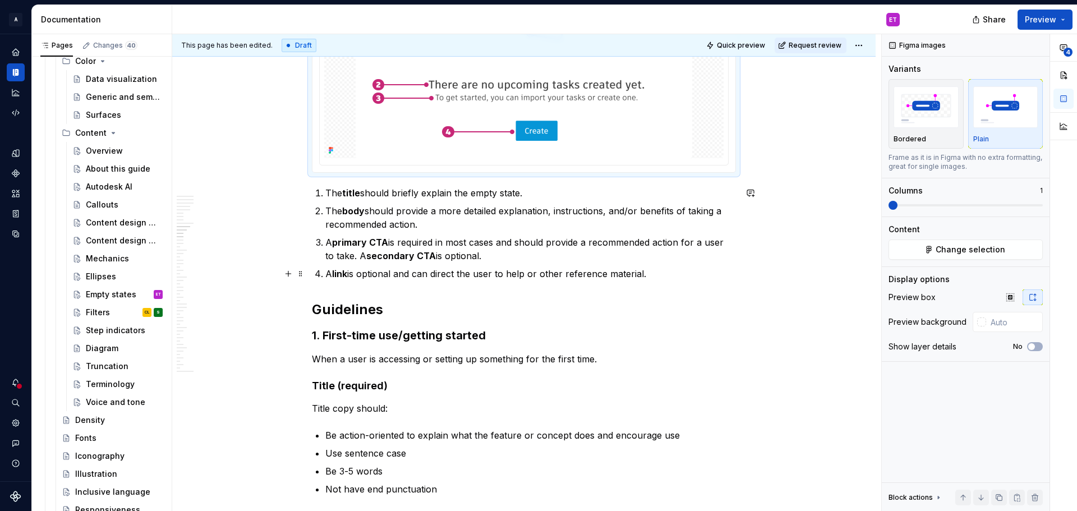
click at [554, 264] on ol "The title should briefly explain the empty state. The body should provide a mor…" at bounding box center [530, 233] width 411 height 94
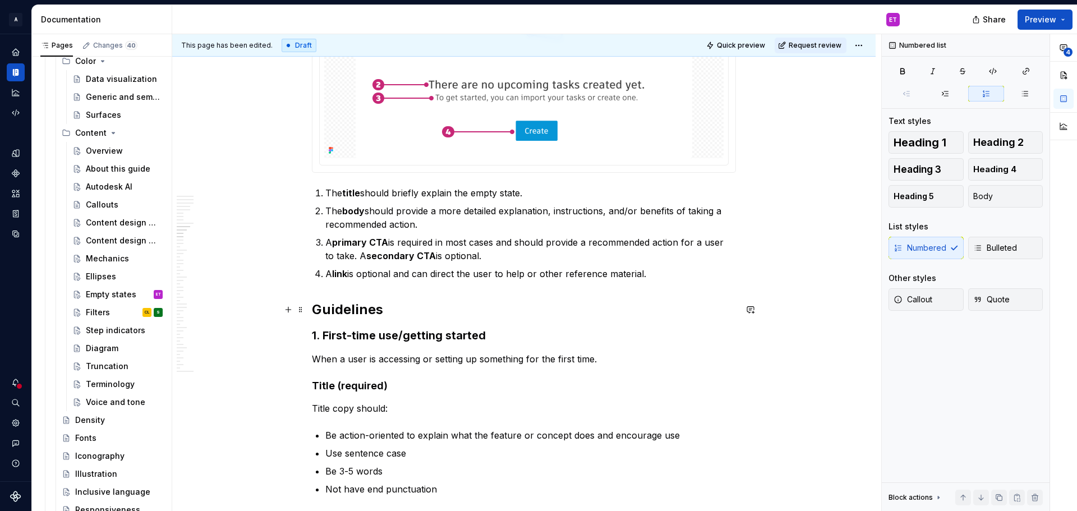
click at [549, 305] on h2 "Guidelines" at bounding box center [524, 310] width 424 height 18
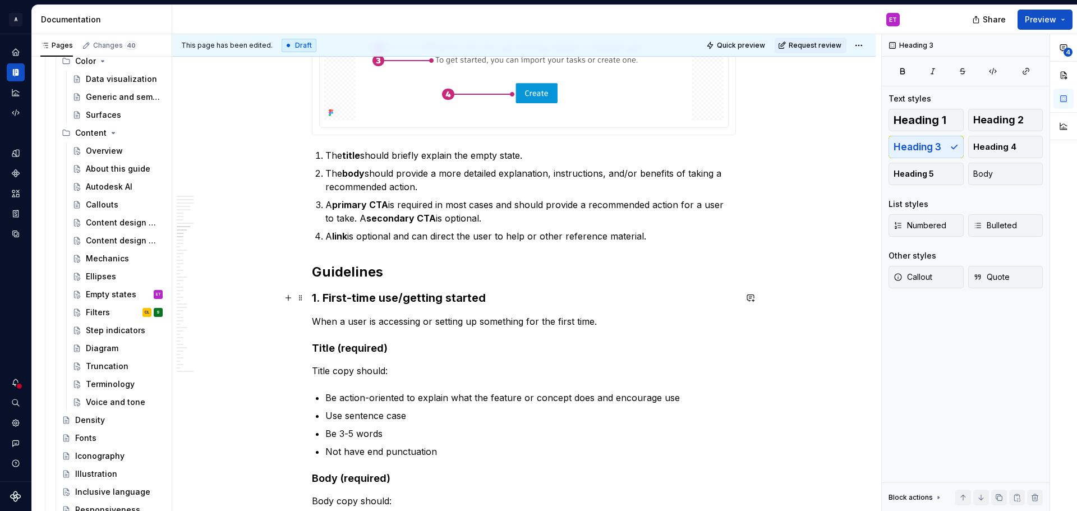
scroll to position [3028, 0]
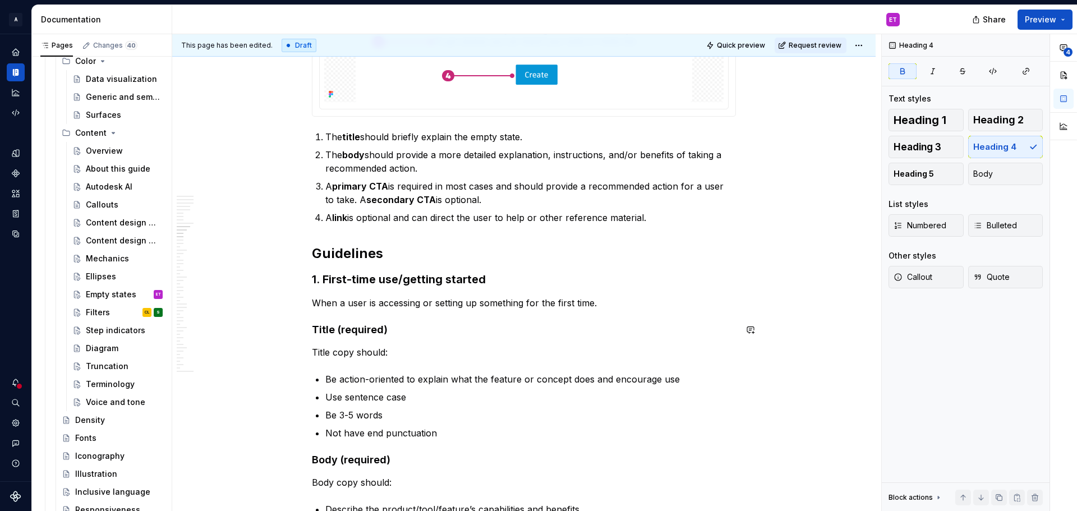
click at [606, 303] on p "When a user is accessing or setting up something for the first time." at bounding box center [524, 302] width 424 height 13
click at [445, 331] on h4 "Title (required)" at bounding box center [524, 329] width 424 height 13
click at [448, 356] on p "Title copy should:" at bounding box center [524, 351] width 424 height 13
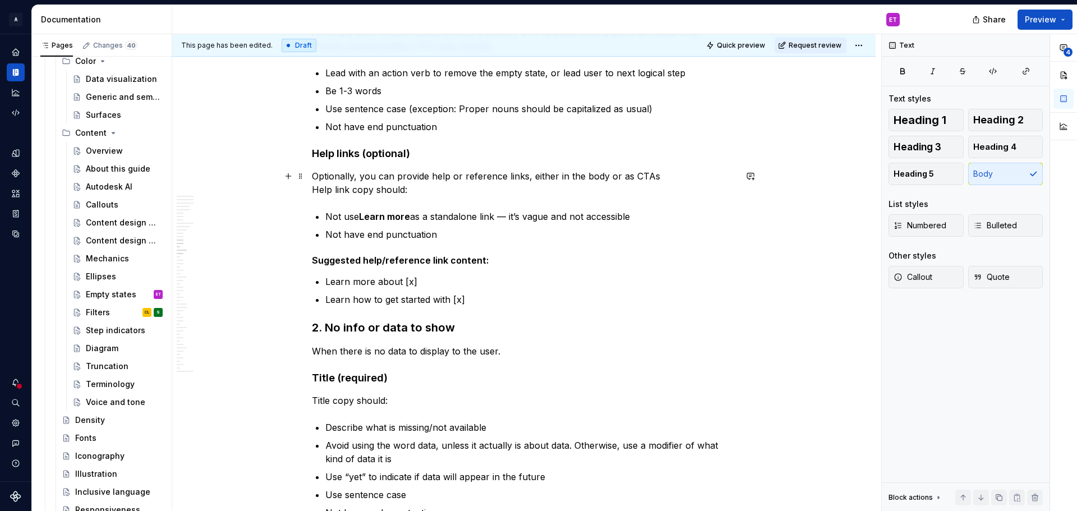
scroll to position [3645, 0]
drag, startPoint x: 488, startPoint y: 325, endPoint x: 497, endPoint y: 331, distance: 11.7
click at [488, 325] on h3 "2. No info or data to show" at bounding box center [524, 327] width 424 height 16
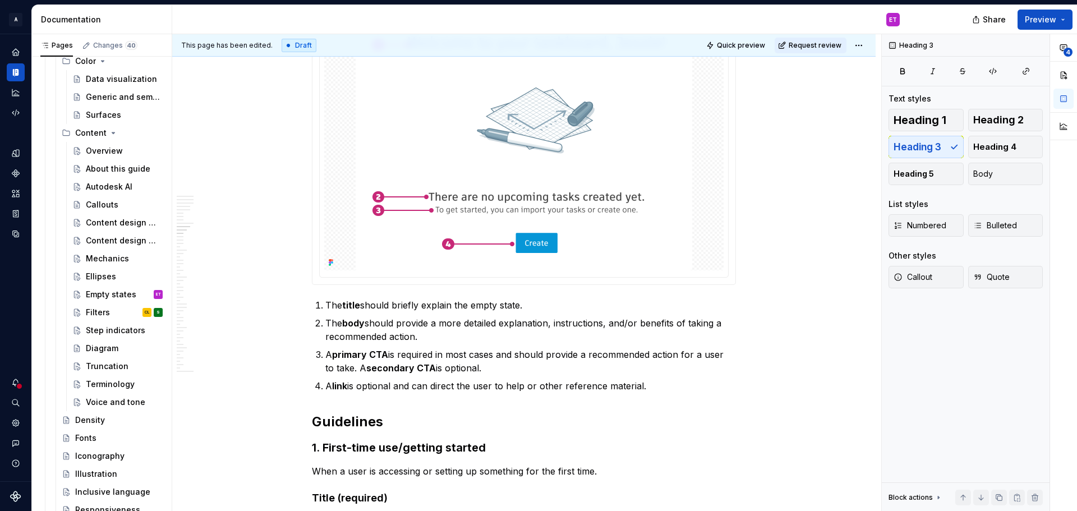
scroll to position [2972, 0]
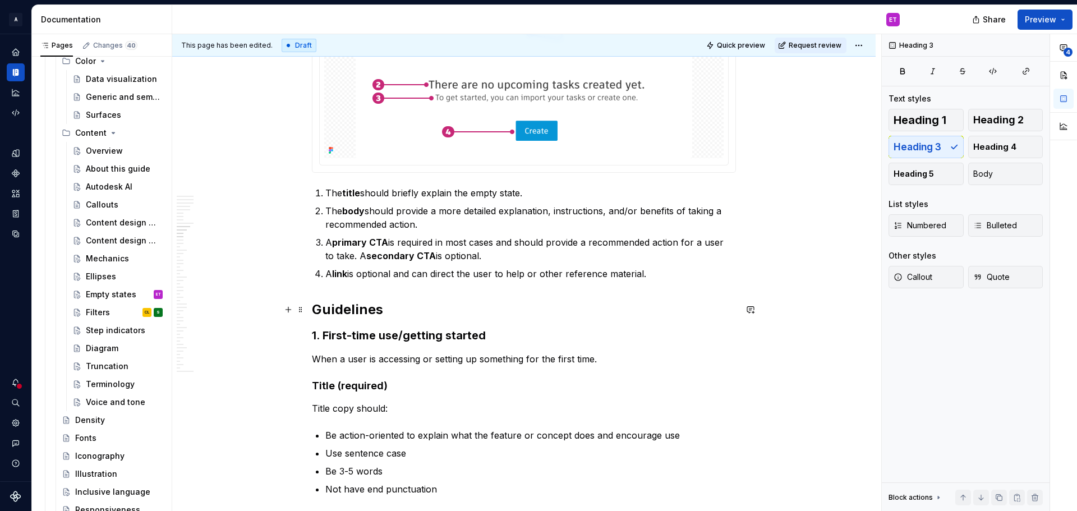
click at [419, 315] on h2 "Guidelines" at bounding box center [524, 310] width 424 height 18
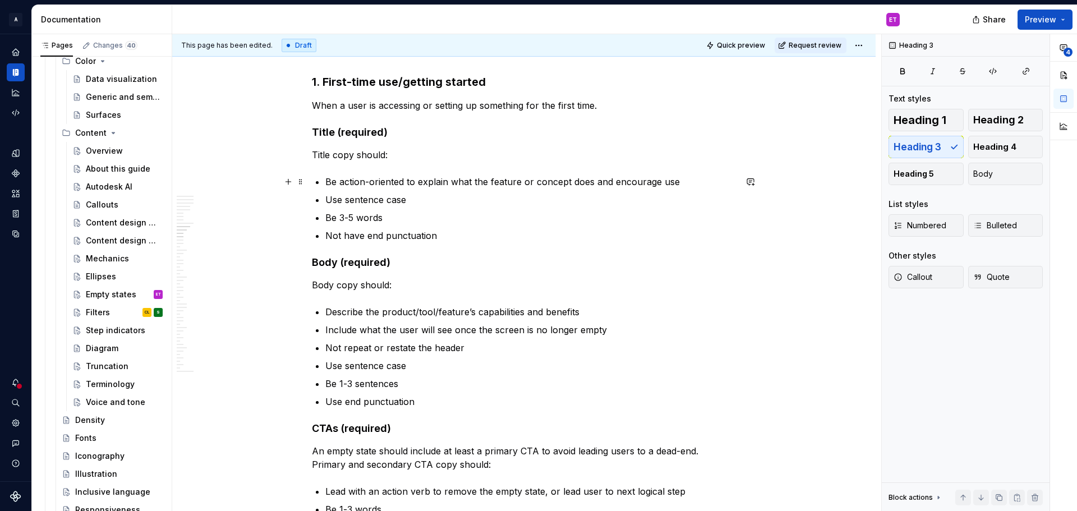
scroll to position [2916, 0]
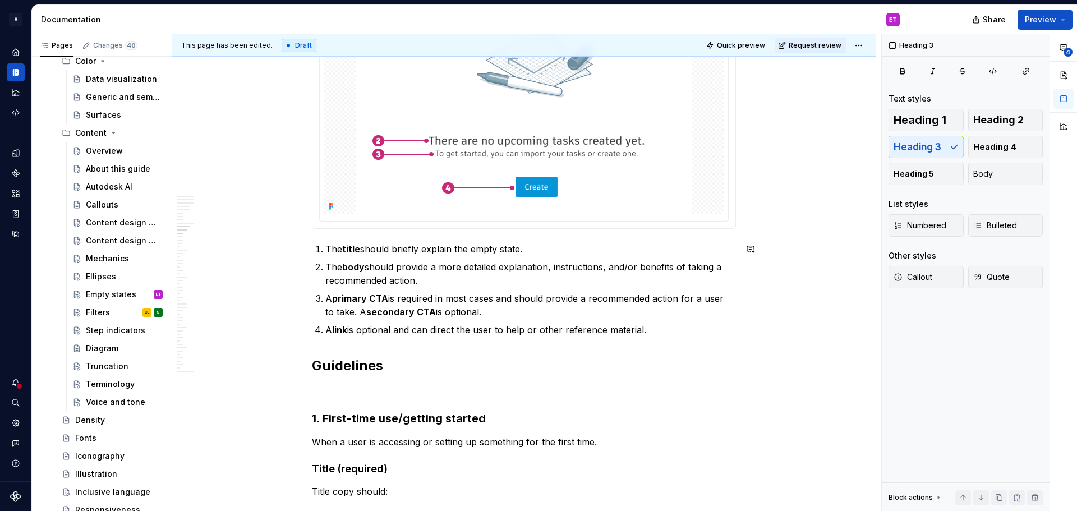
click at [711, 330] on p "A link is optional and can direct the user to help or other reference material." at bounding box center [530, 329] width 411 height 13
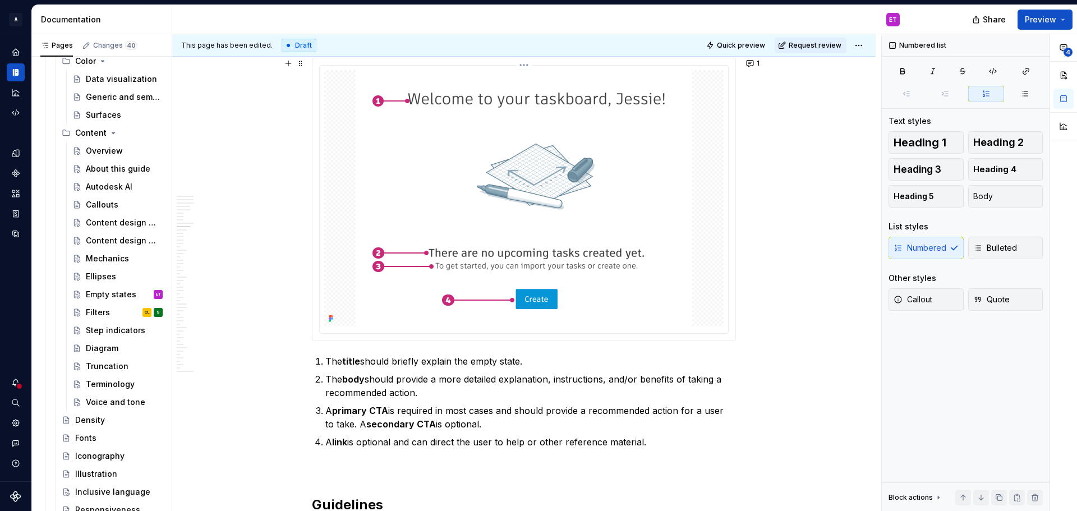
scroll to position [3028, 0]
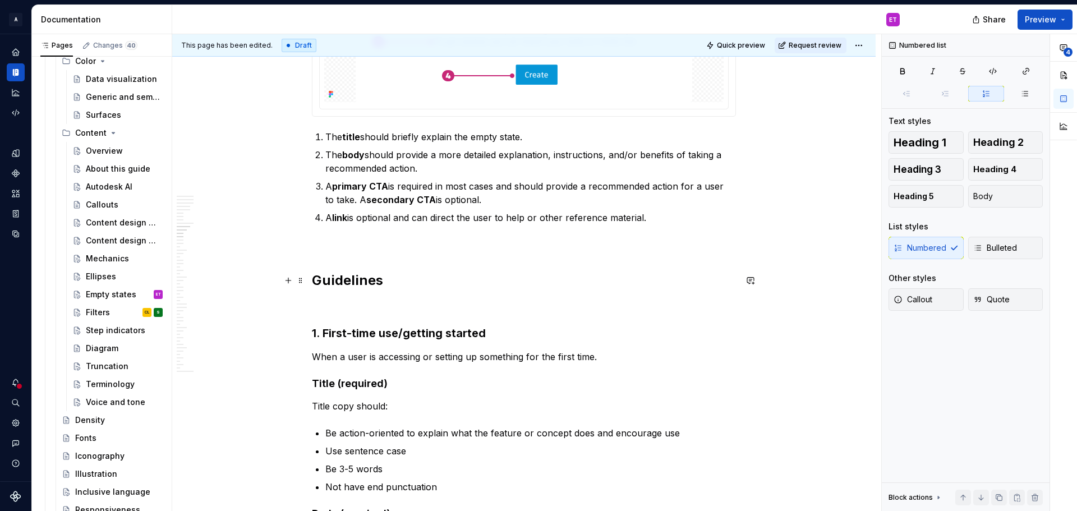
click at [677, 285] on h2 "Guidelines" at bounding box center [524, 280] width 424 height 18
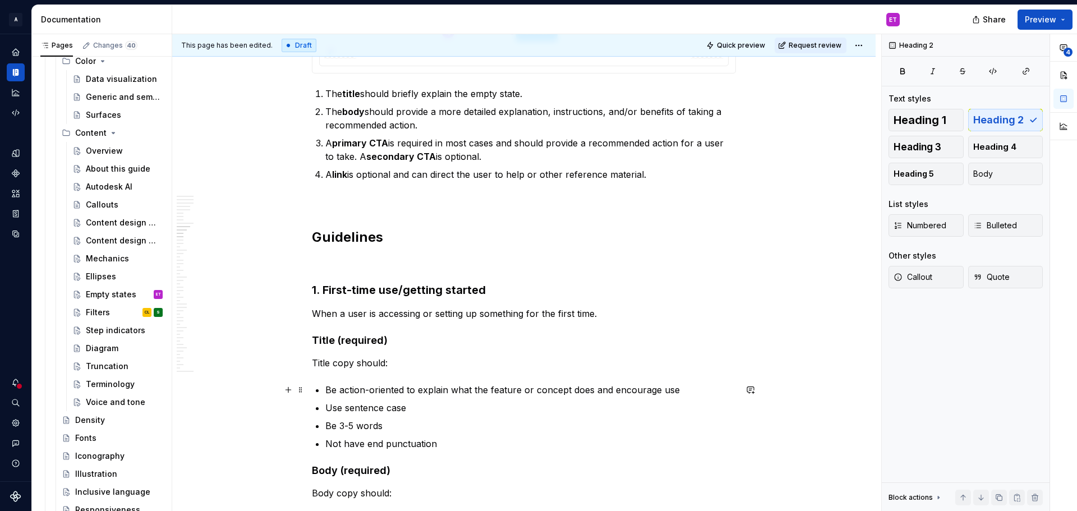
scroll to position [2916, 0]
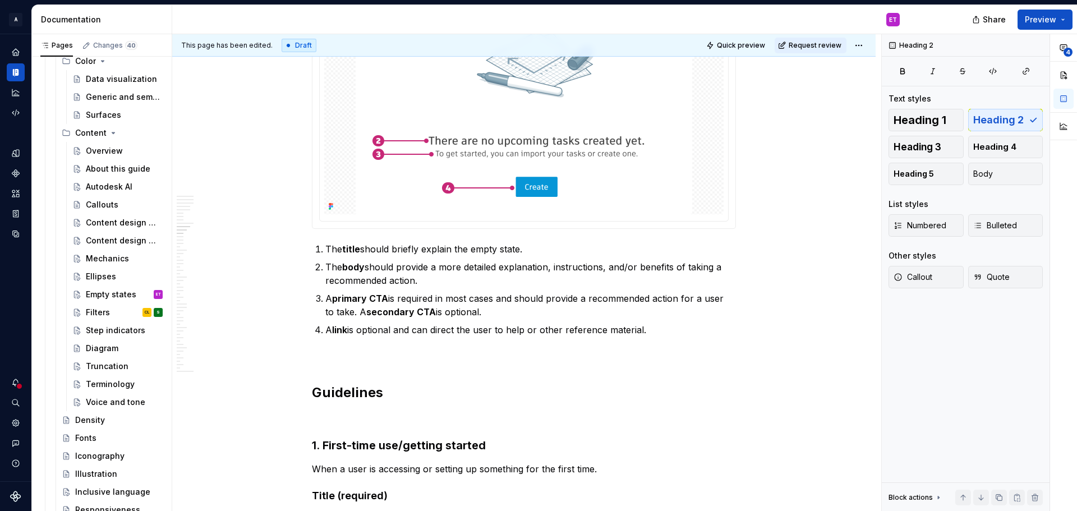
type textarea "*"
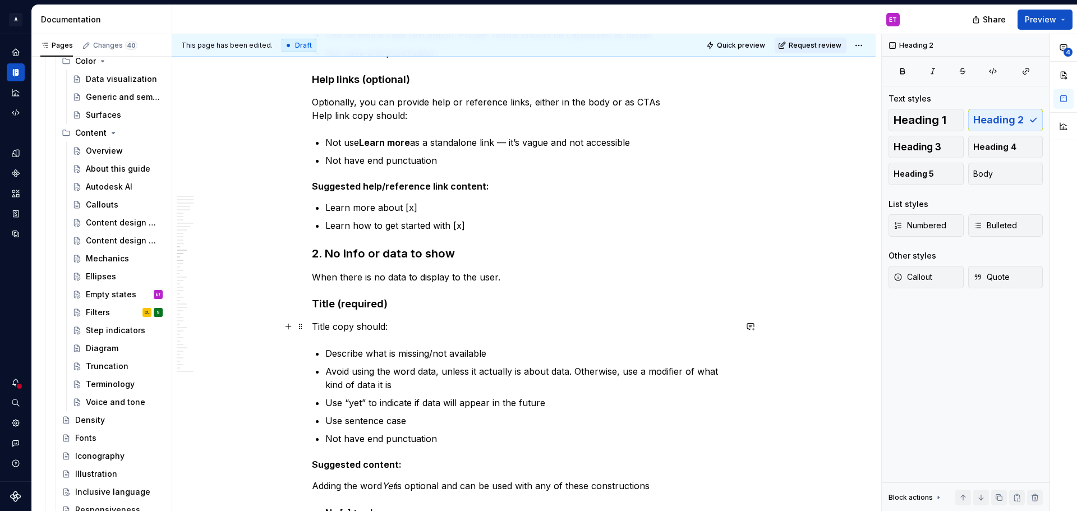
scroll to position [3870, 0]
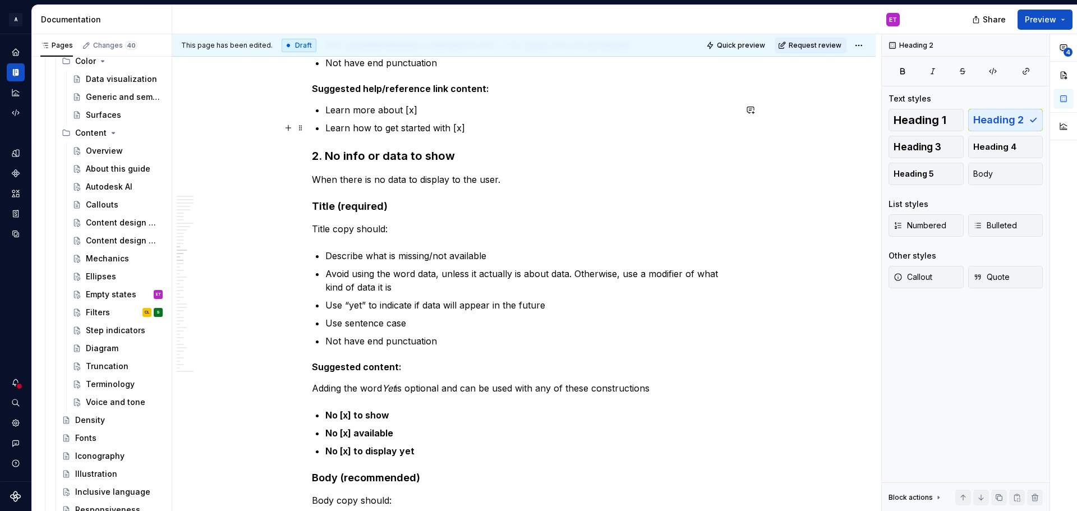
click at [487, 135] on div "**********" at bounding box center [524, 9] width 424 height 7289
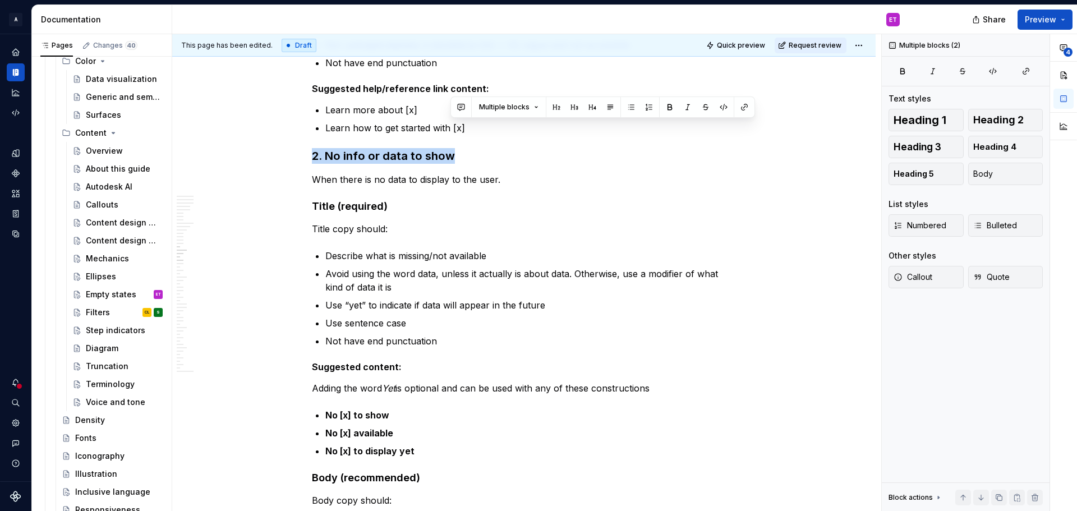
click at [490, 136] on div "**********" at bounding box center [524, 9] width 424 height 7289
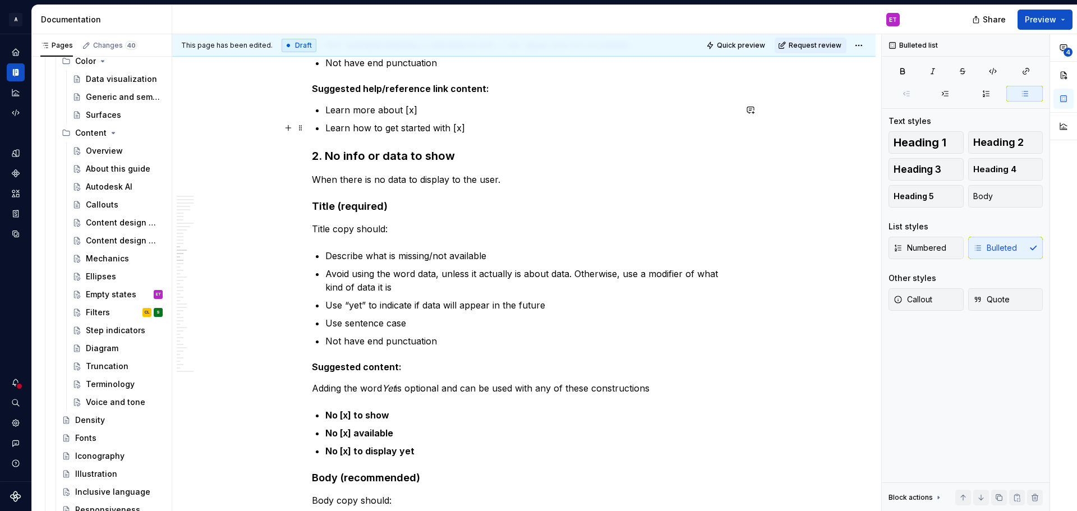
click at [488, 125] on p "Learn how to get started with [x]" at bounding box center [530, 127] width 411 height 13
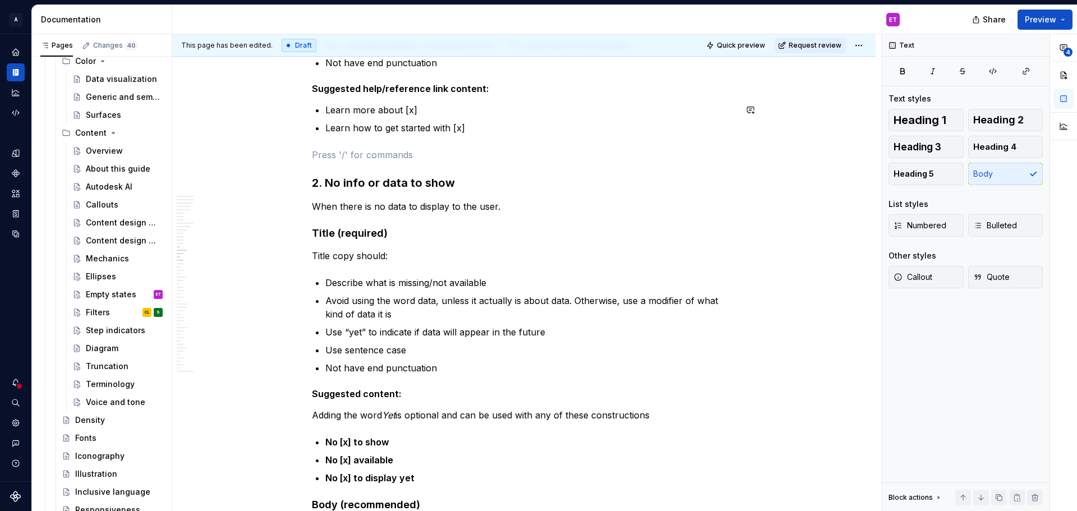
click at [506, 178] on h3 "2. No info or data to show" at bounding box center [524, 183] width 424 height 16
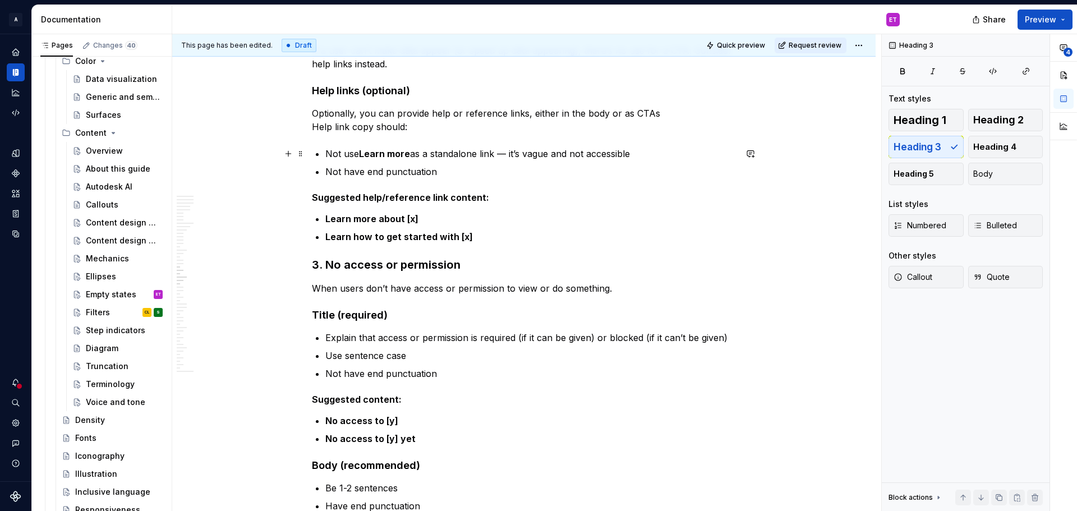
scroll to position [4711, 0]
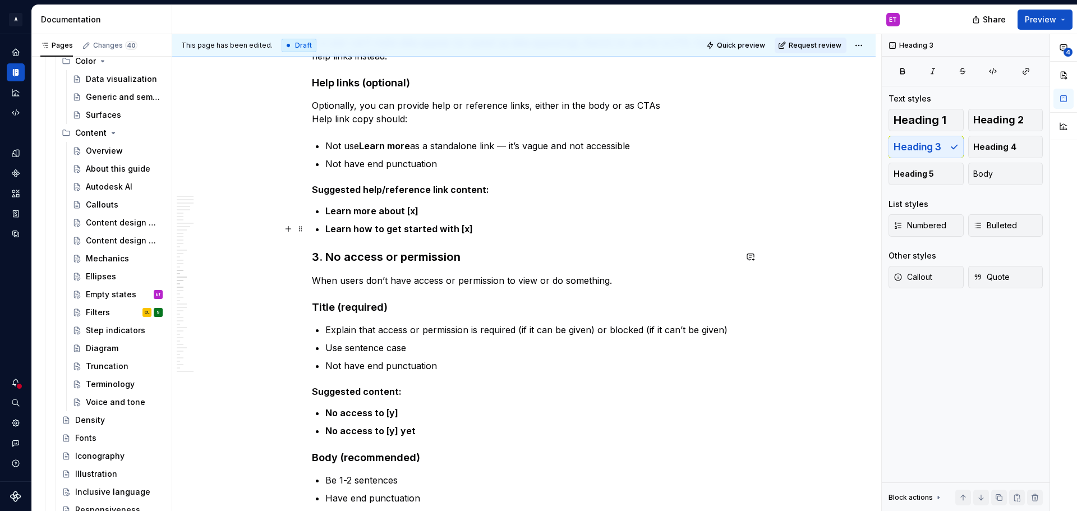
click at [485, 233] on p "Learn how to get started with [x]" at bounding box center [530, 228] width 411 height 13
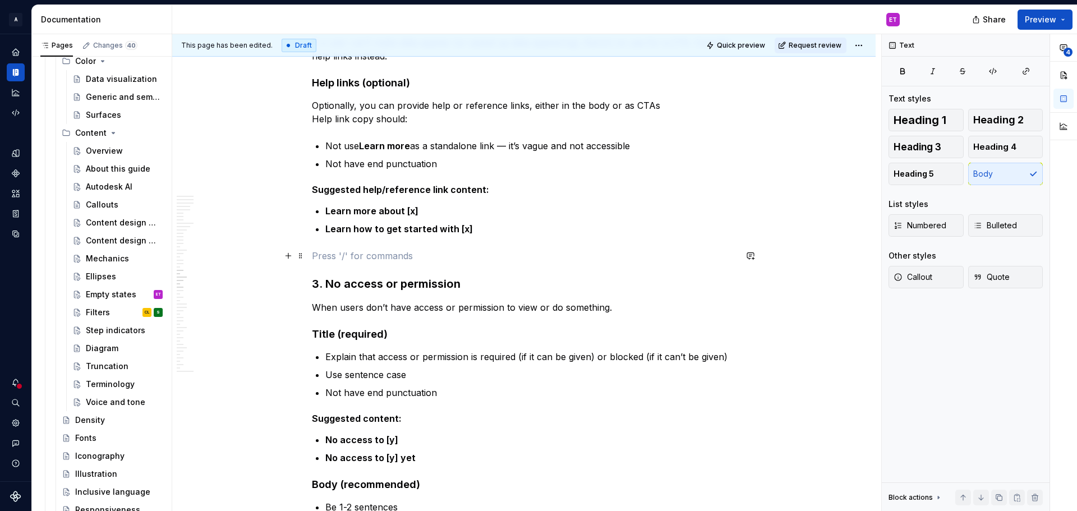
click at [497, 259] on p at bounding box center [524, 255] width 424 height 13
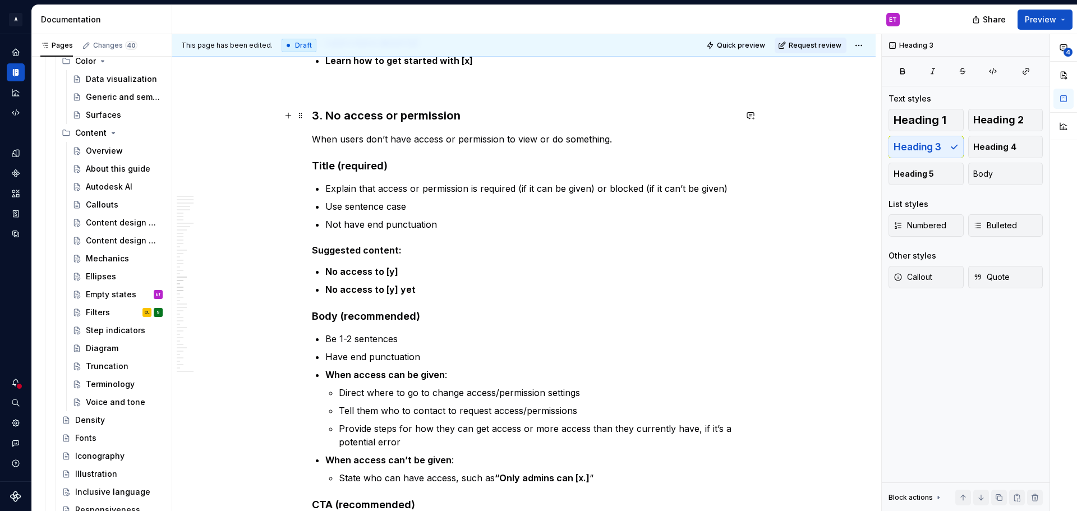
click at [505, 118] on h3 "3. No access or permission" at bounding box center [524, 116] width 424 height 16
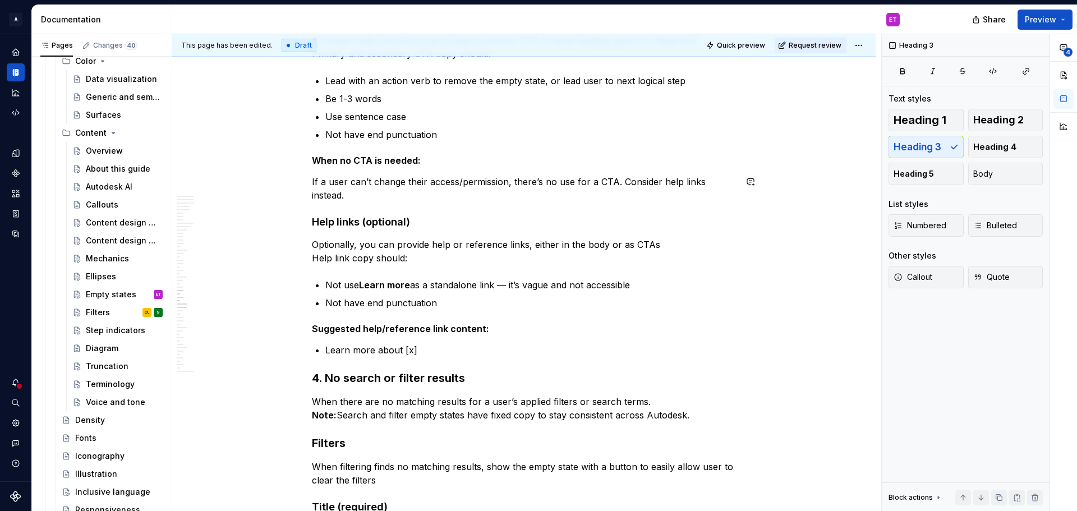
scroll to position [5440, 0]
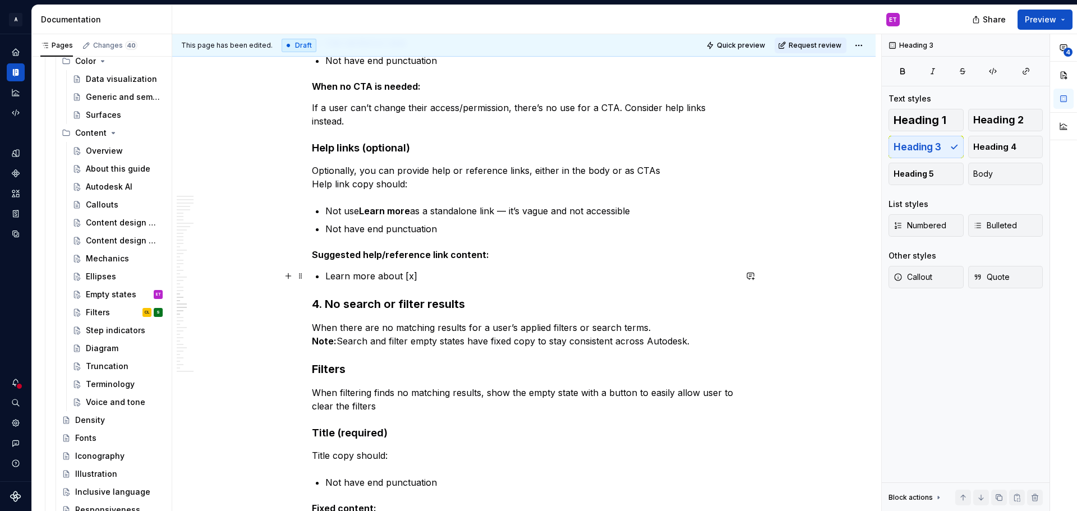
click at [467, 278] on p "Learn more about [x]" at bounding box center [530, 275] width 411 height 13
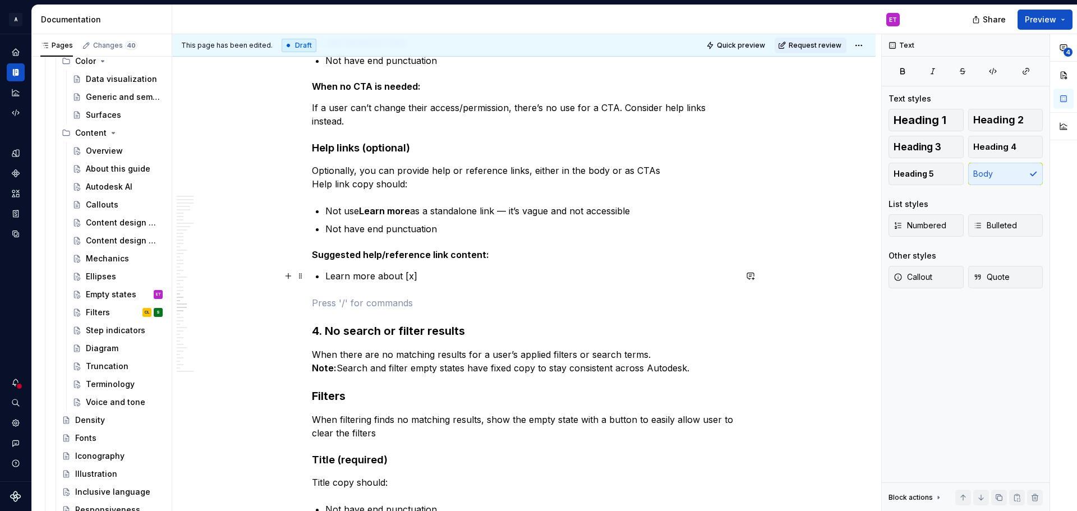
click at [498, 282] on p "Learn more about [x]" at bounding box center [530, 275] width 411 height 13
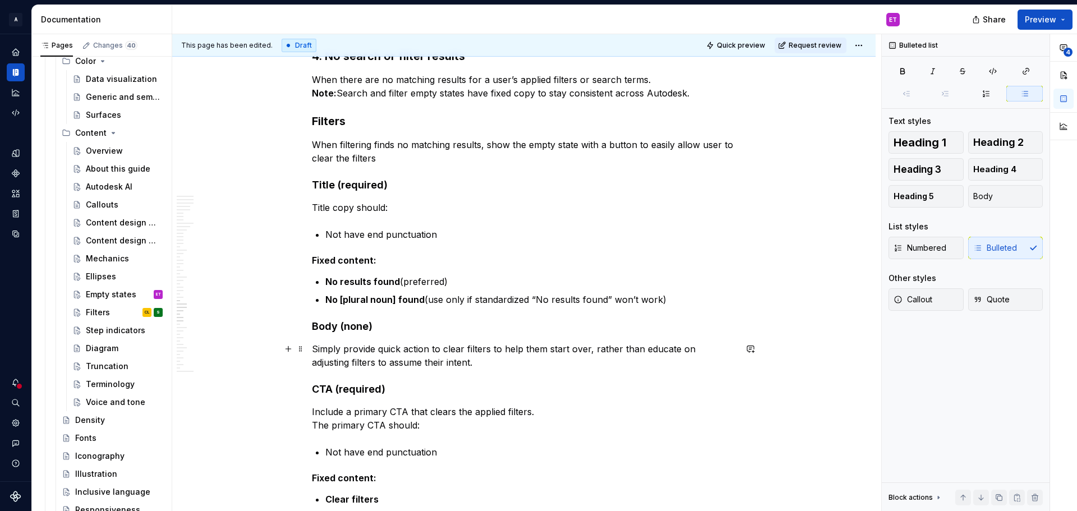
scroll to position [5608, 0]
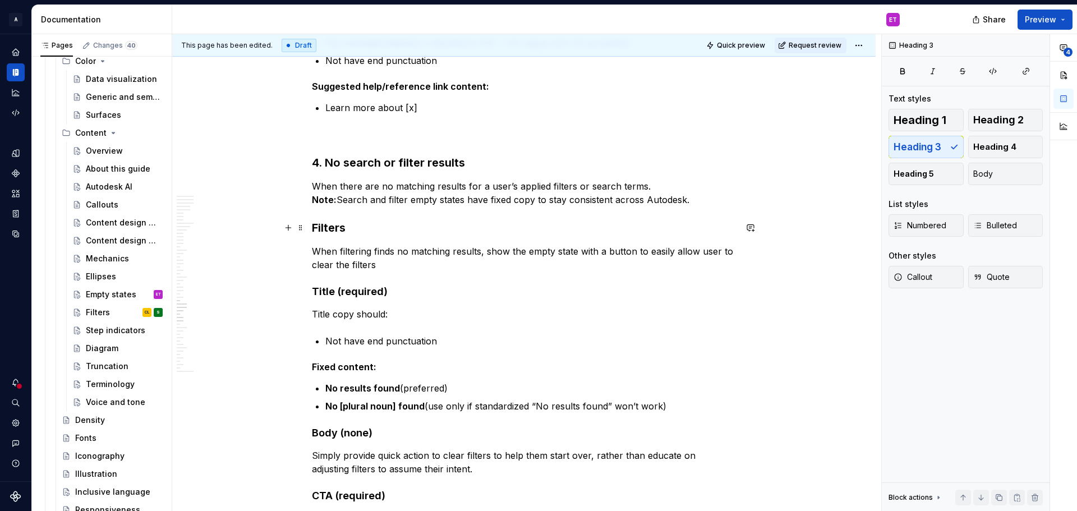
click at [385, 227] on h3 "Filters" at bounding box center [524, 228] width 424 height 16
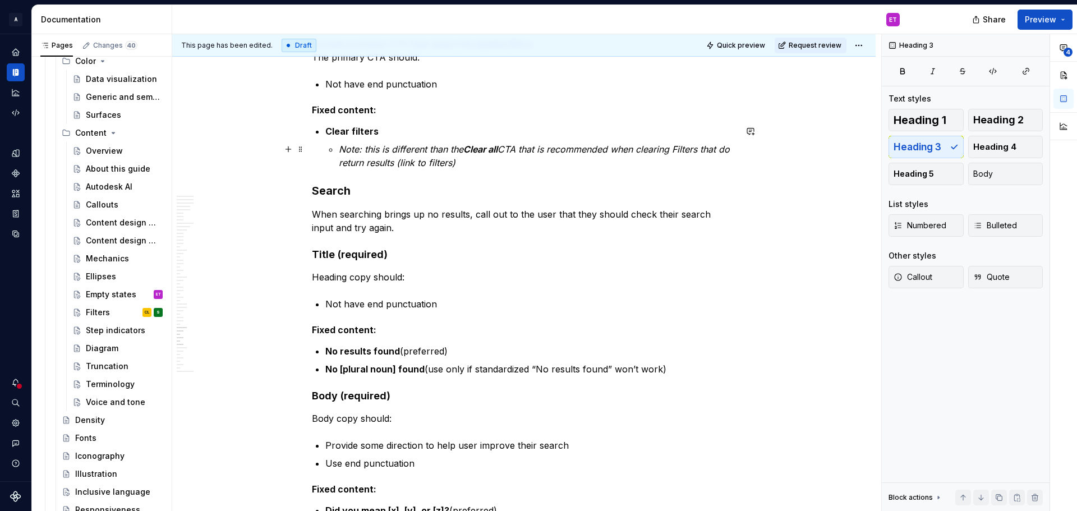
scroll to position [6169, 0]
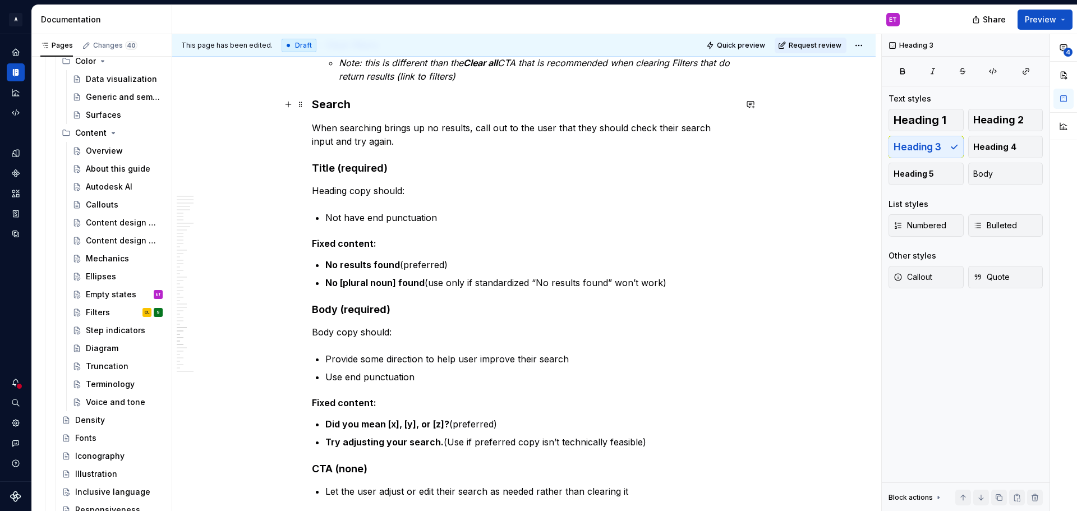
click at [408, 107] on h3 "Search" at bounding box center [524, 104] width 424 height 16
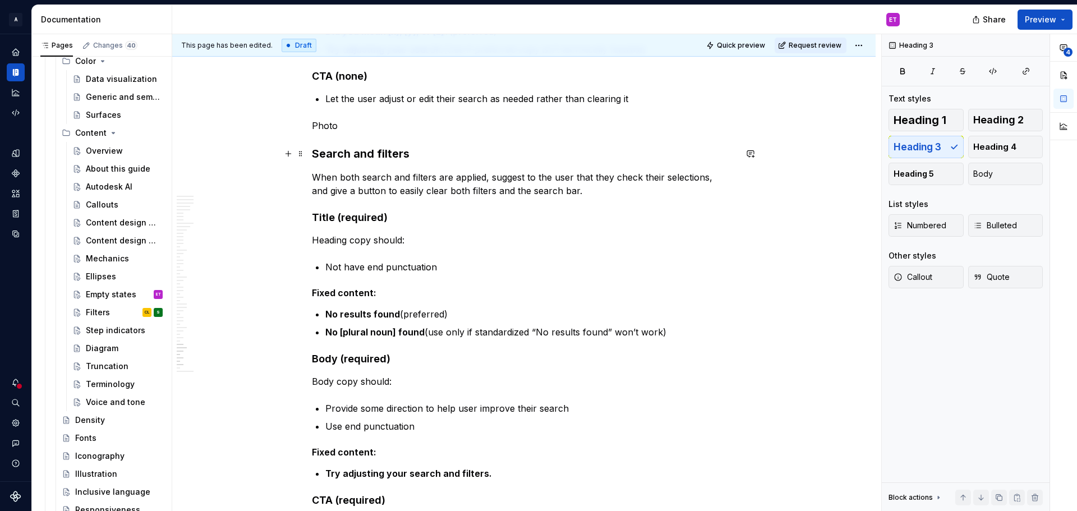
scroll to position [6449, 0]
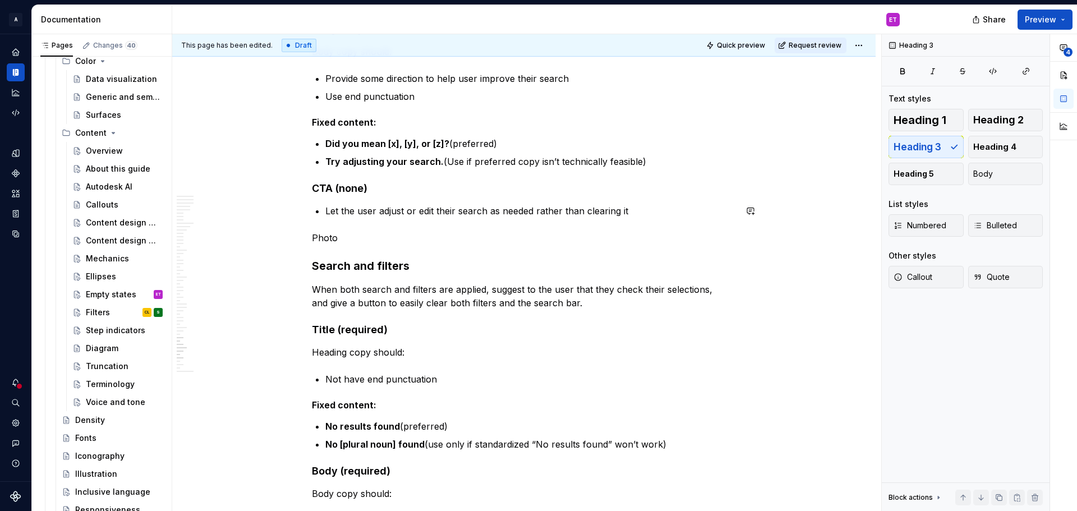
click at [355, 237] on p "Photo" at bounding box center [524, 237] width 424 height 13
click at [492, 233] on p at bounding box center [524, 237] width 424 height 13
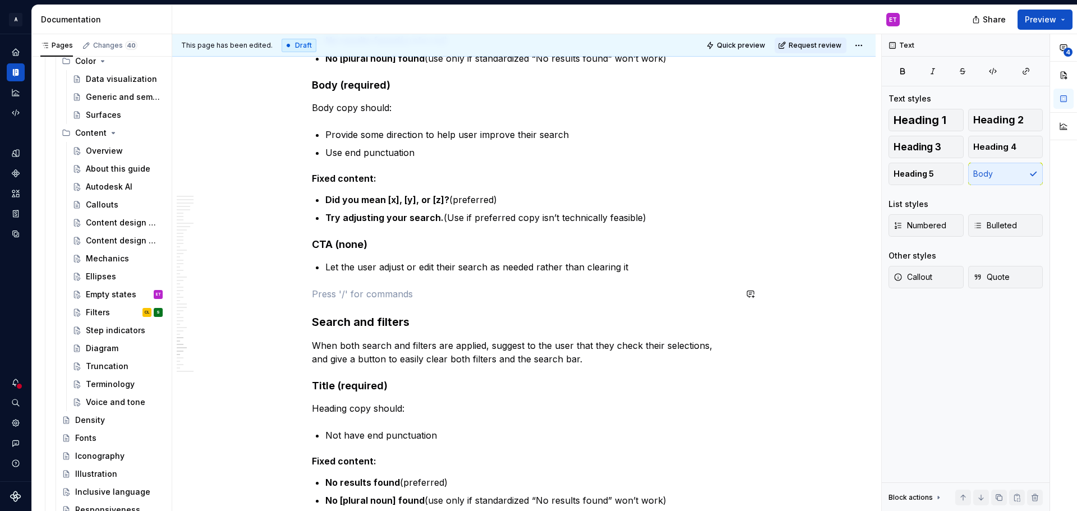
click at [496, 221] on p "Try adjusting your search. (Use if preferred copy isn’t technically feasible)" at bounding box center [530, 217] width 411 height 13
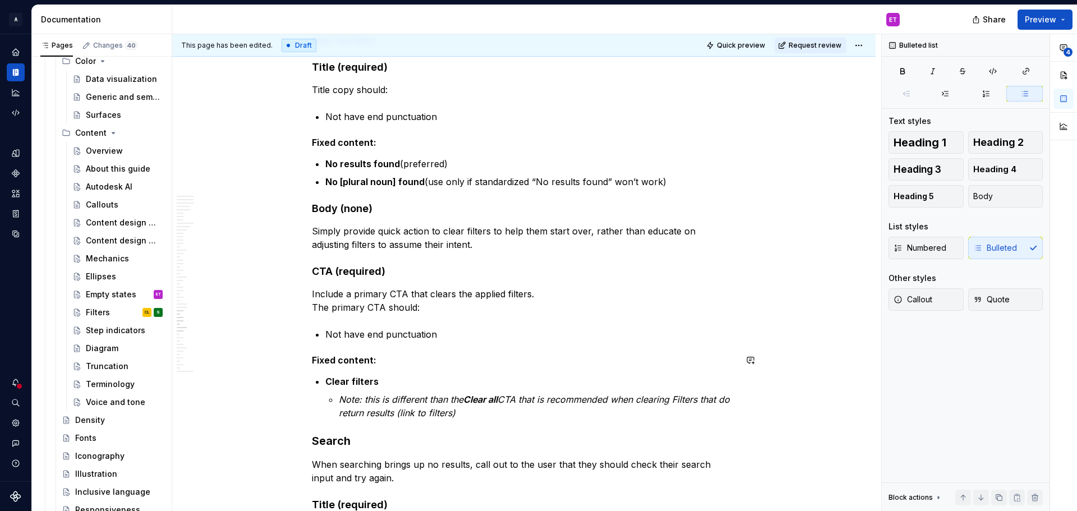
scroll to position [5889, 0]
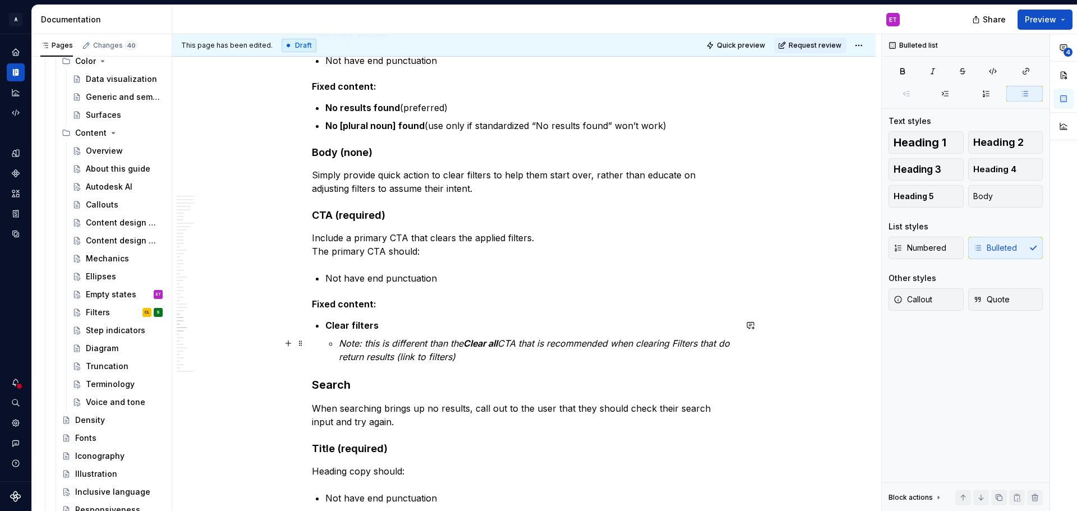
click at [488, 356] on p "Note: this is different than the Clear all CTA that is recommended when clearin…" at bounding box center [537, 349] width 397 height 27
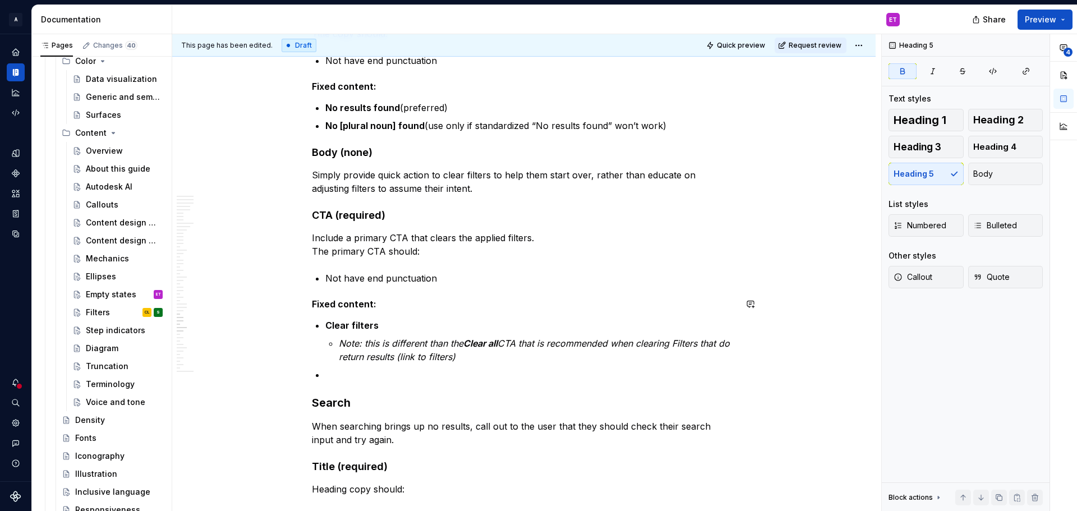
scroll to position [5833, 0]
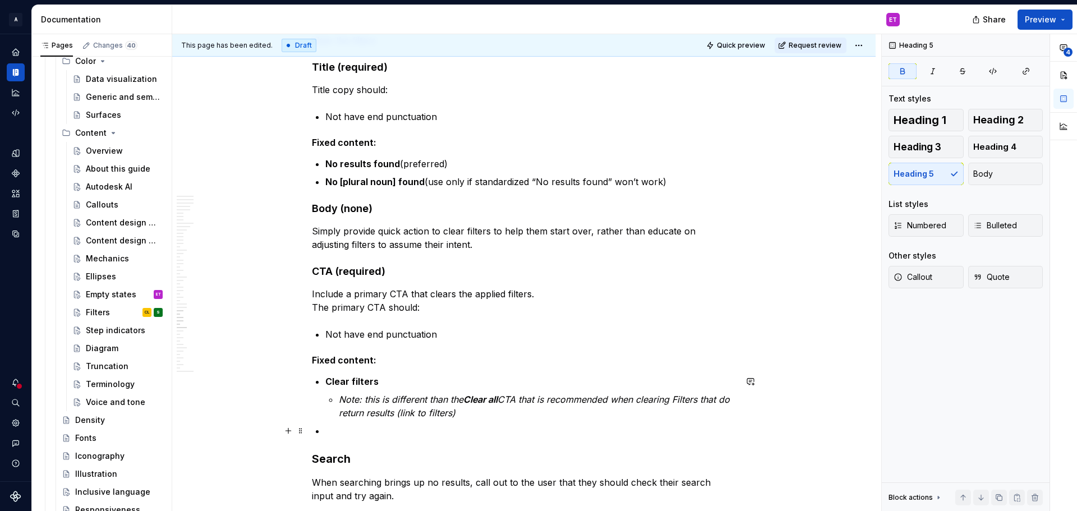
click at [392, 429] on p at bounding box center [530, 430] width 411 height 13
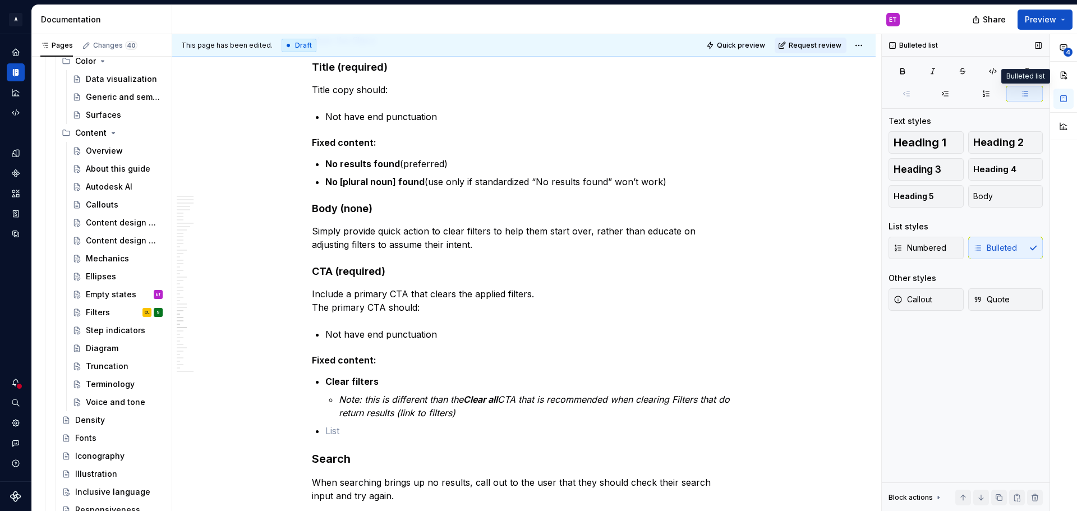
click at [1028, 98] on icon "button" at bounding box center [1024, 93] width 9 height 9
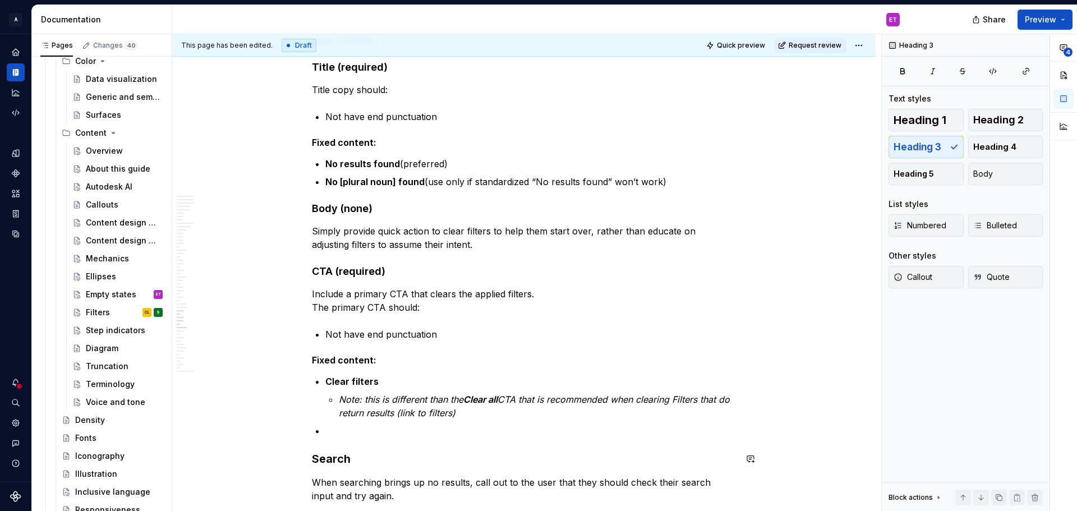
click at [363, 420] on ul "Clear filters Note: this is different than the Clear all CTA that is recommende…" at bounding box center [530, 406] width 411 height 63
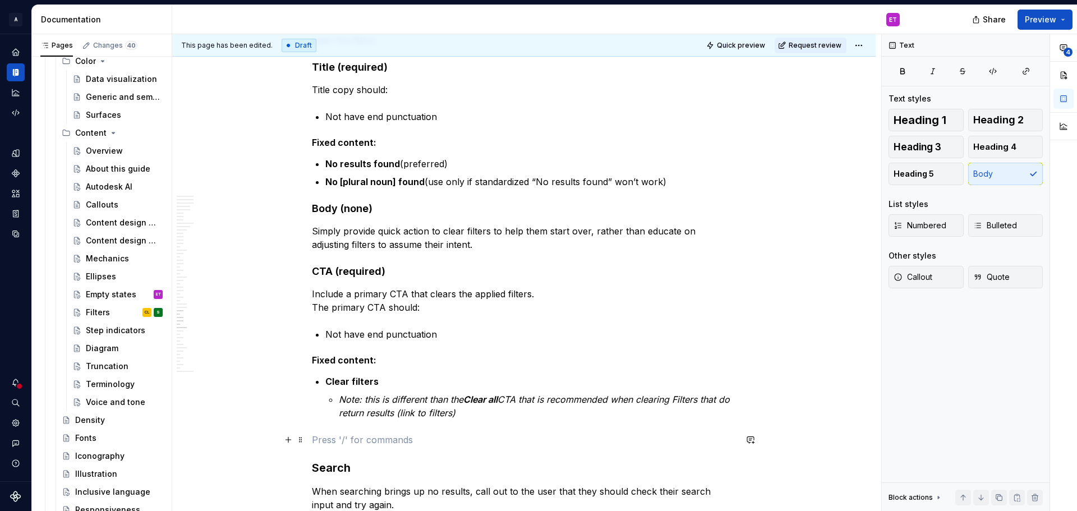
click at [501, 437] on p at bounding box center [524, 439] width 424 height 13
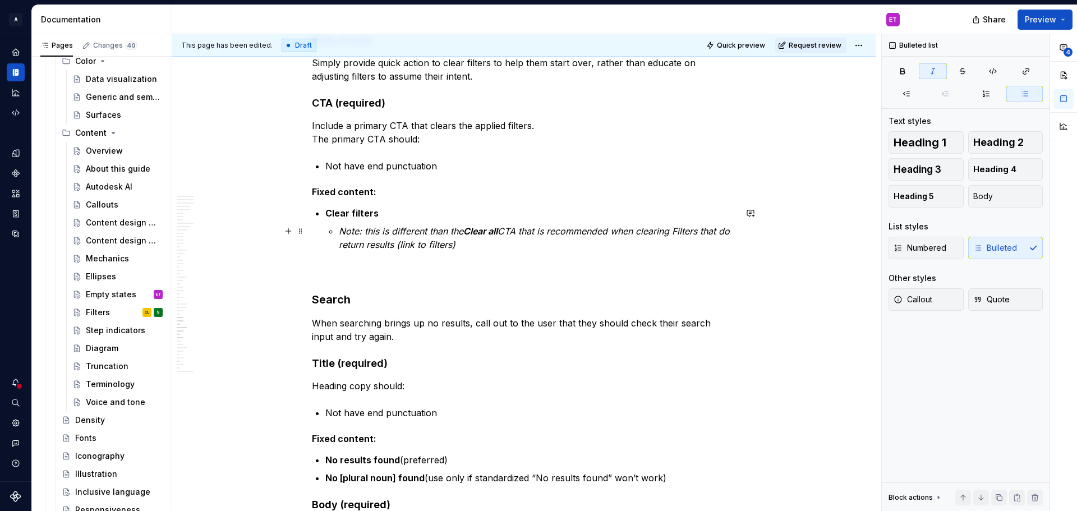
click at [568, 247] on p "Note: this is different than the Clear all CTA that is recommended when clearin…" at bounding box center [537, 237] width 397 height 27
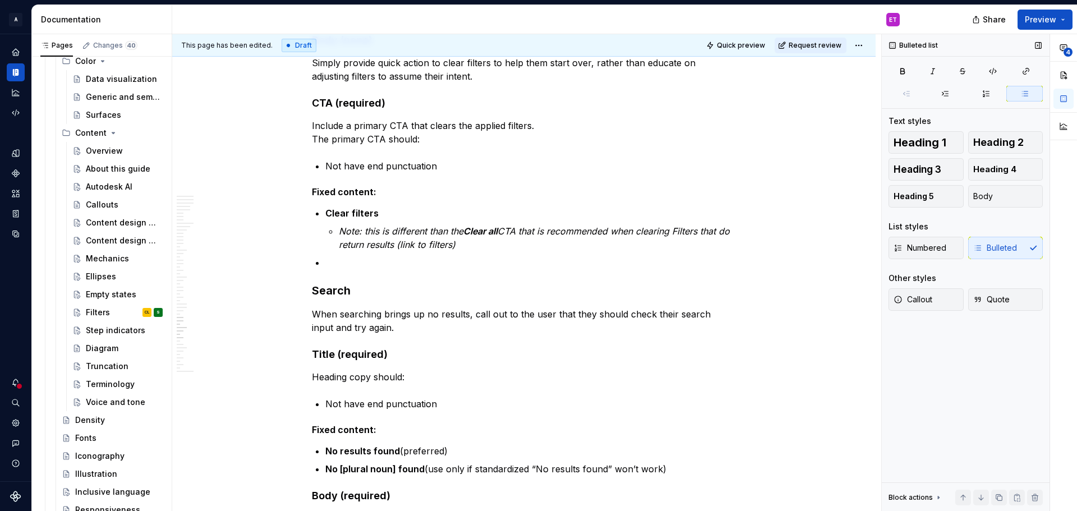
click at [1029, 96] on button "button" at bounding box center [1024, 94] width 36 height 16
click at [1024, 92] on icon "button" at bounding box center [1024, 93] width 9 height 9
click at [988, 39] on div "Bulleted list" at bounding box center [966, 45] width 168 height 22
click at [1002, 250] on div "Numbered Bulleted" at bounding box center [965, 248] width 154 height 22
click at [454, 255] on ul "Clear filters Note: this is different than the Clear all CTA that is recommende…" at bounding box center [530, 237] width 411 height 63
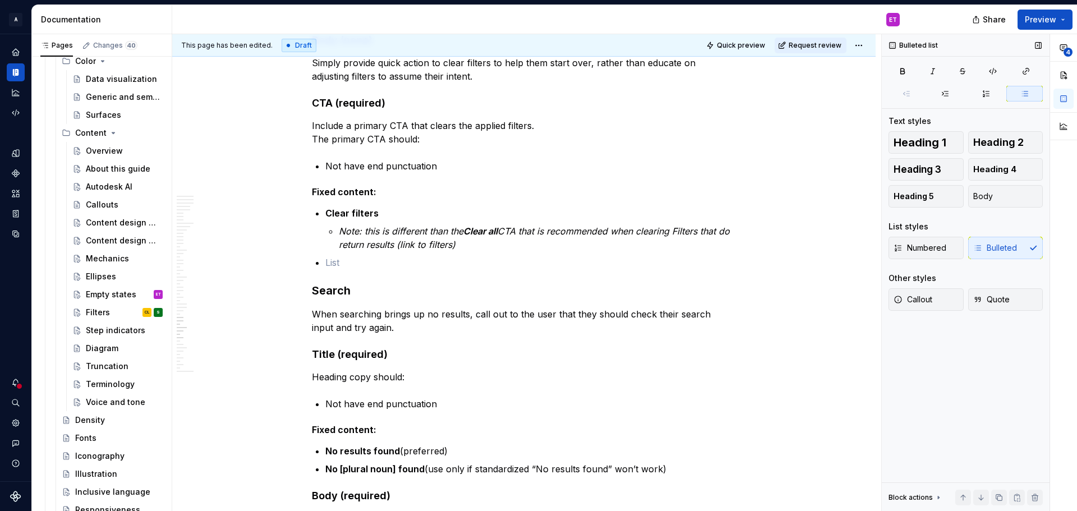
click at [988, 247] on div "Numbered Bulleted" at bounding box center [965, 248] width 154 height 22
click at [1018, 247] on div "Numbered Bulleted" at bounding box center [965, 248] width 154 height 22
click at [769, 233] on div "This page has been edited. Draft Quick preview Request review Empty state Helps…" at bounding box center [526, 272] width 709 height 477
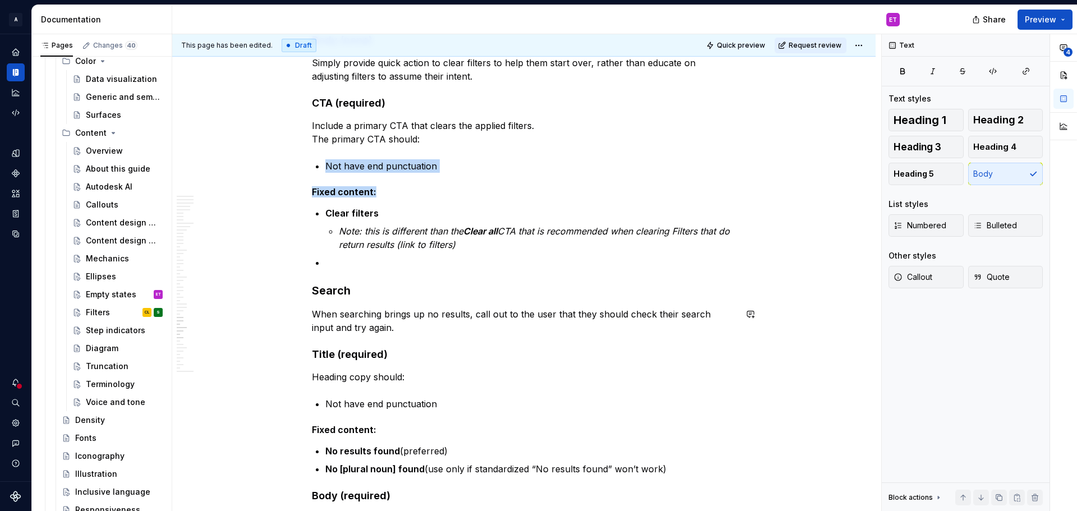
drag, startPoint x: 469, startPoint y: 299, endPoint x: 469, endPoint y: 285, distance: 14.0
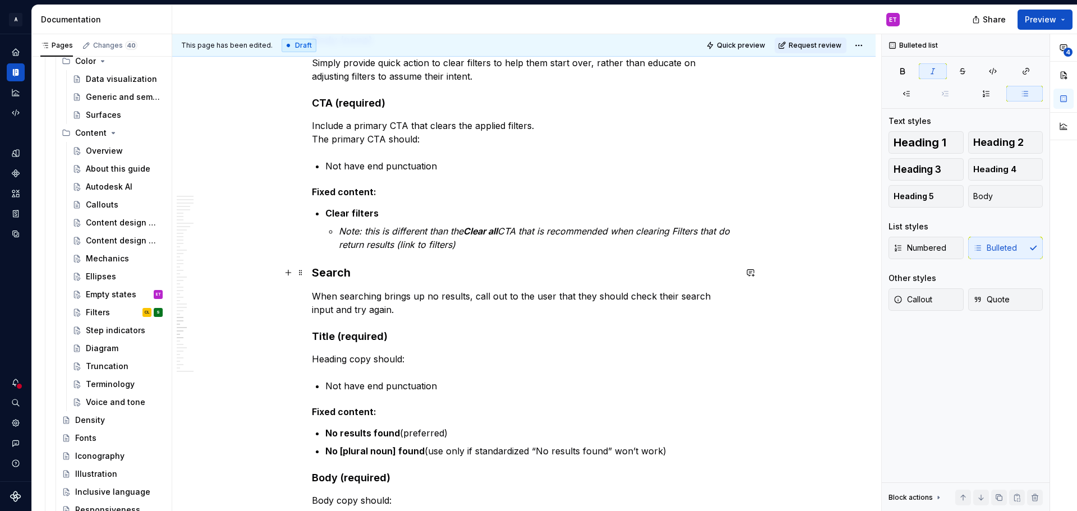
click at [684, 280] on h3 "Search" at bounding box center [524, 273] width 424 height 16
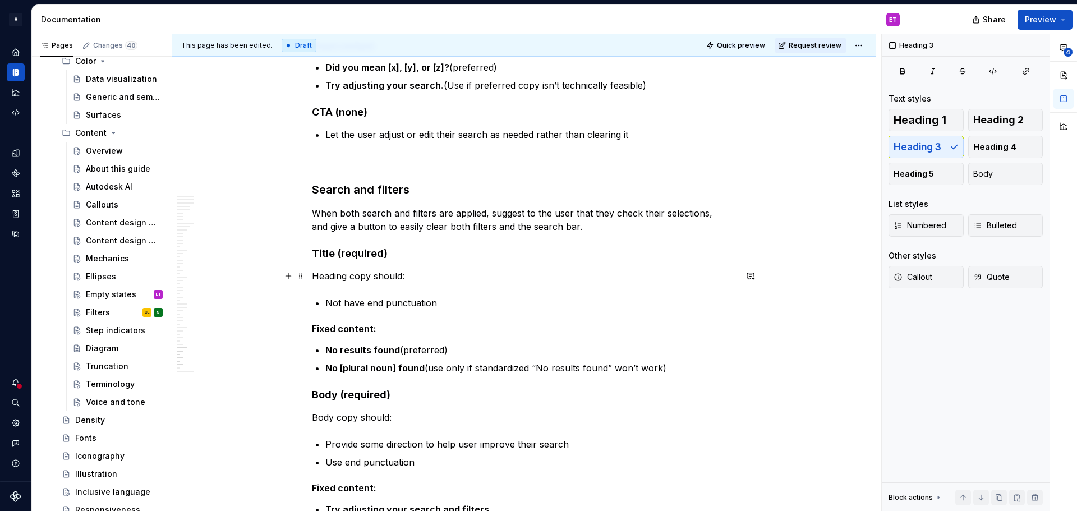
scroll to position [6449, 0]
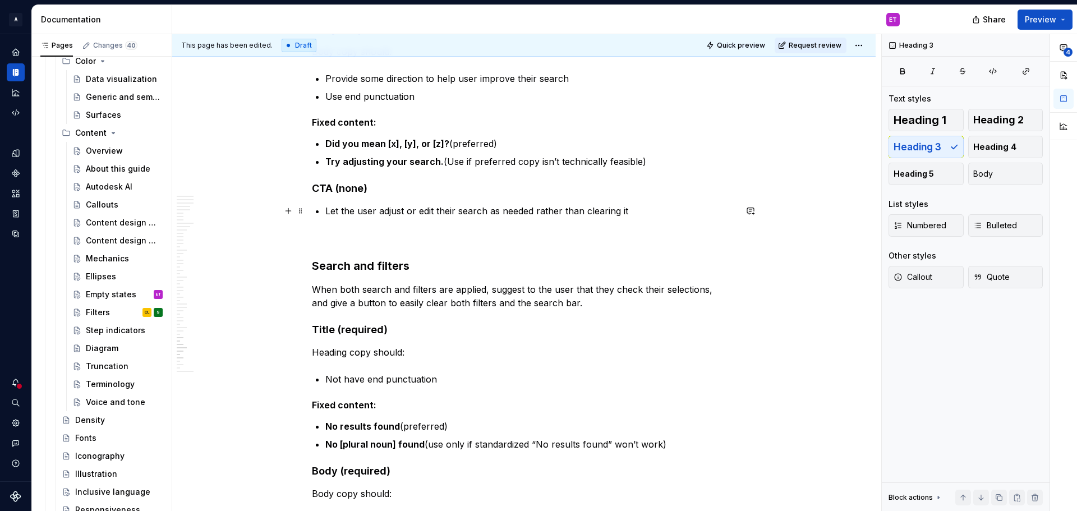
click at [344, 238] on p at bounding box center [524, 237] width 424 height 13
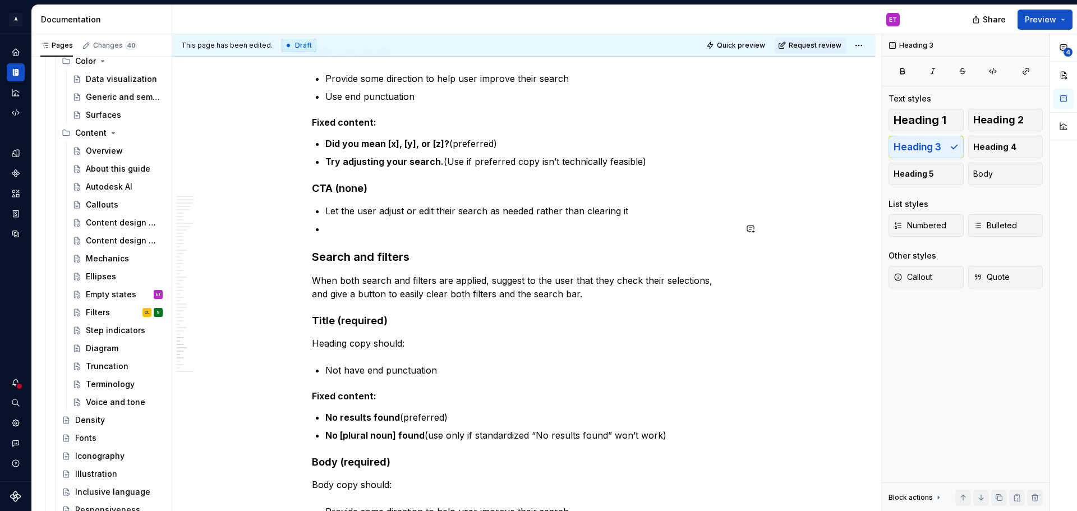
click at [436, 230] on p at bounding box center [530, 228] width 411 height 13
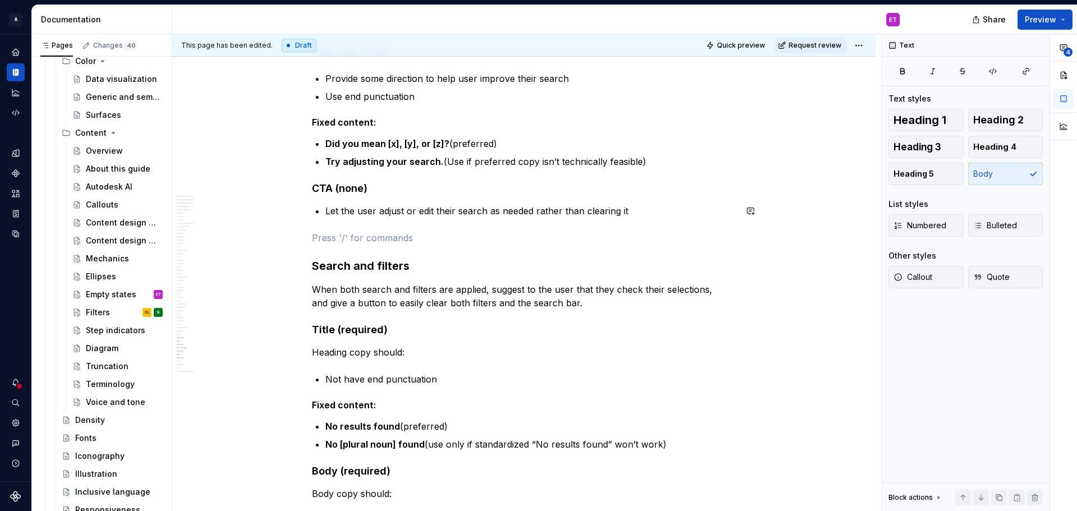
click at [426, 215] on p "Let the user adjust or edit their search as needed rather than clearing it" at bounding box center [530, 210] width 411 height 13
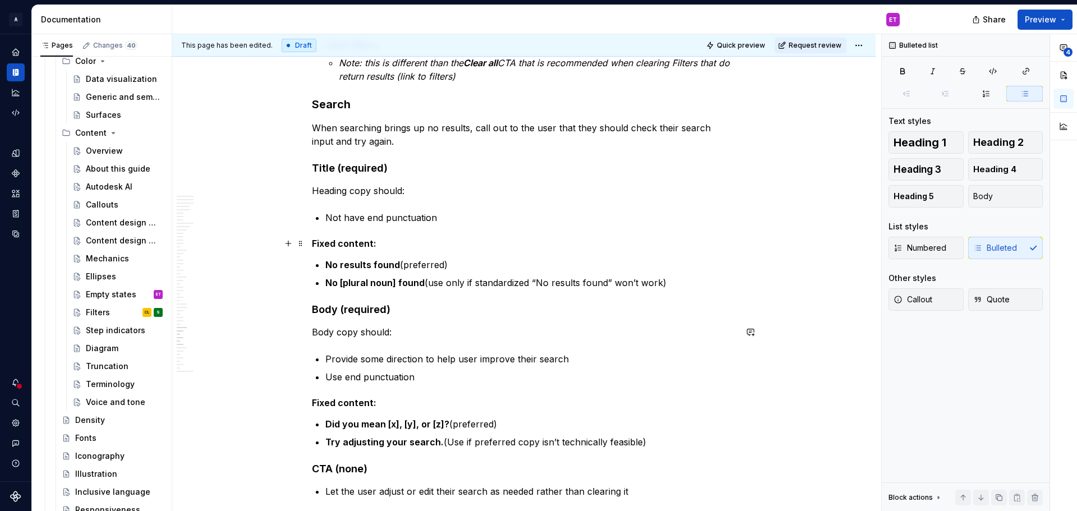
scroll to position [6057, 0]
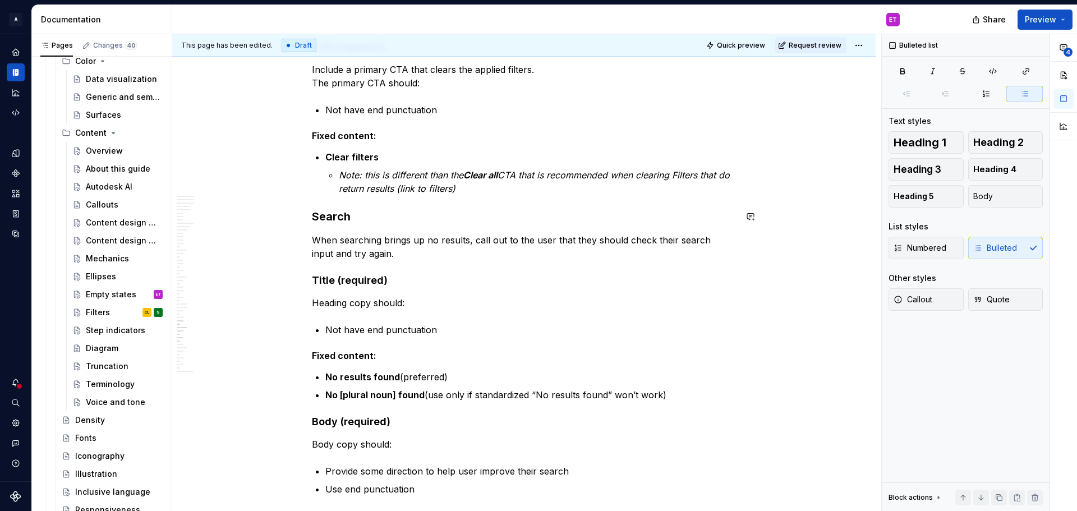
click at [508, 192] on p "Note: this is different than the Clear all CTA that is recommended when clearin…" at bounding box center [537, 181] width 397 height 27
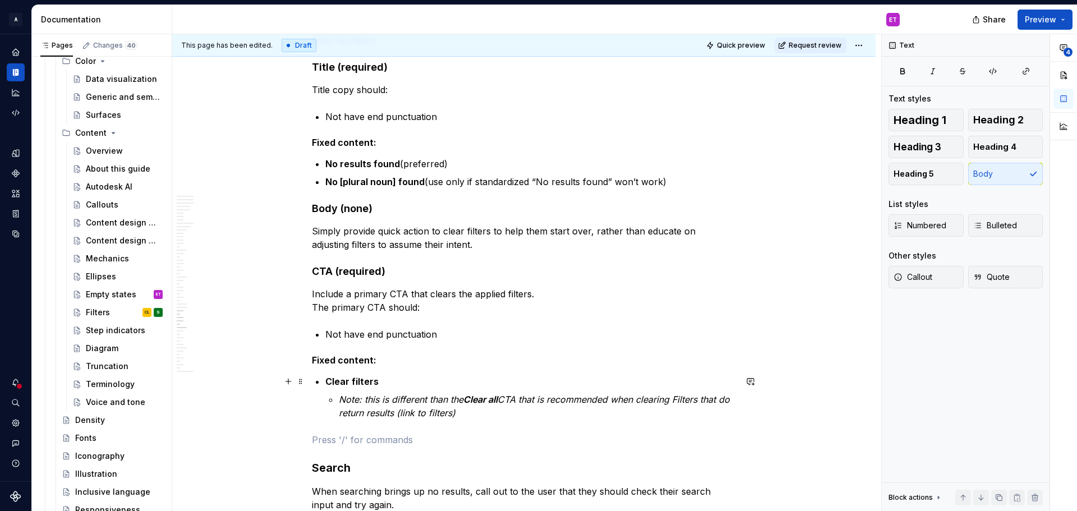
click at [530, 202] on h4 "Body (none)" at bounding box center [524, 208] width 424 height 13
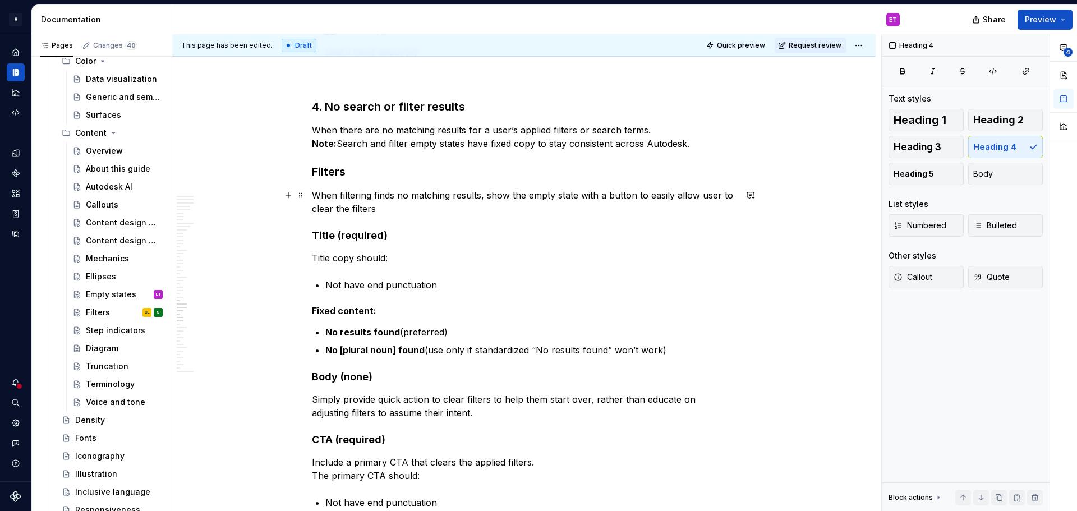
click at [456, 206] on p "When filtering finds no matching results, show the empty state with a button to…" at bounding box center [524, 201] width 424 height 27
click at [703, 146] on p "When there are no matching results for a user’s applied filters or search terms…" at bounding box center [524, 136] width 424 height 27
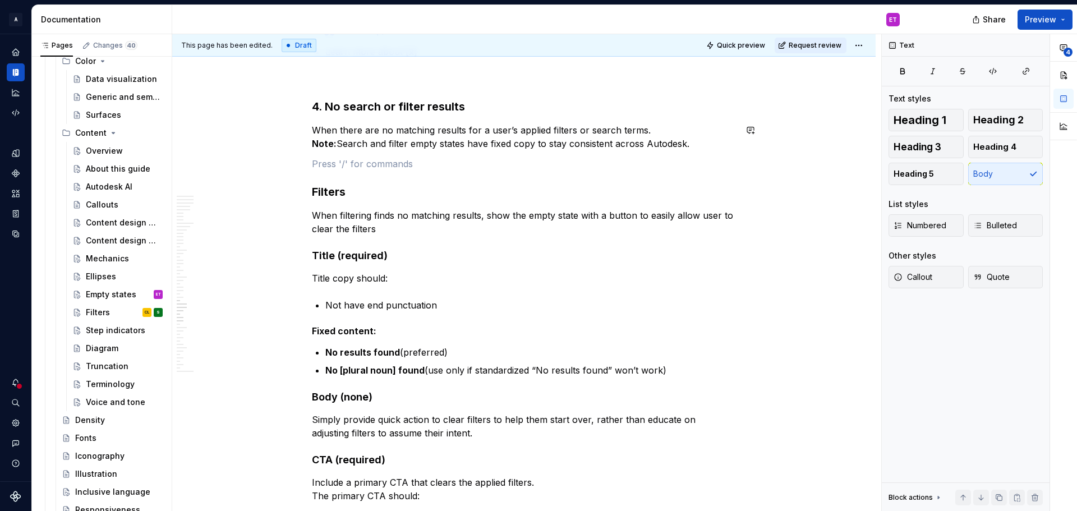
click at [693, 167] on p at bounding box center [524, 163] width 424 height 13
click at [683, 196] on h3 "Filters" at bounding box center [524, 192] width 424 height 16
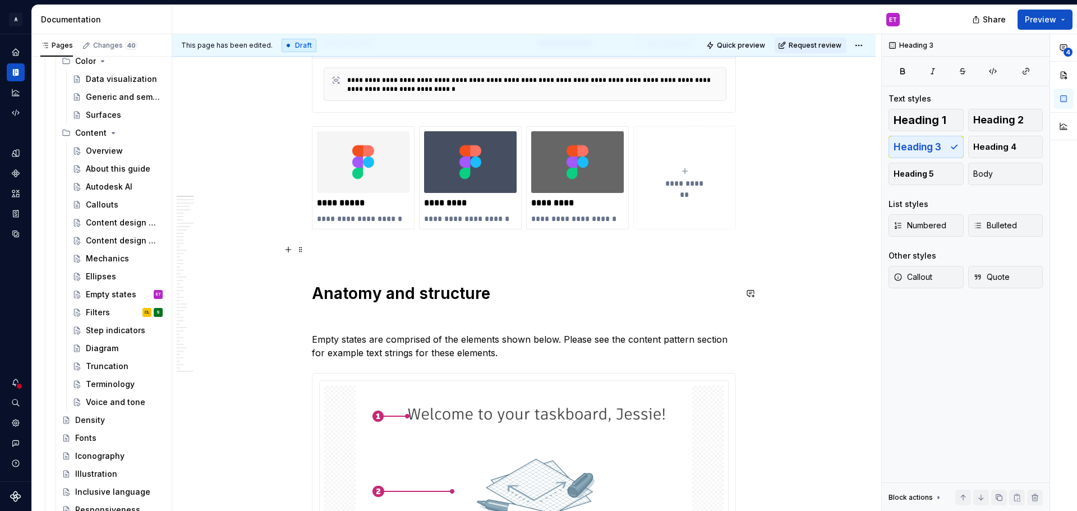
scroll to position [0, 0]
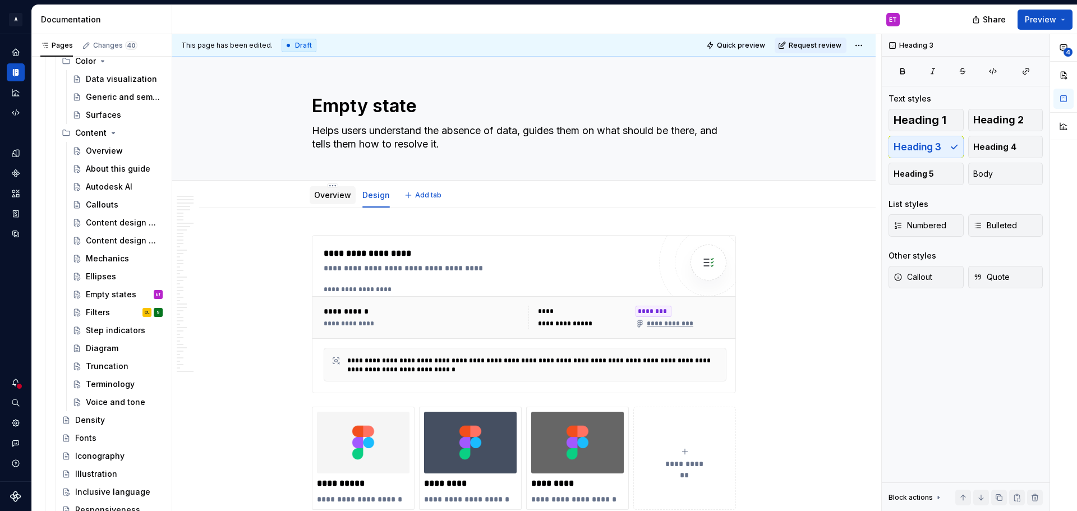
click at [321, 191] on link "Overview" at bounding box center [332, 195] width 37 height 10
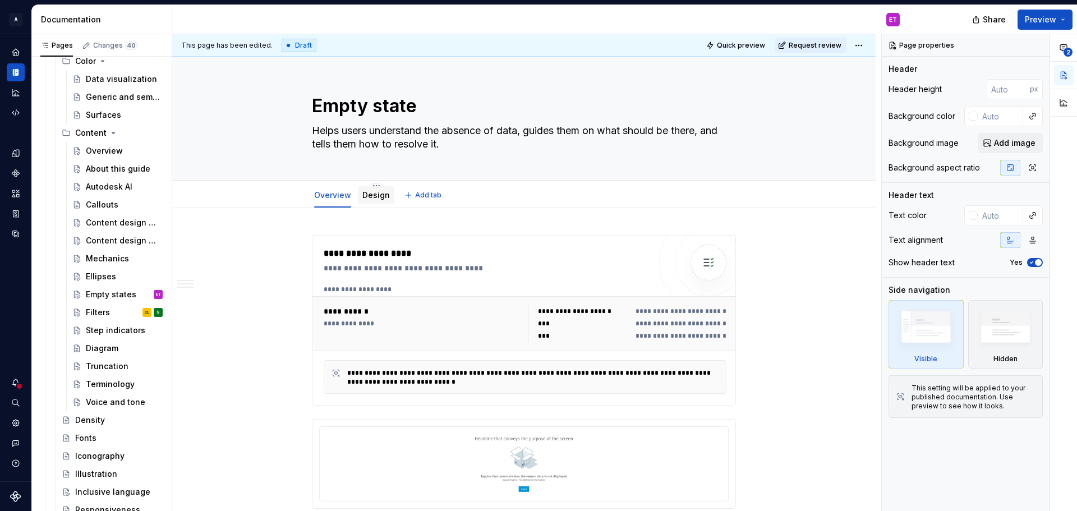
click at [377, 201] on div "Design" at bounding box center [375, 194] width 27 height 13
click at [380, 203] on div "Design" at bounding box center [376, 195] width 36 height 18
type textarea "*"
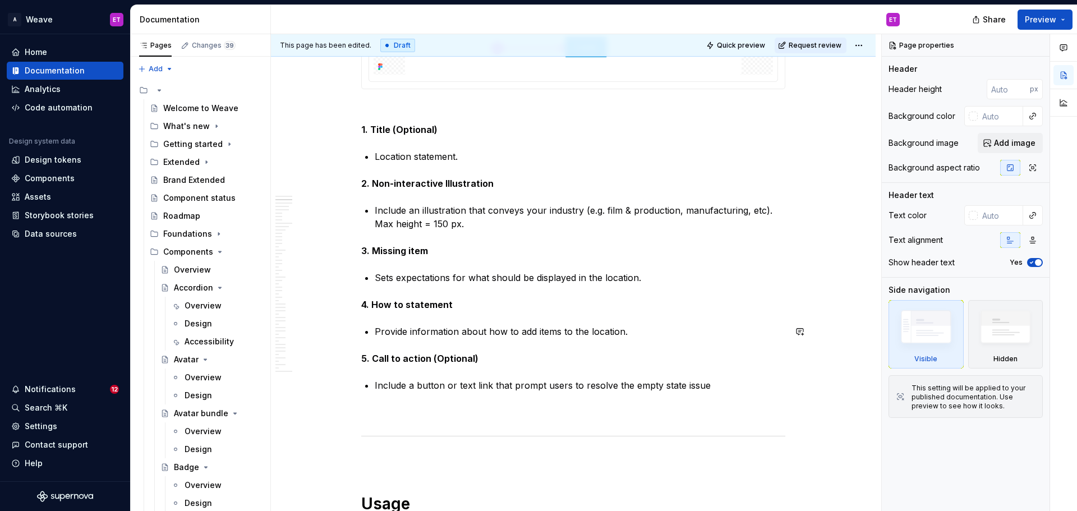
scroll to position [729, 0]
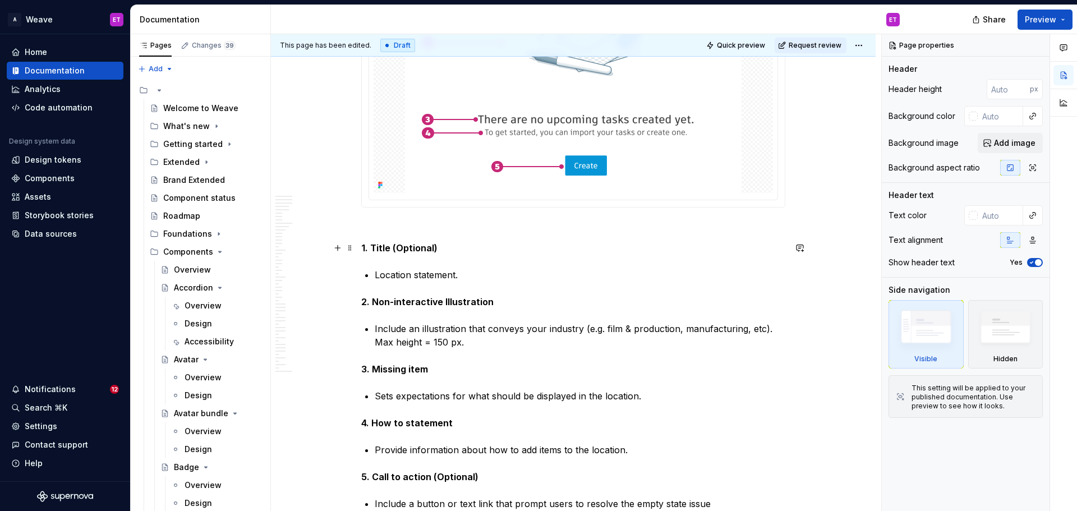
drag, startPoint x: 542, startPoint y: 247, endPoint x: 547, endPoint y: 253, distance: 7.6
click at [543, 247] on p "1. Title (Optional)" at bounding box center [573, 247] width 424 height 13
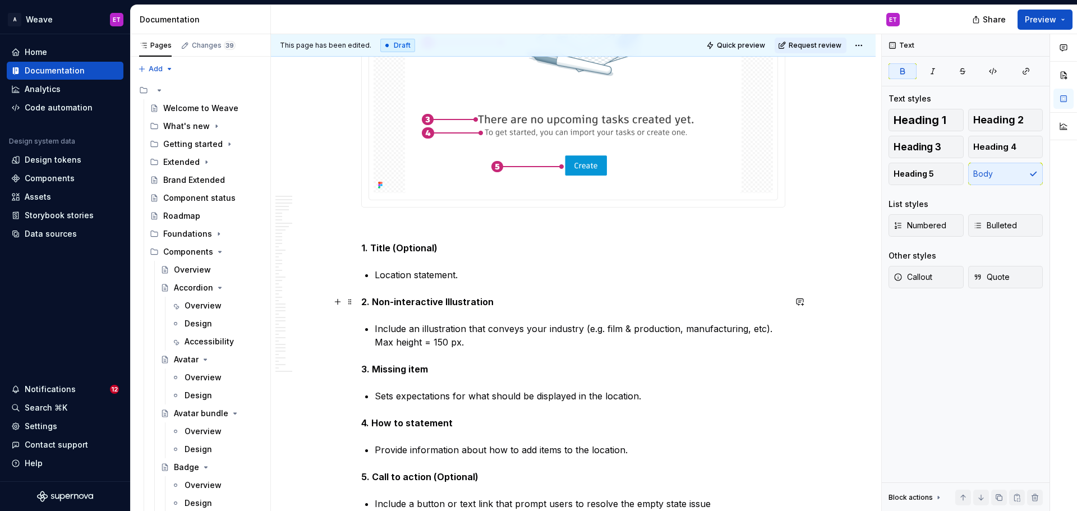
click at [562, 295] on p "2. Non-interactive Illustration" at bounding box center [573, 301] width 424 height 13
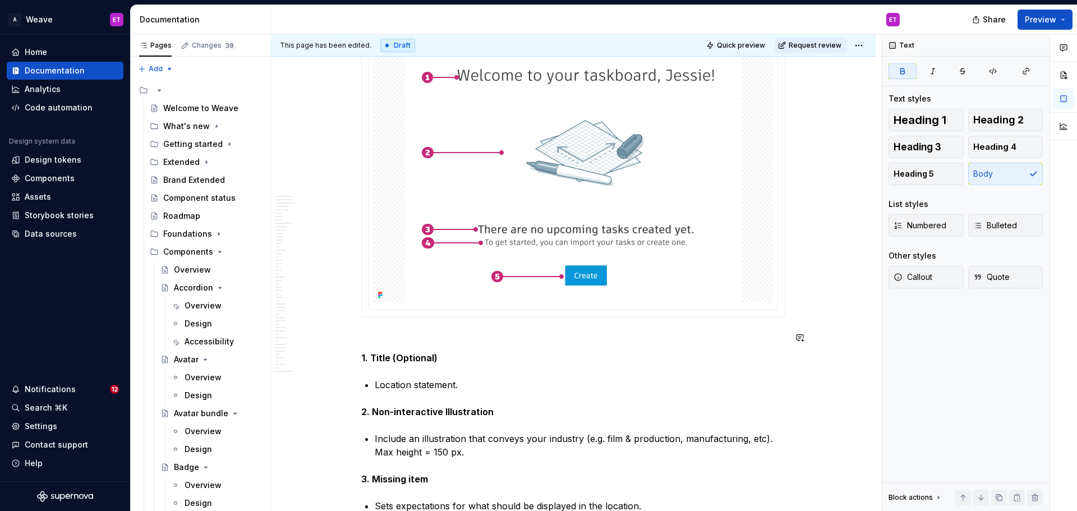
scroll to position [617, 0]
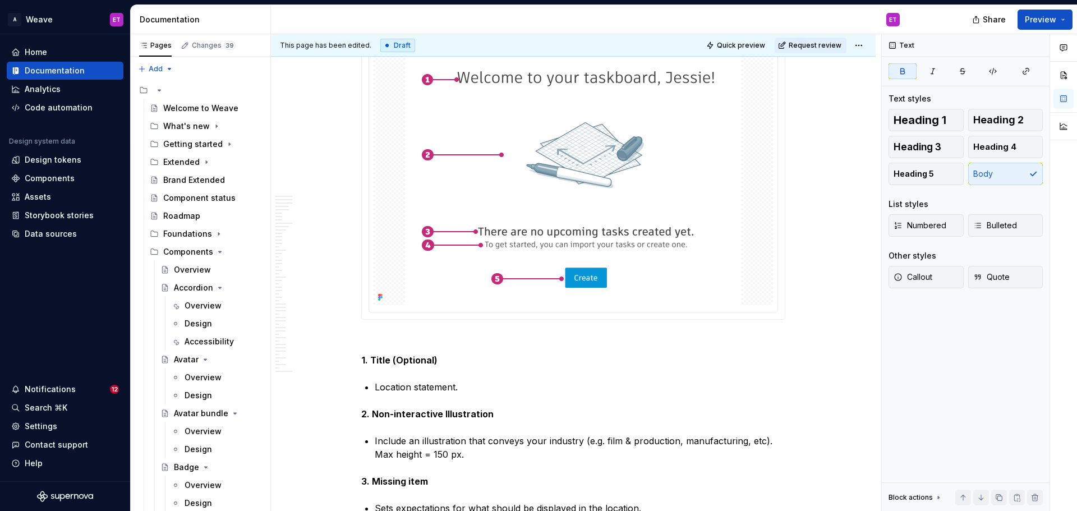
click at [494, 315] on div at bounding box center [573, 178] width 423 height 282
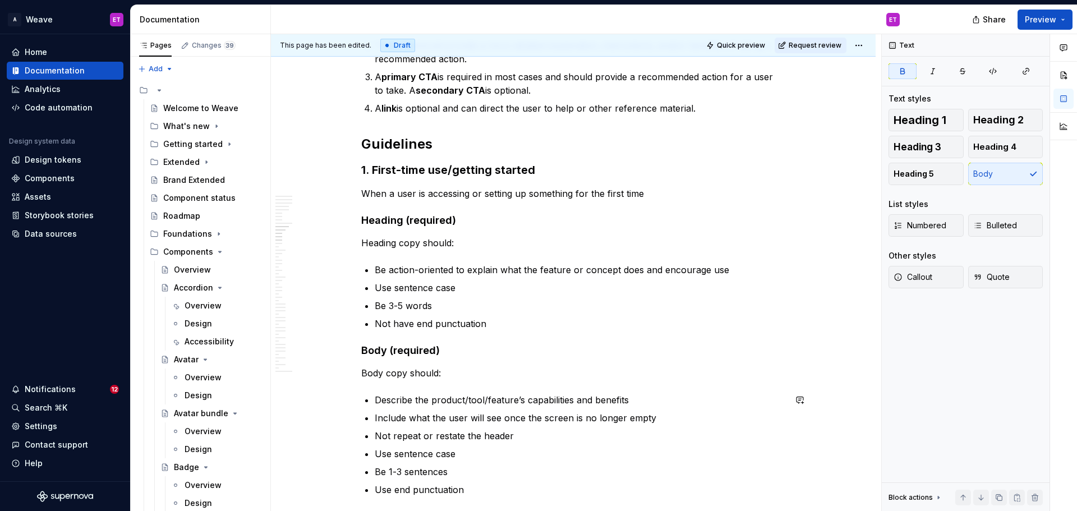
scroll to position [3141, 0]
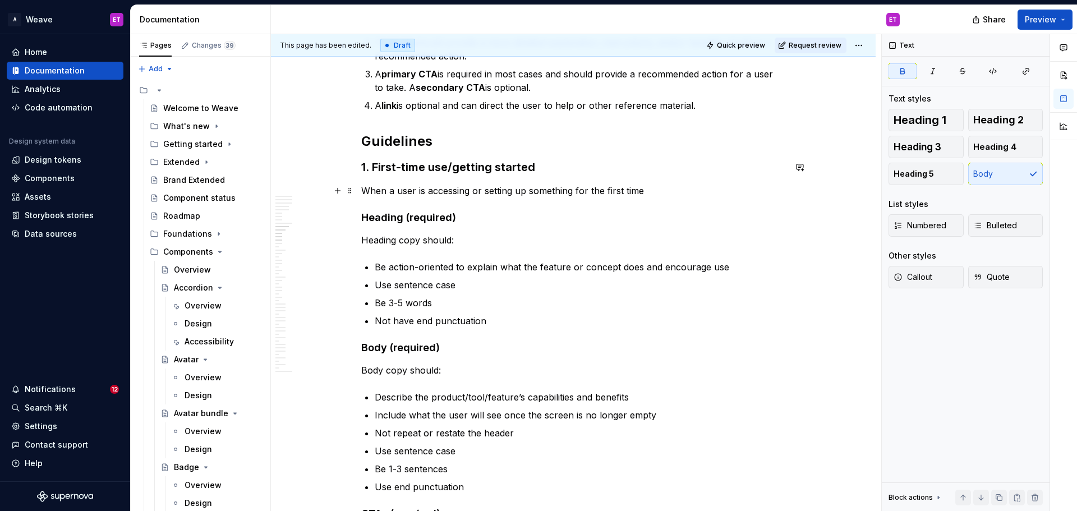
type textarea "*"
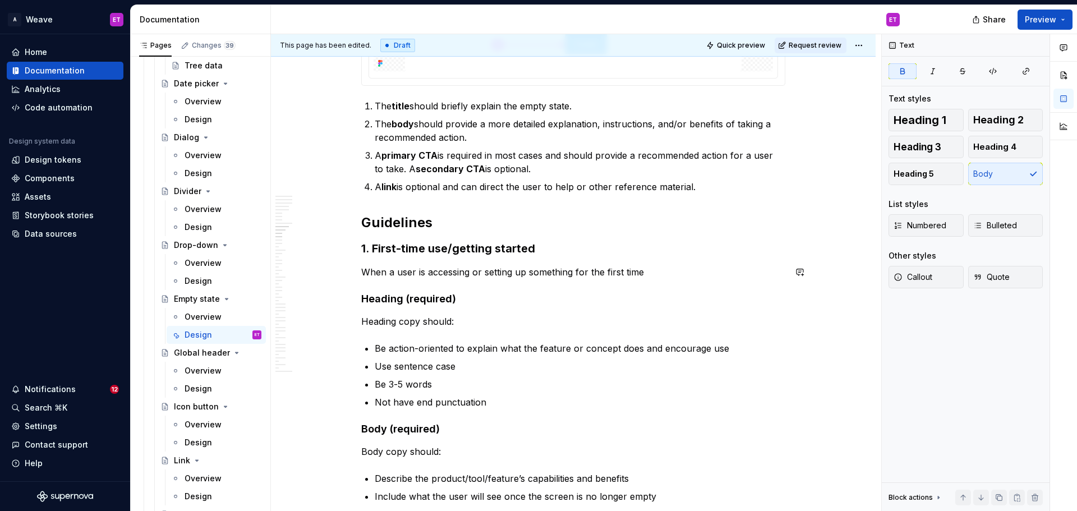
scroll to position [3085, 0]
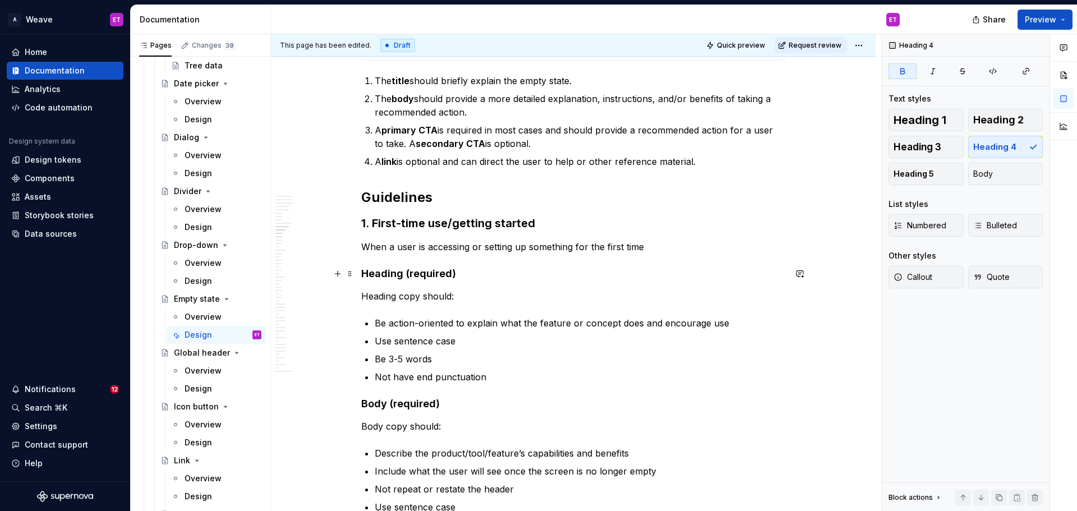
click at [402, 278] on strong "Heading (required)" at bounding box center [408, 274] width 95 height 12
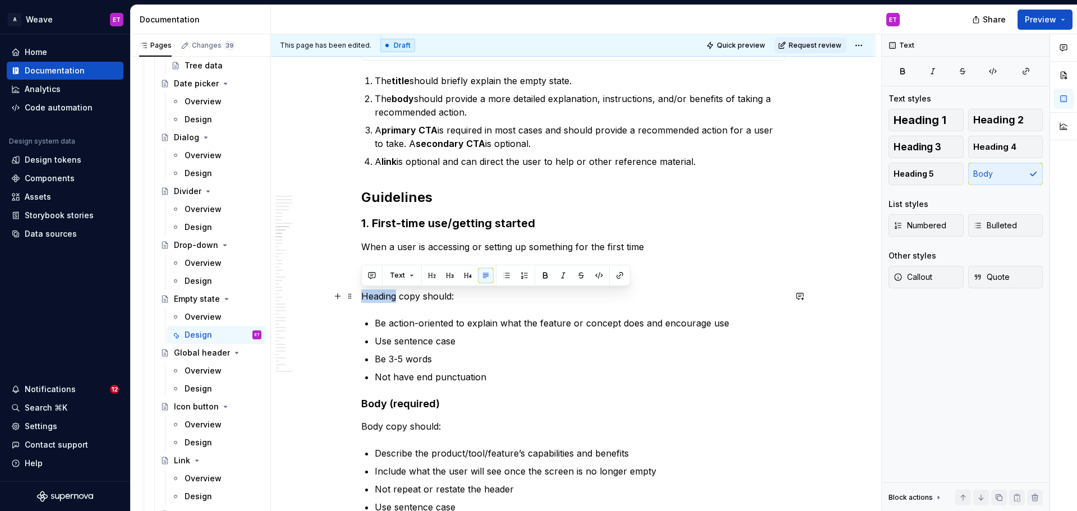
drag, startPoint x: 395, startPoint y: 298, endPoint x: 362, endPoint y: 297, distance: 32.5
click at [362, 297] on p "Heading copy should:" at bounding box center [573, 295] width 424 height 13
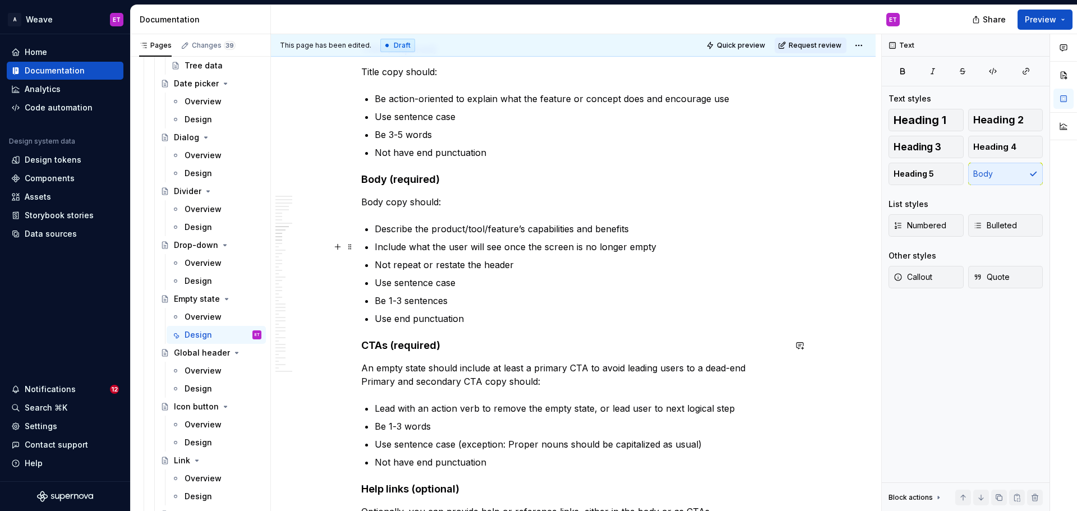
scroll to position [2916, 0]
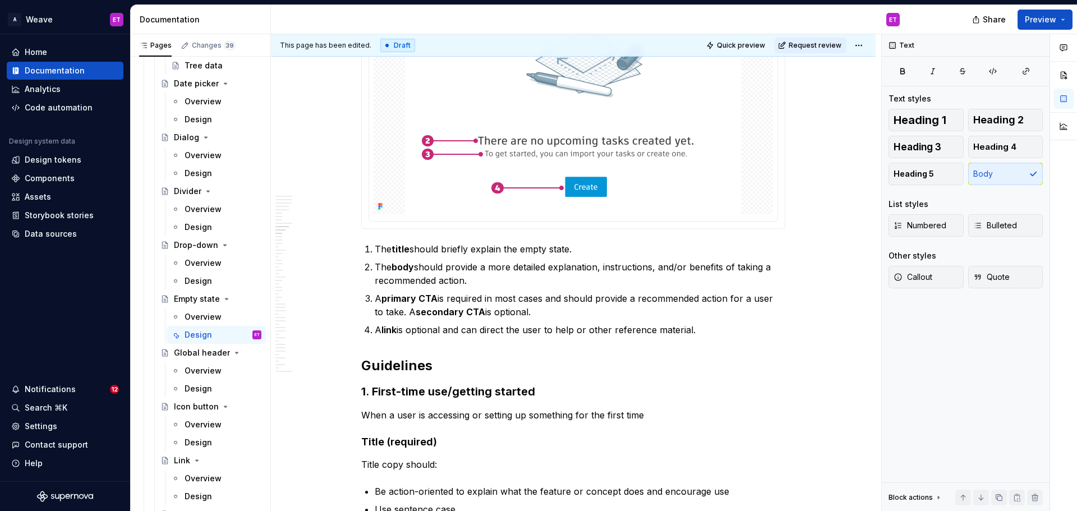
type textarea "*"
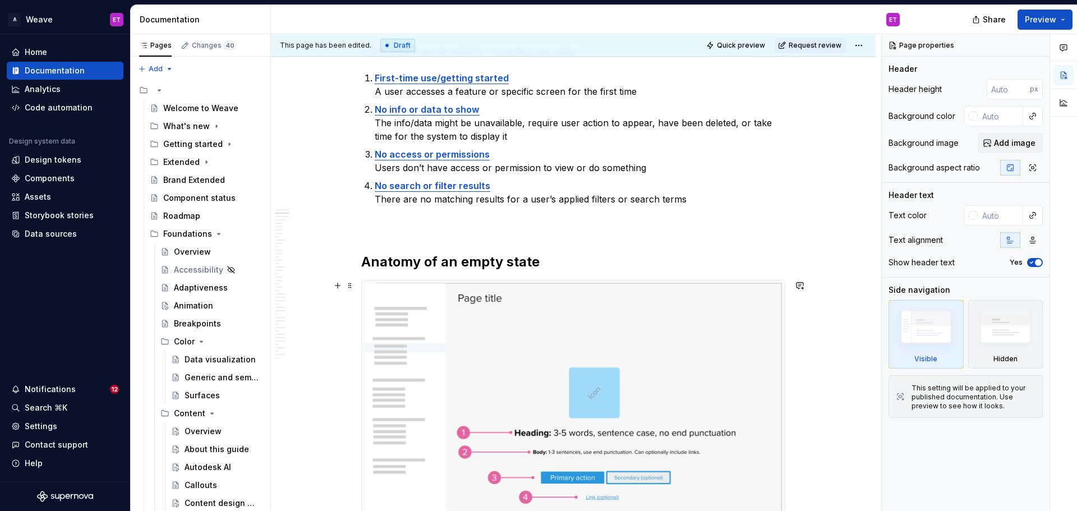
scroll to position [280, 0]
type textarea "*"
